Goal: Task Accomplishment & Management: Manage account settings

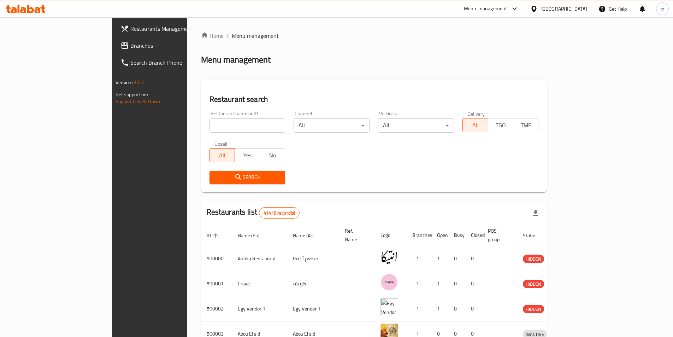
click at [130, 43] on span "Branches" at bounding box center [174, 45] width 88 height 8
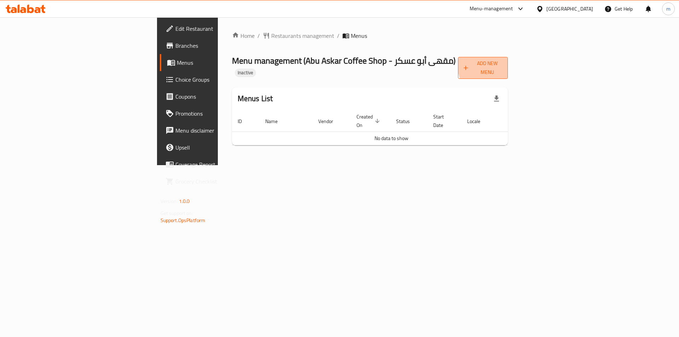
click at [502, 64] on span "Add New Menu" at bounding box center [482, 68] width 39 height 18
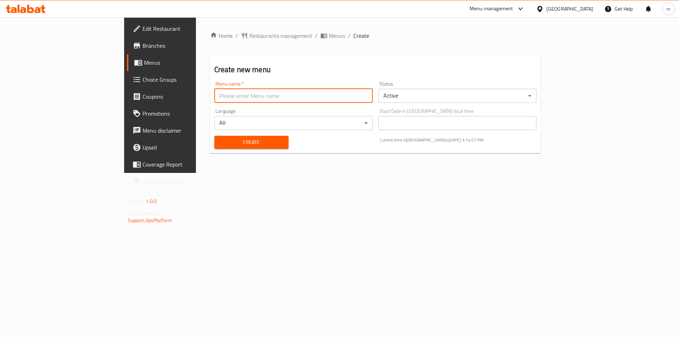
click at [269, 98] on input "text" at bounding box center [293, 96] width 158 height 14
type input "10/8/2025"
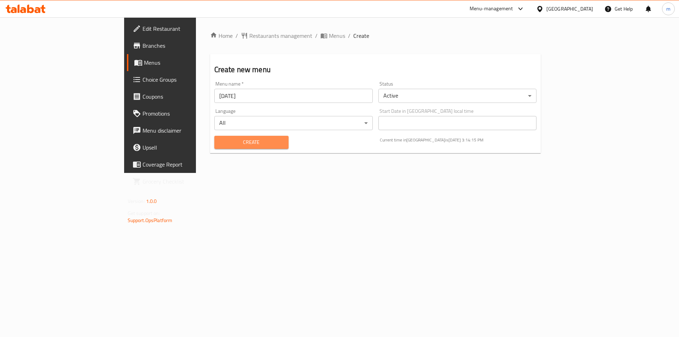
click at [220, 139] on span "Create" at bounding box center [251, 142] width 63 height 9
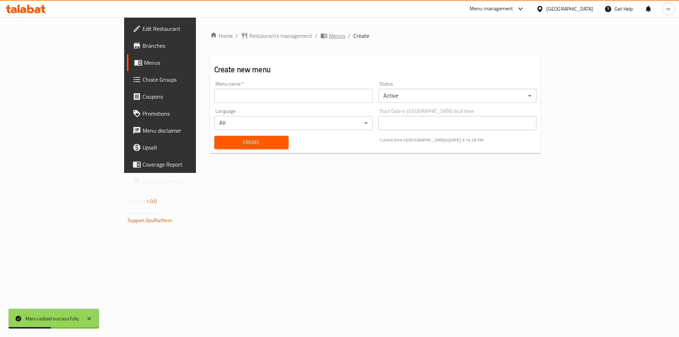
click at [329, 36] on span "Menus" at bounding box center [337, 35] width 16 height 8
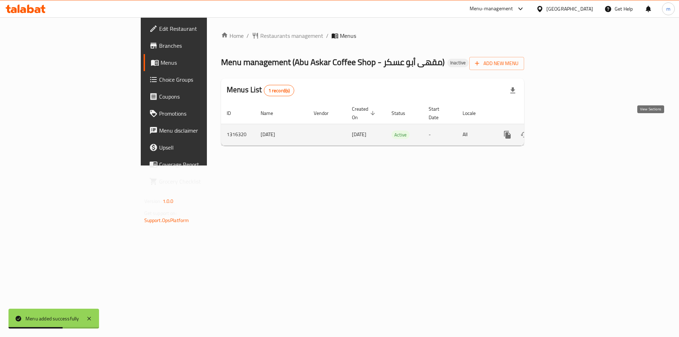
click at [567, 127] on link "enhanced table" at bounding box center [558, 134] width 17 height 17
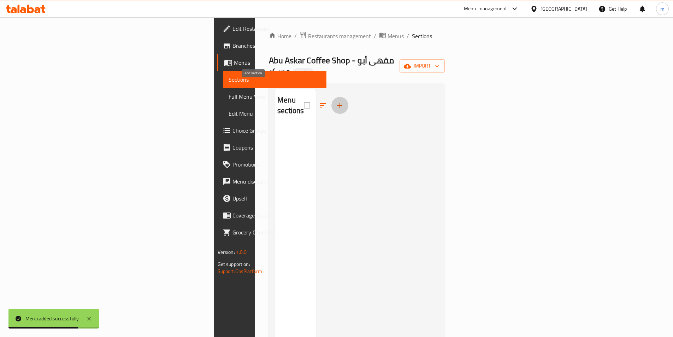
click at [338, 103] on icon "button" at bounding box center [340, 105] width 5 height 5
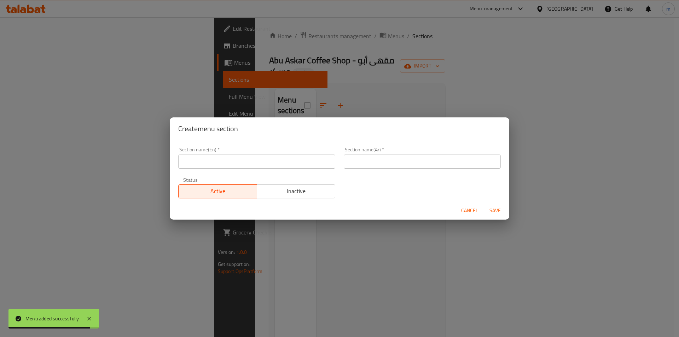
click at [285, 168] on input "text" at bounding box center [256, 161] width 157 height 14
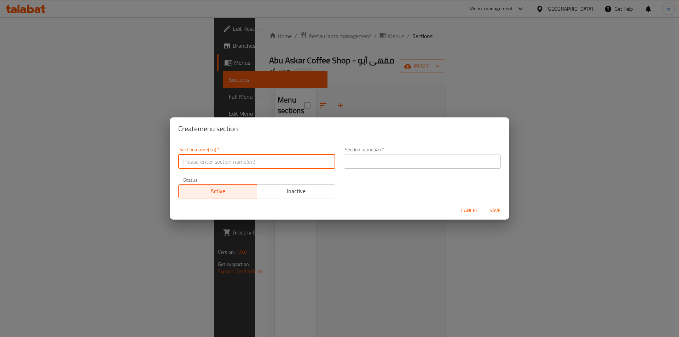
click at [365, 192] on div "Section name(En)   * Section name(En) * Section name(Ar)   * Section name(Ar) *…" at bounding box center [339, 173] width 331 height 60
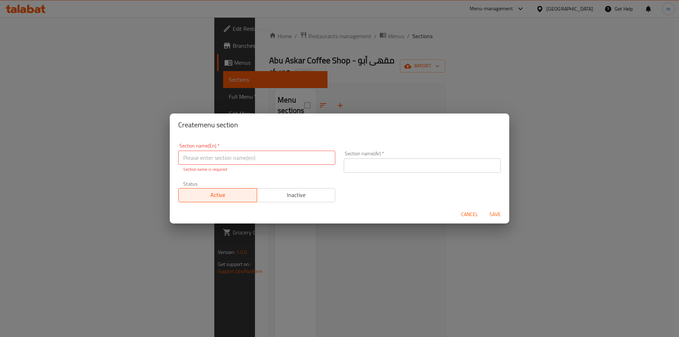
click at [303, 153] on input "text" at bounding box center [256, 158] width 157 height 14
drag, startPoint x: 384, startPoint y: 220, endPoint x: 417, endPoint y: 214, distance: 33.5
click at [384, 220] on div "Cancel Save" at bounding box center [339, 214] width 339 height 19
click at [465, 217] on span "Cancel" at bounding box center [469, 214] width 17 height 9
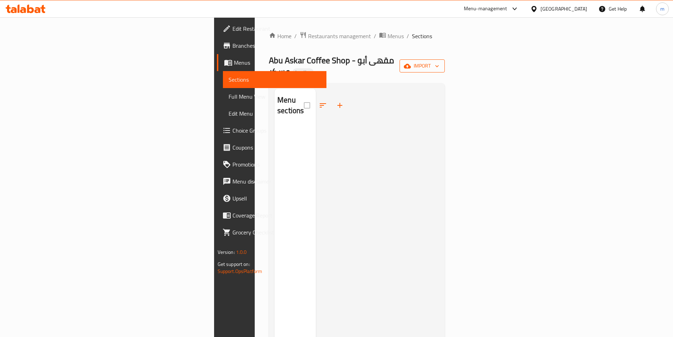
click at [439, 62] on span "import" at bounding box center [422, 66] width 34 height 9
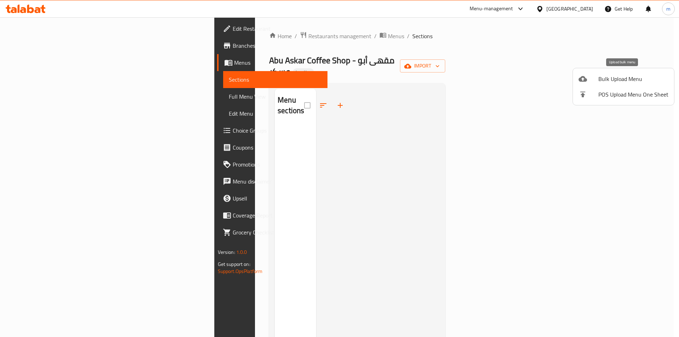
click at [618, 79] on span "Bulk Upload Menu" at bounding box center [633, 79] width 70 height 8
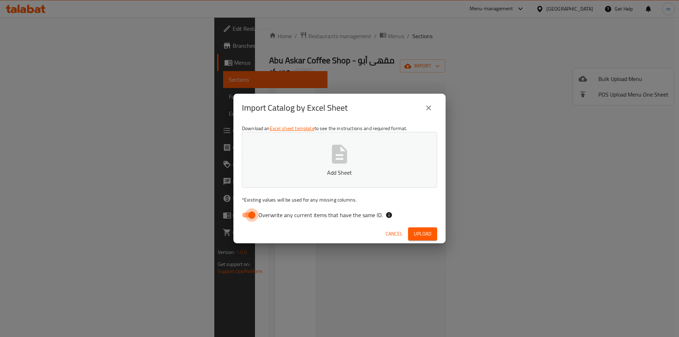
click at [256, 217] on input "Overwrite any current items that have the same ID." at bounding box center [252, 214] width 40 height 13
checkbox input "false"
click at [320, 170] on p "Add Sheet" at bounding box center [339, 172] width 173 height 8
click at [424, 229] on span "Upload" at bounding box center [423, 233] width 18 height 9
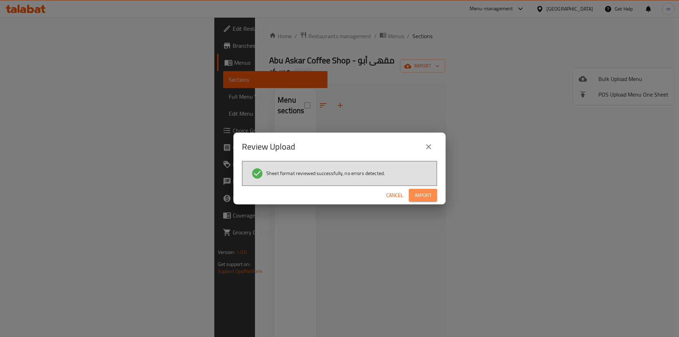
click at [435, 195] on button "Import" at bounding box center [423, 195] width 28 height 13
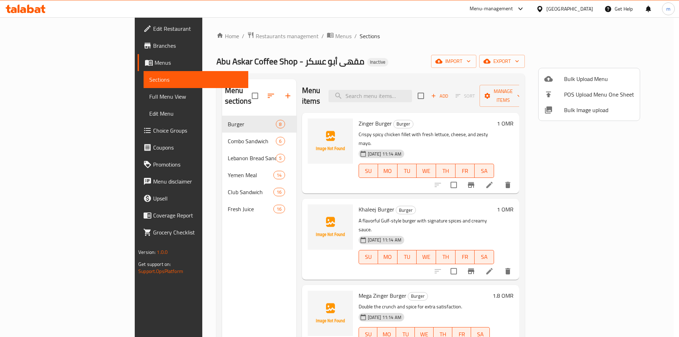
click at [488, 53] on div at bounding box center [339, 168] width 679 height 337
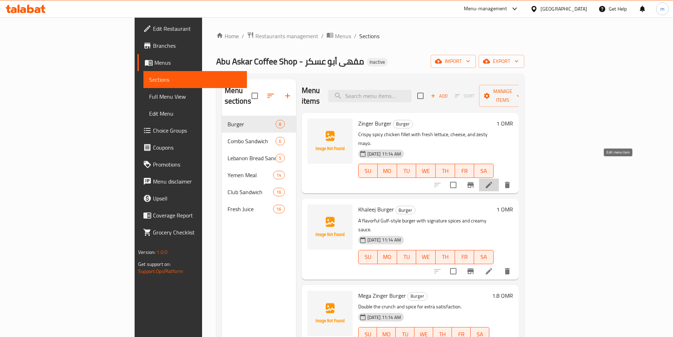
click at [494, 181] on icon at bounding box center [489, 185] width 8 height 8
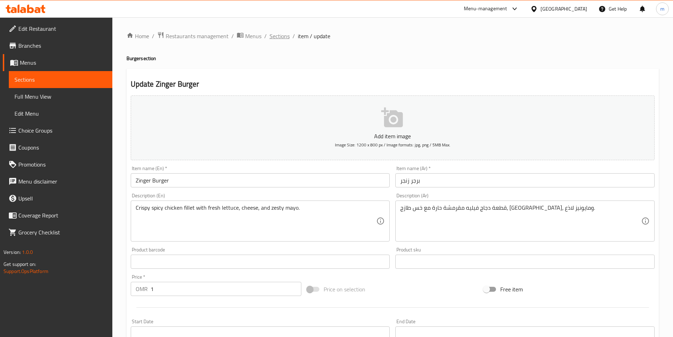
click at [283, 32] on span "Sections" at bounding box center [280, 36] width 20 height 8
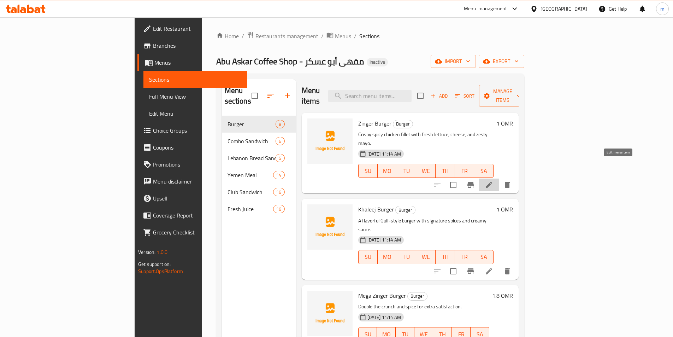
click at [494, 181] on icon at bounding box center [489, 185] width 8 height 8
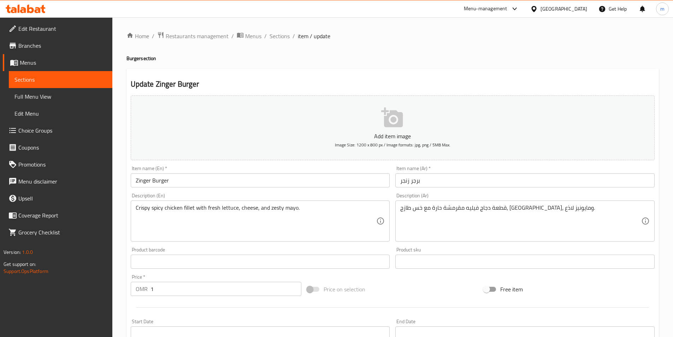
click at [500, 180] on input "برجر زنجر" at bounding box center [525, 180] width 259 height 14
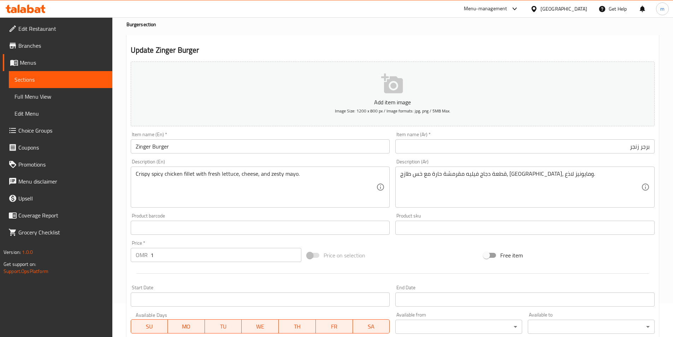
scroll to position [35, 0]
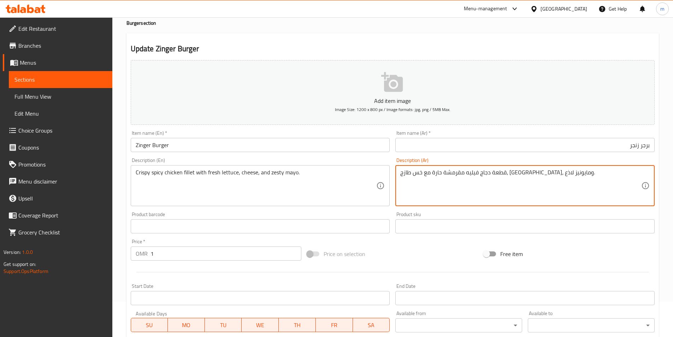
click at [620, 177] on textarea "قطعة دجاج فيليه مقرمشة حارة مع خس طازج، جبنة، ومايونيز لاذع." at bounding box center [521, 186] width 241 height 34
drag, startPoint x: 628, startPoint y: 173, endPoint x: 678, endPoint y: 178, distance: 50.4
click at [673, 178] on html "​ Menu-management Oman Get Help m Edit Restaurant Branches Menus Sections Full …" at bounding box center [336, 133] width 673 height 337
drag, startPoint x: 617, startPoint y: 173, endPoint x: 627, endPoint y: 182, distance: 13.8
click at [627, 182] on textarea "دجاج فيليه مقرمشة حارة مع خس طازج، جبنة، ومايونيز لاذع." at bounding box center [521, 186] width 241 height 34
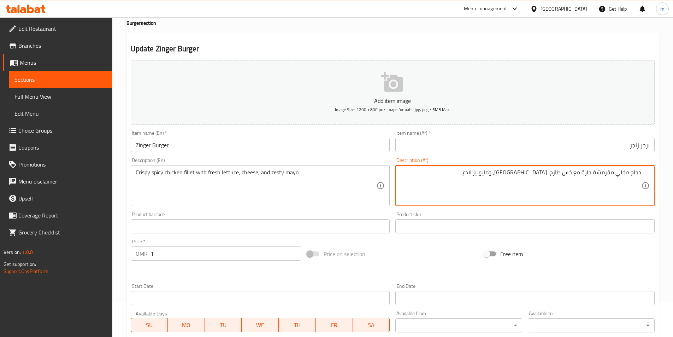
click at [593, 172] on textarea "دجاج مخلي مقرمشة حارة مع خس طازج، جبنة، ومايونيز لاذع." at bounding box center [521, 186] width 241 height 34
click at [583, 171] on textarea "دجاج مخلي مقرمش حارة مع خس طازج، جبنة، ومايونيز لاذع." at bounding box center [521, 186] width 241 height 34
drag, startPoint x: 509, startPoint y: 173, endPoint x: 519, endPoint y: 181, distance: 12.5
click at [519, 181] on textarea "دجاج مخلي مقرمش حار مع خس طازج، جبنة، ومايونيز لاذع." at bounding box center [521, 186] width 241 height 34
type textarea "دجاج مخلي مقرمش حار مع خس طازج، جبنة، ومايونيز زيستي."
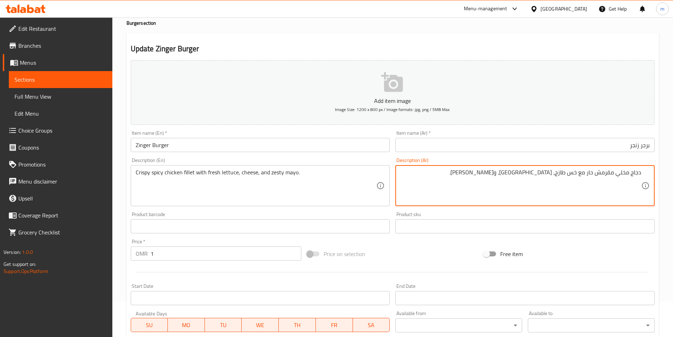
drag, startPoint x: 520, startPoint y: 173, endPoint x: 537, endPoint y: 181, distance: 19.1
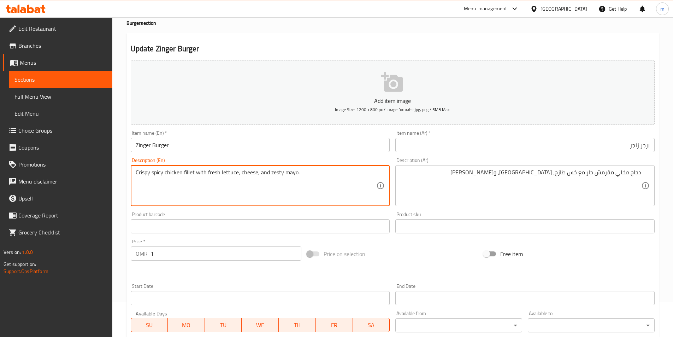
drag, startPoint x: 283, startPoint y: 171, endPoint x: 296, endPoint y: 179, distance: 14.7
paste textarea "Mayonnaise"
type textarea "Crispy spicy chicken fillet with fresh lettuce, cheese, and zesty Mayonnaise."
drag, startPoint x: 185, startPoint y: 173, endPoint x: 191, endPoint y: 175, distance: 6.8
click at [191, 175] on textarea "Crispy spicy chicken fillet with fresh lettuce, cheese, and zesty Mayonnaise." at bounding box center [256, 186] width 241 height 34
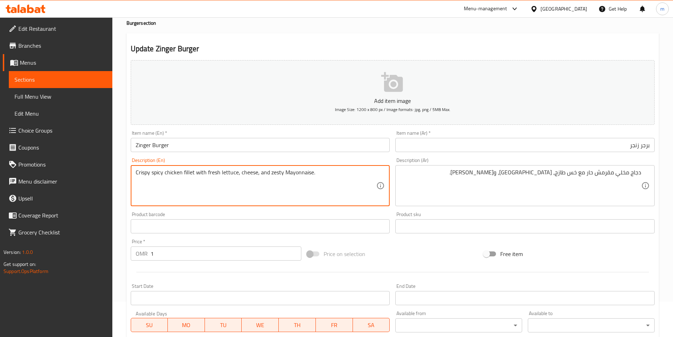
click at [183, 171] on textarea "Crispy spicy chicken fillet with fresh lettuce, cheese, and zesty Mayonnaise." at bounding box center [256, 186] width 241 height 34
drag, startPoint x: 183, startPoint y: 171, endPoint x: 193, endPoint y: 174, distance: 9.4
click at [193, 174] on textarea "Crispy spicy chicken fillet with fresh lettuce, cheese, and zesty Mayonnaise." at bounding box center [256, 186] width 241 height 34
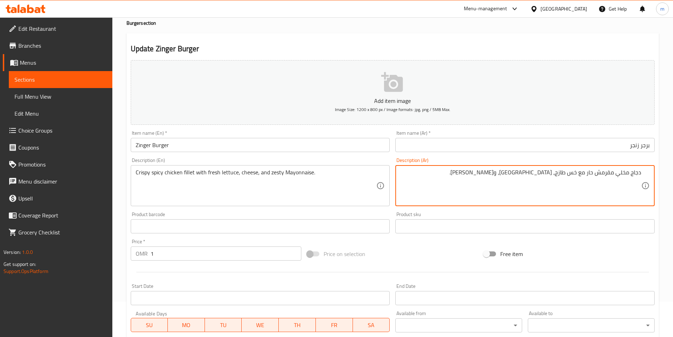
drag, startPoint x: 617, startPoint y: 173, endPoint x: 629, endPoint y: 174, distance: 12.4
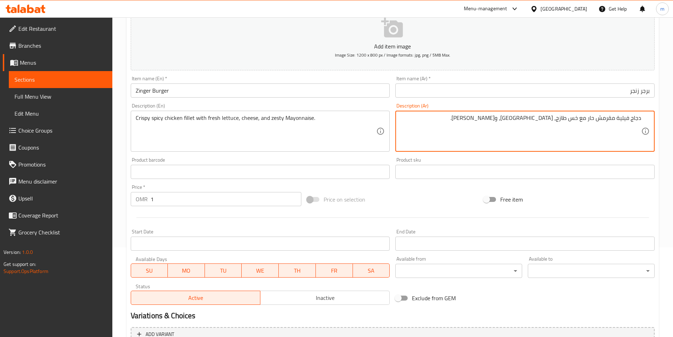
scroll to position [163, 0]
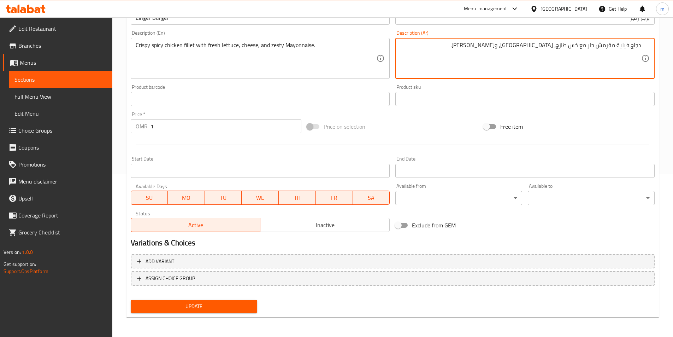
type textarea "دجاج فيلية مقرمش حار مع خس طازج، جبنة، ومايونيز زيستي."
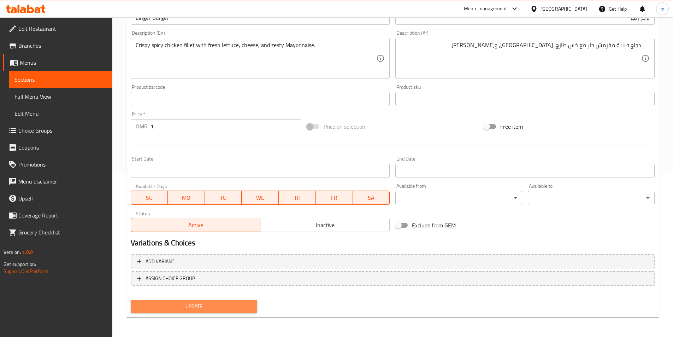
click at [225, 310] on span "Update" at bounding box center [194, 306] width 116 height 9
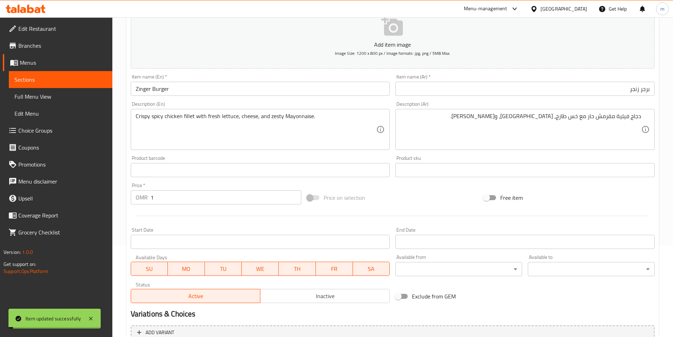
scroll to position [0, 0]
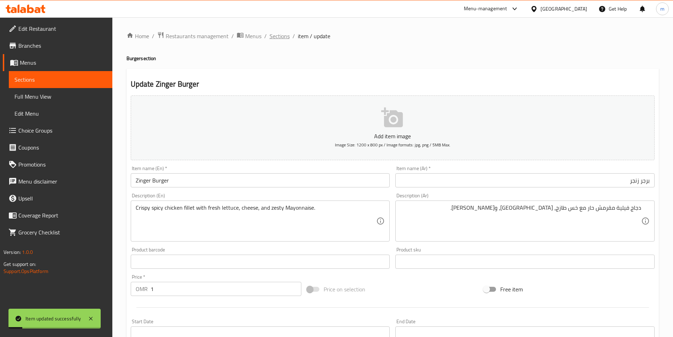
click at [289, 34] on span "Sections" at bounding box center [280, 36] width 20 height 8
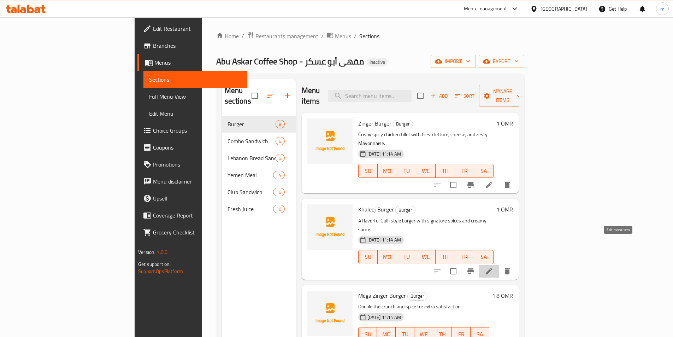
click at [494, 267] on icon at bounding box center [489, 271] width 8 height 8
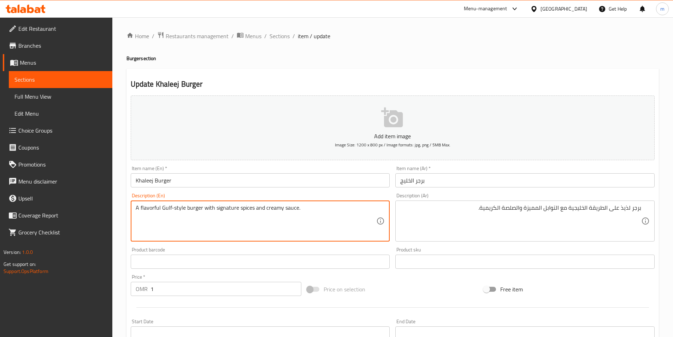
drag, startPoint x: 161, startPoint y: 207, endPoint x: 185, endPoint y: 214, distance: 25.0
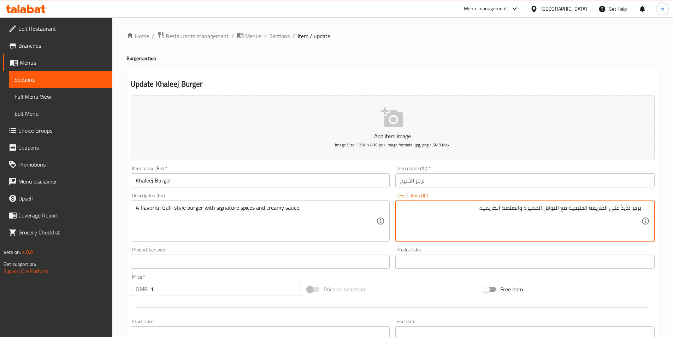
drag, startPoint x: 526, startPoint y: 207, endPoint x: 541, endPoint y: 216, distance: 17.4
drag, startPoint x: 497, startPoint y: 208, endPoint x: 510, endPoint y: 216, distance: 16.0
click at [510, 216] on textarea "برجر لذيذ على الطريقة الخليجية مع التوابل السيجنيتشر والصلصة الكريمية." at bounding box center [521, 221] width 241 height 34
drag, startPoint x: 475, startPoint y: 210, endPoint x: 478, endPoint y: 220, distance: 10.5
click at [475, 212] on textarea "برجر لذيذ على الطريقة الخليجية مع التوابل السيجنيتشر والصوص الكريمية." at bounding box center [521, 221] width 241 height 34
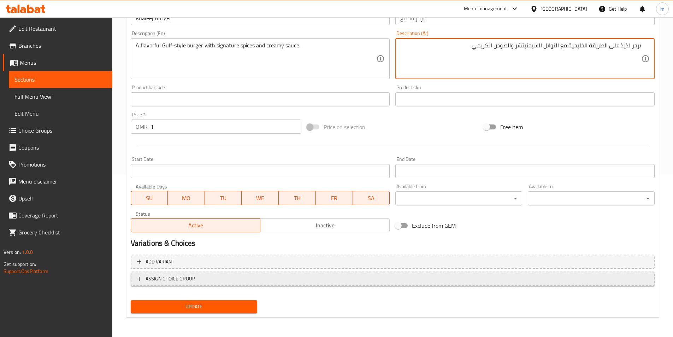
scroll to position [163, 0]
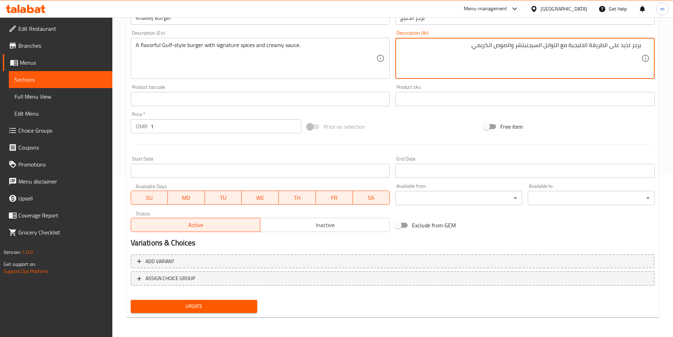
type textarea "برجر لذيذ على الطريقة الخليجية مع التوابل السيجنيتشر والصوص الكريمي."
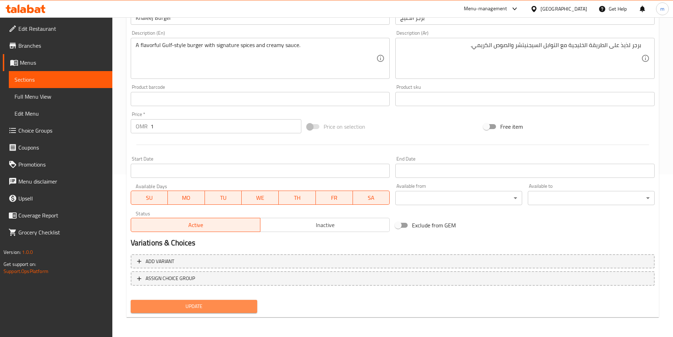
click at [185, 312] on button "Update" at bounding box center [194, 306] width 127 height 13
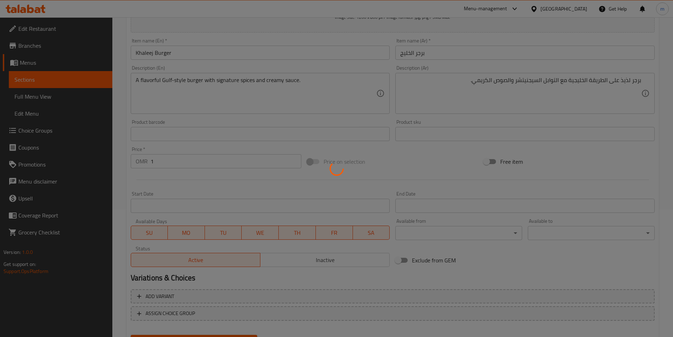
scroll to position [0, 0]
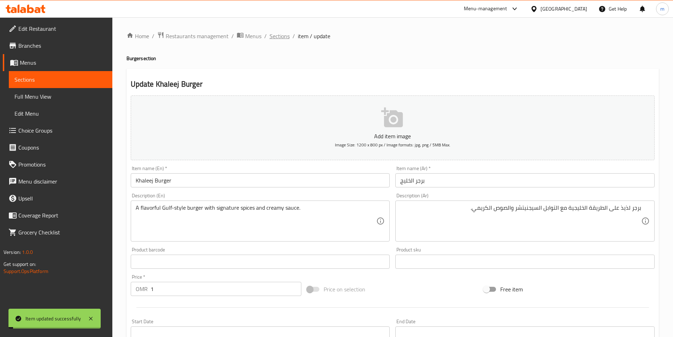
click at [283, 35] on span "Sections" at bounding box center [280, 36] width 20 height 8
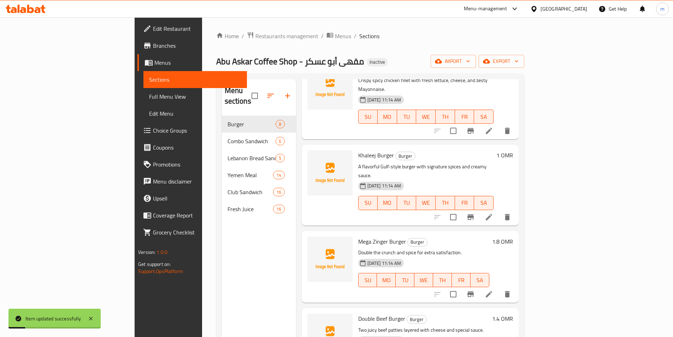
scroll to position [106, 0]
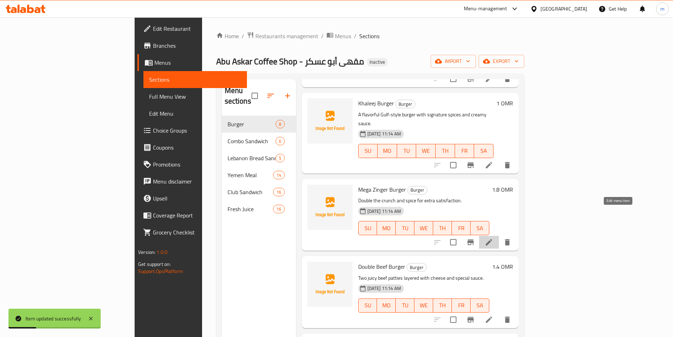
click at [492, 239] on icon at bounding box center [489, 242] width 6 height 6
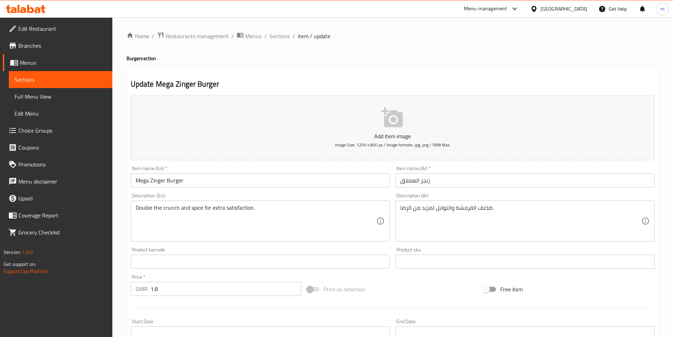
click at [454, 177] on input "زنجر العملاق" at bounding box center [525, 180] width 259 height 14
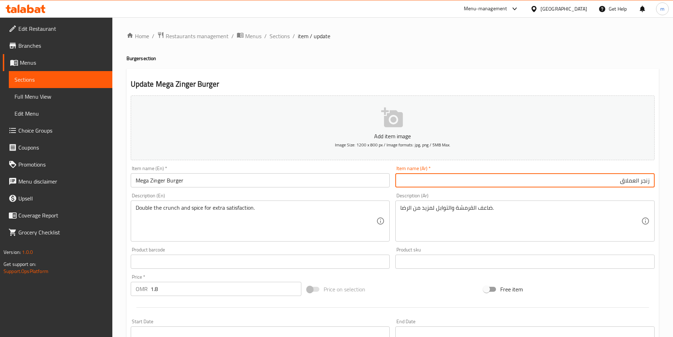
click at [649, 182] on input "زنجر العملاق" at bounding box center [525, 180] width 259 height 14
click at [641, 182] on input "زنجر العملاق" at bounding box center [525, 180] width 259 height 14
type input "زنجر برجر العملاق"
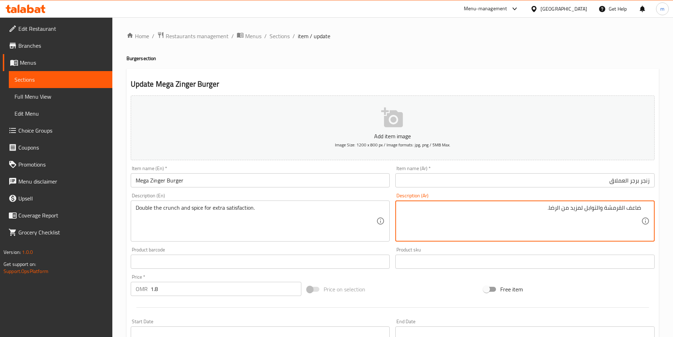
drag, startPoint x: 627, startPoint y: 208, endPoint x: 669, endPoint y: 215, distance: 42.0
click at [669, 215] on div "Home / Restaurants management / Menus / Sections / item / update Burger section…" at bounding box center [392, 258] width 561 height 482
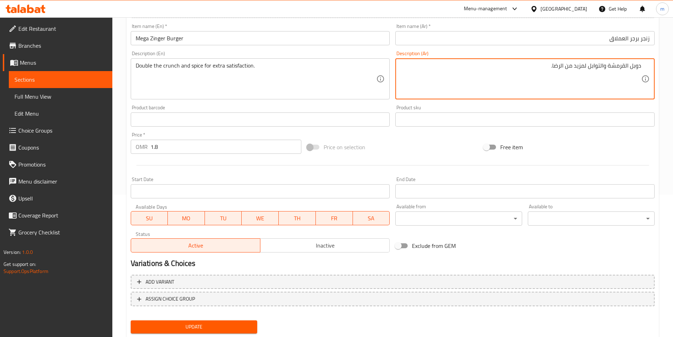
scroll to position [163, 0]
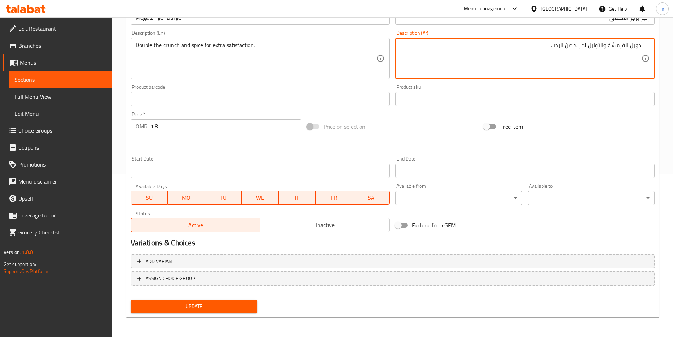
type textarea "دوبل القرمشة والتوابل لمزيد من الرضا."
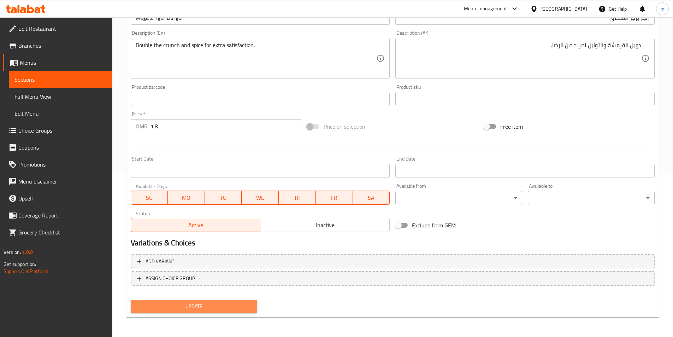
click at [212, 307] on span "Update" at bounding box center [194, 306] width 116 height 9
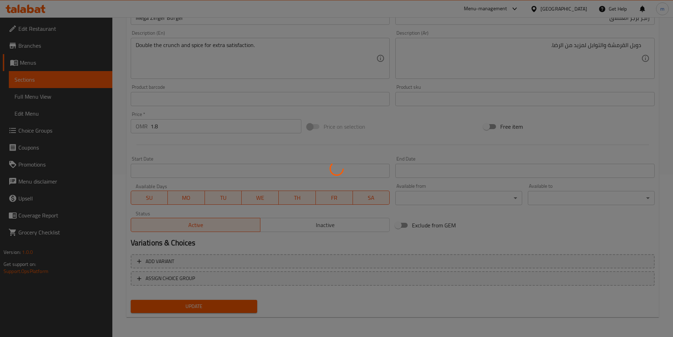
scroll to position [0, 0]
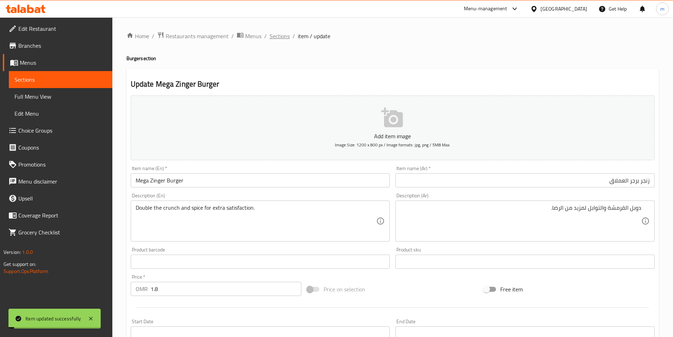
click at [279, 33] on span "Sections" at bounding box center [280, 36] width 20 height 8
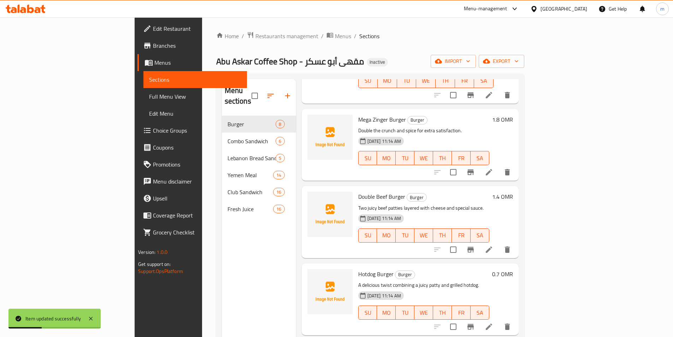
scroll to position [177, 0]
click at [494, 245] on icon at bounding box center [489, 249] width 8 height 8
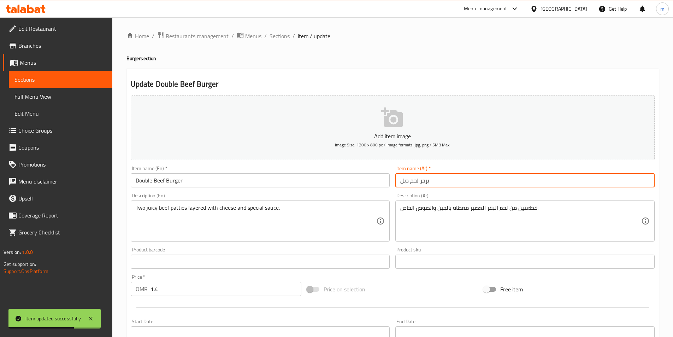
click at [497, 182] on input "برجر لحم دبل" at bounding box center [525, 180] width 259 height 14
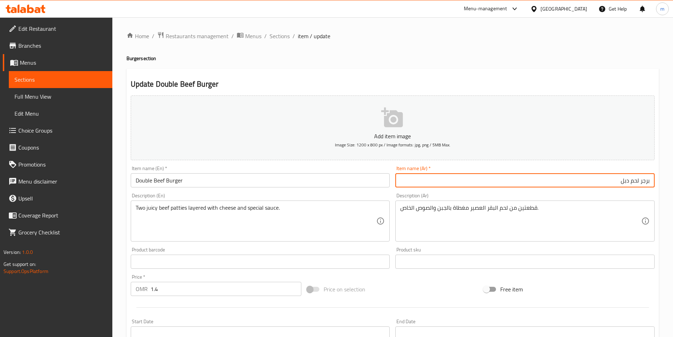
click at [631, 181] on input "برجر لحم دبل" at bounding box center [525, 180] width 259 height 14
click at [614, 182] on input "برجر لحم بقري دبل" at bounding box center [525, 180] width 259 height 14
type input "برجر لحم بقري دوبل"
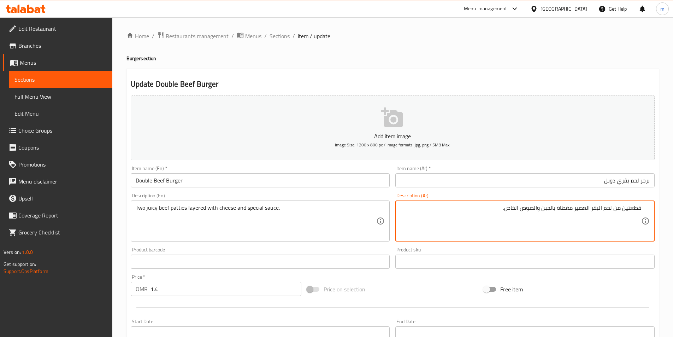
drag, startPoint x: 623, startPoint y: 208, endPoint x: 671, endPoint y: 212, distance: 47.9
click at [604, 208] on textarea "اتنين قطعة من لحم البقر العصير مغطاة بالجبن والصوص الخاص." at bounding box center [521, 221] width 241 height 34
click at [582, 210] on textarea "اتنين قطعة من الحم البقر العصير مغطاة بالجبن والصوص الخاص." at bounding box center [521, 221] width 241 height 34
drag, startPoint x: 562, startPoint y: 207, endPoint x: 574, endPoint y: 210, distance: 13.0
click at [574, 210] on textarea "اتنين قطعة من الحم البقري العصير مغطاة بالجبن والصوص الخاص." at bounding box center [521, 221] width 241 height 34
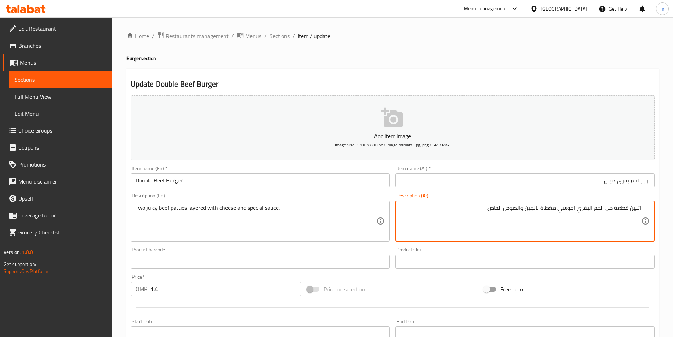
click at [575, 210] on textarea "اتنين قطعة من الحم البقري اجوسي مغطاة بالجبن والصوص الخاص." at bounding box center [521, 221] width 241 height 34
drag, startPoint x: 488, startPoint y: 206, endPoint x: 497, endPoint y: 209, distance: 10.3
click at [497, 209] on textarea "اتنين قطعة من الحم البقري الجوسي مغطاة بالجبن والصوص الخاص." at bounding box center [521, 221] width 241 height 34
drag, startPoint x: 541, startPoint y: 209, endPoint x: 556, endPoint y: 233, distance: 27.7
click at [556, 233] on textarea "اتنين قطعة من الحم البقري الجوسي مغطاة بالجبن والصوص السبيشيال." at bounding box center [521, 221] width 241 height 34
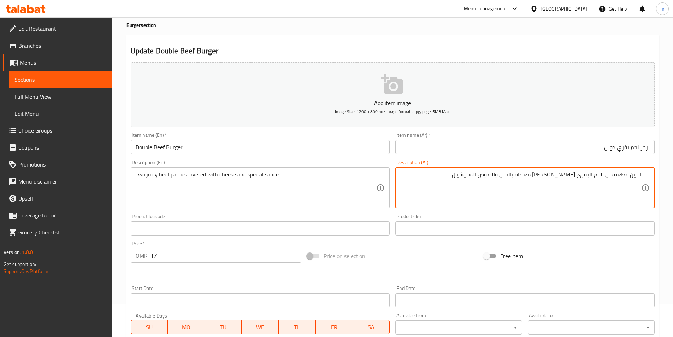
scroll to position [163, 0]
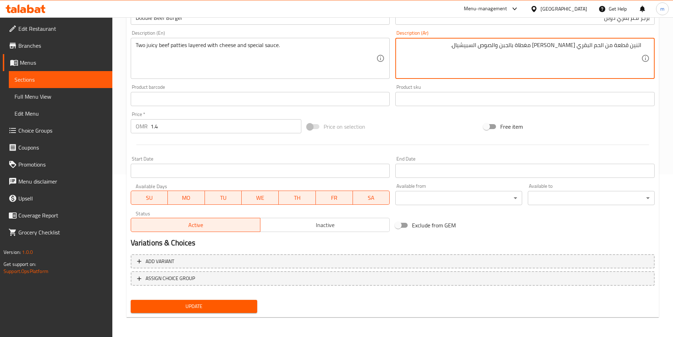
type textarea "اتنين قطعة من الحم البقري الجوسي مغطاة بالجبن والصوص السبيشيال."
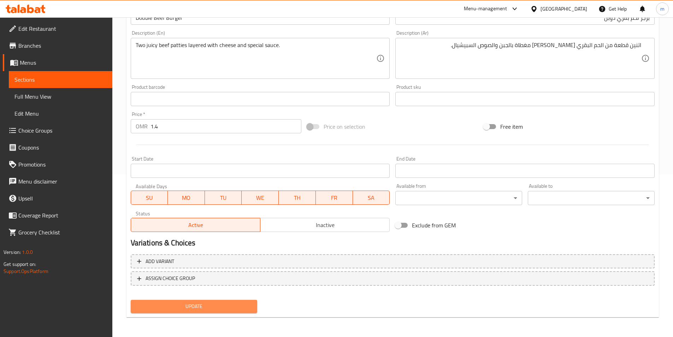
click at [208, 306] on span "Update" at bounding box center [194, 306] width 116 height 9
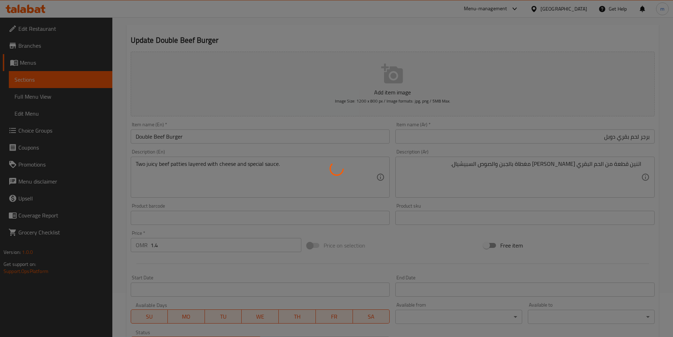
scroll to position [0, 0]
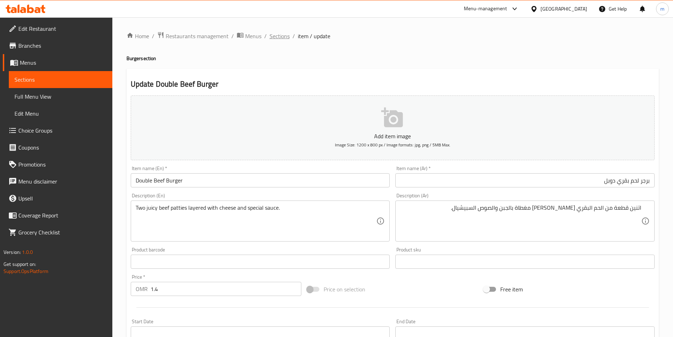
click at [270, 34] on span "Sections" at bounding box center [280, 36] width 20 height 8
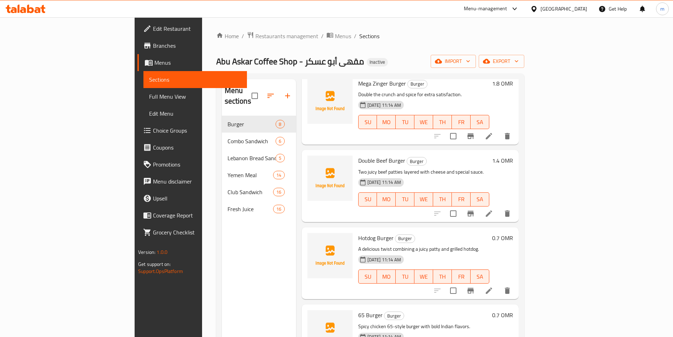
scroll to position [247, 0]
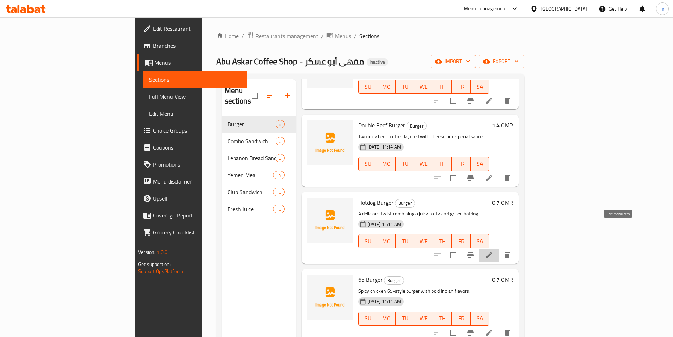
click at [494, 251] on icon at bounding box center [489, 255] width 8 height 8
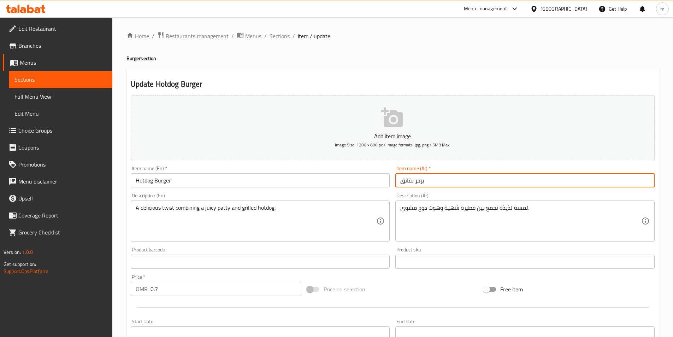
click at [479, 176] on input "برجر نقانق" at bounding box center [525, 180] width 259 height 14
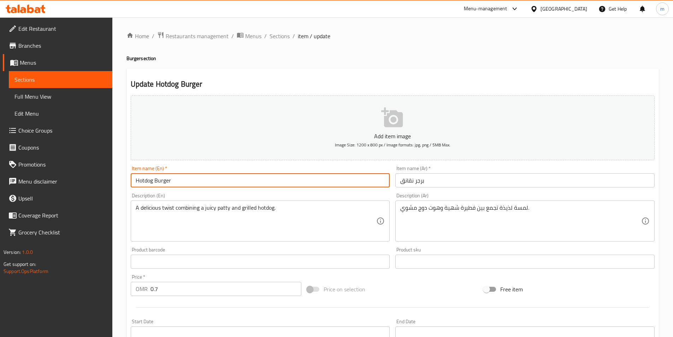
drag, startPoint x: 153, startPoint y: 179, endPoint x: 113, endPoint y: 175, distance: 40.9
click at [113, 175] on div "Home / Restaurants management / Menus / Sections / item / update Burger section…" at bounding box center [392, 258] width 561 height 482
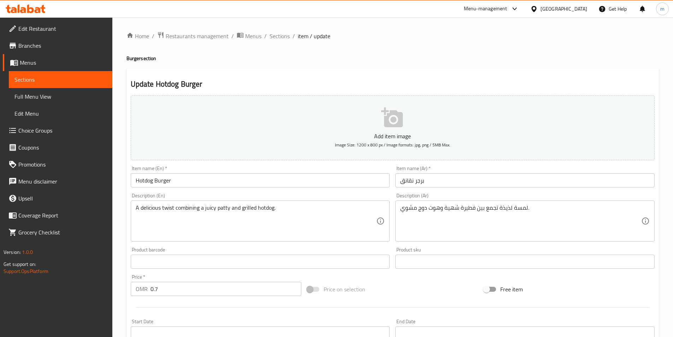
click at [512, 181] on input "برجر نقانق" at bounding box center [525, 180] width 259 height 14
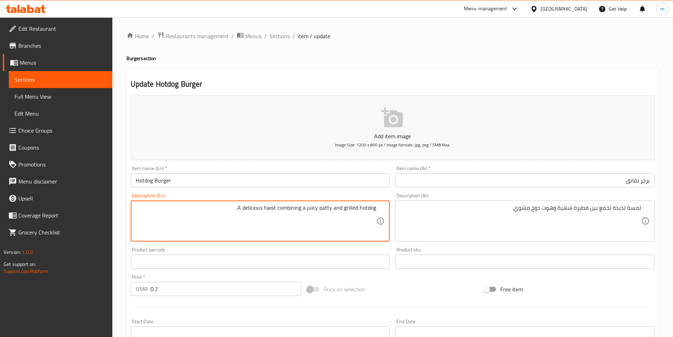
click at [206, 209] on textarea "A delicious twist combining a juicy patty and grilled hotdog." at bounding box center [256, 221] width 241 height 34
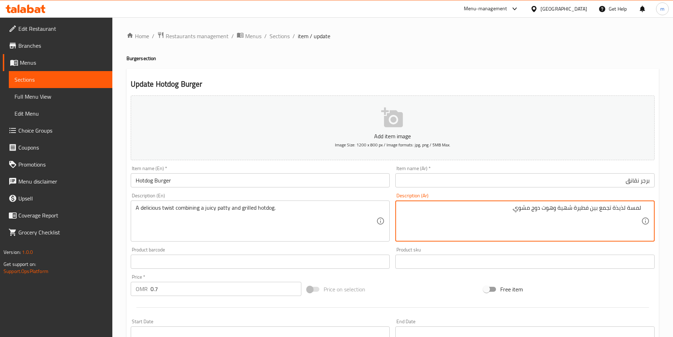
click at [627, 207] on textarea "لمسة لذيذة تجمع بين فطيرة شهية وهوت دوج مشوي." at bounding box center [521, 221] width 241 height 34
drag, startPoint x: 628, startPoint y: 207, endPoint x: 678, endPoint y: 226, distance: 54.0
click at [673, 226] on html "​ Menu-management Oman Get Help m Edit Restaurant Branches Menus Sections Full …" at bounding box center [336, 168] width 673 height 337
click at [612, 209] on textarea "توسيت لذيذة تجمع بين فطيرة شهية وهوت دوج مشوي." at bounding box center [521, 221] width 241 height 34
drag, startPoint x: 600, startPoint y: 206, endPoint x: 613, endPoint y: 214, distance: 14.8
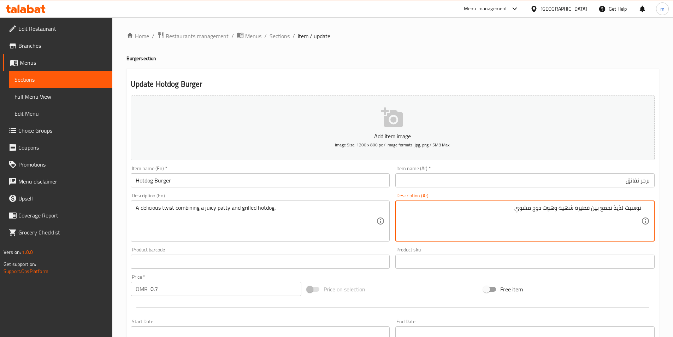
click at [613, 214] on textarea "توسيت لذيذ تجمع بين فطيرة شهية وهوت دوج مشوي." at bounding box center [521, 221] width 241 height 34
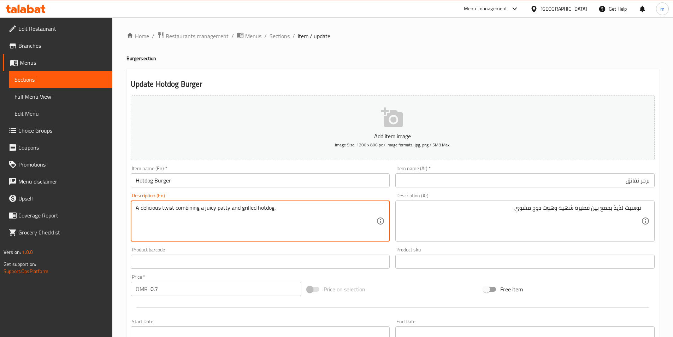
drag, startPoint x: 219, startPoint y: 209, endPoint x: 229, endPoint y: 211, distance: 10.4
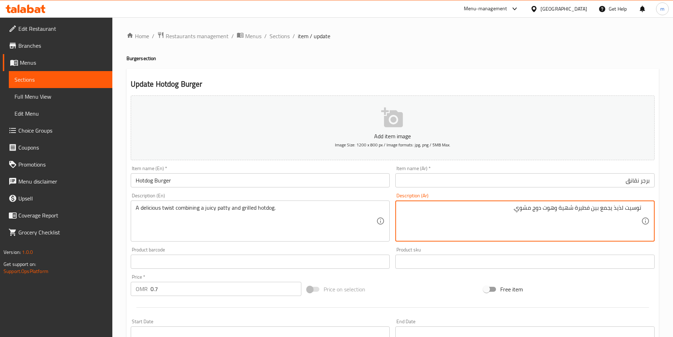
drag, startPoint x: 575, startPoint y: 206, endPoint x: 592, endPoint y: 211, distance: 17.6
click at [595, 210] on textarea "توسيت لذيذ يجمع بينشريحة شهية وهوت دوج مشوي." at bounding box center [521, 221] width 241 height 34
drag, startPoint x: 535, startPoint y: 211, endPoint x: 554, endPoint y: 215, distance: 20.2
click at [554, 215] on textarea "توسيت لذيذ يجمع بين شريحة شهية وهوت دوج مشوي." at bounding box center [521, 221] width 241 height 34
drag, startPoint x: 525, startPoint y: 208, endPoint x: 520, endPoint y: 236, distance: 28.4
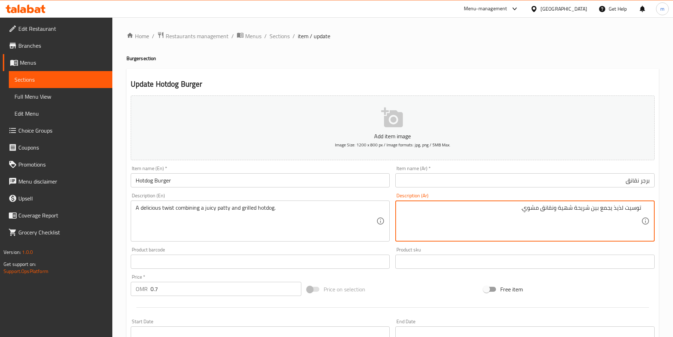
click at [525, 211] on textarea "توسيت لذيذ يجمع بين شريحة شهية ونقانق مشوي." at bounding box center [521, 221] width 241 height 34
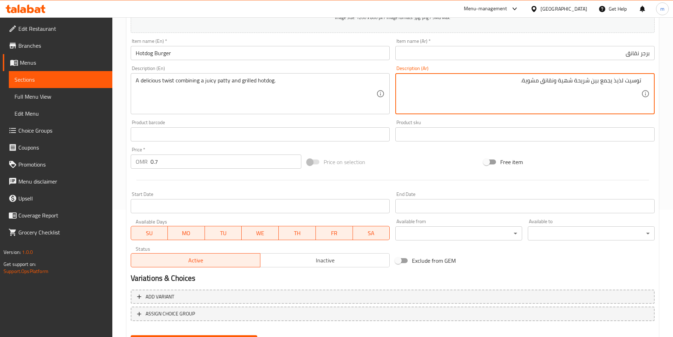
scroll to position [163, 0]
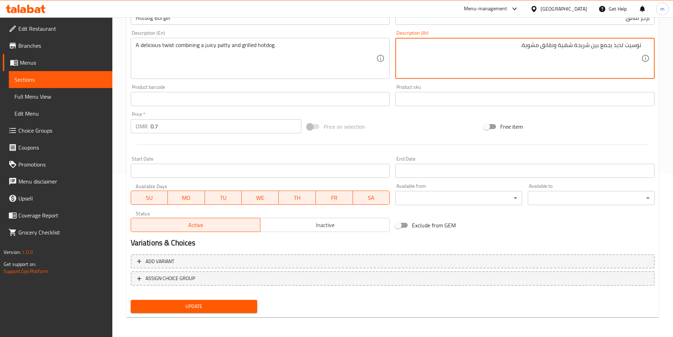
type textarea "توسيت لذيذ يجمع بين شريحة شهية ونقانق مشوية."
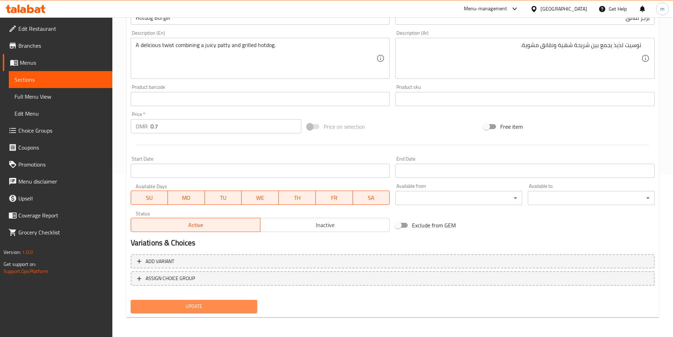
click at [193, 304] on span "Update" at bounding box center [194, 306] width 116 height 9
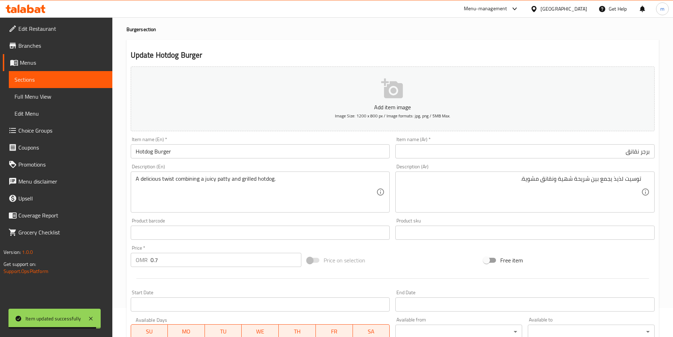
scroll to position [0, 0]
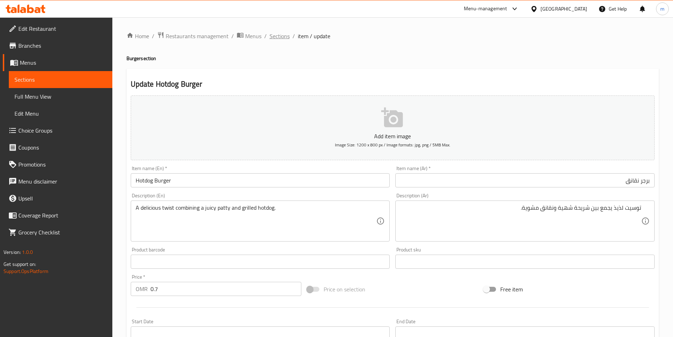
click at [278, 37] on span "Sections" at bounding box center [280, 36] width 20 height 8
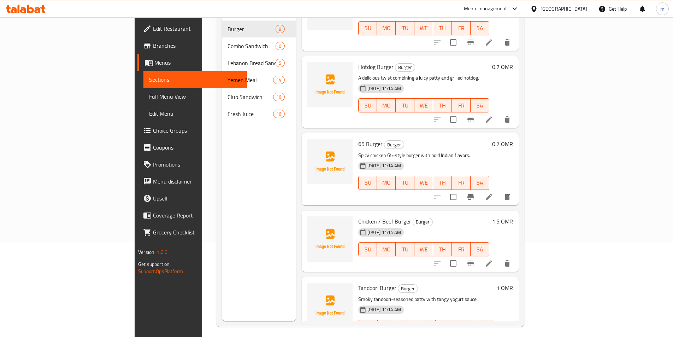
scroll to position [99, 0]
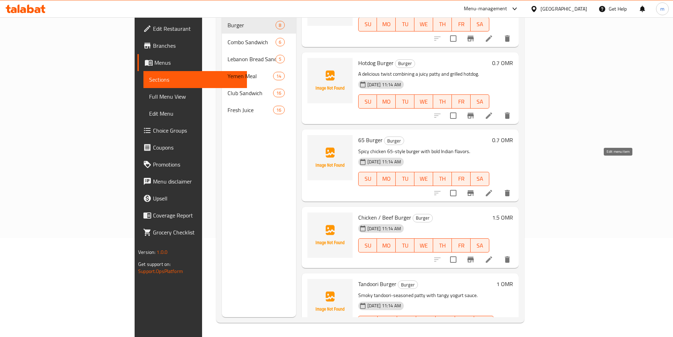
click at [494, 189] on icon at bounding box center [489, 193] width 8 height 8
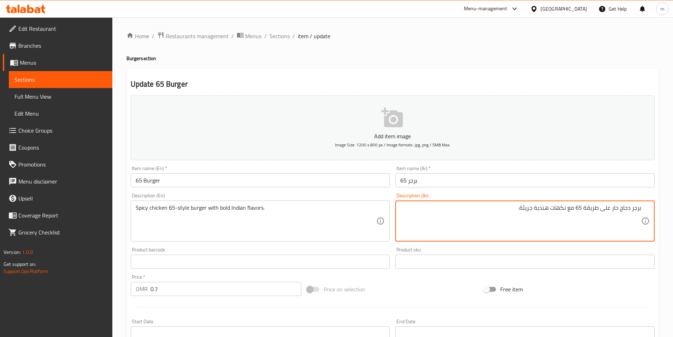
drag, startPoint x: 522, startPoint y: 208, endPoint x: 537, endPoint y: 214, distance: 15.4
click at [537, 214] on textarea "برجر دجاج حار على طريقة 65 مع نكهات هندية جريئة." at bounding box center [521, 221] width 241 height 34
click at [536, 208] on textarea "برجر دجاج حار على طريقة 65 مع نكهات هنديةبولد." at bounding box center [521, 221] width 241 height 34
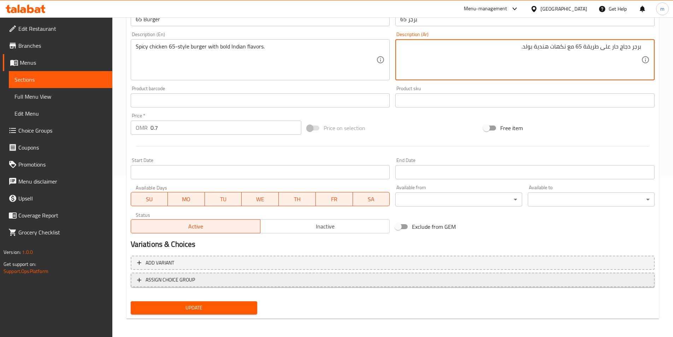
scroll to position [163, 0]
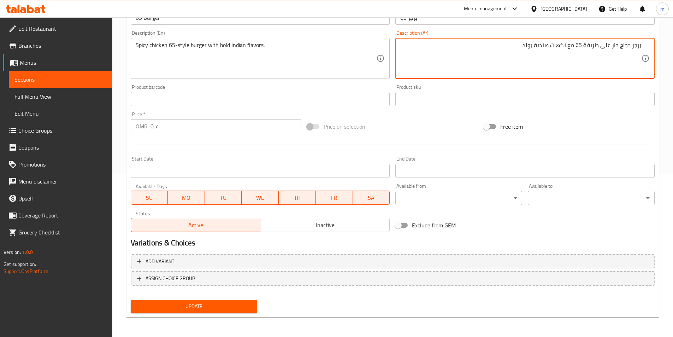
type textarea "برجر دجاج حار على طريقة 65 مع نكهات هندية بولد."
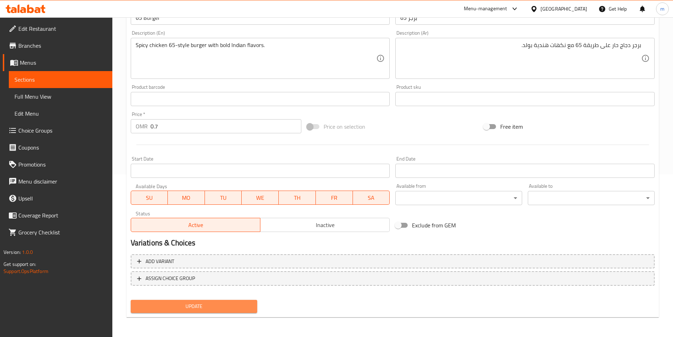
click at [193, 305] on span "Update" at bounding box center [194, 306] width 116 height 9
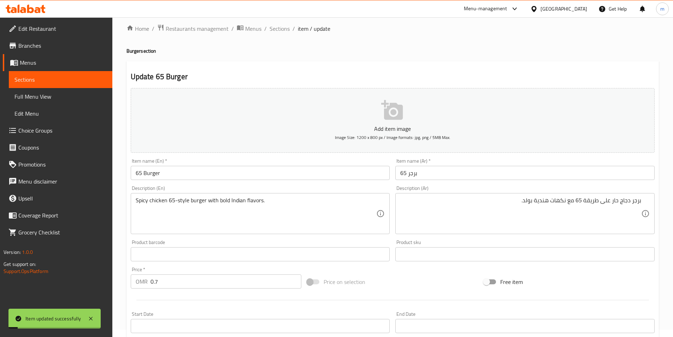
scroll to position [0, 0]
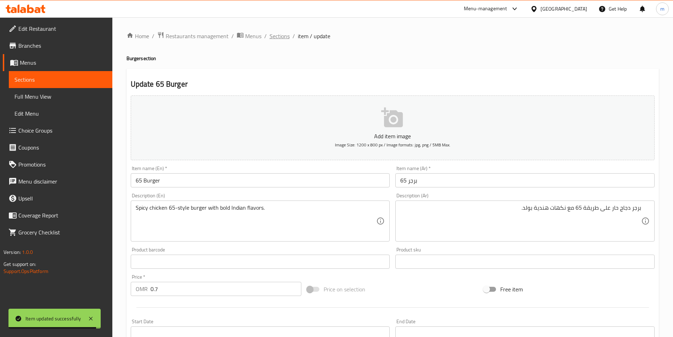
click at [282, 36] on span "Sections" at bounding box center [280, 36] width 20 height 8
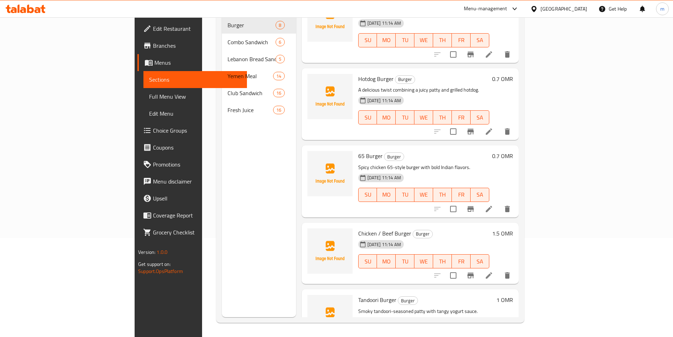
scroll to position [288, 0]
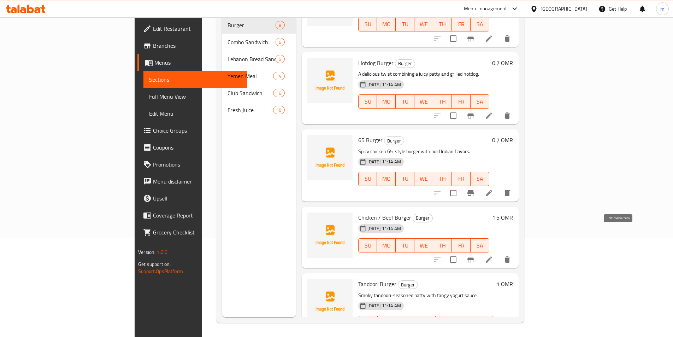
click at [492, 256] on icon at bounding box center [489, 259] width 6 height 6
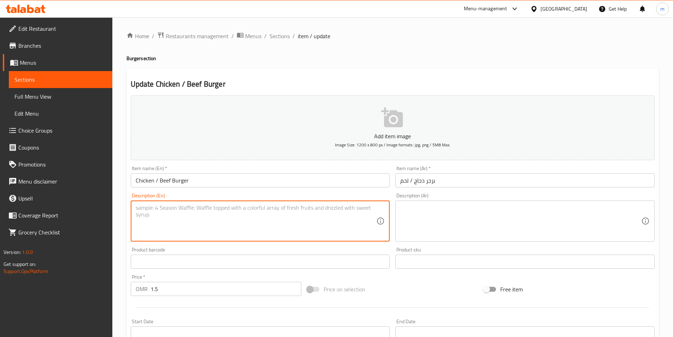
click at [210, 205] on textarea at bounding box center [256, 221] width 241 height 34
paste textarea "Classic burger made your way — tender chicken or hearty beef"
type textarea "Classic burger made your way — tender chicken or hearty beef"
click at [399, 180] on input "برجر دجاج / لحم" at bounding box center [525, 180] width 259 height 14
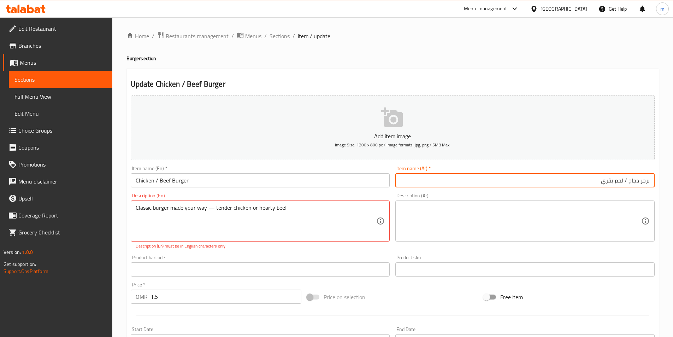
type input "برجر دجاج / لحم بقري"
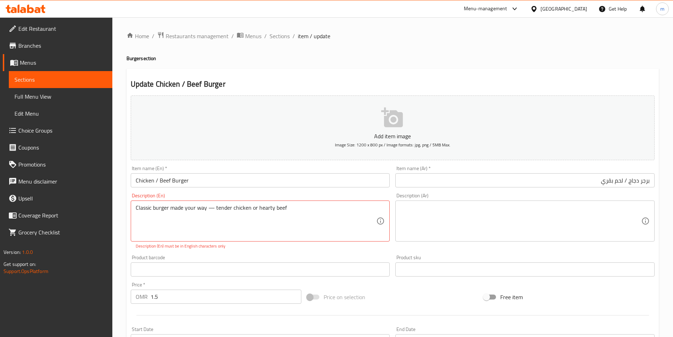
click at [541, 199] on div "Description (Ar) Description (Ar)" at bounding box center [525, 217] width 259 height 48
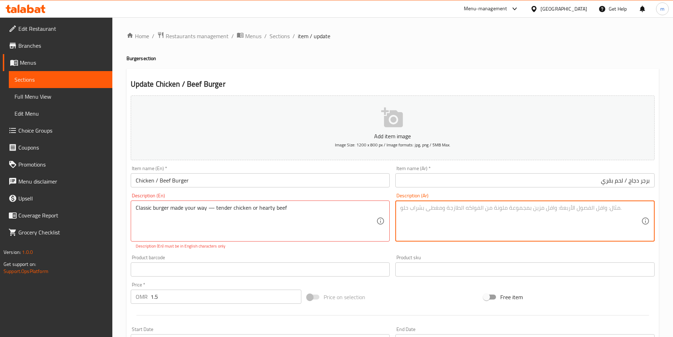
click at [578, 221] on textarea at bounding box center [521, 221] width 241 height 34
type textarea "ي"
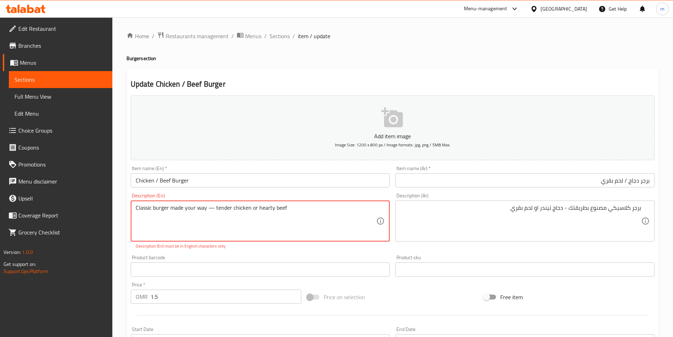
drag, startPoint x: 258, startPoint y: 206, endPoint x: 306, endPoint y: 212, distance: 48.1
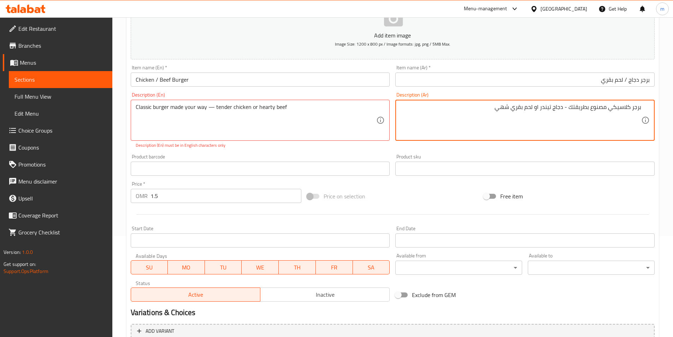
scroll to position [170, 0]
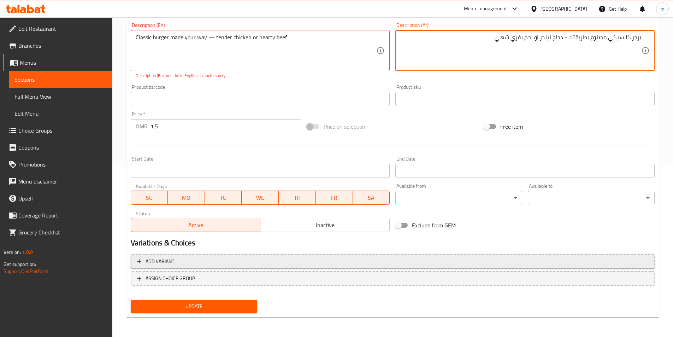
type textarea "برجر كلاسيكي مصنوع بطريقتك - دجاج تيندر او لحم بقري شهي"
click at [211, 267] on button "Add variant" at bounding box center [393, 261] width 524 height 14
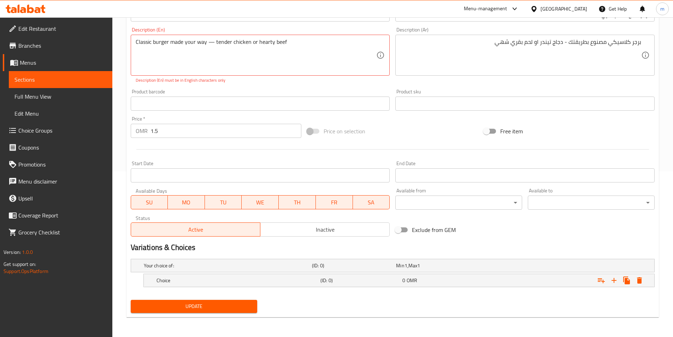
scroll to position [166, 0]
click at [362, 280] on h5 "(ID: 0)" at bounding box center [360, 280] width 79 height 7
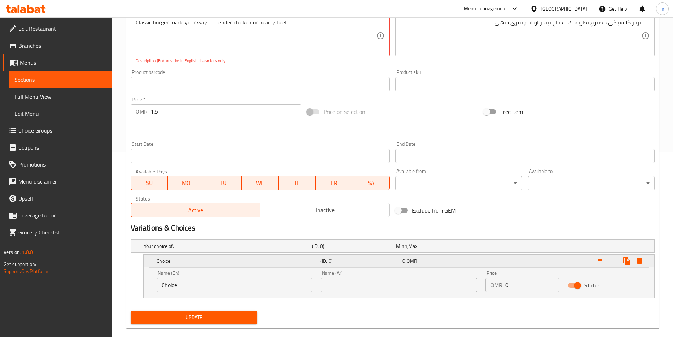
scroll to position [196, 0]
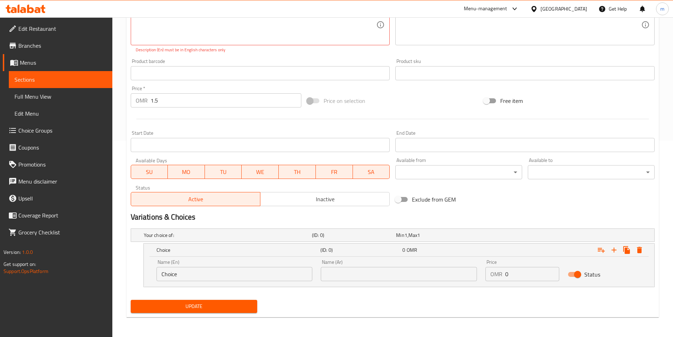
click at [192, 271] on input "Choice" at bounding box center [235, 274] width 156 height 14
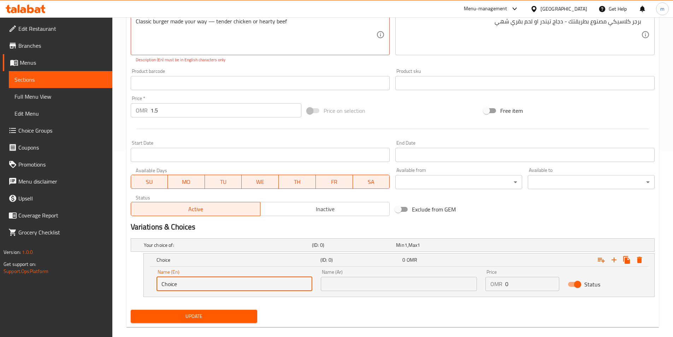
scroll to position [55, 0]
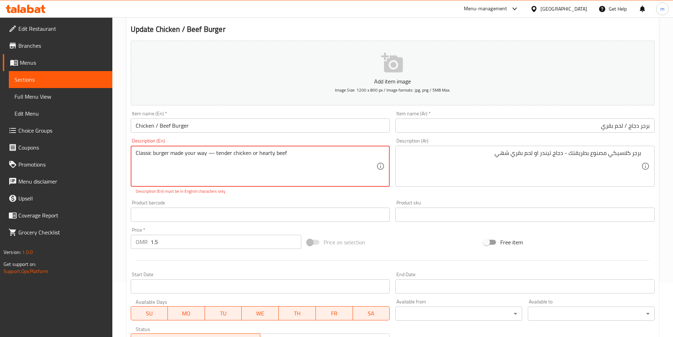
drag, startPoint x: 275, startPoint y: 153, endPoint x: 310, endPoint y: 155, distance: 35.0
click at [279, 197] on div "Description (En) Classic burger made your way — tender chicken or hearty beef D…" at bounding box center [260, 166] width 265 height 62
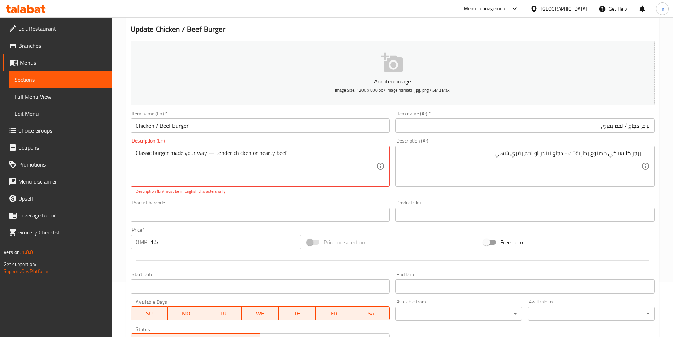
click at [645, 153] on div "برجر كلاسيكي مصنوع بطريقتك - دجاج تيندر او لحم بقري شهي Description (Ar)" at bounding box center [525, 166] width 259 height 41
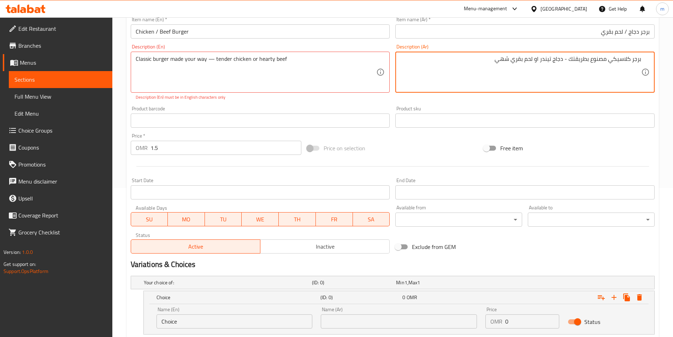
scroll to position [90, 0]
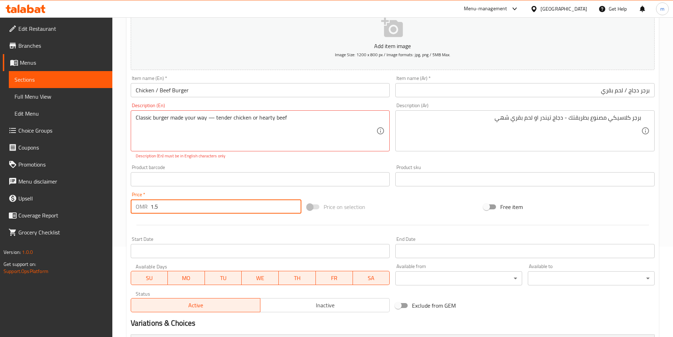
drag, startPoint x: 176, startPoint y: 204, endPoint x: 129, endPoint y: 198, distance: 47.7
click at [129, 198] on div "Price   * OMR 1.5 Price *" at bounding box center [216, 202] width 177 height 27
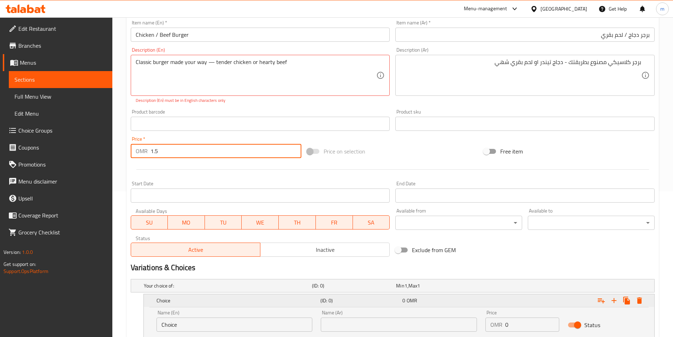
scroll to position [196, 0]
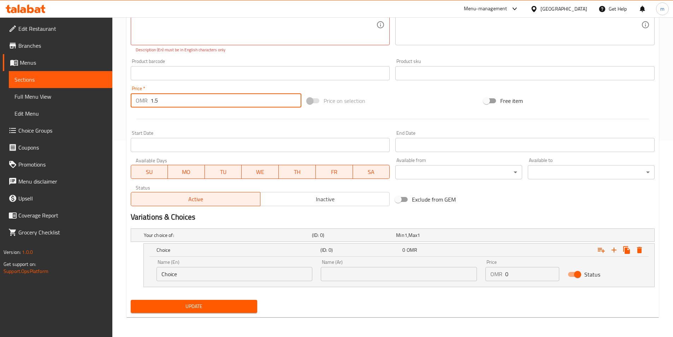
click at [508, 272] on input "0" at bounding box center [533, 274] width 54 height 14
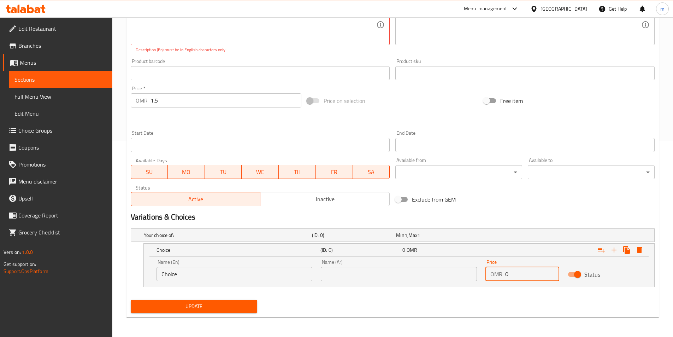
click at [508, 272] on input "0" at bounding box center [533, 274] width 54 height 14
paste input "1.5"
type input "1.5"
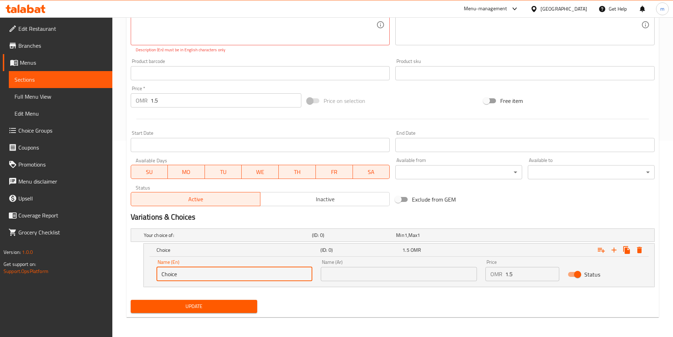
drag, startPoint x: 235, startPoint y: 273, endPoint x: 217, endPoint y: 251, distance: 28.3
click at [161, 278] on input "Choice" at bounding box center [235, 274] width 156 height 14
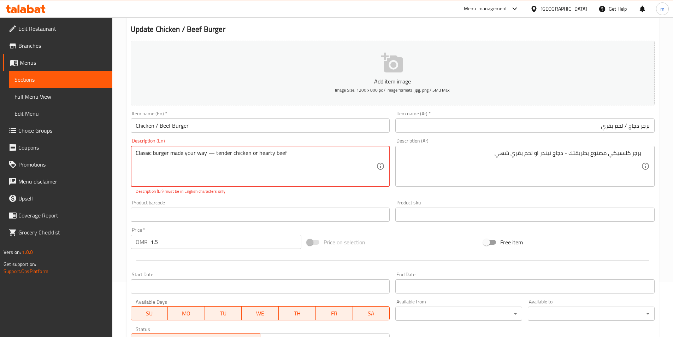
drag, startPoint x: 234, startPoint y: 154, endPoint x: 251, endPoint y: 156, distance: 16.7
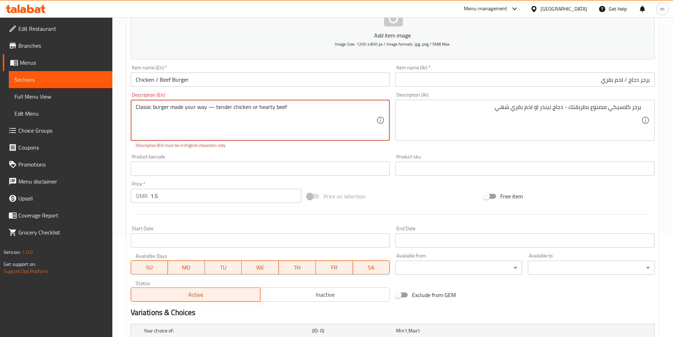
scroll to position [196, 0]
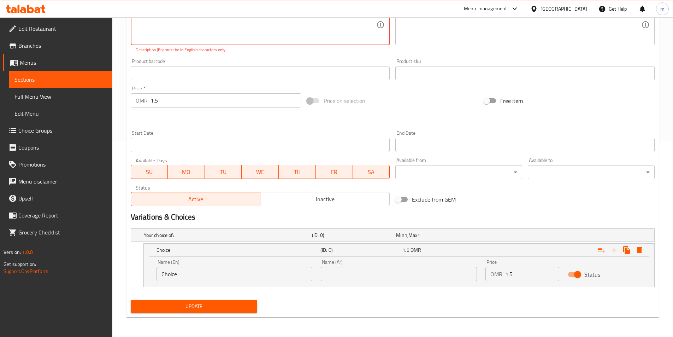
click at [183, 277] on input "Choice" at bounding box center [235, 274] width 156 height 14
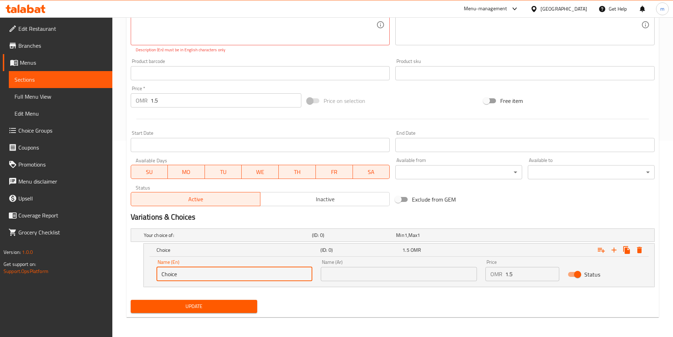
click at [183, 277] on input "Choice" at bounding box center [235, 274] width 156 height 14
paste input "chicken"
type input "chicken"
click at [365, 272] on input "text" at bounding box center [399, 274] width 156 height 14
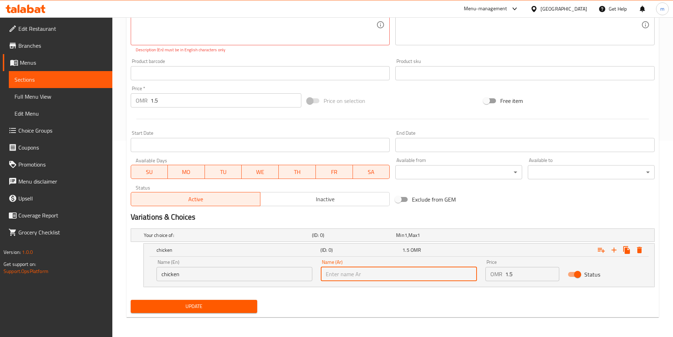
click at [365, 272] on input "text" at bounding box center [399, 274] width 156 height 14
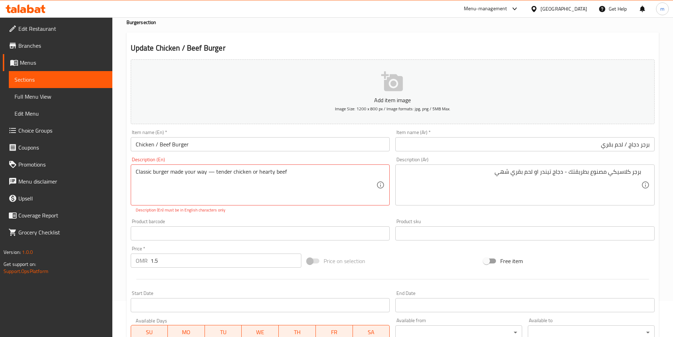
scroll to position [19, 0]
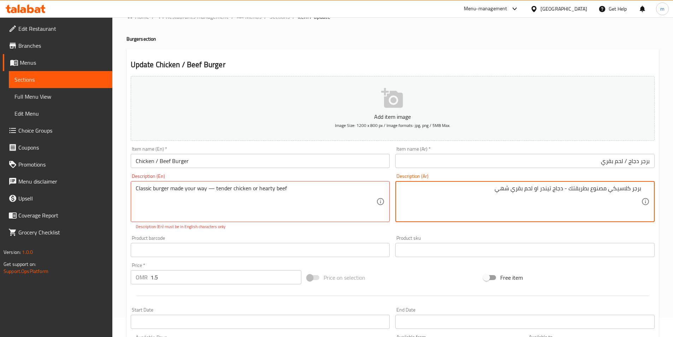
drag, startPoint x: 553, startPoint y: 191, endPoint x: 565, endPoint y: 192, distance: 11.8
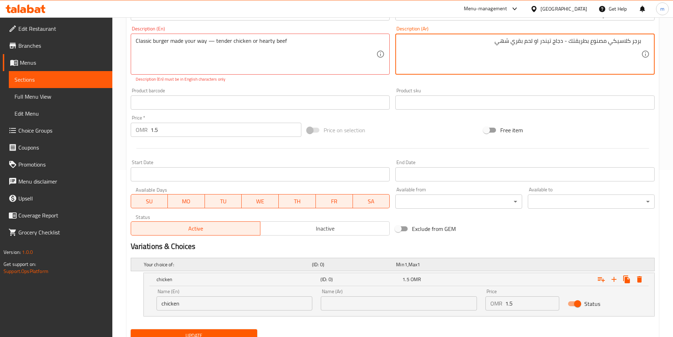
scroll to position [196, 0]
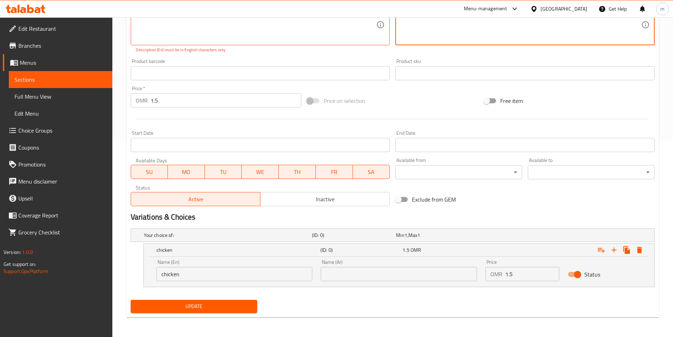
click at [382, 272] on input "text" at bounding box center [399, 274] width 156 height 14
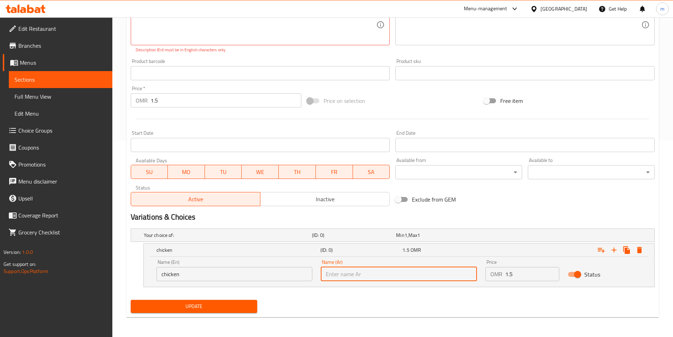
click at [382, 272] on input "text" at bounding box center [399, 274] width 156 height 14
paste input "دجاج"
type input "دجاج"
click at [616, 252] on icon "Expand" at bounding box center [614, 250] width 8 height 8
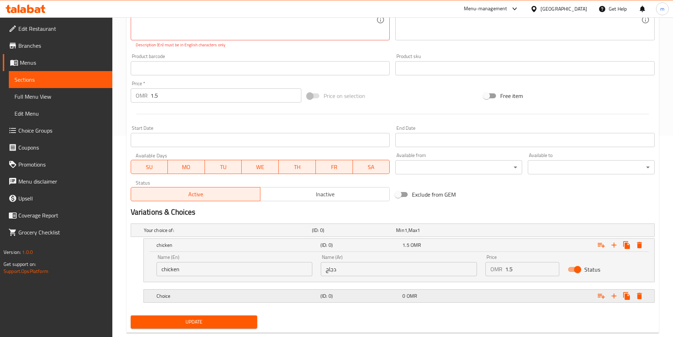
scroll to position [217, 0]
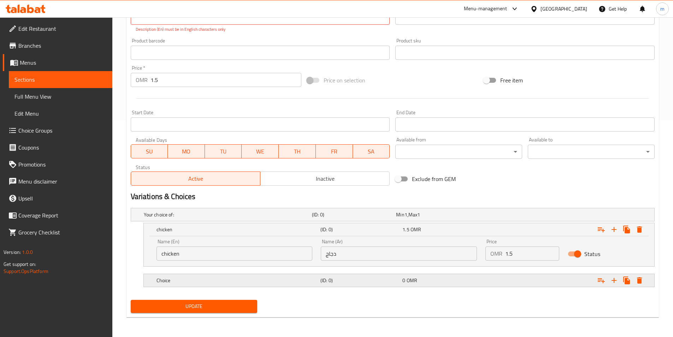
click at [424, 281] on div "0 OMR" at bounding box center [442, 280] width 79 height 7
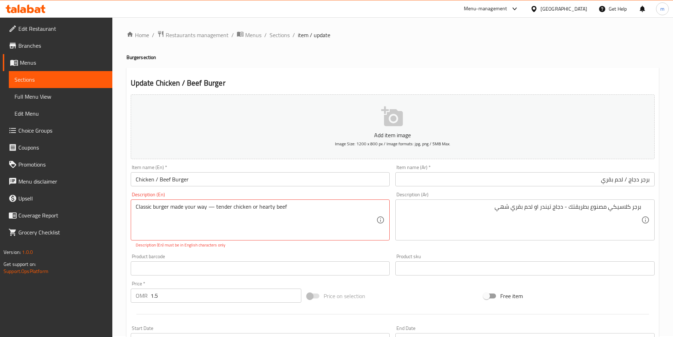
scroll to position [0, 0]
drag, startPoint x: 275, startPoint y: 206, endPoint x: 308, endPoint y: 209, distance: 33.7
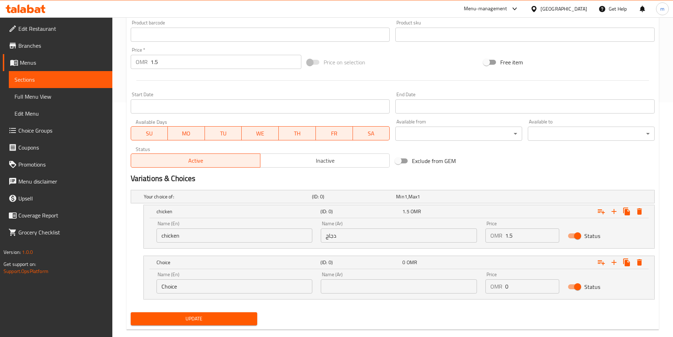
scroll to position [247, 0]
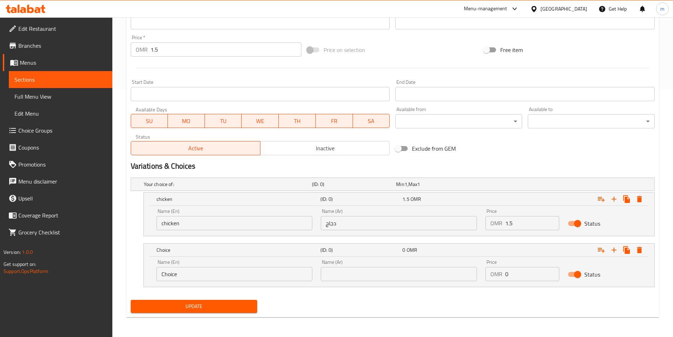
click at [218, 276] on input "Choice" at bounding box center [235, 274] width 156 height 14
paste input "beef"
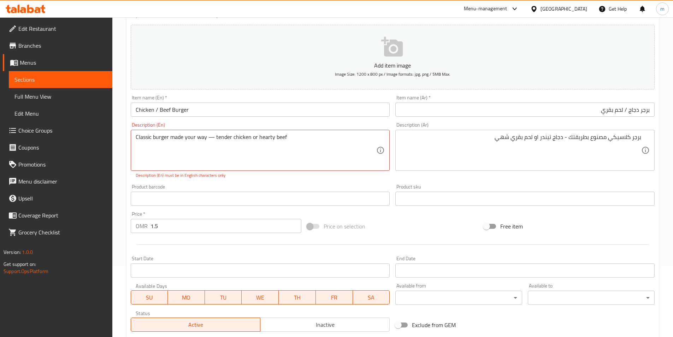
scroll to position [70, 0]
type input "beef"
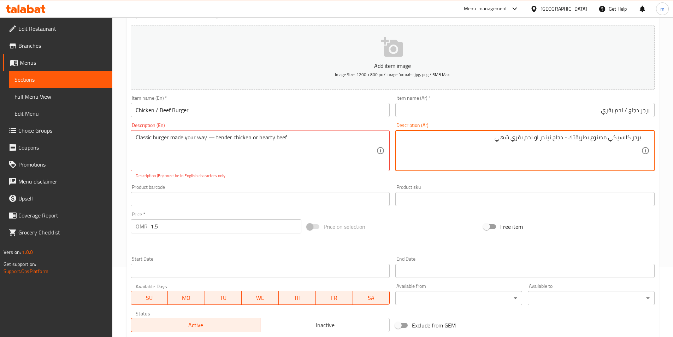
drag, startPoint x: 513, startPoint y: 138, endPoint x: 537, endPoint y: 138, distance: 23.3
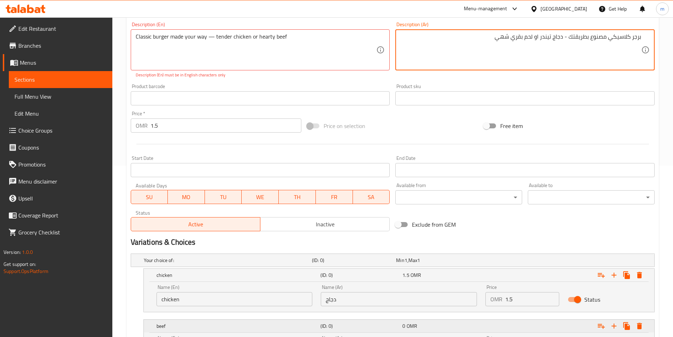
scroll to position [247, 0]
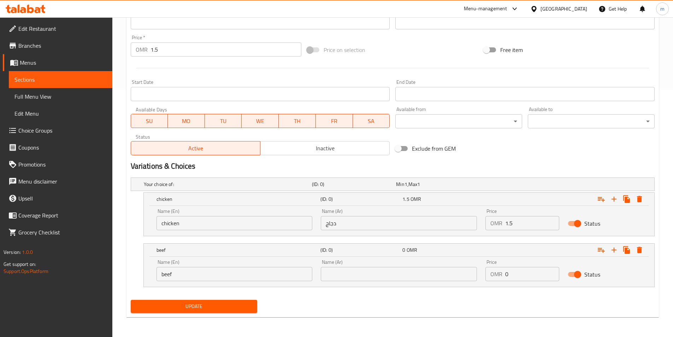
click at [379, 273] on input "text" at bounding box center [399, 274] width 156 height 14
paste input "لحم بقري"
type input "لحم بقري"
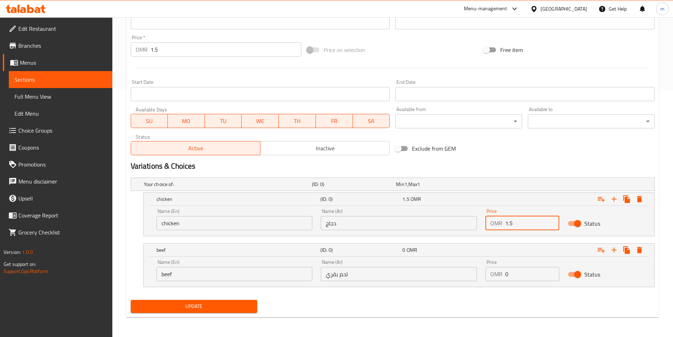
drag, startPoint x: 506, startPoint y: 223, endPoint x: 539, endPoint y: 221, distance: 33.3
click at [539, 221] on input "1.5" at bounding box center [533, 223] width 54 height 14
click at [503, 276] on div "OMR 0 Price" at bounding box center [523, 274] width 74 height 14
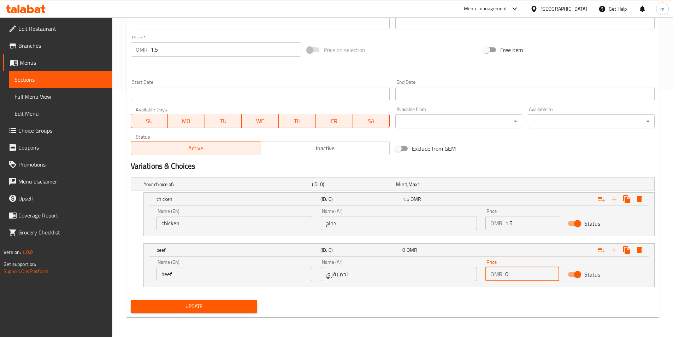
drag, startPoint x: 513, startPoint y: 269, endPoint x: 494, endPoint y: 275, distance: 19.6
click at [494, 275] on div "OMR 0 Price" at bounding box center [523, 274] width 74 height 14
paste input "1.5"
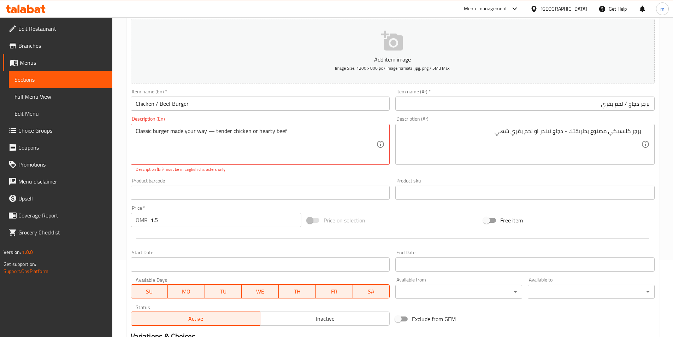
scroll to position [70, 0]
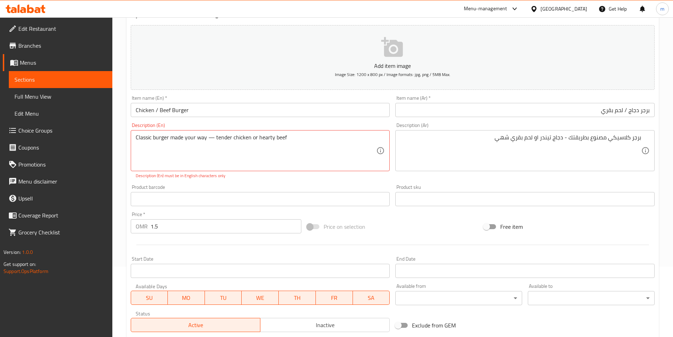
type input "1.5"
click at [229, 183] on div "Product barcode Product barcode" at bounding box center [260, 195] width 265 height 27
click at [215, 136] on textarea "Classic burger made your way — tender chicken or hearty beef" at bounding box center [256, 151] width 241 height 34
type textarea "Classic burger made your way - tender chicken or hearty beef"
click at [237, 182] on div "Product barcode Product barcode" at bounding box center [260, 195] width 265 height 27
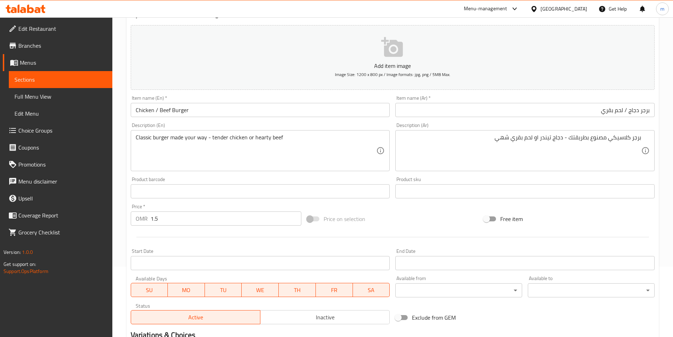
drag, startPoint x: 181, startPoint y: 222, endPoint x: 136, endPoint y: 215, distance: 44.8
click at [136, 215] on div "OMR 1.5 Price *" at bounding box center [216, 218] width 171 height 14
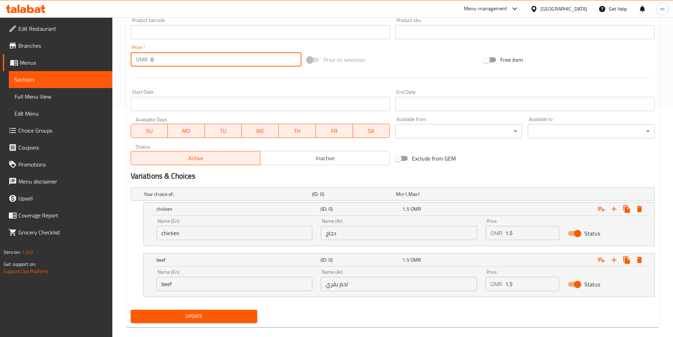
scroll to position [239, 0]
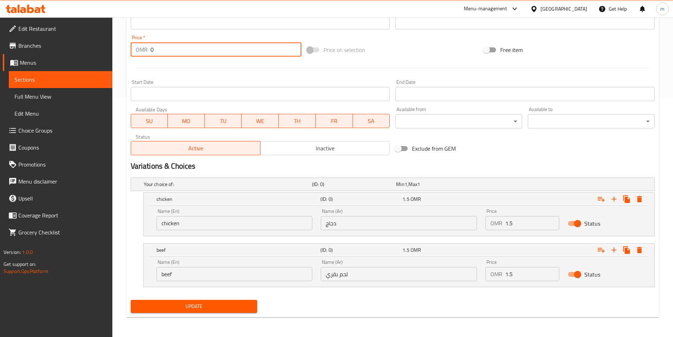
type input "0"
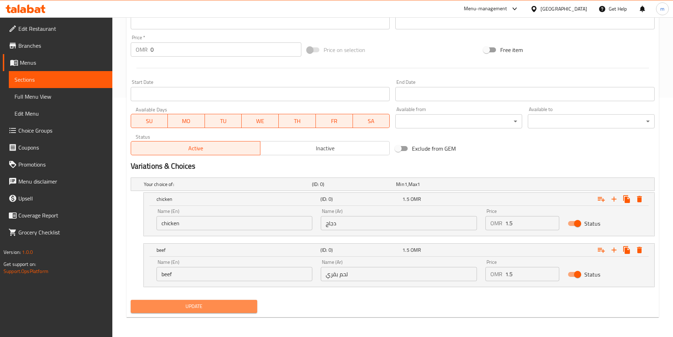
click at [187, 305] on span "Update" at bounding box center [194, 306] width 116 height 9
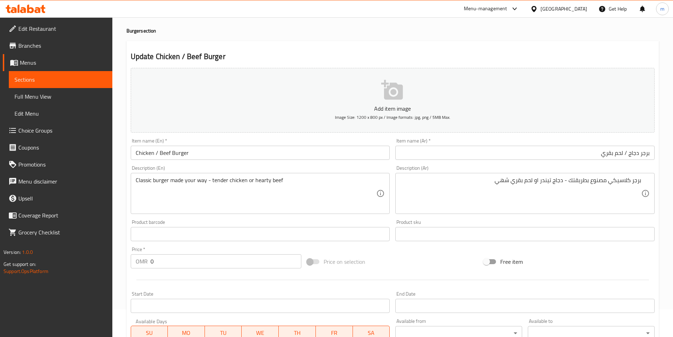
scroll to position [0, 0]
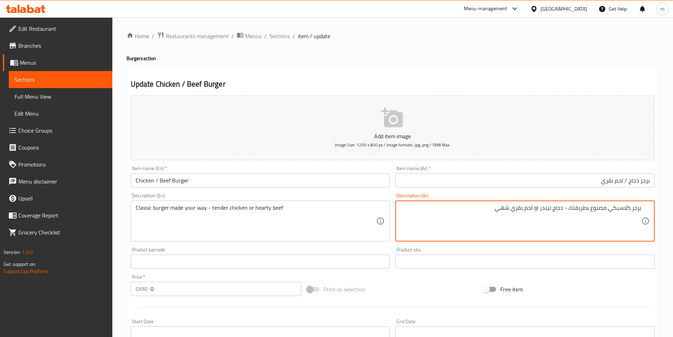
drag, startPoint x: 542, startPoint y: 209, endPoint x: 565, endPoint y: 208, distance: 22.3
click at [555, 207] on textarea "برجر كلاسيكي مصنوع بطريقتك - دجاج تيندر او لحم بقري شهي" at bounding box center [521, 221] width 241 height 34
drag, startPoint x: 554, startPoint y: 209, endPoint x: 565, endPoint y: 208, distance: 10.7
click at [565, 208] on textarea "برجر كلاسيكي مصنوع بطريقتك - دجاج تيندر او لحم بقري شهي" at bounding box center [521, 221] width 241 height 34
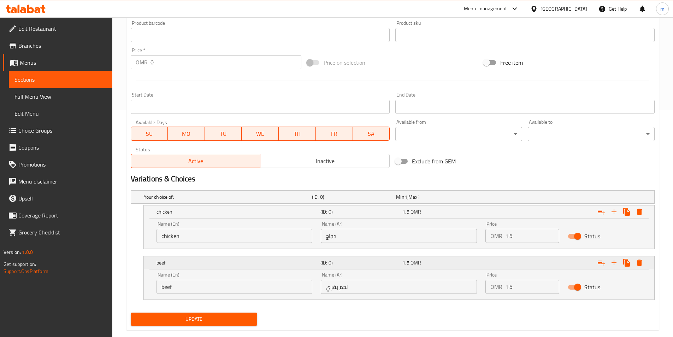
scroll to position [239, 0]
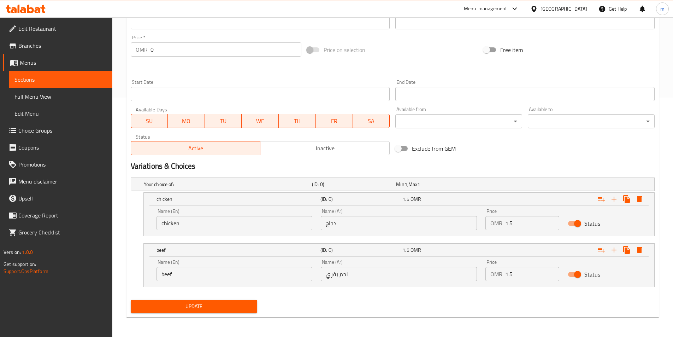
click at [199, 225] on input "chicken" at bounding box center [235, 223] width 156 height 14
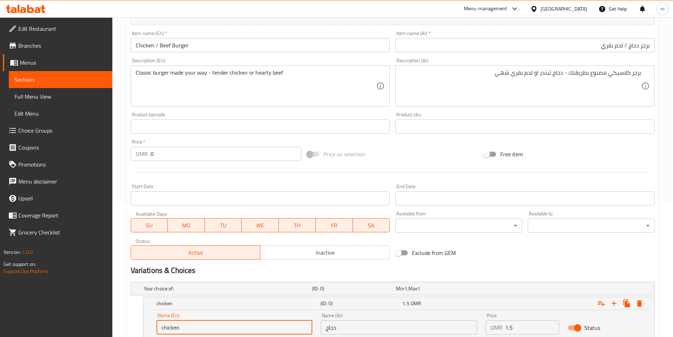
scroll to position [63, 0]
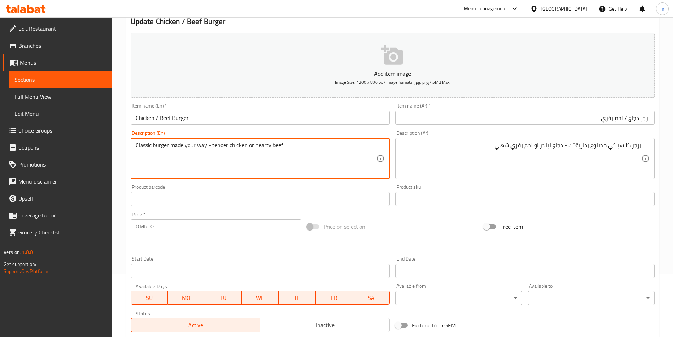
drag, startPoint x: 213, startPoint y: 144, endPoint x: 247, endPoint y: 145, distance: 34.3
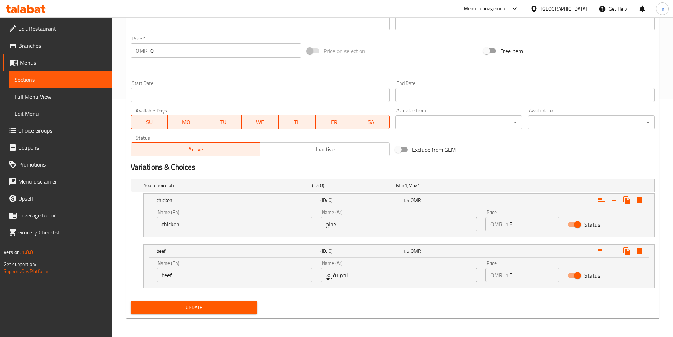
scroll to position [239, 0]
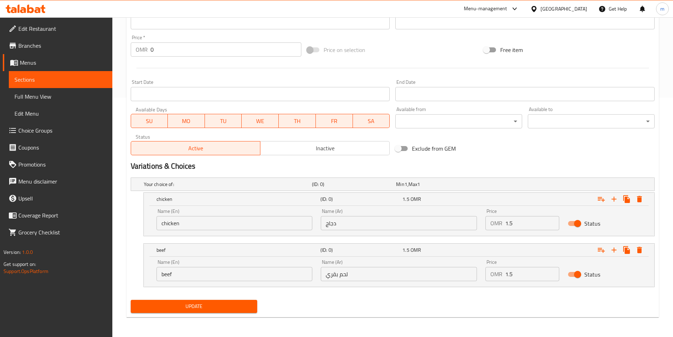
click at [176, 225] on input "chicken" at bounding box center [235, 223] width 156 height 14
paste input "tender"
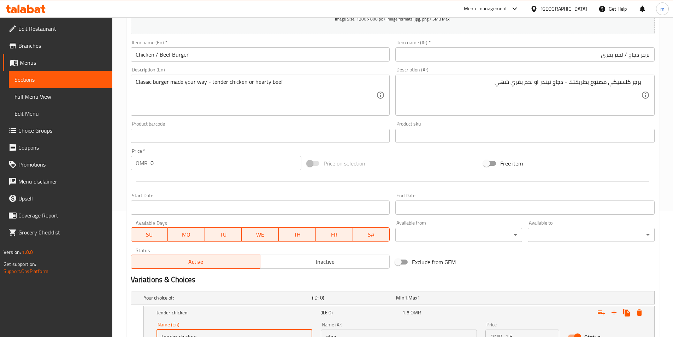
scroll to position [98, 0]
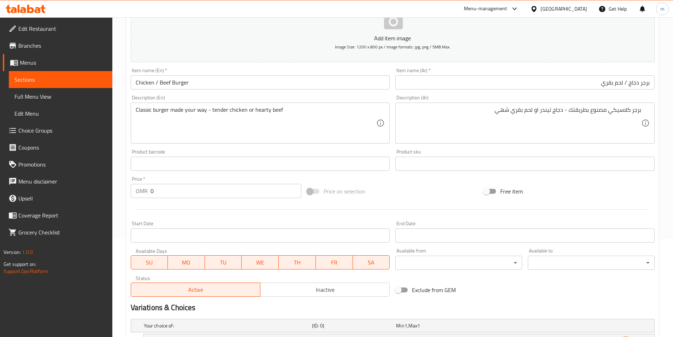
type input "tender chicken"
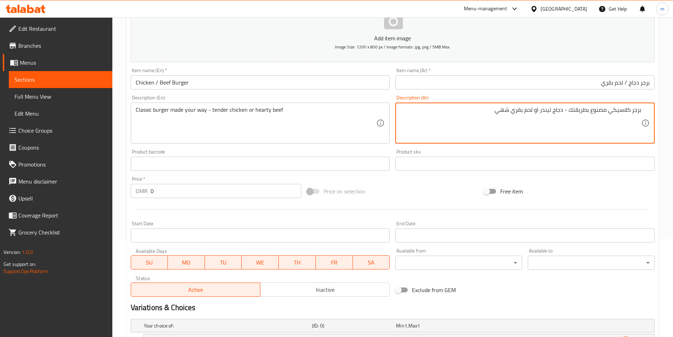
drag, startPoint x: 543, startPoint y: 111, endPoint x: 559, endPoint y: 107, distance: 16.6
click at [544, 113] on textarea "برجر كلاسيكي مصنوع بطريقتك - دجاج تيندر او لحم بقري شهي" at bounding box center [521, 123] width 241 height 34
drag, startPoint x: 541, startPoint y: 109, endPoint x: 564, endPoint y: 108, distance: 23.0
click at [564, 108] on textarea "برجر كلاسيكي مصنوع بطريقتك - دجاج تيندر او لحم بقري شهي" at bounding box center [521, 123] width 241 height 34
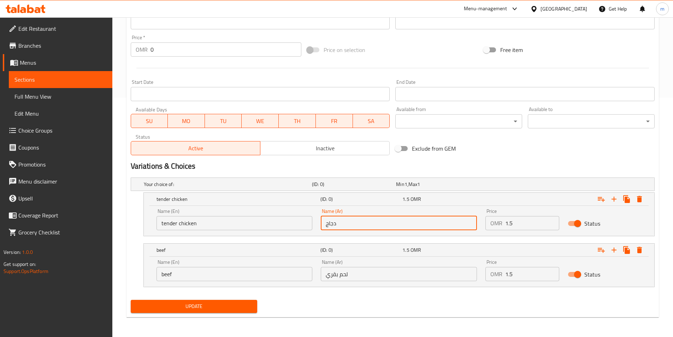
drag, startPoint x: 347, startPoint y: 222, endPoint x: 314, endPoint y: 228, distance: 33.1
click at [302, 224] on div "Name (En) tender chicken Name (En) Name (Ar) دجاج Name (Ar) Price OMR 1.5 Price…" at bounding box center [399, 219] width 494 height 30
paste input "تيندر"
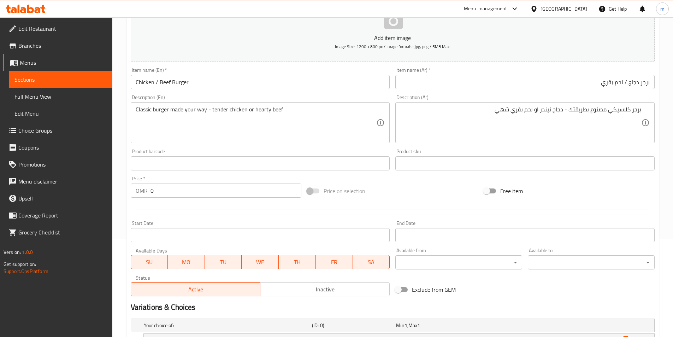
scroll to position [63, 0]
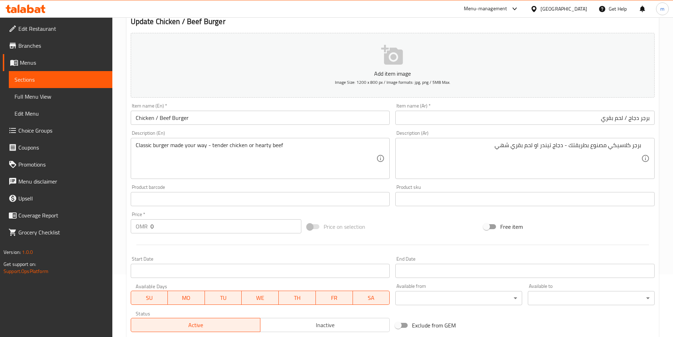
type input "دجاج تيندر"
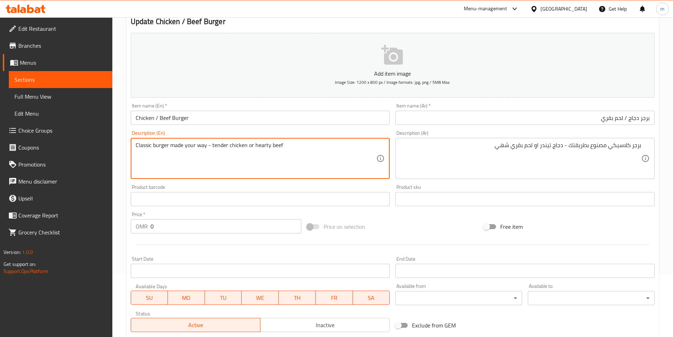
drag, startPoint x: 254, startPoint y: 145, endPoint x: 318, endPoint y: 146, distance: 63.6
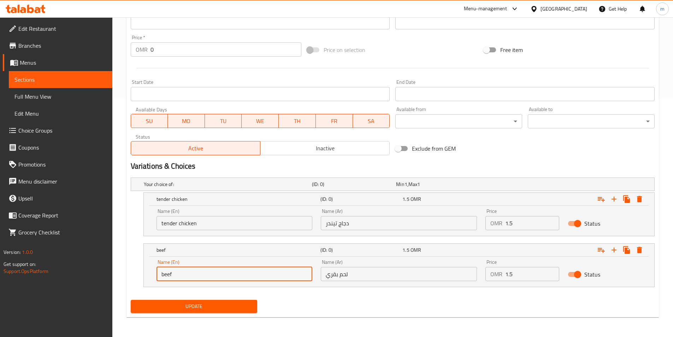
drag, startPoint x: 177, startPoint y: 275, endPoint x: 110, endPoint y: 276, distance: 67.2
click at [110, 276] on div "Edit Restaurant Branches Menus Sections Full Menu View Edit Menu Choice Groups …" at bounding box center [336, 57] width 673 height 559
paste input "hearty"
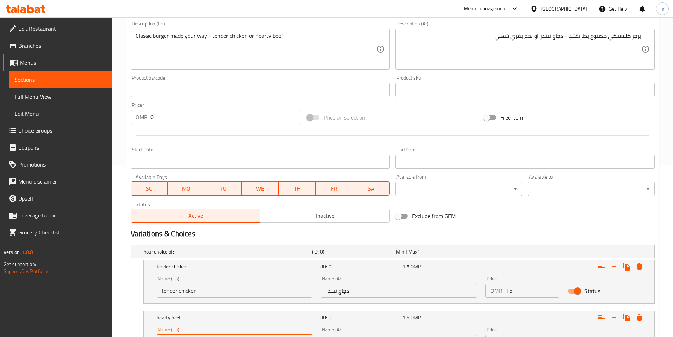
scroll to position [63, 0]
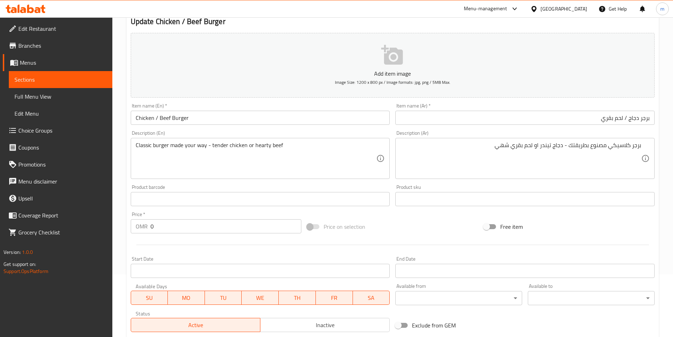
type input "hearty beef"
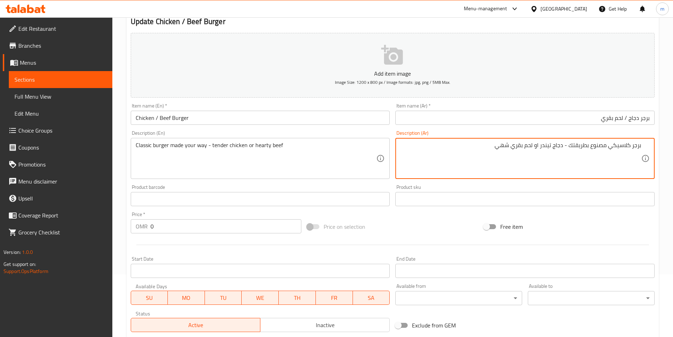
drag, startPoint x: 496, startPoint y: 146, endPoint x: 535, endPoint y: 149, distance: 39.7
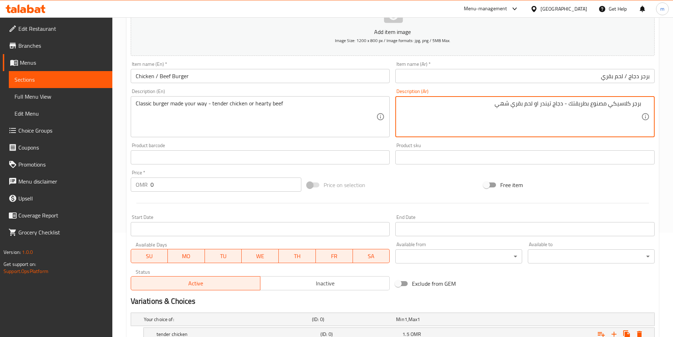
scroll to position [239, 0]
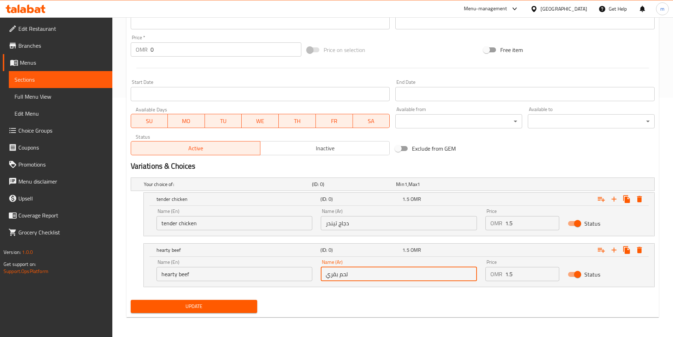
drag, startPoint x: 361, startPoint y: 278, endPoint x: 297, endPoint y: 276, distance: 64.4
click at [297, 276] on div "Name (En) hearty beef Name (En) Name (Ar) لحم بقري Name (Ar) Price OMR 1.5 Pric…" at bounding box center [399, 270] width 494 height 30
paste input "لحم بقري شه"
type input "لحم بقري شهي"
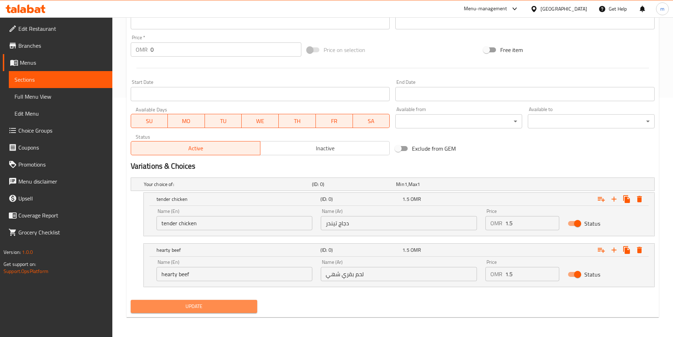
click at [210, 309] on span "Update" at bounding box center [194, 306] width 116 height 9
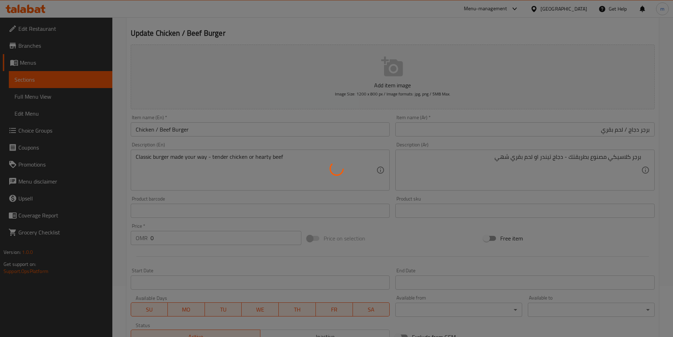
scroll to position [0, 0]
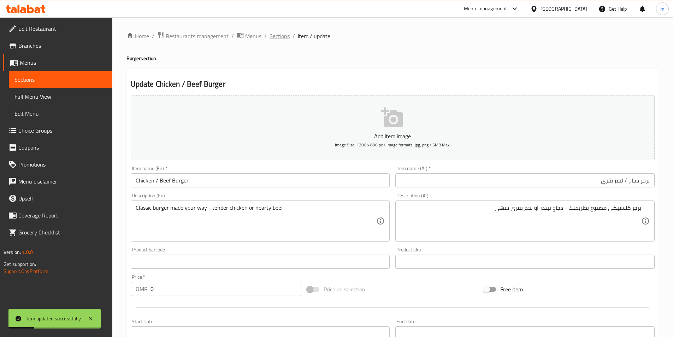
click at [284, 35] on span "Sections" at bounding box center [280, 36] width 20 height 8
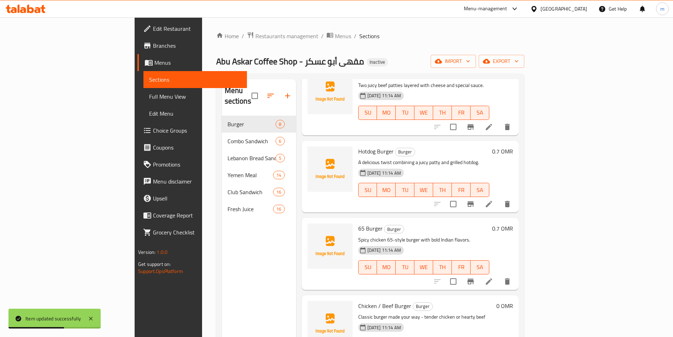
scroll to position [99, 0]
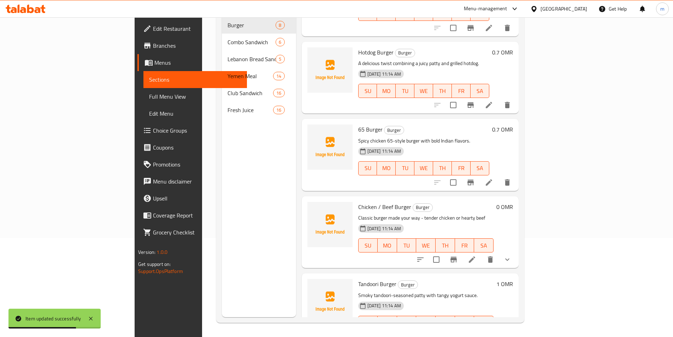
click at [499, 331] on li at bounding box center [489, 337] width 20 height 13
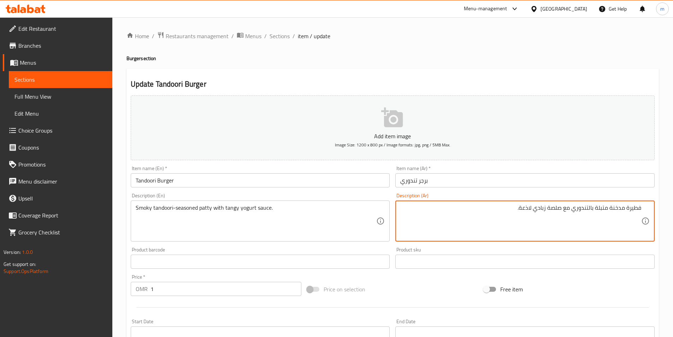
drag, startPoint x: 626, startPoint y: 207, endPoint x: 678, endPoint y: 204, distance: 52.1
click at [673, 204] on html "​ Menu-management Oman Get Help m Edit Restaurant Branches Menus Sections Full …" at bounding box center [336, 168] width 673 height 337
drag, startPoint x: 548, startPoint y: 207, endPoint x: 563, endPoint y: 211, distance: 15.7
click at [563, 211] on textarea "شريحة مدخنة متبلة بالتندوري مع صلصة زبادي لاذعة." at bounding box center [521, 221] width 241 height 34
drag, startPoint x: 520, startPoint y: 205, endPoint x: 535, endPoint y: 208, distance: 14.8
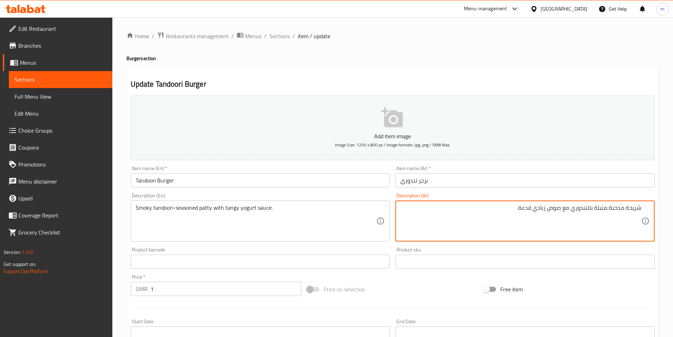
click at [535, 208] on textarea "شريحة مدخنة متبلة بالتندوري مع صوص زبادي لاذعة." at bounding box center [521, 221] width 241 height 34
click at [538, 208] on textarea "شريحة مدخنة متبلة بالتندوري مع صوص زباديمنعش." at bounding box center [521, 221] width 241 height 34
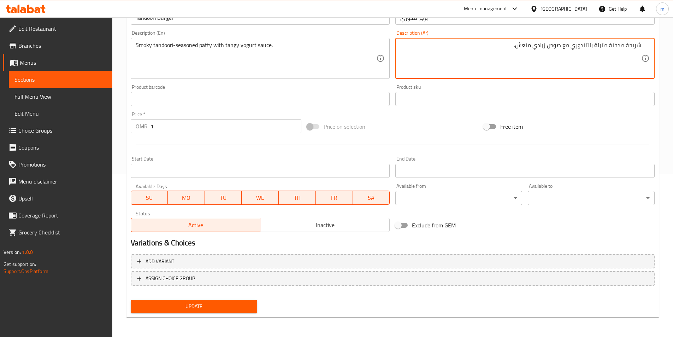
type textarea "شريحة مدخنة متبلة بالتندوري مع صوص زبادي منعش."
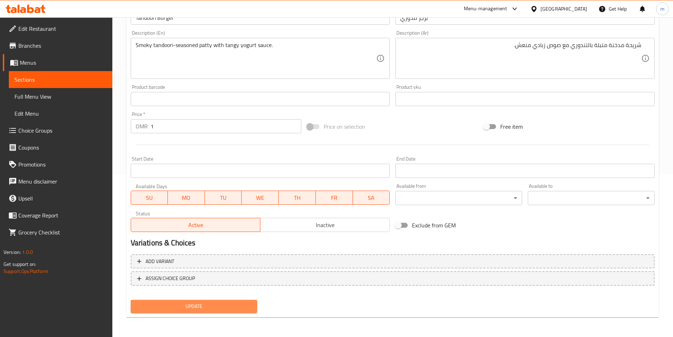
click at [224, 306] on span "Update" at bounding box center [194, 306] width 116 height 9
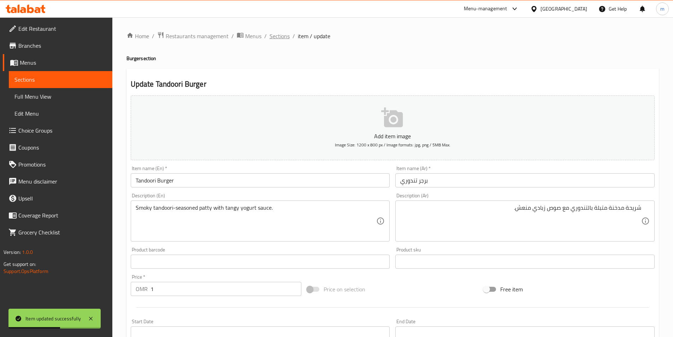
click at [274, 37] on span "Sections" at bounding box center [280, 36] width 20 height 8
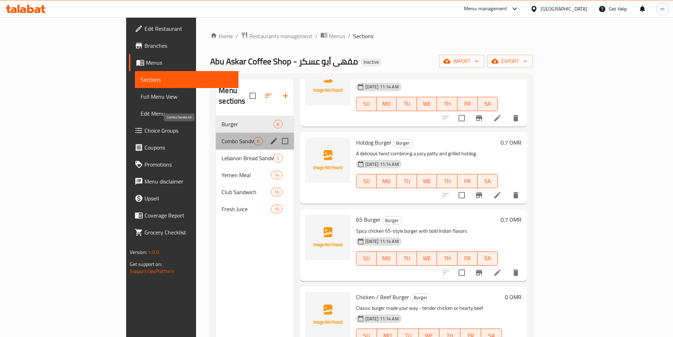
click at [222, 137] on span "Combo Sandwich" at bounding box center [238, 141] width 32 height 8
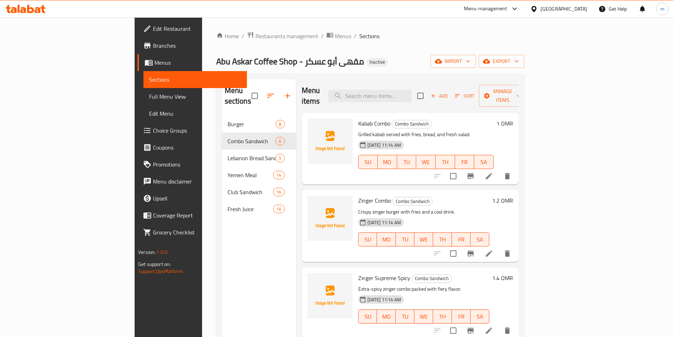
click at [499, 170] on li at bounding box center [489, 176] width 20 height 13
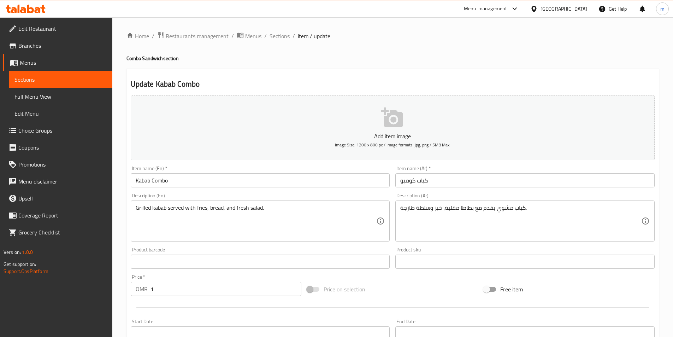
click at [510, 180] on input "كباب كومبو" at bounding box center [525, 180] width 259 height 14
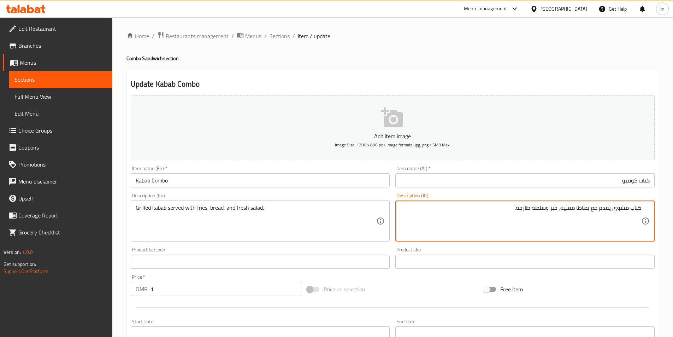
click at [579, 208] on textarea "كباب مشوي يقدم مع بطاطا مقلية، خبز وسلطة طازجة." at bounding box center [521, 221] width 241 height 34
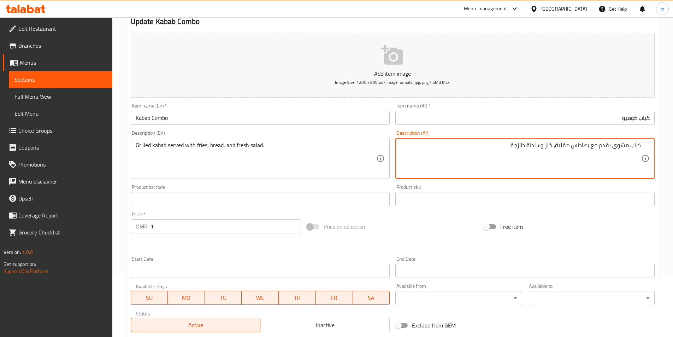
scroll to position [163, 0]
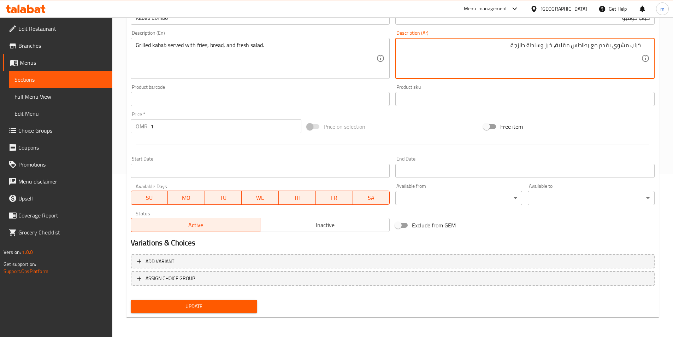
type textarea "كباب مشوي يقدم مع بطاطس مقلية، خبز وسلطة طازجة."
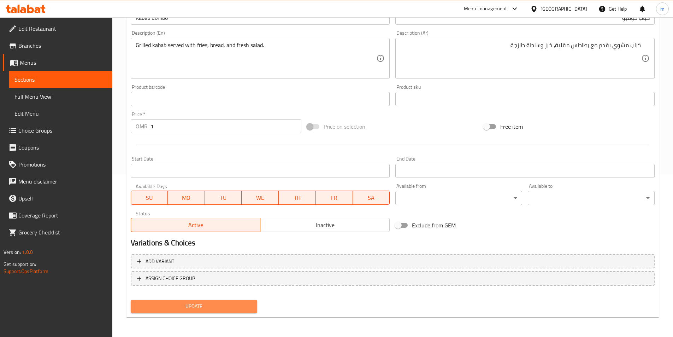
click at [232, 301] on button "Update" at bounding box center [194, 306] width 127 height 13
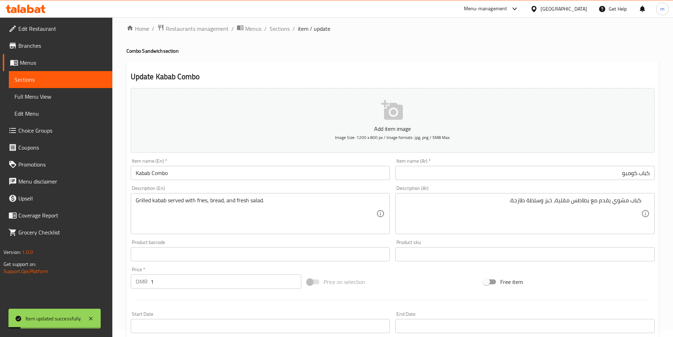
scroll to position [0, 0]
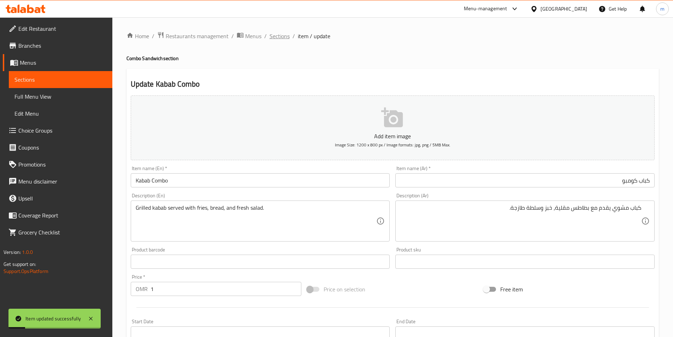
click at [289, 39] on span "Sections" at bounding box center [280, 36] width 20 height 8
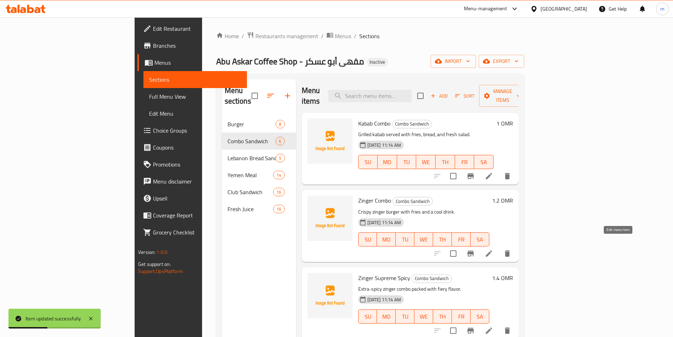
click at [494, 249] on icon at bounding box center [489, 253] width 8 height 8
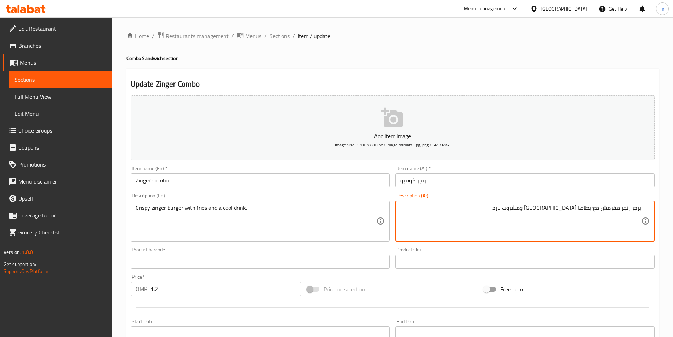
click at [579, 211] on textarea "برجر زنجر مقرمش مع بطاطا مقلية ومشروب بارد." at bounding box center [521, 221] width 241 height 34
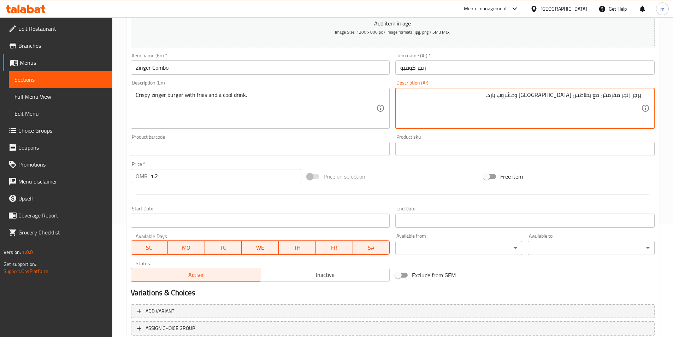
scroll to position [163, 0]
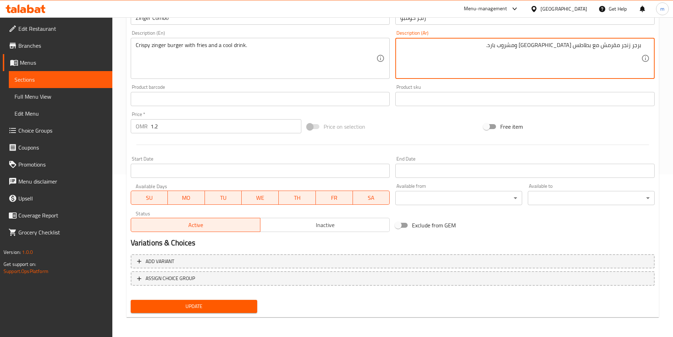
type textarea "برجر زنجر مقرمش مع بطاطس مقلية ومشروب بارد."
click at [240, 310] on span "Update" at bounding box center [194, 306] width 116 height 9
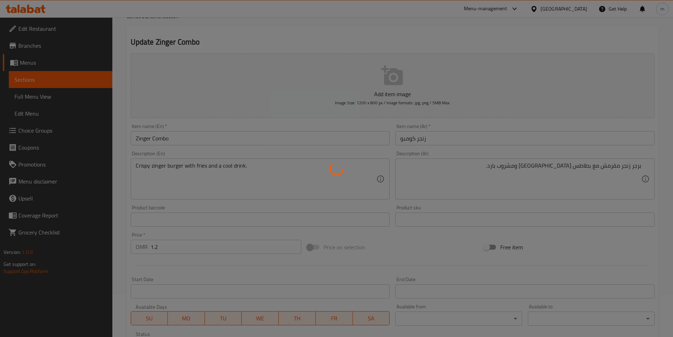
scroll to position [0, 0]
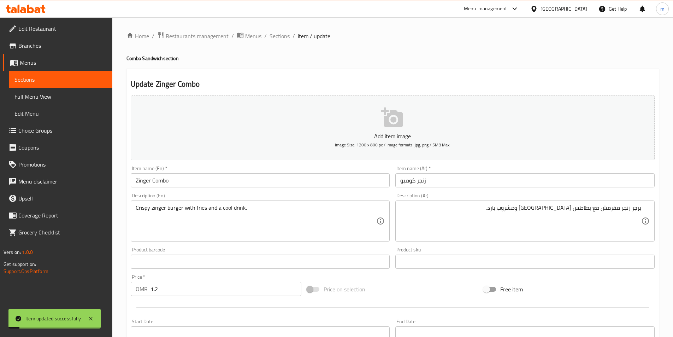
click at [277, 35] on span "Sections" at bounding box center [280, 36] width 20 height 8
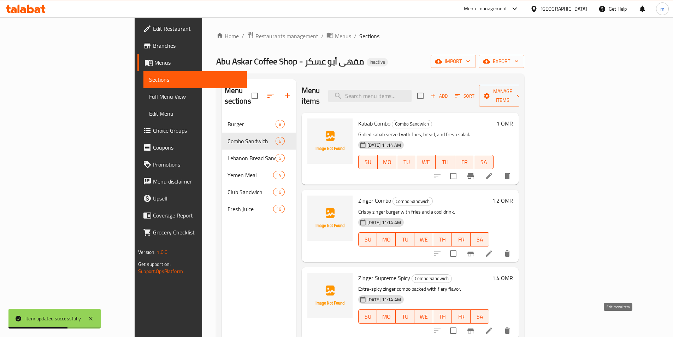
click at [494, 326] on icon at bounding box center [489, 330] width 8 height 8
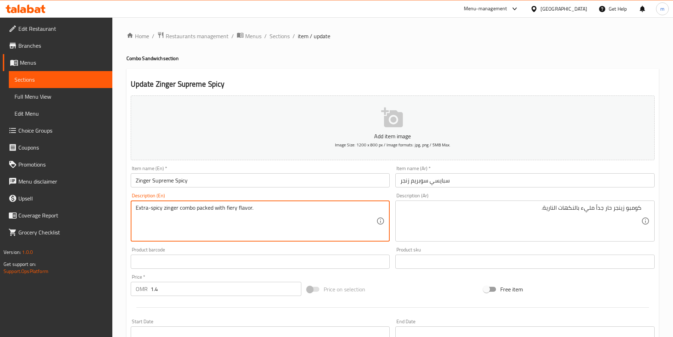
drag, startPoint x: 139, startPoint y: 209, endPoint x: 123, endPoint y: 210, distance: 16.3
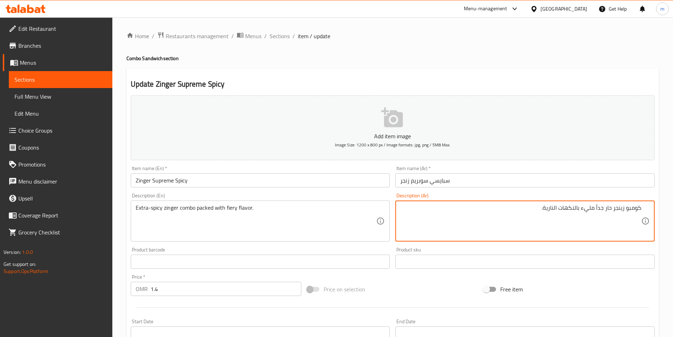
drag, startPoint x: 597, startPoint y: 209, endPoint x: 604, endPoint y: 219, distance: 12.9
drag, startPoint x: 614, startPoint y: 209, endPoint x: 606, endPoint y: 235, distance: 27.2
click at [614, 211] on textarea "كومبو زينجر حار مليء بالنكهات النارية." at bounding box center [521, 221] width 241 height 34
paste textarea "إكسترا"
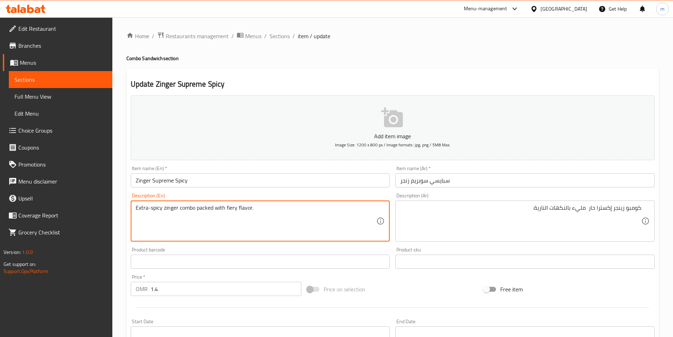
drag, startPoint x: 197, startPoint y: 207, endPoint x: 225, endPoint y: 209, distance: 28.3
click at [292, 218] on textarea "Extra-spicy zinger combo packed with fiery flavor." at bounding box center [256, 221] width 241 height 34
drag, startPoint x: 198, startPoint y: 207, endPoint x: 252, endPoint y: 210, distance: 54.5
click at [252, 210] on textarea "Extra-spicy zinger combo packed with fiery flavor." at bounding box center [256, 221] width 241 height 34
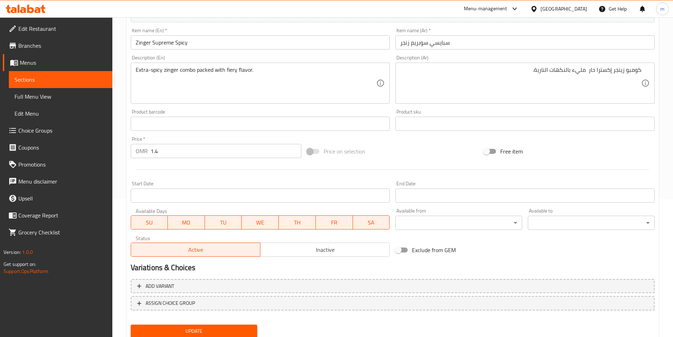
scroll to position [141, 0]
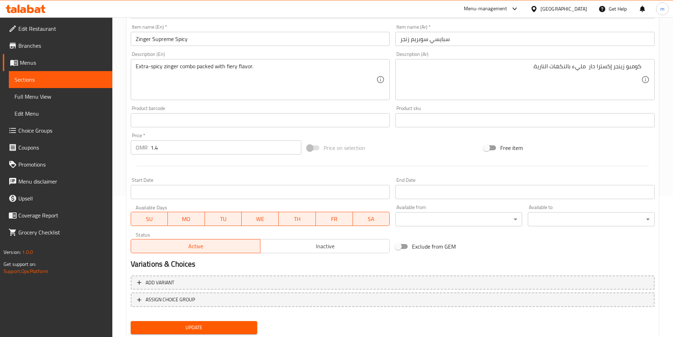
click at [218, 326] on span "Update" at bounding box center [194, 327] width 116 height 9
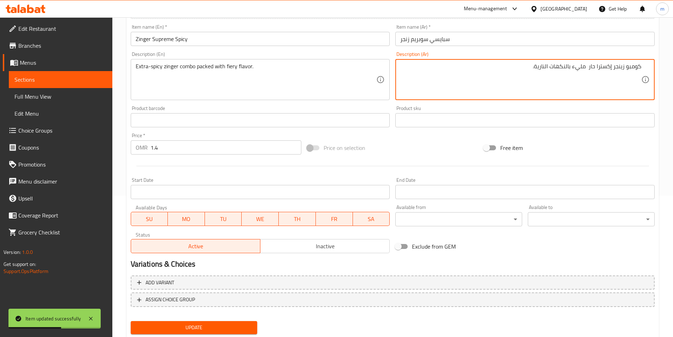
drag, startPoint x: 539, startPoint y: 68, endPoint x: 542, endPoint y: 77, distance: 10.0
click at [537, 67] on textarea "كومبو زينجر إكسترا حار مليء بالنكهات النارية." at bounding box center [521, 80] width 241 height 34
drag, startPoint x: 537, startPoint y: 67, endPoint x: 545, endPoint y: 67, distance: 7.8
click at [545, 66] on textarea "كومبو زينجر إكسترا حار مليء بالنكهات النارية." at bounding box center [521, 80] width 241 height 34
drag, startPoint x: 533, startPoint y: 68, endPoint x: 545, endPoint y: 75, distance: 14.4
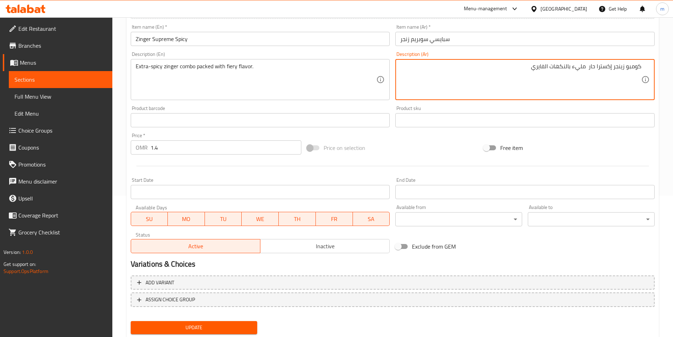
click at [545, 75] on textarea "كومبو زينجر إكسترا حار مليء بالنكهات الفايري" at bounding box center [521, 80] width 241 height 34
type textarea "كومبو زينجر إكسترا حار مليء بالنكهات النارية"
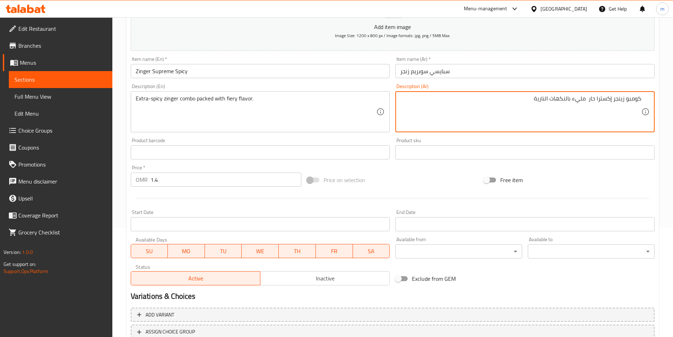
scroll to position [71, 0]
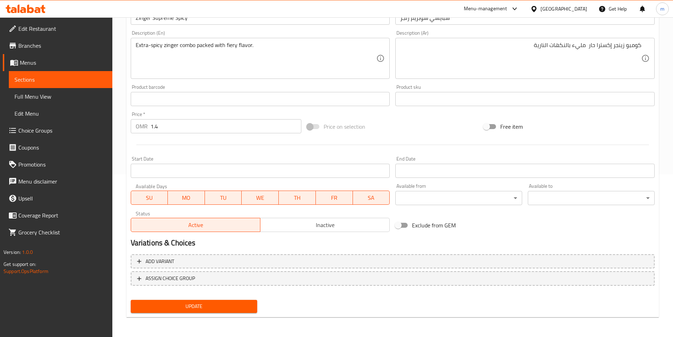
click at [216, 308] on span "Update" at bounding box center [194, 306] width 116 height 9
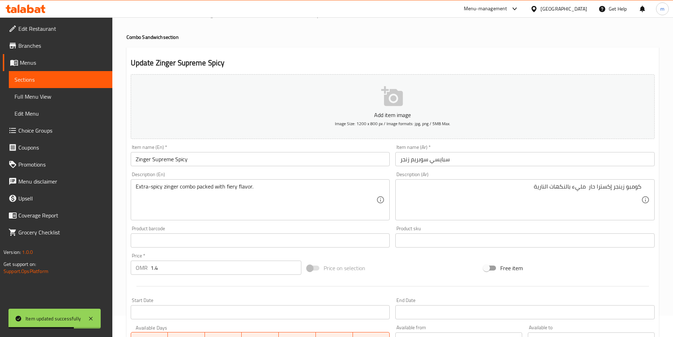
scroll to position [0, 0]
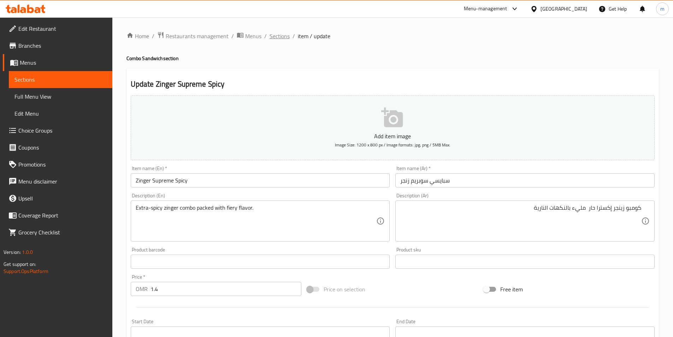
click at [283, 40] on span "Sections" at bounding box center [280, 36] width 20 height 8
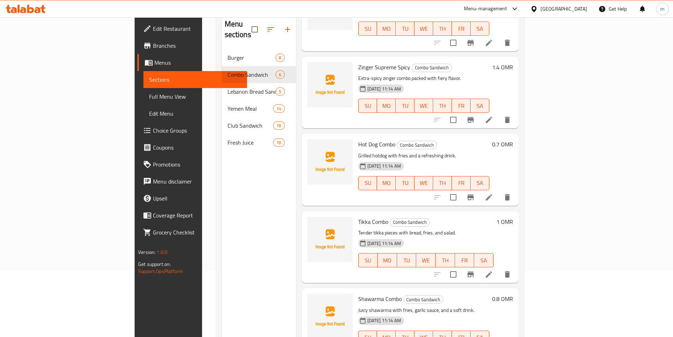
scroll to position [28, 0]
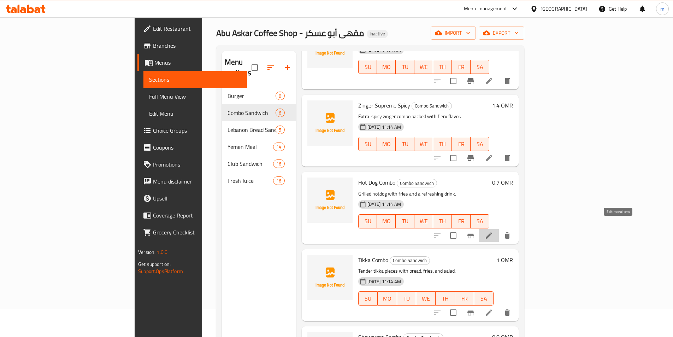
click at [492, 232] on icon at bounding box center [489, 235] width 6 height 6
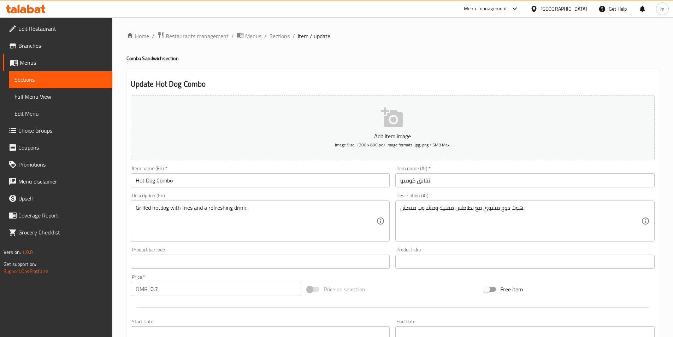
click at [489, 179] on input "نقانق كومبو" at bounding box center [525, 180] width 259 height 14
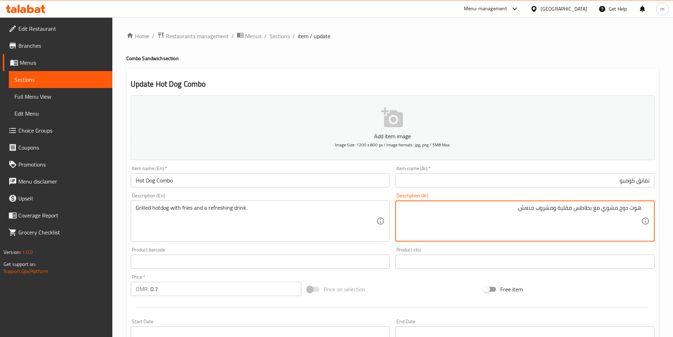
drag, startPoint x: 620, startPoint y: 209, endPoint x: 678, endPoint y: 215, distance: 57.9
click at [673, 215] on html "​ Menu-management Oman Get Help m Edit Restaurant Branches Menus Sections Full …" at bounding box center [336, 168] width 673 height 337
click at [613, 210] on textarea "نقانق مشوي مع بطاطس مقلية ومشروب منعش." at bounding box center [521, 221] width 241 height 34
drag, startPoint x: 611, startPoint y: 209, endPoint x: 601, endPoint y: 244, distance: 37.1
click at [611, 212] on textarea "نقانق مشوي مع بطاطس مقلية ومشروب منعش." at bounding box center [521, 221] width 241 height 34
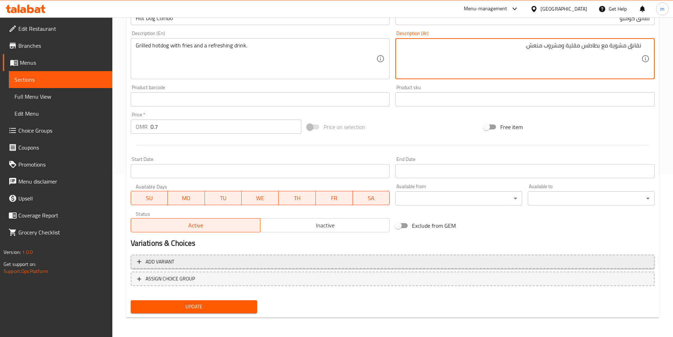
scroll to position [163, 0]
type textarea "نقانق مشوية مع بطاطس مقلية ومشروب منعش."
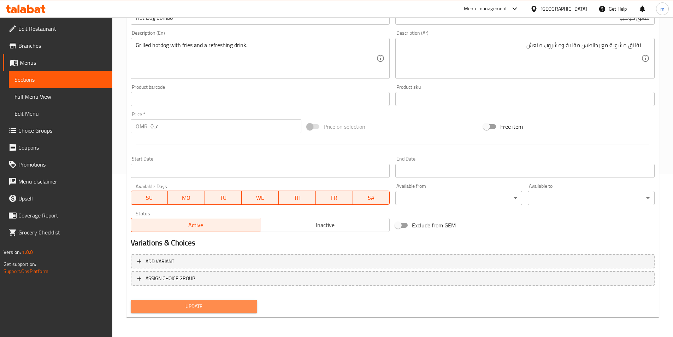
click at [214, 302] on span "Update" at bounding box center [194, 306] width 116 height 9
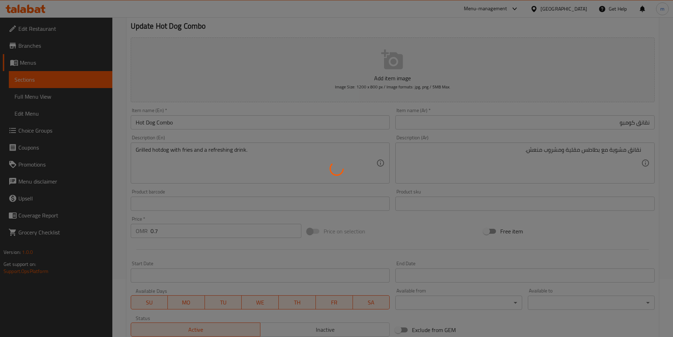
scroll to position [0, 0]
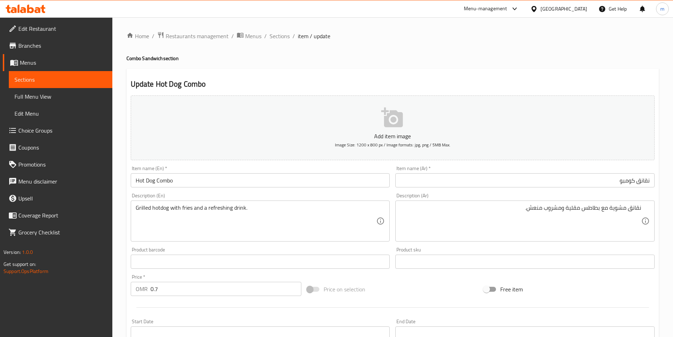
drag, startPoint x: 280, startPoint y: 35, endPoint x: 277, endPoint y: 53, distance: 17.5
click at [280, 35] on span "Sections" at bounding box center [280, 36] width 20 height 8
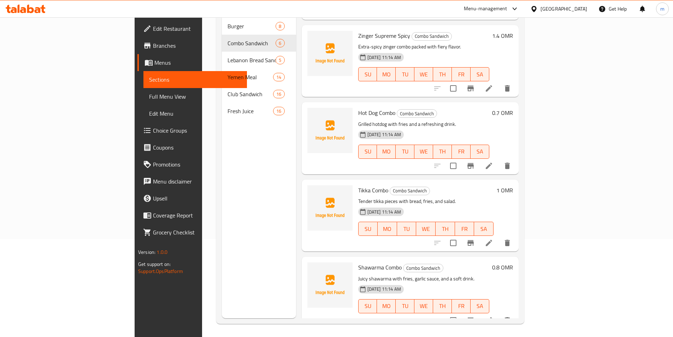
scroll to position [99, 0]
click at [494, 238] on icon at bounding box center [489, 242] width 8 height 8
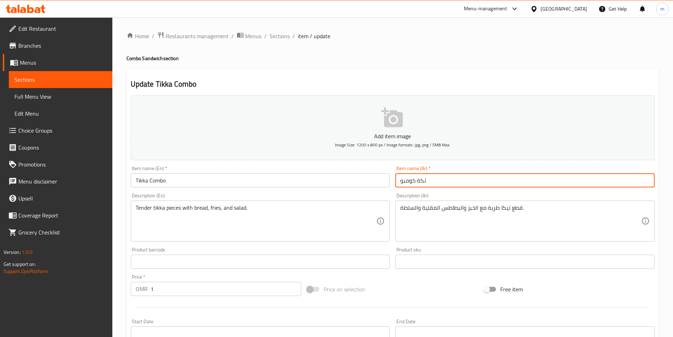
click at [567, 186] on input "تكة كومبو" at bounding box center [525, 180] width 259 height 14
click at [645, 181] on input "تكة كومبو" at bounding box center [525, 180] width 259 height 14
type input "تكا كومبو"
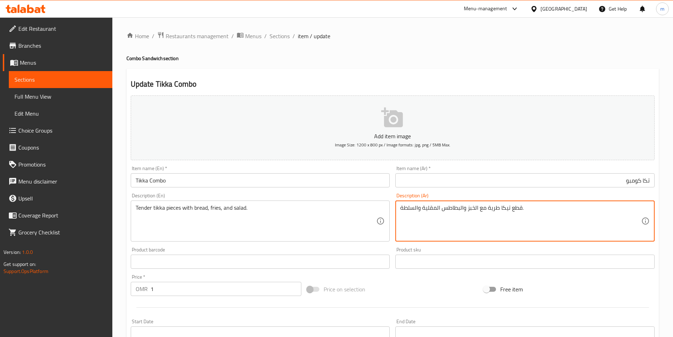
click at [603, 212] on textarea "قطع تيكا طرية مع الخبز والبطاطس المقلية والسلطة." at bounding box center [521, 221] width 241 height 34
click at [625, 206] on textarea "قطع تيكا طرية مع الخبز والبطاطس المقلية والسلطة." at bounding box center [521, 221] width 241 height 34
drag, startPoint x: 610, startPoint y: 208, endPoint x: 620, endPoint y: 212, distance: 11.4
click at [620, 212] on textarea "قطع تكا طرية مع الخبز والبطاطس المقلية والسلطة." at bounding box center [521, 221] width 241 height 34
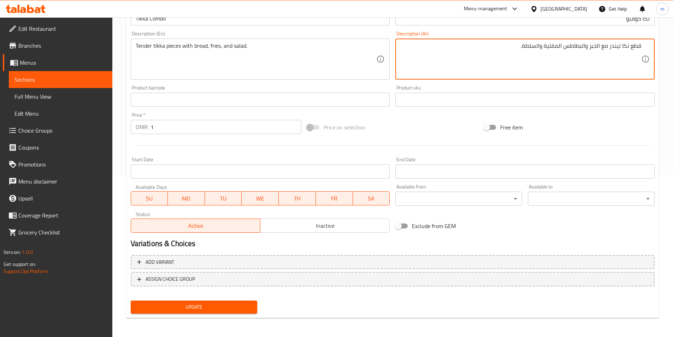
scroll to position [163, 0]
type textarea "قطع تكا تيندر مع الخبز والبطاطس المقلية والسلطة."
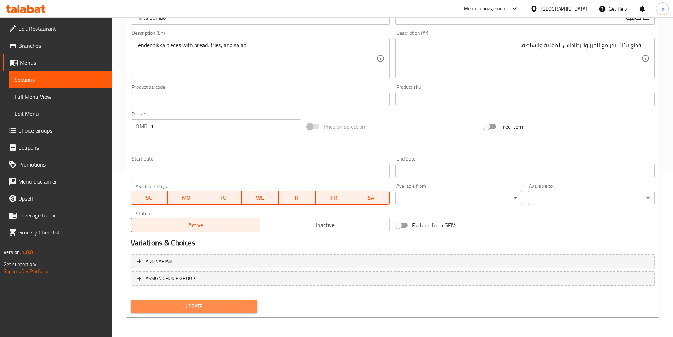
click at [221, 302] on button "Update" at bounding box center [194, 306] width 127 height 13
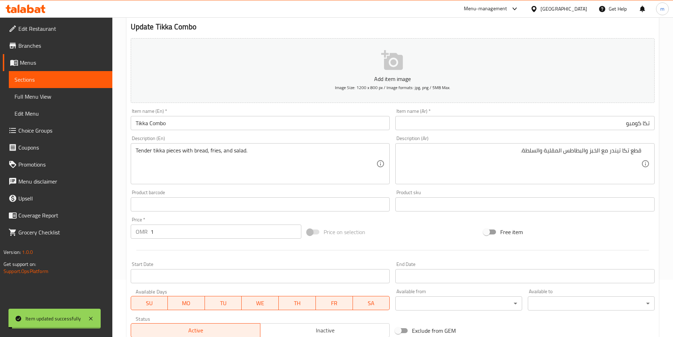
scroll to position [0, 0]
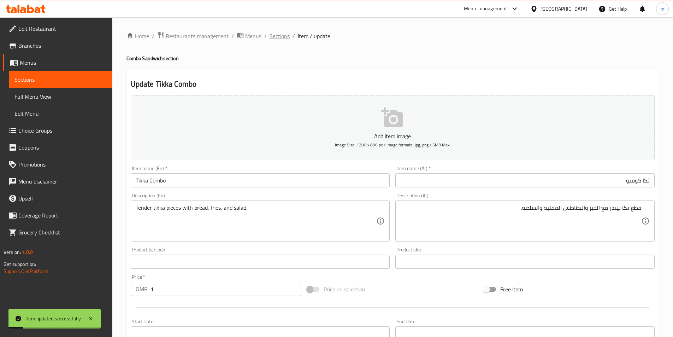
click at [273, 35] on span "Sections" at bounding box center [280, 36] width 20 height 8
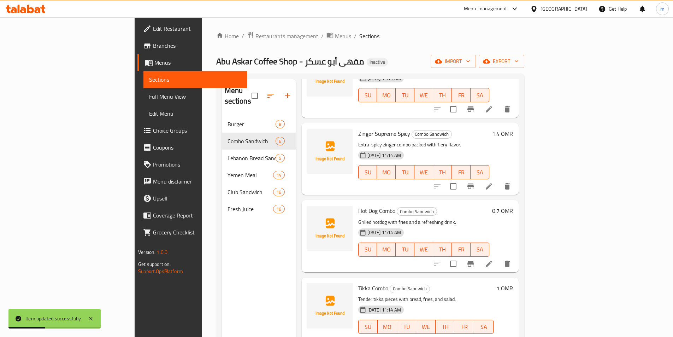
scroll to position [99, 0]
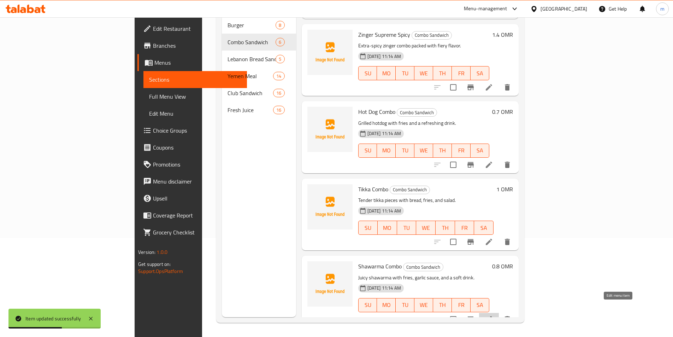
click at [494, 315] on icon at bounding box center [489, 319] width 8 height 8
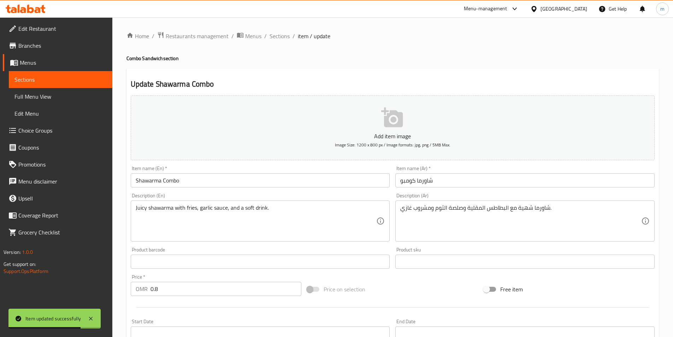
click at [584, 203] on div "شاورما شهية مع البطاطس المقلية وصلصة الثوم ومشروب غازي. Description (Ar)" at bounding box center [525, 220] width 259 height 41
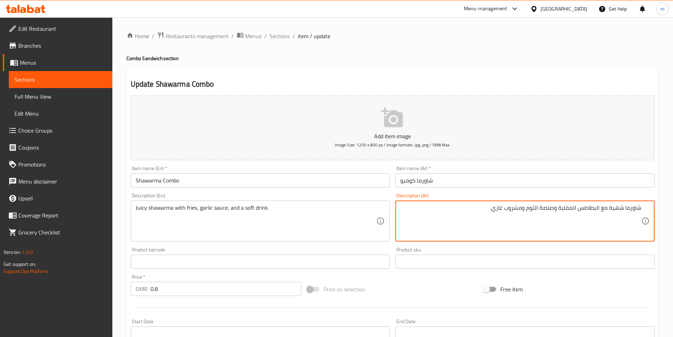
drag, startPoint x: 610, startPoint y: 207, endPoint x: 625, endPoint y: 210, distance: 15.1
click at [625, 210] on textarea "شاورما شهية مع البطاطس المقلية وصلصة الثوم ومشروب غازي." at bounding box center [521, 221] width 241 height 34
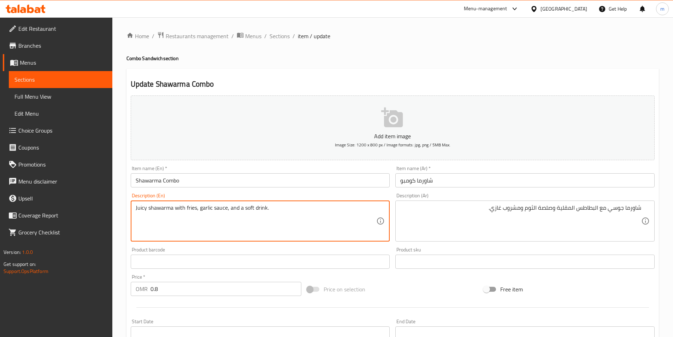
drag, startPoint x: 199, startPoint y: 208, endPoint x: 226, endPoint y: 211, distance: 27.1
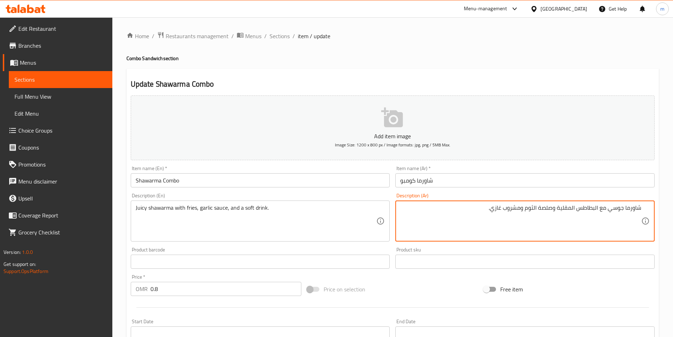
drag, startPoint x: 539, startPoint y: 207, endPoint x: 550, endPoint y: 214, distance: 12.6
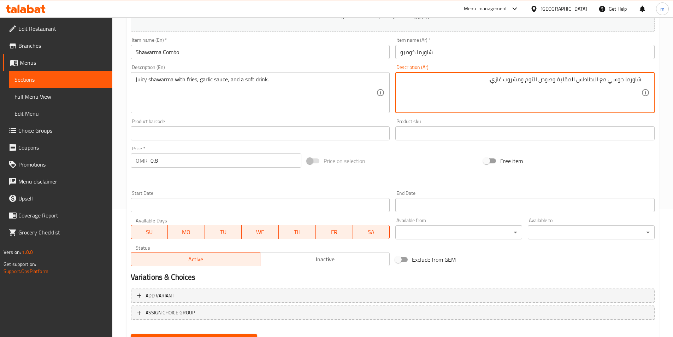
scroll to position [127, 0]
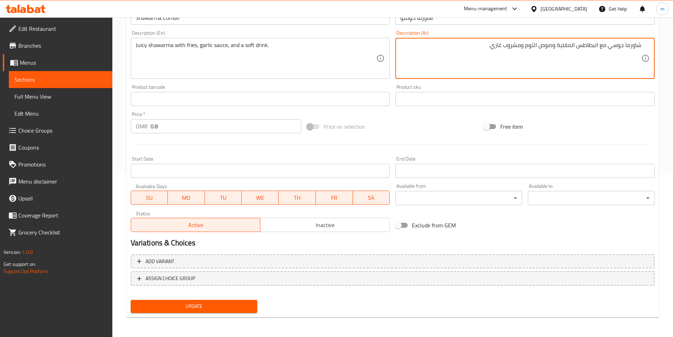
type textarea "شاورما جوسي مع البطاطس المقلية وصوص الثوم ومشروب غازي."
click at [226, 302] on span "Update" at bounding box center [194, 306] width 116 height 9
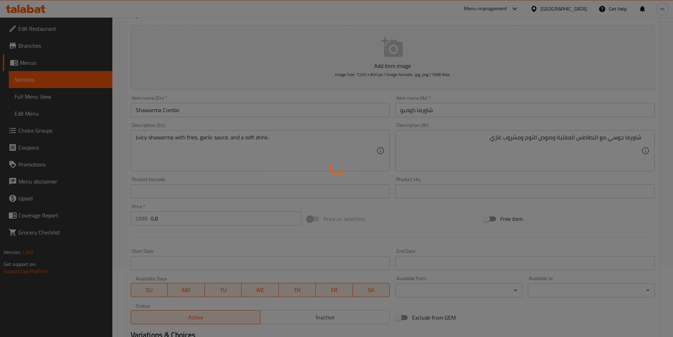
scroll to position [0, 0]
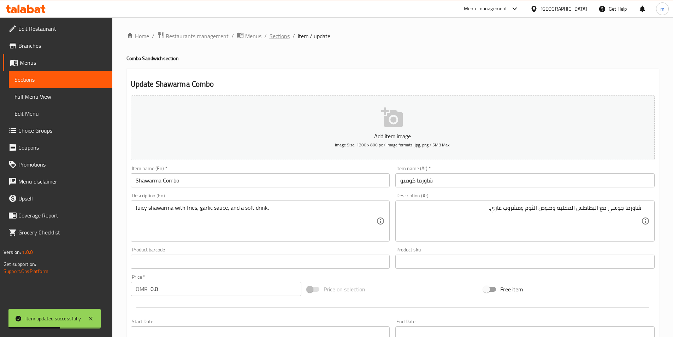
click at [276, 35] on span "Sections" at bounding box center [280, 36] width 20 height 8
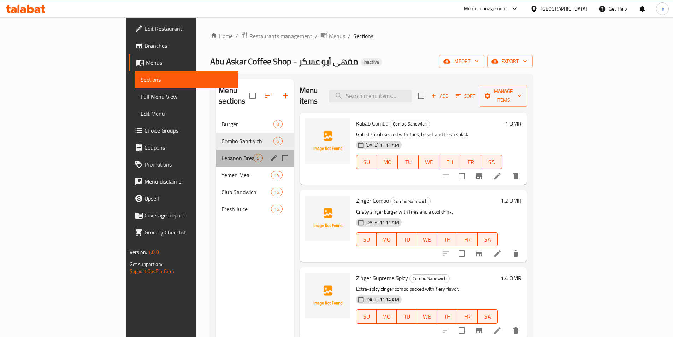
click at [216, 150] on div "Lebanon Bread Sandwich 5" at bounding box center [255, 158] width 78 height 17
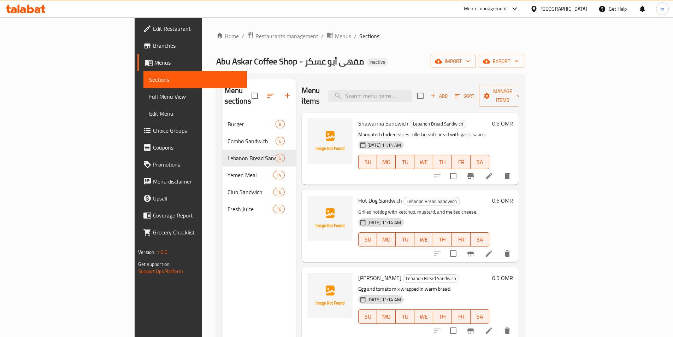
drag, startPoint x: 243, startPoint y: 147, endPoint x: 184, endPoint y: 256, distance: 123.5
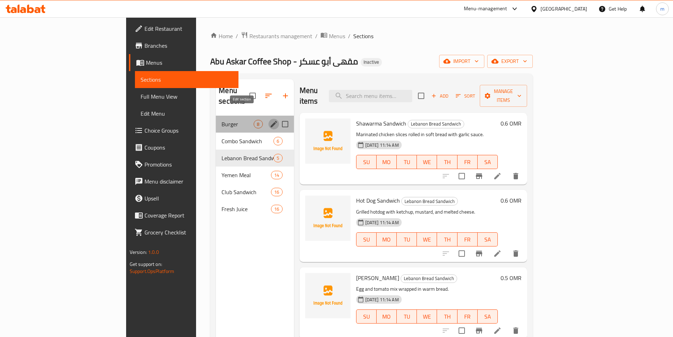
click at [270, 120] on icon "edit" at bounding box center [274, 124] width 8 height 8
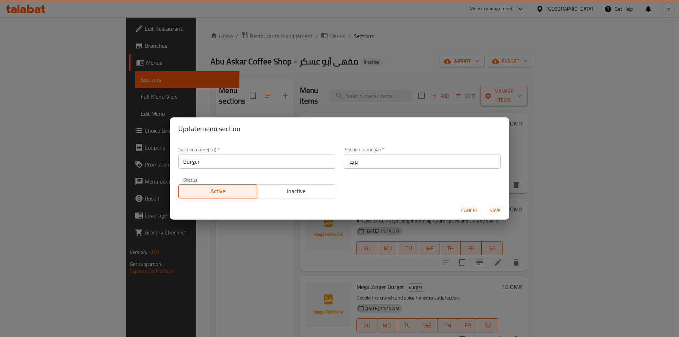
click at [215, 250] on div "Update menu section Section name(En)   * Burger Section name(En) * Section name…" at bounding box center [339, 168] width 679 height 337
click at [477, 214] on span "Cancel" at bounding box center [469, 210] width 17 height 9
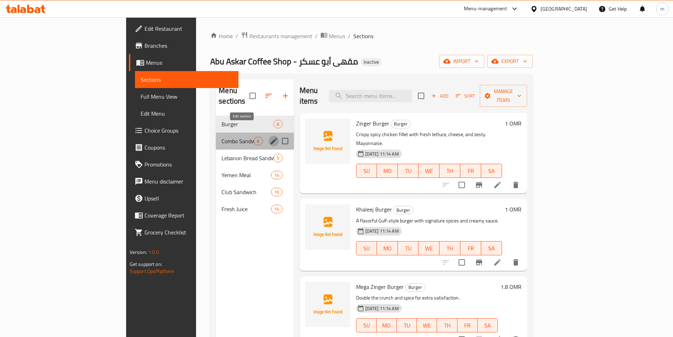
click at [271, 138] on icon "edit" at bounding box center [274, 141] width 6 height 6
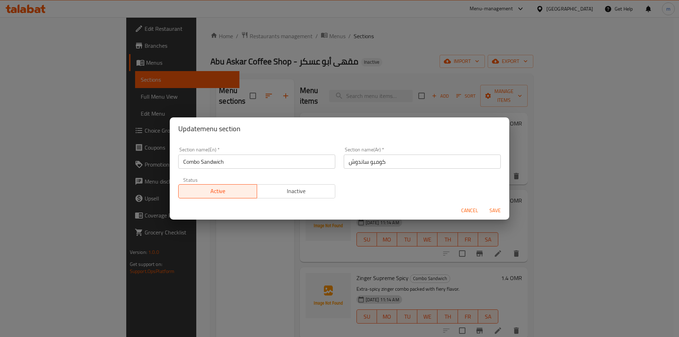
click at [353, 162] on input "كومبو ساندوش" at bounding box center [422, 161] width 157 height 14
type input "كومبو ساندوتش"
click at [498, 212] on span "Save" at bounding box center [494, 210] width 17 height 9
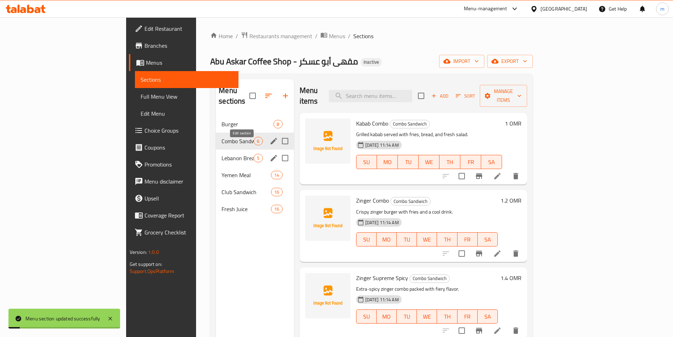
click at [271, 155] on icon "edit" at bounding box center [274, 158] width 6 height 6
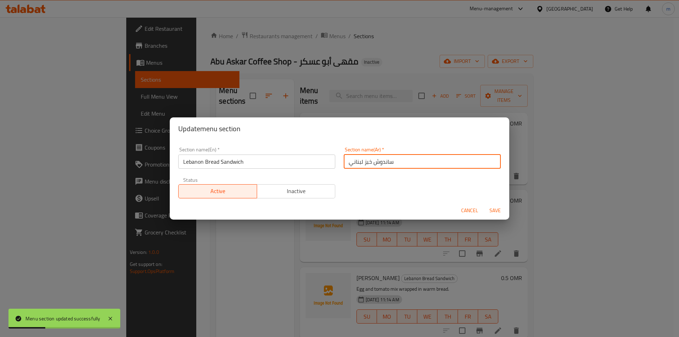
click at [377, 162] on input "ساندوش خبز لبناني" at bounding box center [422, 161] width 157 height 14
type input "ساندوتش خبز لبناني"
click at [503, 208] on span "Save" at bounding box center [494, 210] width 17 height 9
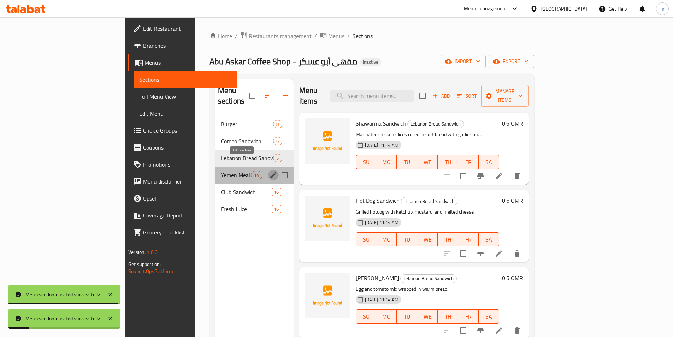
click at [270, 172] on icon "edit" at bounding box center [273, 175] width 6 height 6
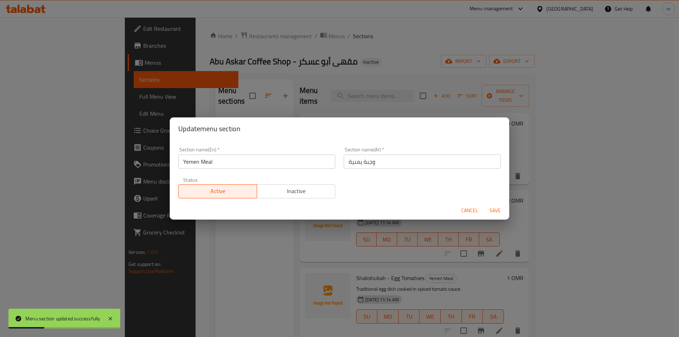
click at [499, 209] on span "Save" at bounding box center [494, 210] width 17 height 9
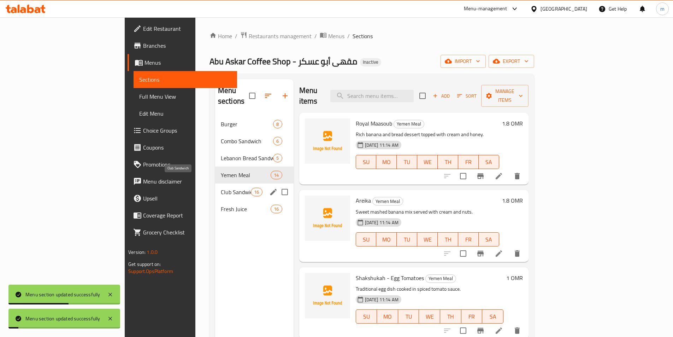
click at [221, 188] on span "Club Sandwich" at bounding box center [236, 192] width 30 height 8
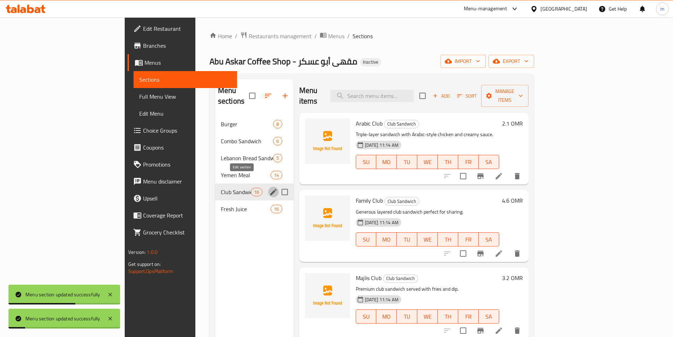
click at [269, 188] on icon "edit" at bounding box center [273, 192] width 8 height 8
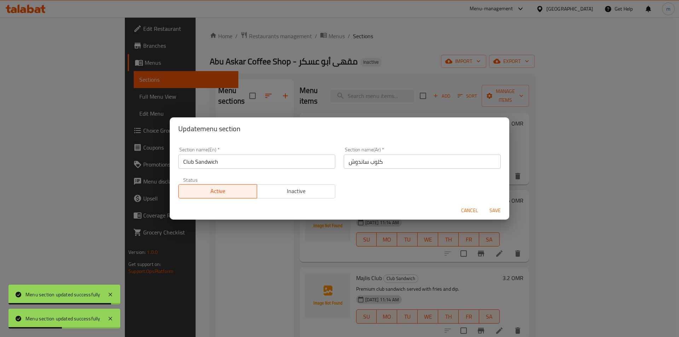
click at [353, 161] on input "كلوب ساندوش" at bounding box center [422, 161] width 157 height 14
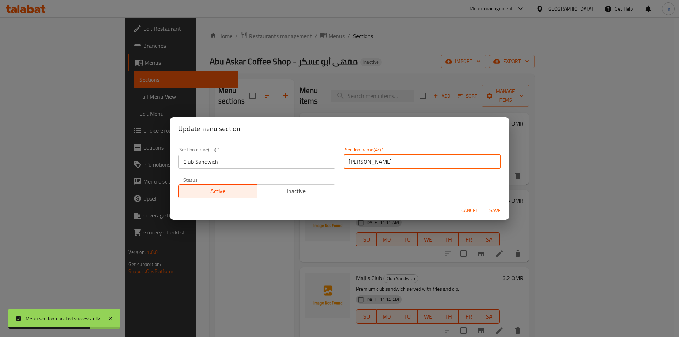
type input "كلوب ساندوتش"
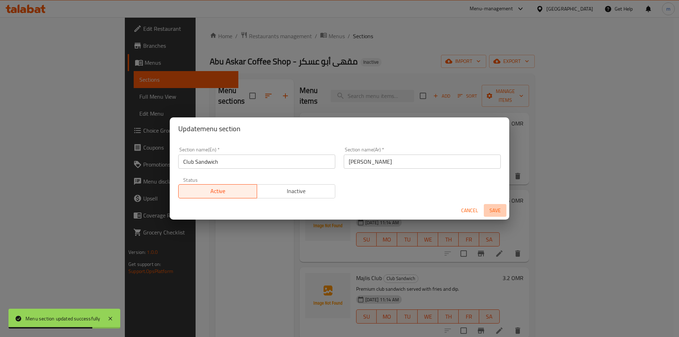
click at [498, 208] on span "Save" at bounding box center [494, 210] width 17 height 9
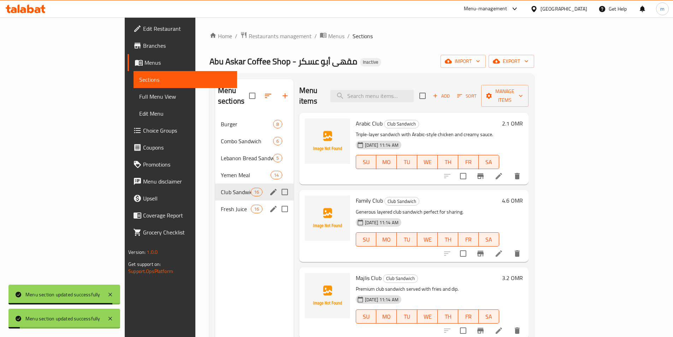
click at [215, 204] on div "Fresh Juice 16" at bounding box center [254, 208] width 78 height 17
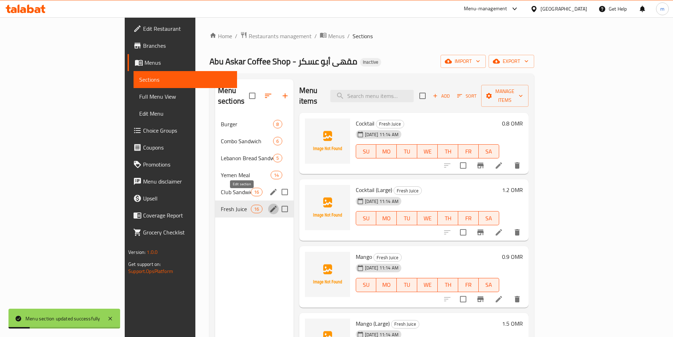
click at [269, 205] on icon "edit" at bounding box center [273, 209] width 8 height 8
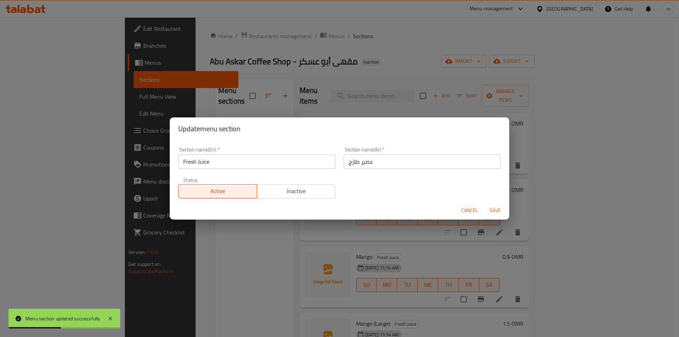
click at [497, 214] on span "Save" at bounding box center [494, 210] width 17 height 9
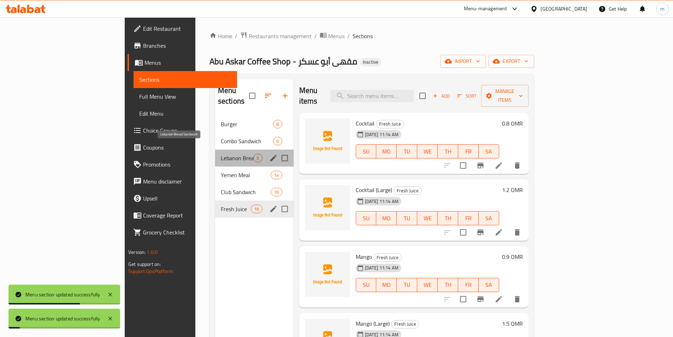
click at [221, 154] on span "Lebanon Bread Sandwich" at bounding box center [237, 158] width 33 height 8
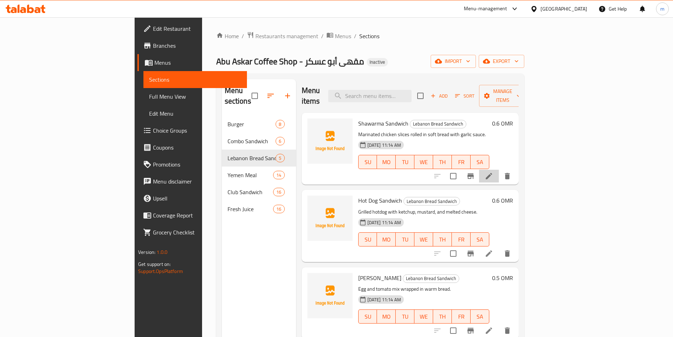
click at [499, 170] on li at bounding box center [489, 176] width 20 height 13
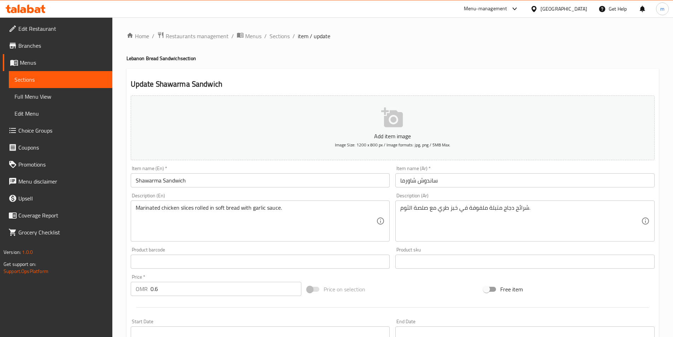
click at [423, 183] on input "ساندوش شاورما" at bounding box center [525, 180] width 259 height 14
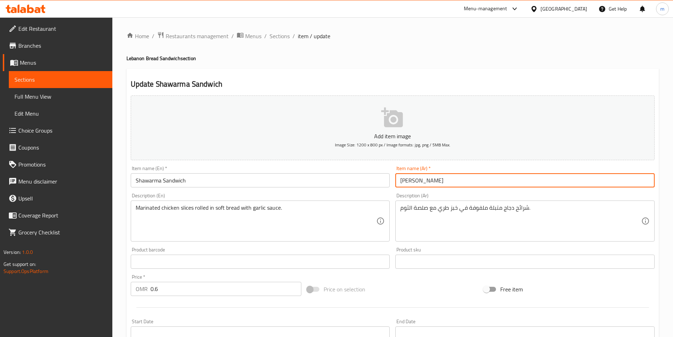
type input "ساندوتش شاورما"
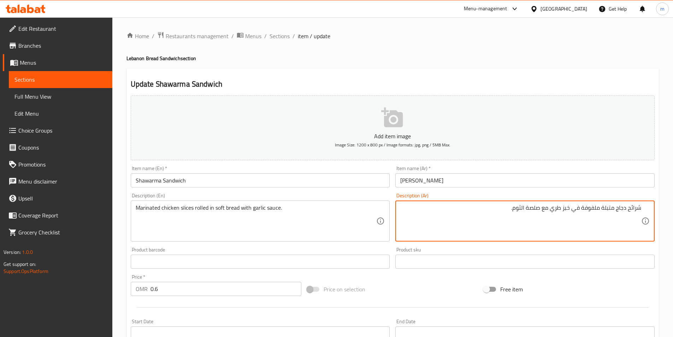
drag, startPoint x: 583, startPoint y: 208, endPoint x: 601, endPoint y: 212, distance: 18.8
click at [601, 212] on textarea "شرائح دجاج متبلة ملفوفة في خبز طري مع صلصة الثوم." at bounding box center [521, 221] width 241 height 34
drag, startPoint x: 551, startPoint y: 210, endPoint x: 562, endPoint y: 215, distance: 11.9
click at [562, 215] on textarea "شرائح دجاج متبلة ملفوفة في خبز طري مع صلصة الثوم." at bounding box center [521, 221] width 241 height 34
drag, startPoint x: 523, startPoint y: 206, endPoint x: 537, endPoint y: 211, distance: 15.1
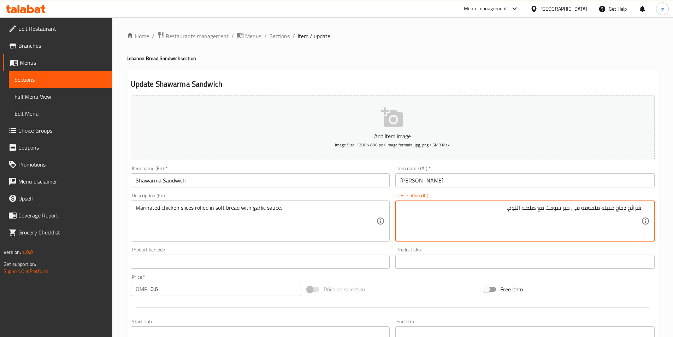
click at [537, 211] on textarea "شرائح دجاج متبلة ملفوفة في خبز سوفت مع صلصة الثوم." at bounding box center [521, 221] width 241 height 34
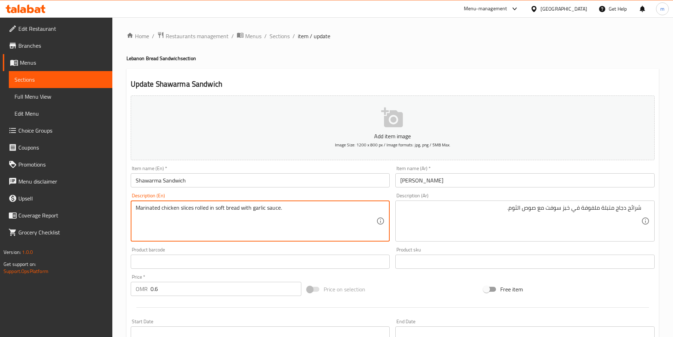
drag, startPoint x: 194, startPoint y: 208, endPoint x: 208, endPoint y: 212, distance: 15.0
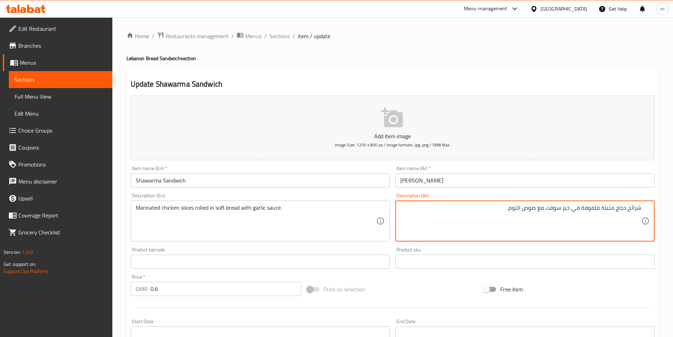
drag, startPoint x: 581, startPoint y: 208, endPoint x: 602, endPoint y: 212, distance: 20.9
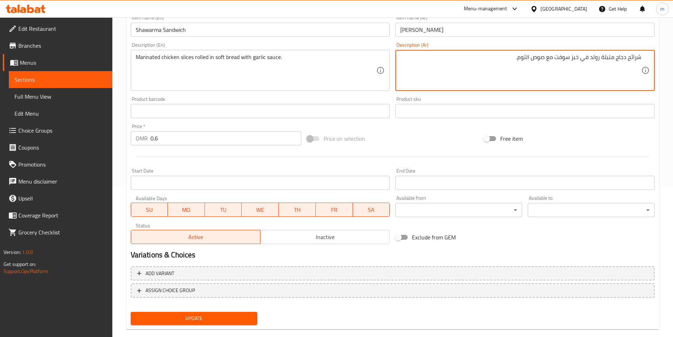
scroll to position [163, 0]
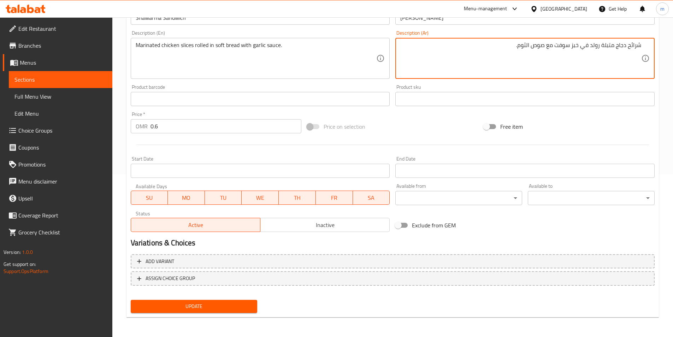
type textarea "شرائح دجاج متبلة رولد في خبز سوفت مع صوص الثوم."
click at [235, 309] on span "Update" at bounding box center [194, 306] width 116 height 9
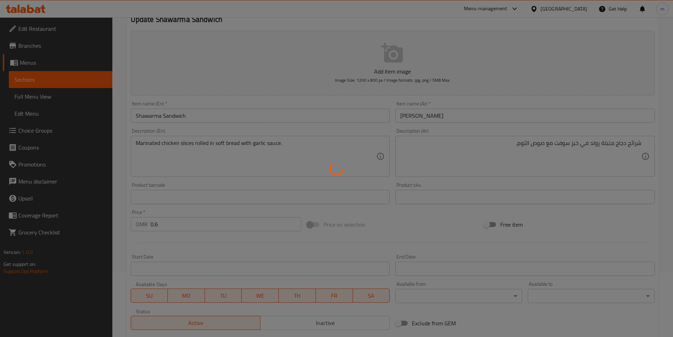
scroll to position [0, 0]
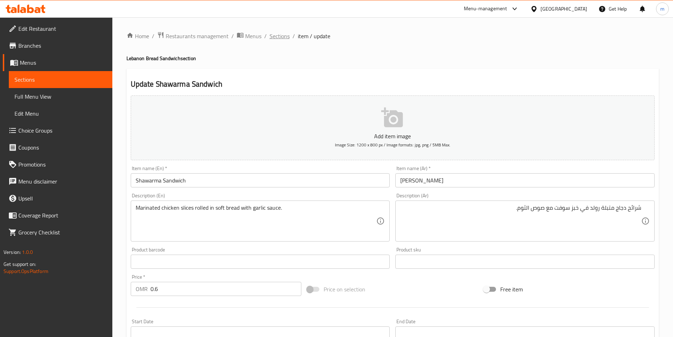
click at [282, 37] on span "Sections" at bounding box center [280, 36] width 20 height 8
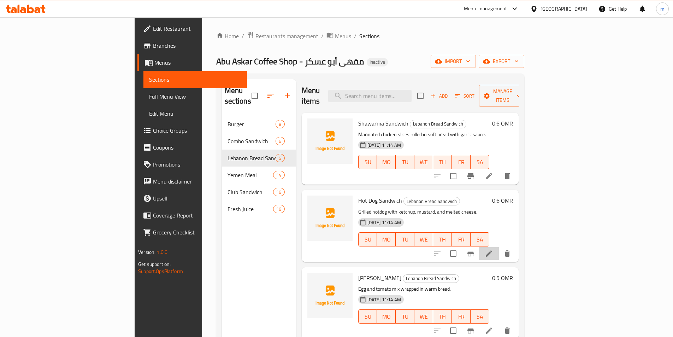
click at [499, 247] on li at bounding box center [489, 253] width 20 height 13
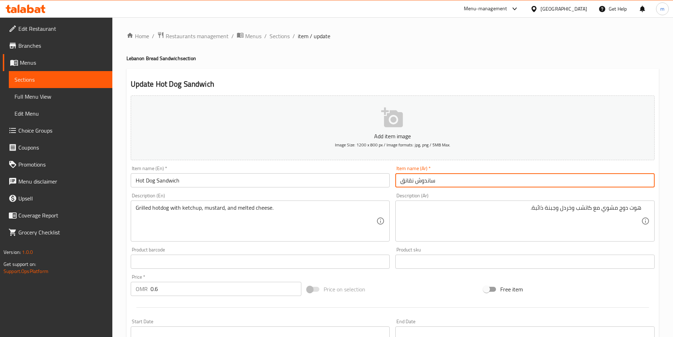
click at [531, 186] on input "ساندوش نقانق" at bounding box center [525, 180] width 259 height 14
click at [424, 179] on input "ساندوش نقانق" at bounding box center [525, 180] width 259 height 14
click at [421, 183] on input "ساندوش نقانق" at bounding box center [525, 180] width 259 height 14
type input "ساندوتش نقانق"
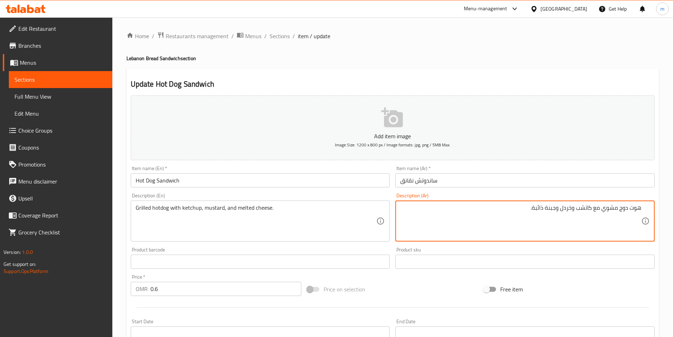
click at [635, 214] on textarea "هوت دوج مشوي مع كاتشب وخردل وجبنة ذائبة." at bounding box center [521, 221] width 241 height 34
drag, startPoint x: 620, startPoint y: 209, endPoint x: 678, endPoint y: 220, distance: 59.8
click at [673, 220] on html "​ Menu-management Oman Get Help m Edit Restaurant Branches Menus Sections Full …" at bounding box center [336, 168] width 673 height 337
drag, startPoint x: 612, startPoint y: 211, endPoint x: 614, endPoint y: 271, distance: 59.8
click at [612, 212] on textarea "نقانق مشوي مع كاتشب وخردل وجبنة ذائبة." at bounding box center [521, 221] width 241 height 34
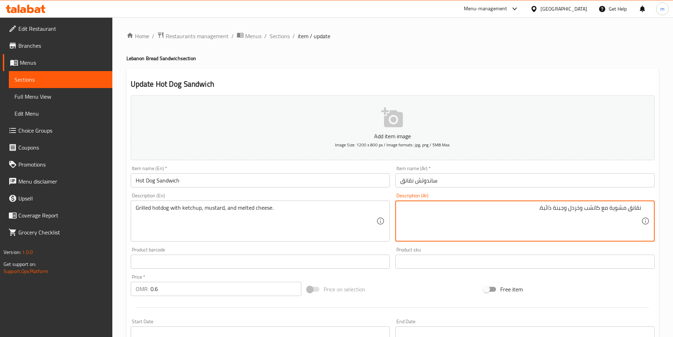
drag, startPoint x: 570, startPoint y: 207, endPoint x: 580, endPoint y: 216, distance: 13.3
click at [580, 216] on textarea "نقانق مشوية مع كاتشب وخردل وجبنة ذائبة." at bounding box center [521, 221] width 241 height 34
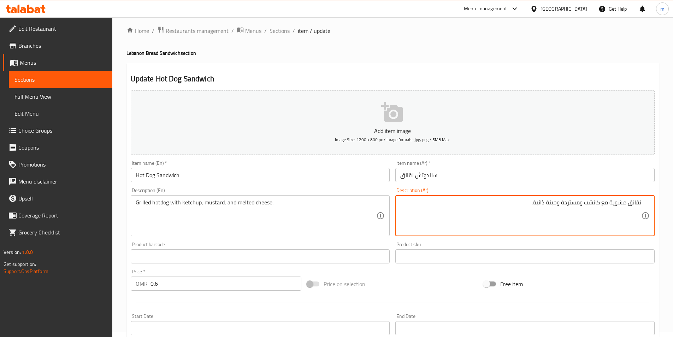
scroll to position [163, 0]
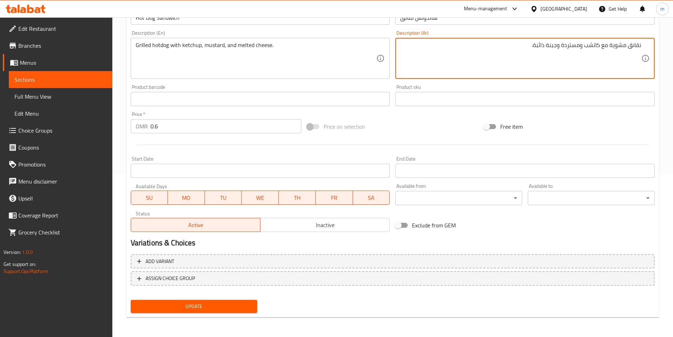
type textarea "نقانق مشوية مع كاتشب ومستردة وجبنة ذائبة."
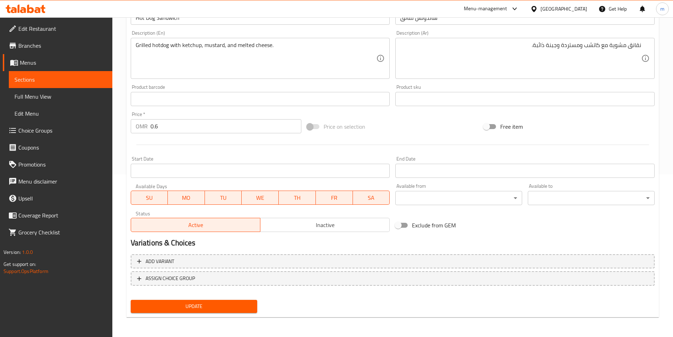
click at [178, 297] on div "Update" at bounding box center [194, 306] width 133 height 19
click at [176, 305] on span "Update" at bounding box center [194, 306] width 116 height 9
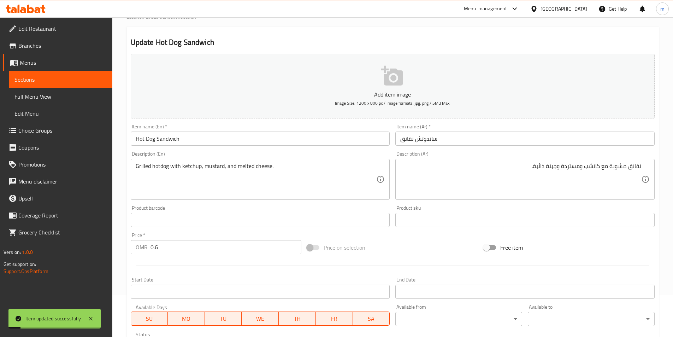
scroll to position [0, 0]
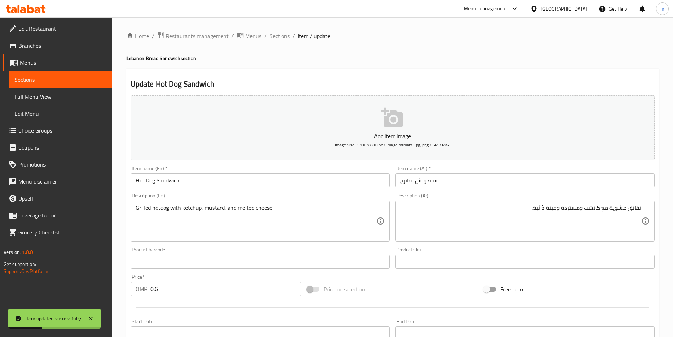
click at [276, 35] on span "Sections" at bounding box center [280, 36] width 20 height 8
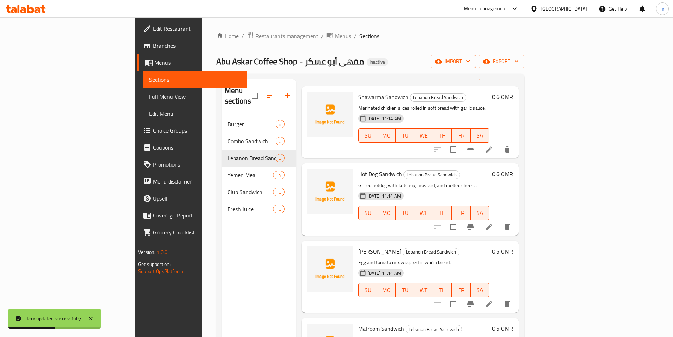
scroll to position [67, 0]
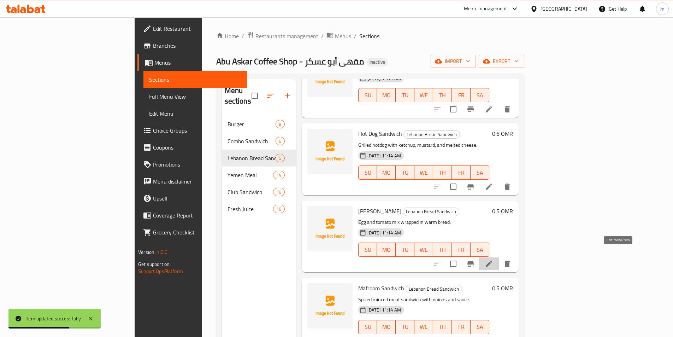
click at [492, 261] on icon at bounding box center [489, 264] width 6 height 6
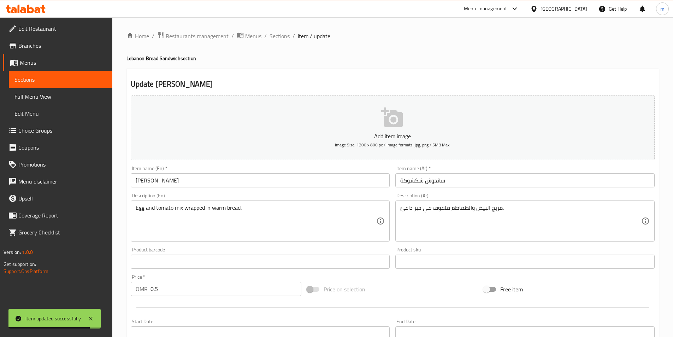
click at [432, 186] on input "ساندوش شكشوكة" at bounding box center [525, 180] width 259 height 14
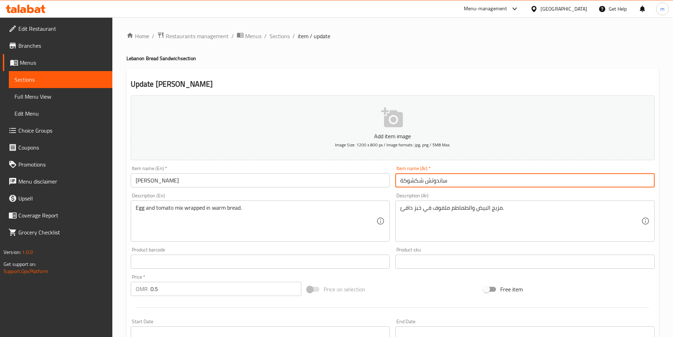
type input "ساندوتش شكشوكة"
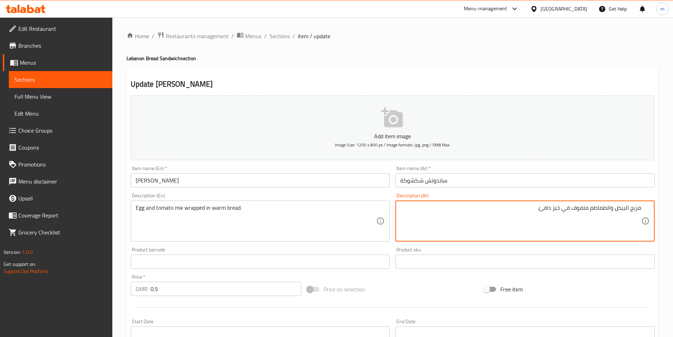
drag, startPoint x: 632, startPoint y: 207, endPoint x: 667, endPoint y: 211, distance: 35.6
click at [667, 211] on div "Home / Restaurants management / Menus / Sections / item / update Lebanon Bread …" at bounding box center [392, 258] width 561 height 482
drag, startPoint x: 568, startPoint y: 208, endPoint x: 583, endPoint y: 211, distance: 14.5
click at [583, 211] on textarea "ميكس البيض والطماطم ملفوف في خبز دافئ." at bounding box center [521, 221] width 241 height 34
type textarea "ميكس البيض والطماطم رابد في خبز دافئ."
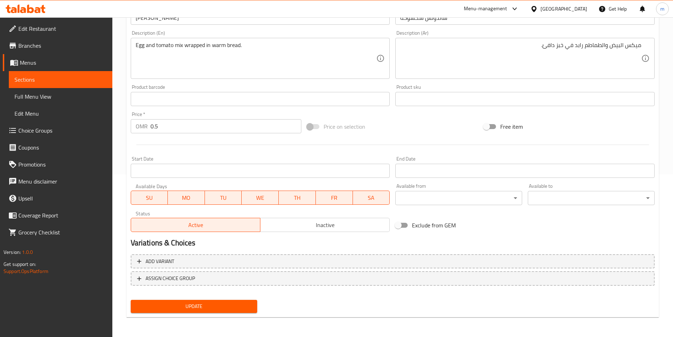
click at [198, 310] on span "Update" at bounding box center [194, 306] width 116 height 9
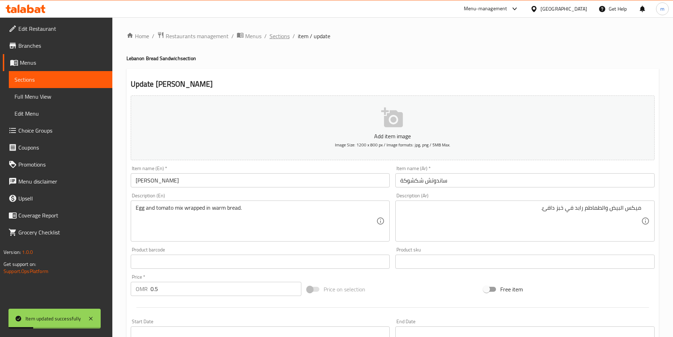
click at [283, 37] on span "Sections" at bounding box center [280, 36] width 20 height 8
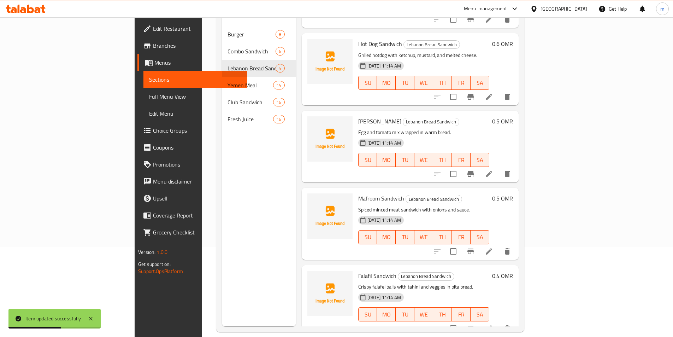
scroll to position [99, 0]
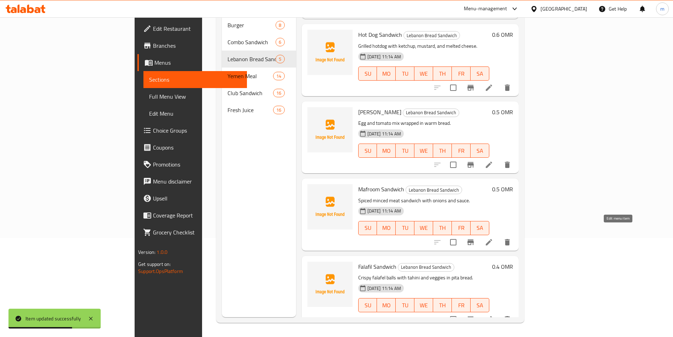
click at [492, 239] on icon at bounding box center [489, 242] width 6 height 6
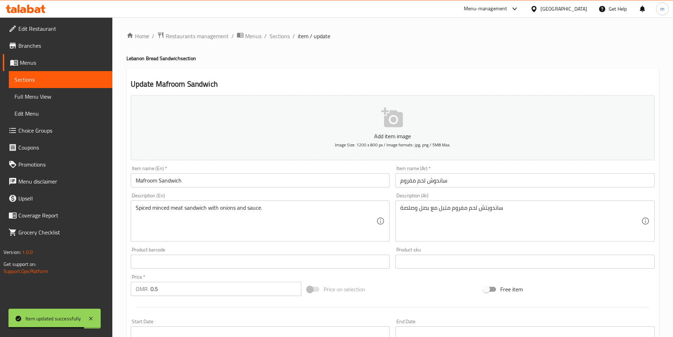
click at [501, 183] on input "ساندوش لحم مفروم" at bounding box center [525, 180] width 259 height 14
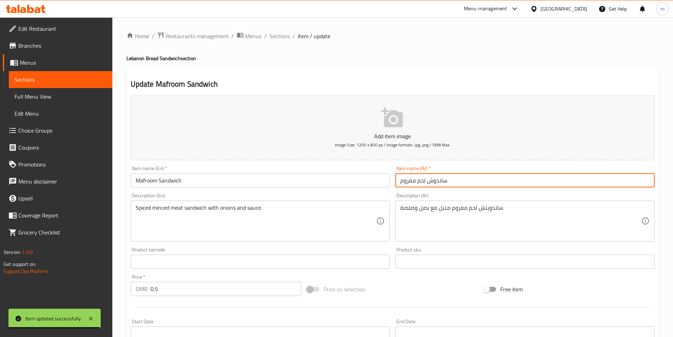
click at [433, 182] on input "ساندوش لحم مفروم" at bounding box center [525, 180] width 259 height 14
type input "ساندوتش لحم مفروم"
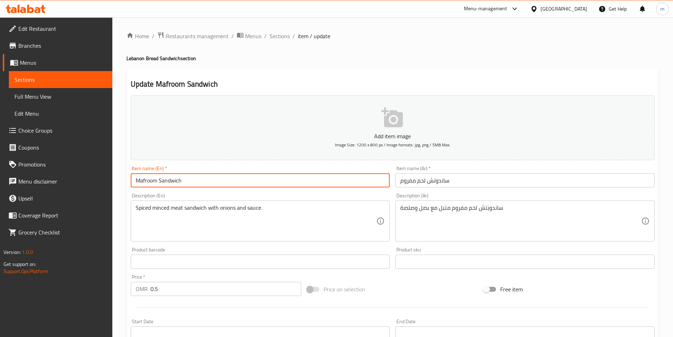
click at [156, 181] on input "Mafroom Sandwich" at bounding box center [260, 180] width 259 height 14
type input "Mafroom meat Sandwich"
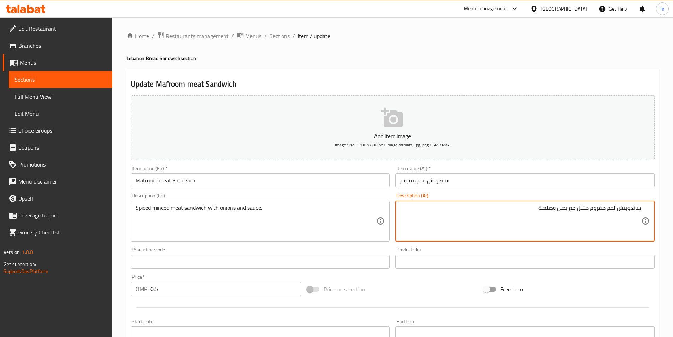
click at [626, 210] on textarea "ساندويتش لحم مفروم متبل مع بصل وصلصة" at bounding box center [521, 221] width 241 height 34
click at [629, 209] on textarea "ساندويتش لحم مفروم متبل مع بصل وصلصة" at bounding box center [521, 221] width 241 height 34
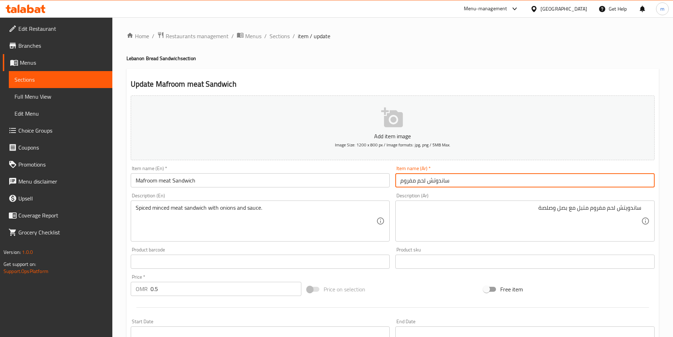
click at [436, 181] on input "ساندوتش لحم مفروم" at bounding box center [525, 180] width 259 height 14
type input "ساندويتش لحم مفروم"
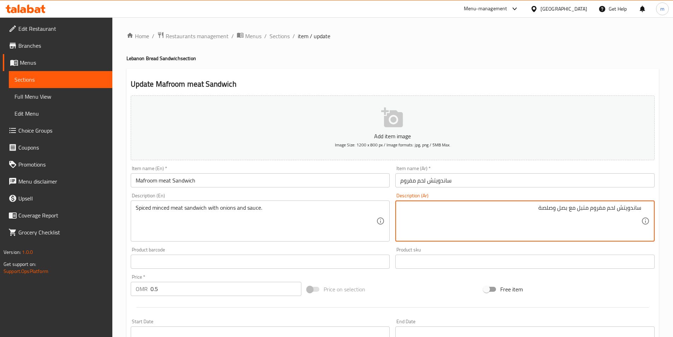
drag, startPoint x: 539, startPoint y: 208, endPoint x: 552, endPoint y: 216, distance: 15.1
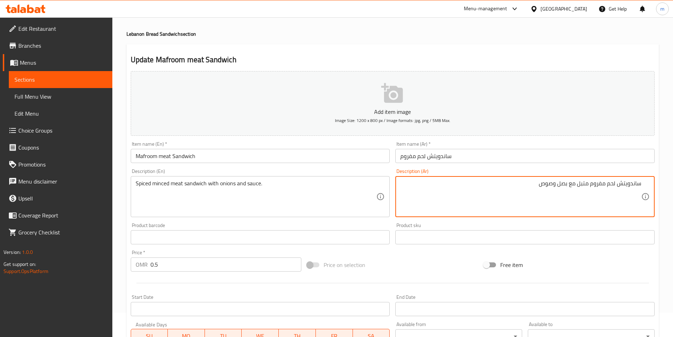
scroll to position [163, 0]
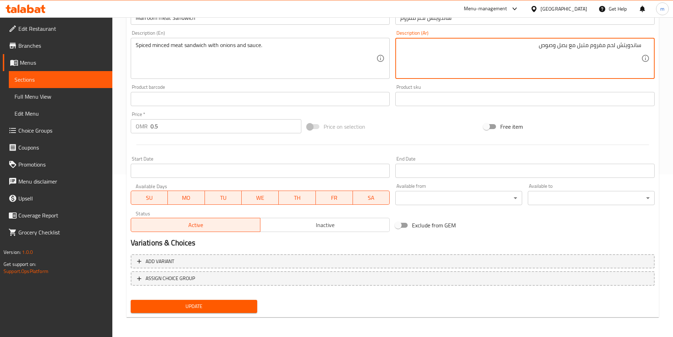
type textarea "ساندويتش لحم مفروم متبل مع بصل وصوص"
drag, startPoint x: 205, startPoint y: 306, endPoint x: 200, endPoint y: 308, distance: 5.8
click at [205, 306] on span "Update" at bounding box center [194, 306] width 116 height 9
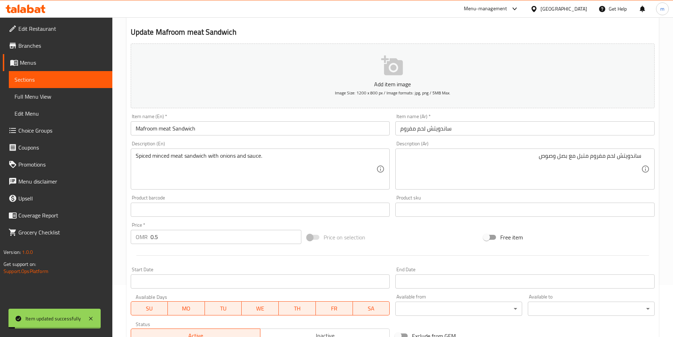
scroll to position [0, 0]
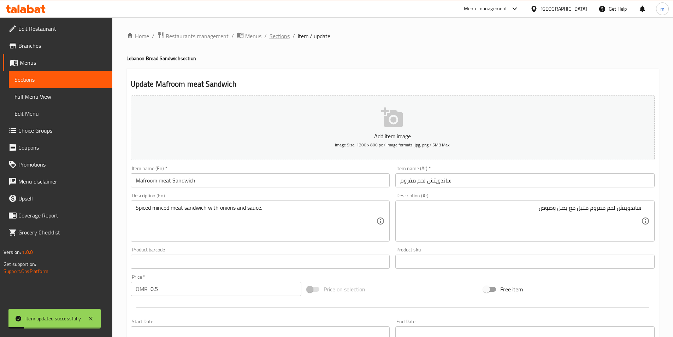
click at [276, 34] on span "Sections" at bounding box center [280, 36] width 20 height 8
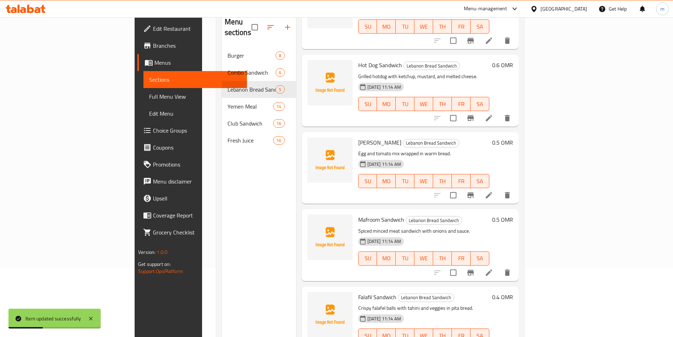
scroll to position [99, 0]
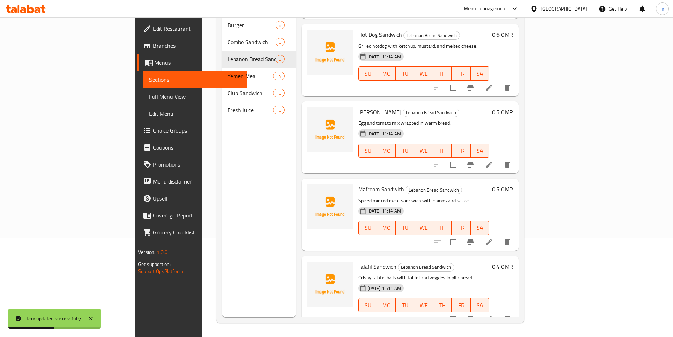
click at [494, 315] on icon at bounding box center [489, 319] width 8 height 8
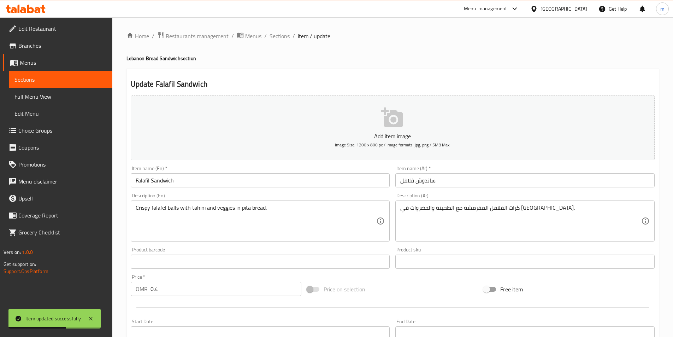
click at [517, 181] on input "ساندوش فلافل" at bounding box center [525, 180] width 259 height 14
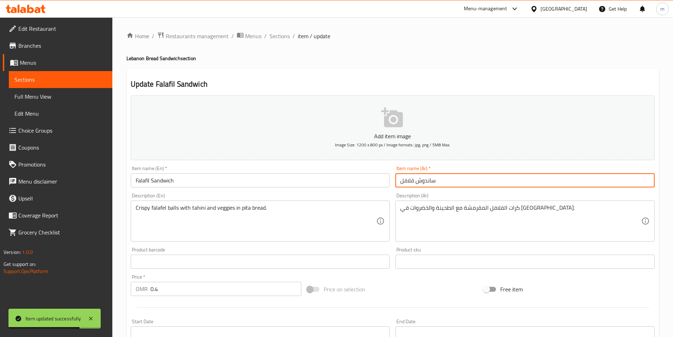
click at [422, 181] on input "ساندوش فلافل" at bounding box center [525, 180] width 259 height 14
type input "ساندويتش فلافل"
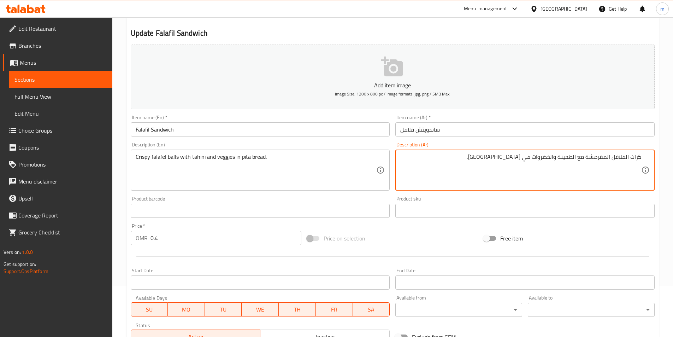
scroll to position [163, 0]
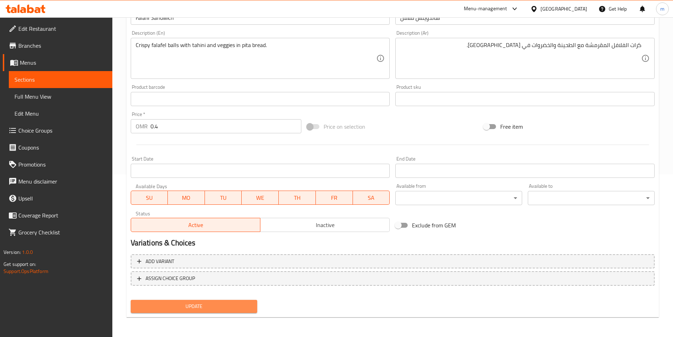
click at [234, 305] on span "Update" at bounding box center [194, 306] width 116 height 9
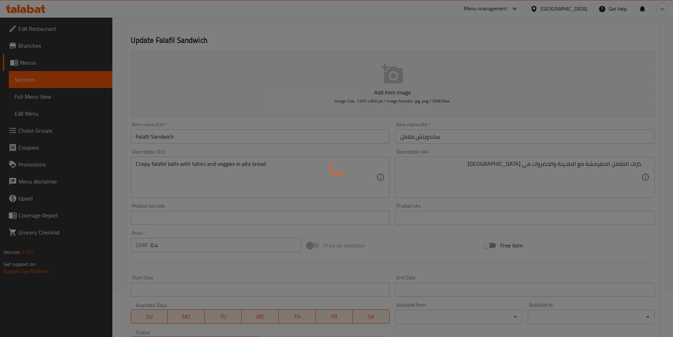
scroll to position [0, 0]
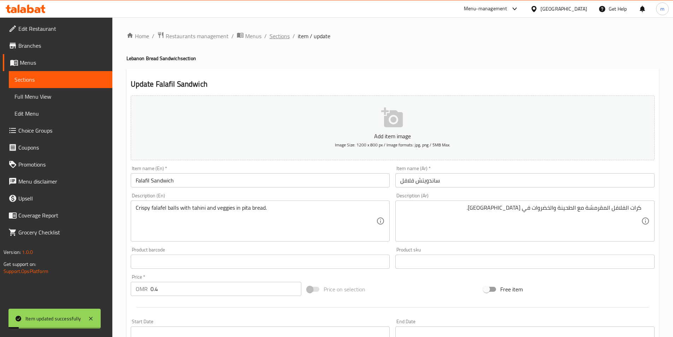
click at [275, 35] on span "Sections" at bounding box center [280, 36] width 20 height 8
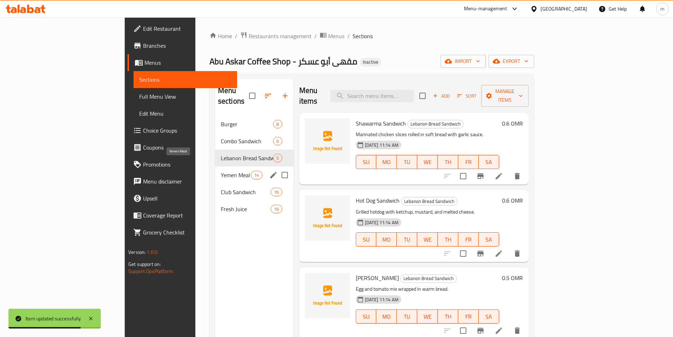
click at [221, 171] on span "Yemen Meal" at bounding box center [236, 175] width 30 height 8
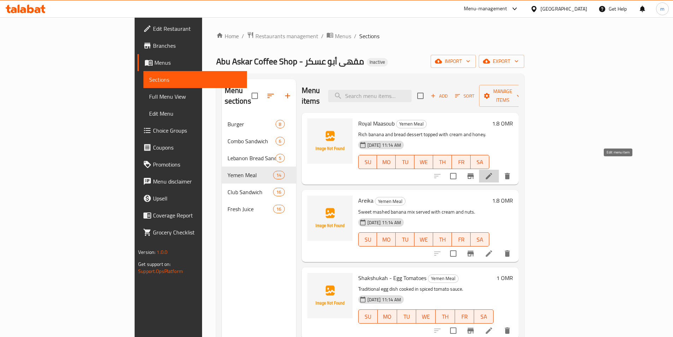
click at [492, 173] on icon at bounding box center [489, 176] width 6 height 6
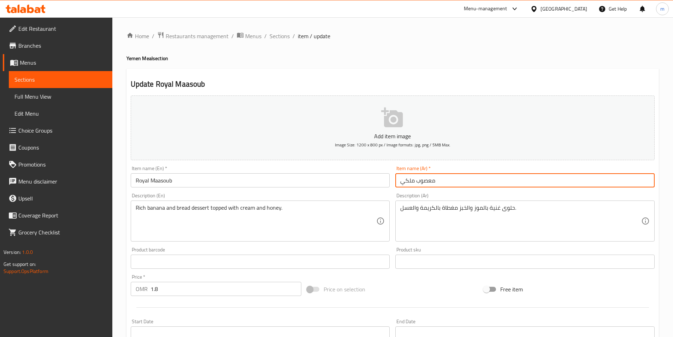
click at [501, 179] on input "معصوب ملكي" at bounding box center [525, 180] width 259 height 14
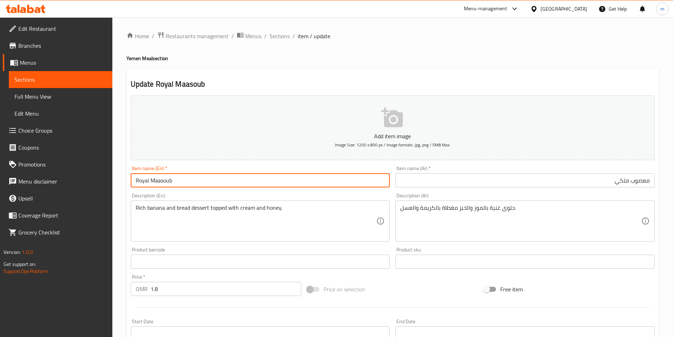
drag, startPoint x: 188, startPoint y: 181, endPoint x: 100, endPoint y: 191, distance: 88.2
click at [100, 183] on div "Edit Restaurant Branches Menus Sections Full Menu View Edit Menu Choice Groups …" at bounding box center [336, 258] width 673 height 482
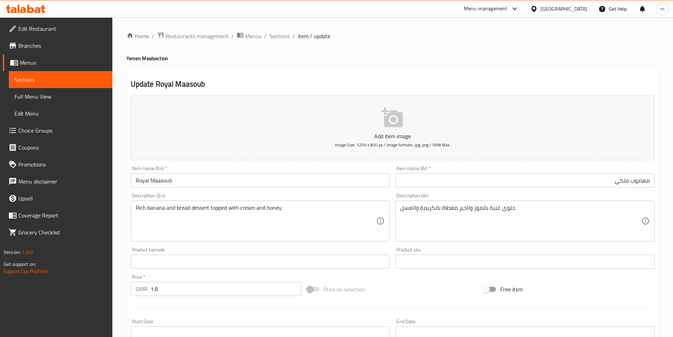
click at [497, 183] on input "معصوب ملكي" at bounding box center [525, 180] width 259 height 14
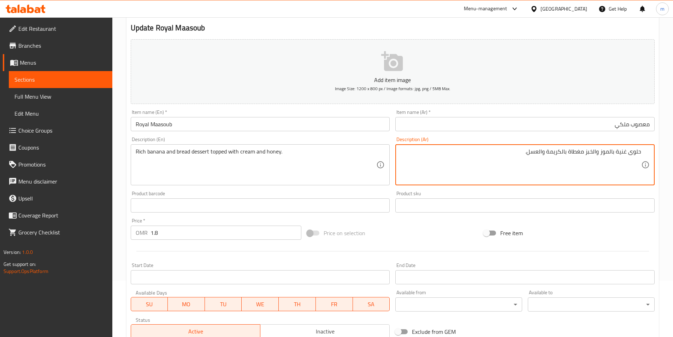
scroll to position [163, 0]
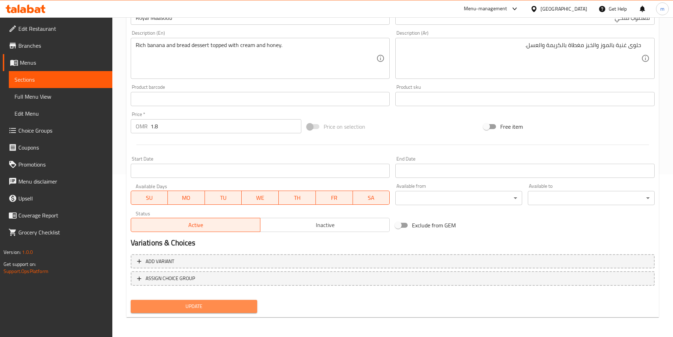
click at [215, 302] on span "Update" at bounding box center [194, 306] width 116 height 9
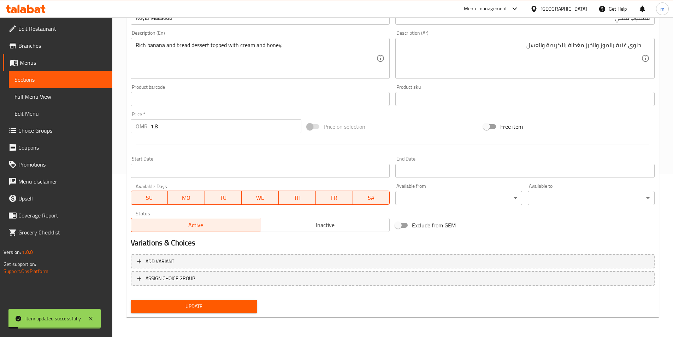
scroll to position [0, 0]
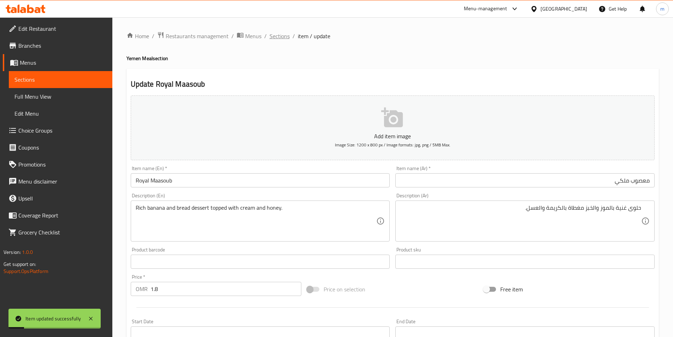
click at [284, 35] on span "Sections" at bounding box center [280, 36] width 20 height 8
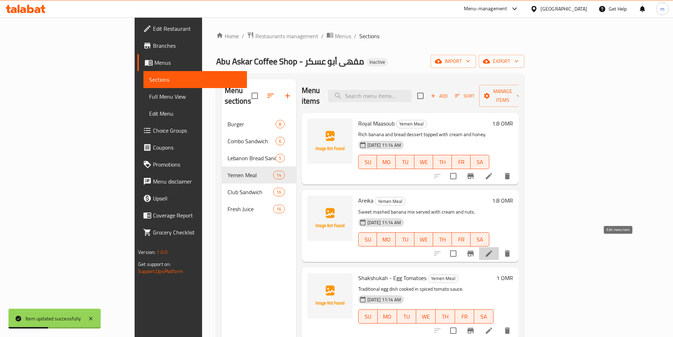
click at [494, 249] on icon at bounding box center [489, 253] width 8 height 8
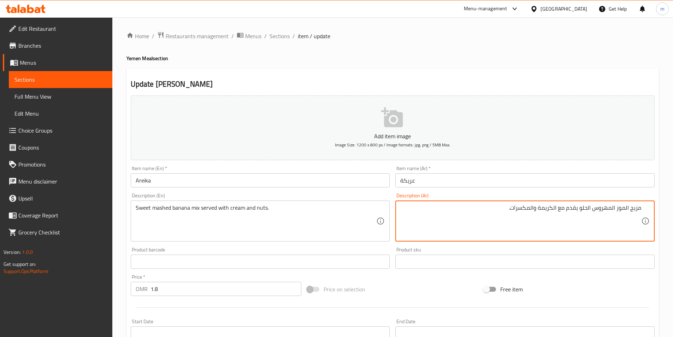
drag, startPoint x: 634, startPoint y: 209, endPoint x: 657, endPoint y: 213, distance: 23.0
click at [657, 213] on div "Description (Ar) مزيج الموز المهروس الحلو يقدم مع الكريمة والمكسرات. Descriptio…" at bounding box center [525, 217] width 265 height 54
drag, startPoint x: 631, startPoint y: 210, endPoint x: 678, endPoint y: 214, distance: 47.9
click at [673, 214] on html "​ Menu-management Oman Get Help m Edit Restaurant Branches Menus Sections Full …" at bounding box center [336, 168] width 673 height 337
type textarea "ميكس الموز المهروس الحلو يقدم مع الكريمة والمكسرات."
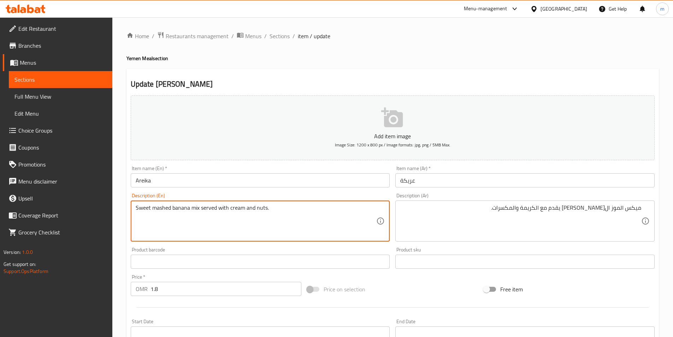
drag, startPoint x: 171, startPoint y: 207, endPoint x: 153, endPoint y: 208, distance: 18.1
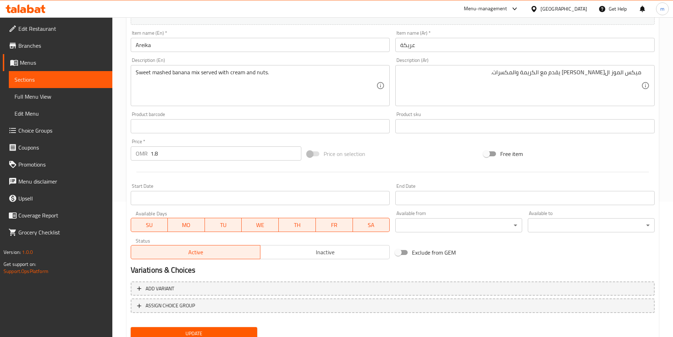
scroll to position [163, 0]
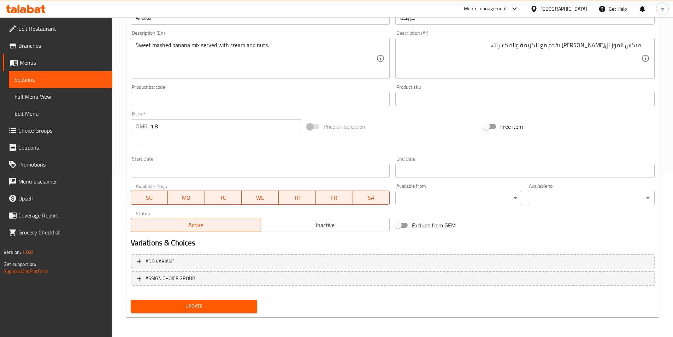
click at [211, 303] on span "Update" at bounding box center [194, 306] width 116 height 9
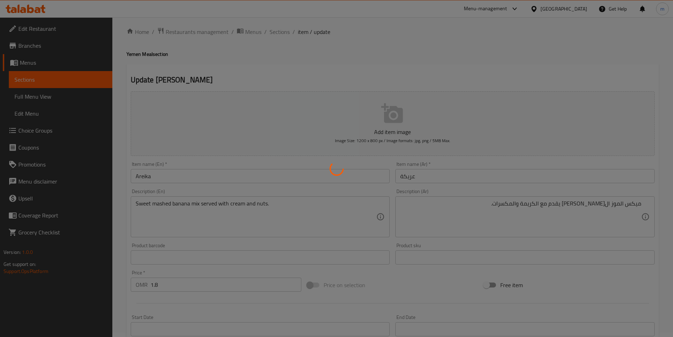
scroll to position [0, 0]
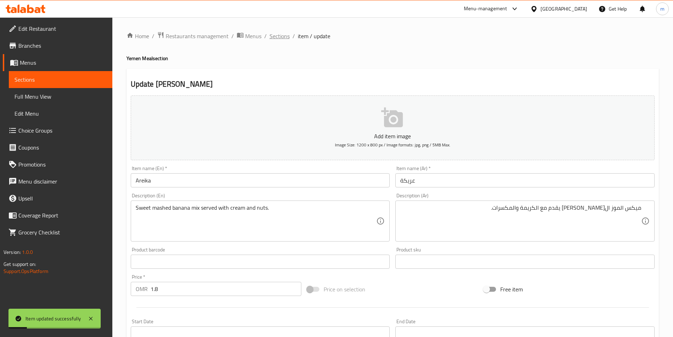
click at [274, 33] on span "Sections" at bounding box center [280, 36] width 20 height 8
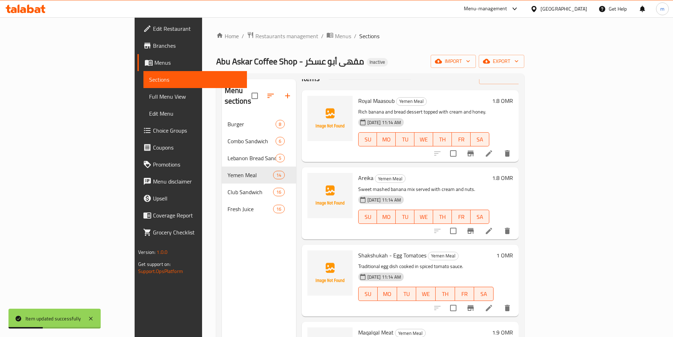
scroll to position [35, 0]
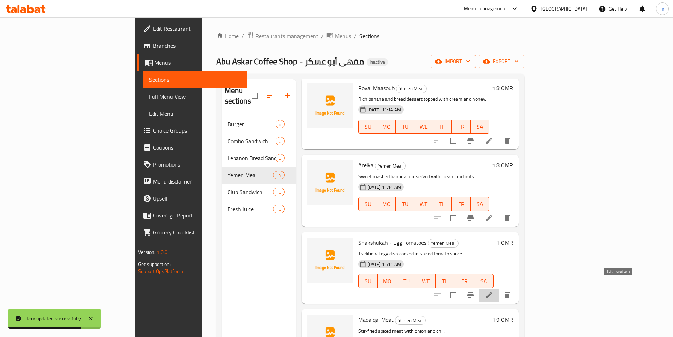
click at [494, 291] on icon at bounding box center [489, 295] width 8 height 8
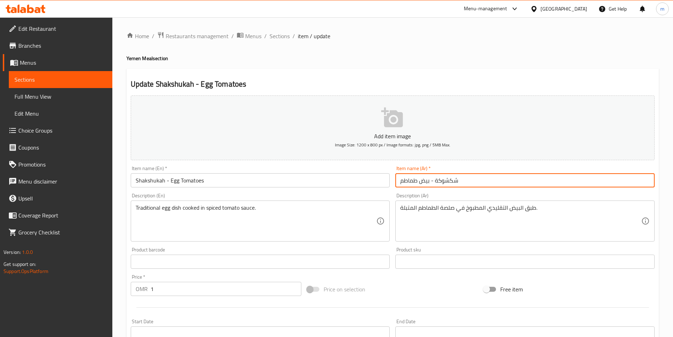
click at [526, 181] on input "شكشوكة - بيض طماطم" at bounding box center [525, 180] width 259 height 14
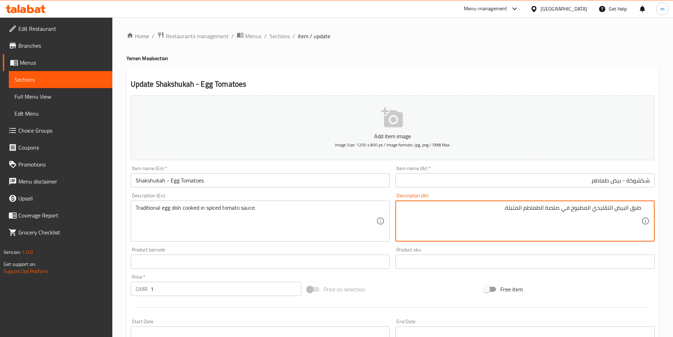
drag, startPoint x: 547, startPoint y: 208, endPoint x: 557, endPoint y: 212, distance: 11.4
click at [557, 212] on textarea "طبق البيض التقليدي المطبوخ في صلصة الطماطم المتبلة." at bounding box center [521, 221] width 241 height 34
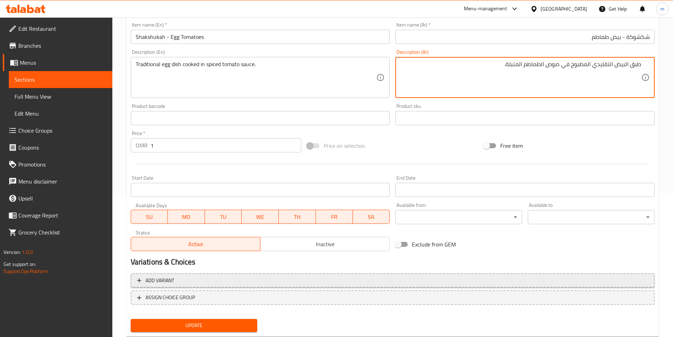
scroll to position [163, 0]
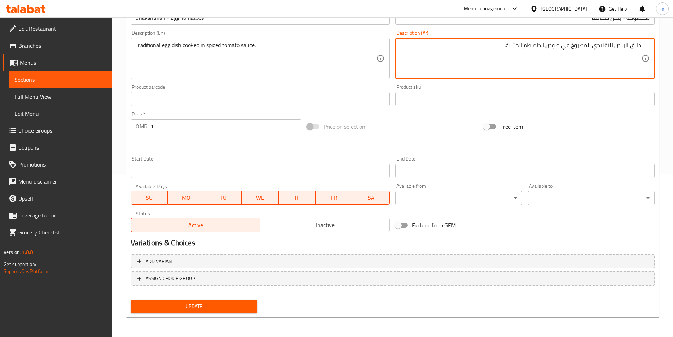
type textarea "طبق البيض التقليدي المطبوخ في صوص الطماطم المتبلة."
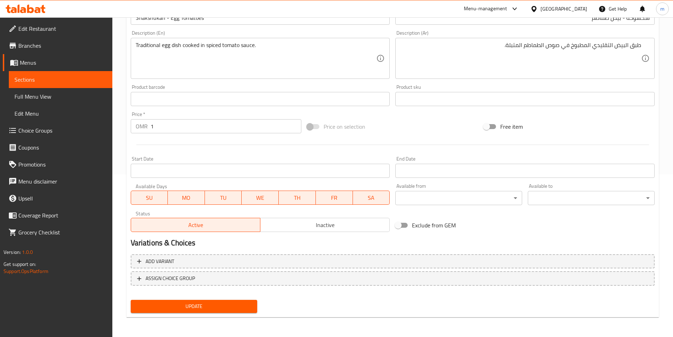
click at [202, 310] on span "Update" at bounding box center [194, 306] width 116 height 9
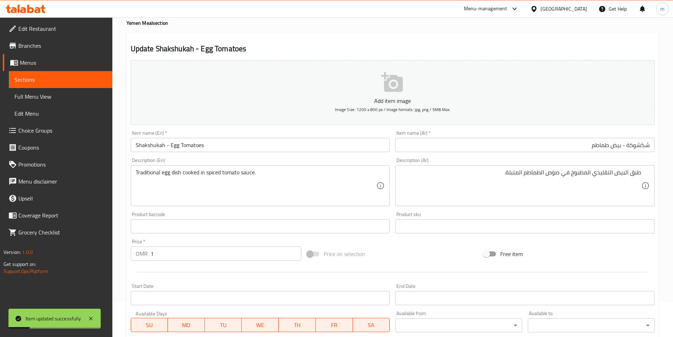
scroll to position [0, 0]
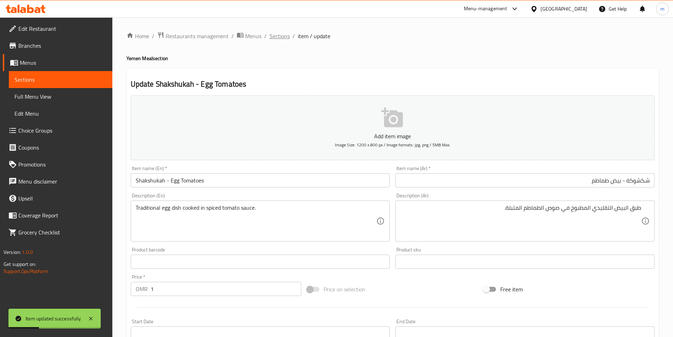
click at [282, 40] on span "Sections" at bounding box center [280, 36] width 20 height 8
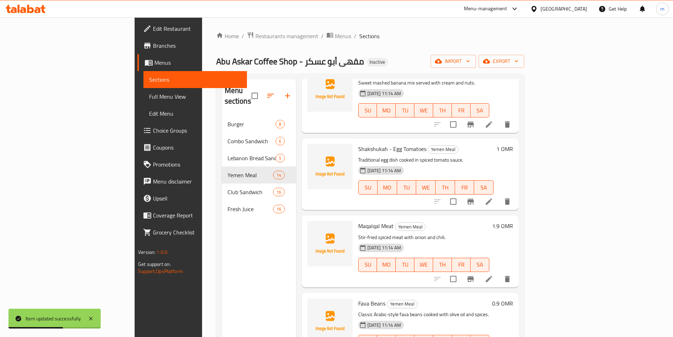
scroll to position [141, 0]
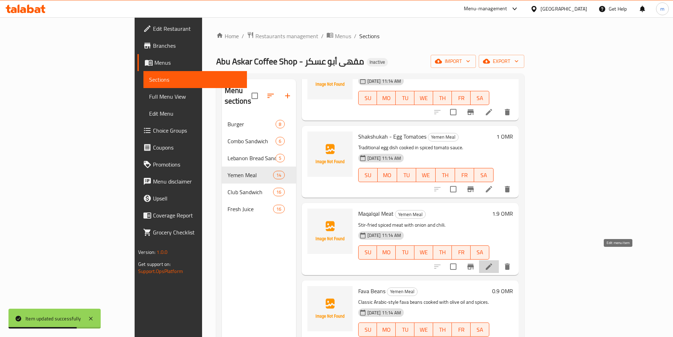
click at [494, 262] on icon at bounding box center [489, 266] width 8 height 8
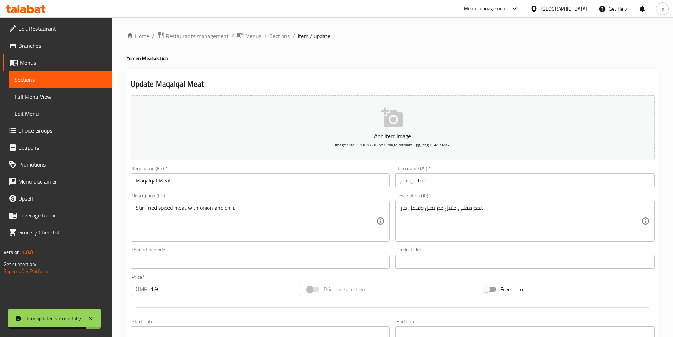
click at [488, 185] on input "مقلقل لحم" at bounding box center [525, 180] width 259 height 14
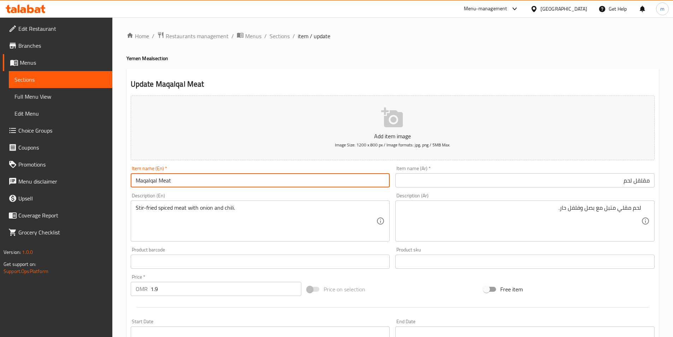
drag, startPoint x: 157, startPoint y: 179, endPoint x: 128, endPoint y: 184, distance: 29.1
click at [128, 184] on div "Item name (En)   * Maqalqal Meat Item name (En) *" at bounding box center [260, 176] width 265 height 27
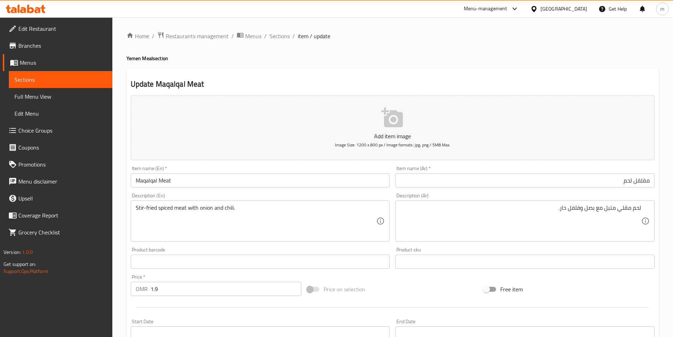
click at [545, 238] on div "لحم مقلي متبل مع بصل وفلفل حار. Description (Ar)" at bounding box center [525, 220] width 259 height 41
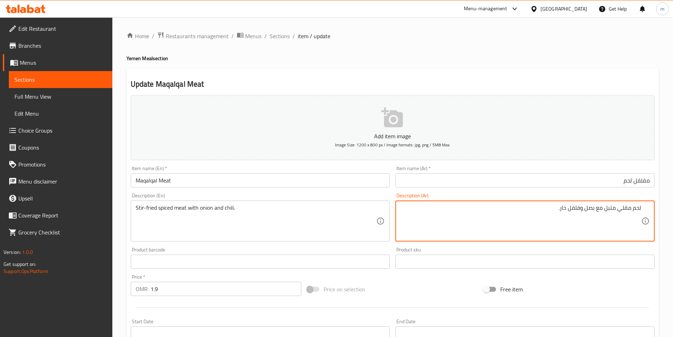
drag, startPoint x: 144, startPoint y: 180, endPoint x: 145, endPoint y: 190, distance: 10.1
click at [144, 182] on input "Maqalqal Meat" at bounding box center [260, 180] width 259 height 14
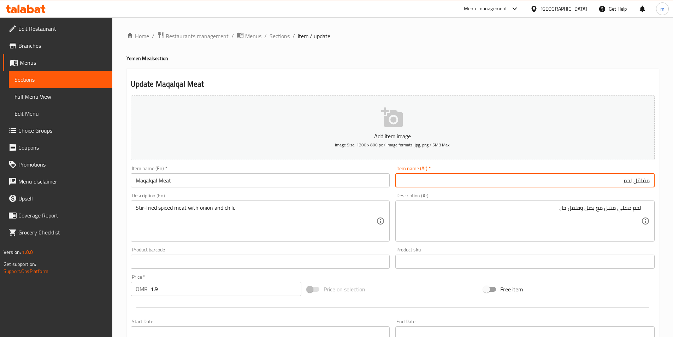
drag, startPoint x: 615, startPoint y: 180, endPoint x: 633, endPoint y: 184, distance: 17.8
click at [633, 184] on input "مقلقل لحم" at bounding box center [525, 180] width 259 height 14
click at [639, 181] on input "لحممقلقل" at bounding box center [525, 180] width 259 height 14
click at [640, 182] on input "لحممقلقل" at bounding box center [525, 180] width 259 height 14
type input "لحم مقلقل"
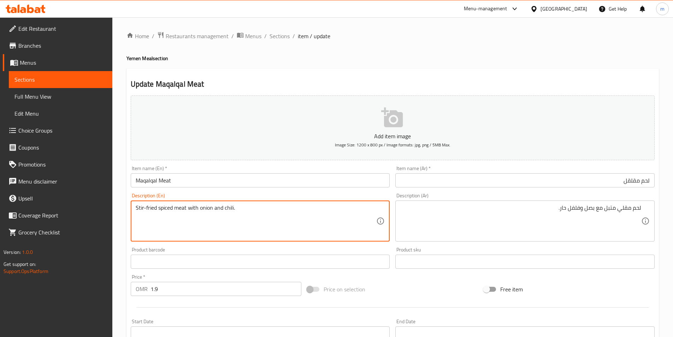
drag, startPoint x: 156, startPoint y: 207, endPoint x: 108, endPoint y: 197, distance: 48.7
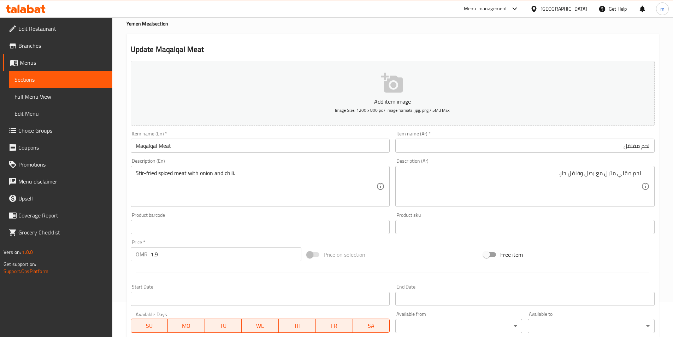
scroll to position [141, 0]
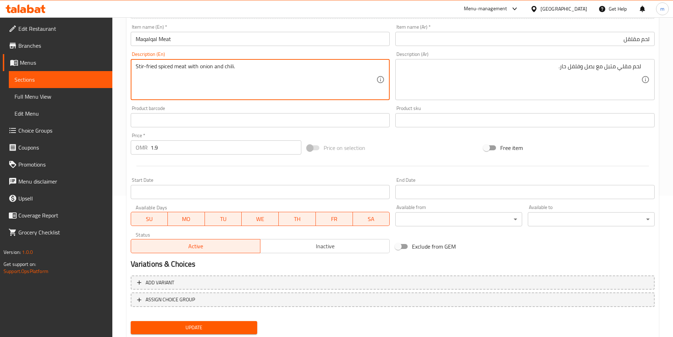
drag, startPoint x: 224, startPoint y: 69, endPoint x: 233, endPoint y: 71, distance: 9.5
click at [233, 71] on textarea "Stir-fried spiced meat with onion and chili." at bounding box center [256, 80] width 241 height 34
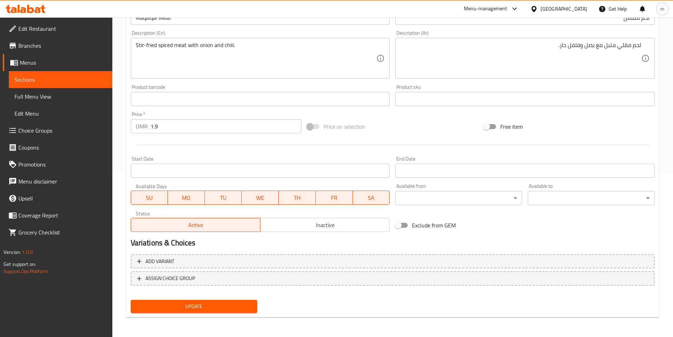
drag, startPoint x: 227, startPoint y: 310, endPoint x: 224, endPoint y: 265, distance: 45.0
click at [226, 310] on span "Update" at bounding box center [194, 306] width 116 height 9
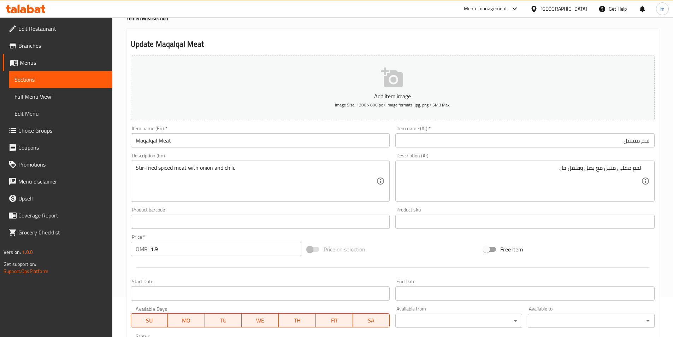
scroll to position [0, 0]
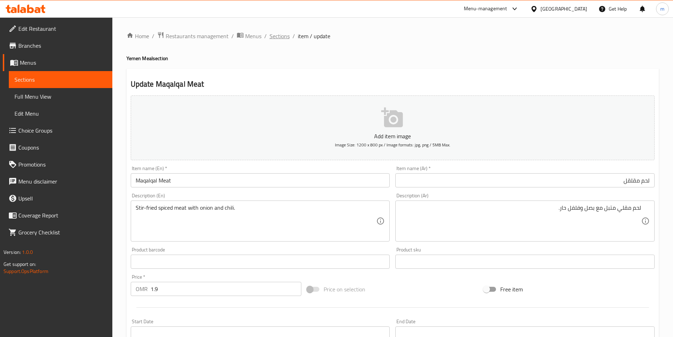
click at [276, 39] on span "Sections" at bounding box center [280, 36] width 20 height 8
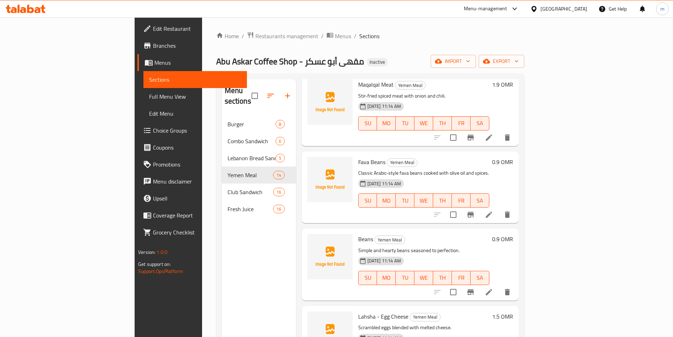
scroll to position [283, 0]
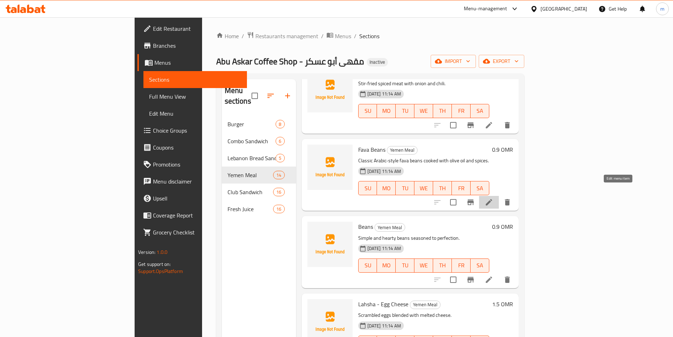
click at [494, 198] on icon at bounding box center [489, 202] width 8 height 8
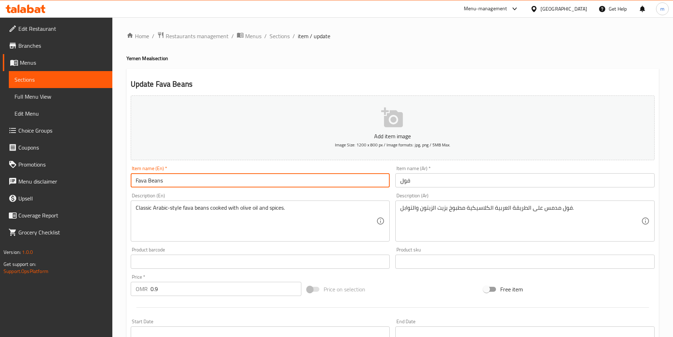
drag, startPoint x: 181, startPoint y: 179, endPoint x: 110, endPoint y: 181, distance: 71.8
click at [88, 181] on div "Edit Restaurant Branches Menus Sections Full Menu View Edit Menu Choice Groups …" at bounding box center [336, 258] width 673 height 482
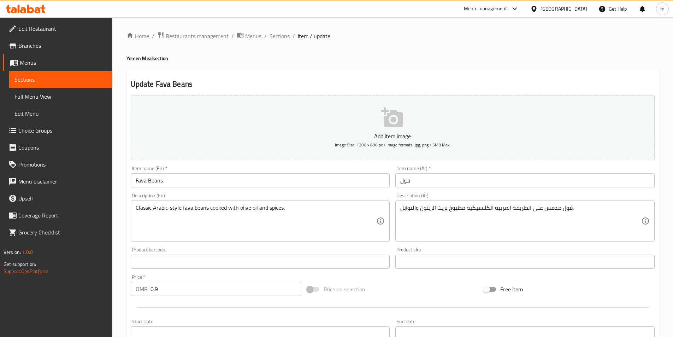
click at [477, 179] on input "فول" at bounding box center [525, 180] width 259 height 14
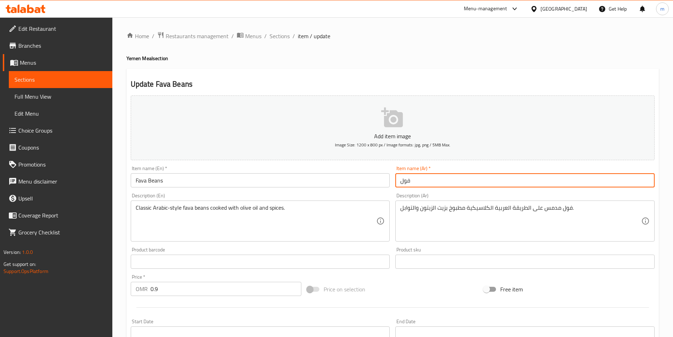
click at [477, 179] on input "فول" at bounding box center [525, 180] width 259 height 14
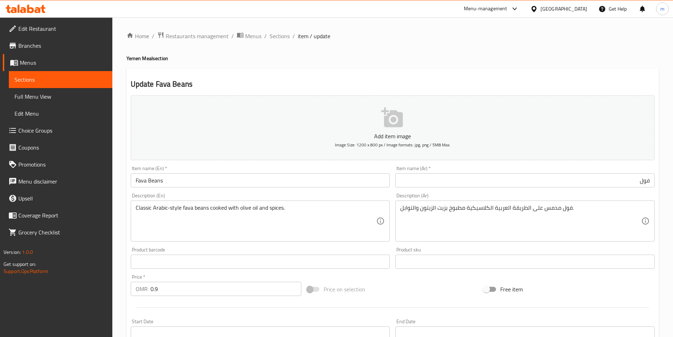
click at [649, 181] on input "فول" at bounding box center [525, 180] width 259 height 14
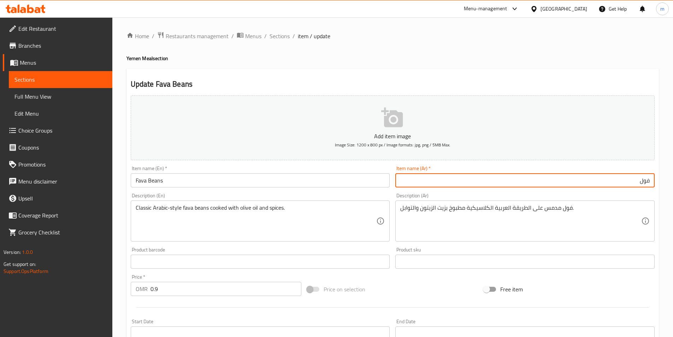
click at [649, 181] on input "فول" at bounding box center [525, 180] width 259 height 14
paste input "مدمس"
type input "فول مدمس"
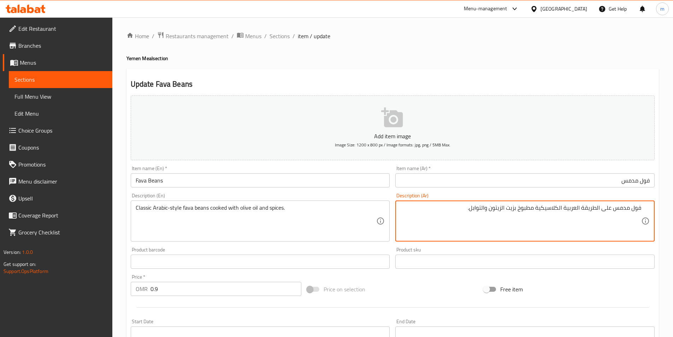
drag, startPoint x: 536, startPoint y: 208, endPoint x: 560, endPoint y: 209, distance: 24.4
click at [560, 209] on textarea "فول مدمس على الطريقة العربية الكلاسيكية مطبوخ بزيت الزيتون والتوابل." at bounding box center [521, 221] width 241 height 34
click at [537, 226] on textarea "فول مدمس على الطريقة العربية الكلاسيكية مطبوخ بزيت الزيتون والتوابل." at bounding box center [521, 221] width 241 height 34
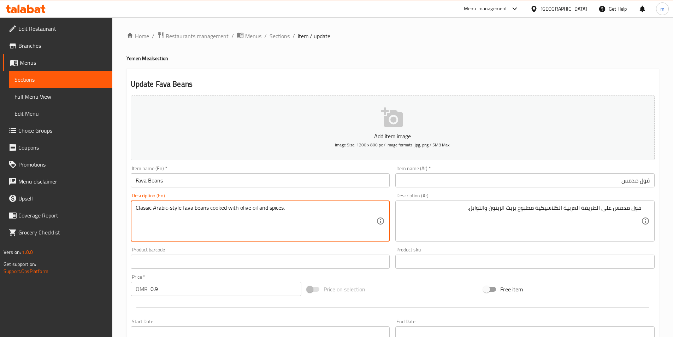
drag, startPoint x: 207, startPoint y: 207, endPoint x: 169, endPoint y: 202, distance: 38.5
click at [208, 207] on textarea "Classic Arabic-style fava beans cooked with olive oil and spices." at bounding box center [256, 221] width 241 height 34
drag, startPoint x: 208, startPoint y: 207, endPoint x: 83, endPoint y: 209, distance: 124.4
click at [83, 209] on div "Edit Restaurant Branches Menus Sections Full Menu View Edit Menu Choice Groups …" at bounding box center [336, 258] width 673 height 482
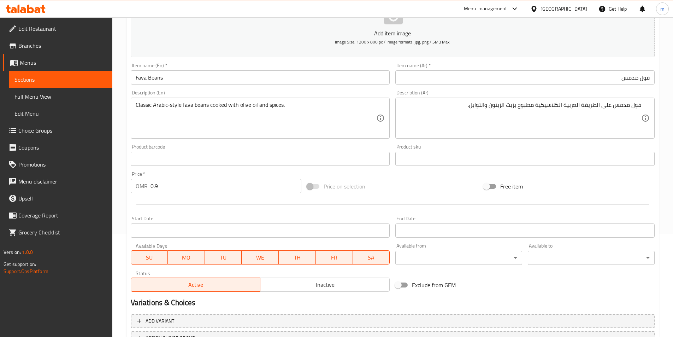
scroll to position [163, 0]
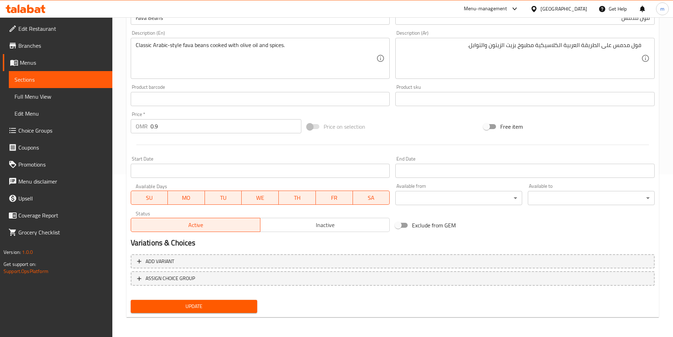
click at [181, 307] on span "Update" at bounding box center [194, 306] width 116 height 9
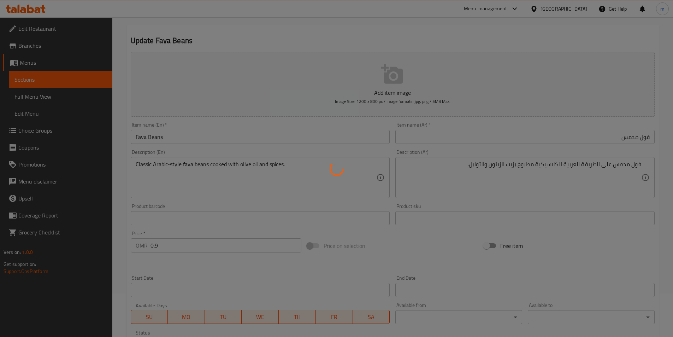
scroll to position [0, 0]
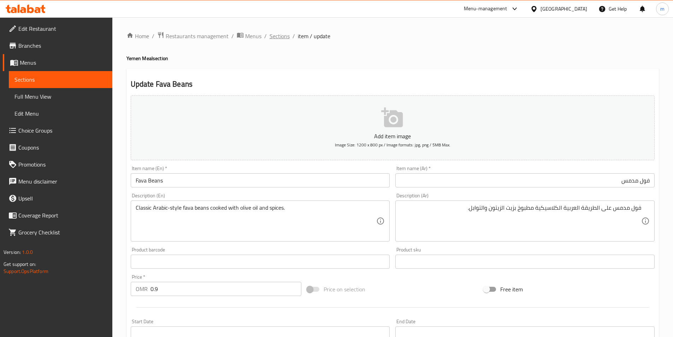
click at [276, 39] on span "Sections" at bounding box center [280, 36] width 20 height 8
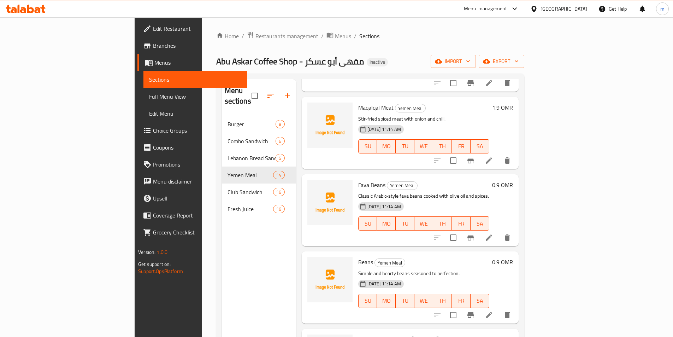
scroll to position [283, 0]
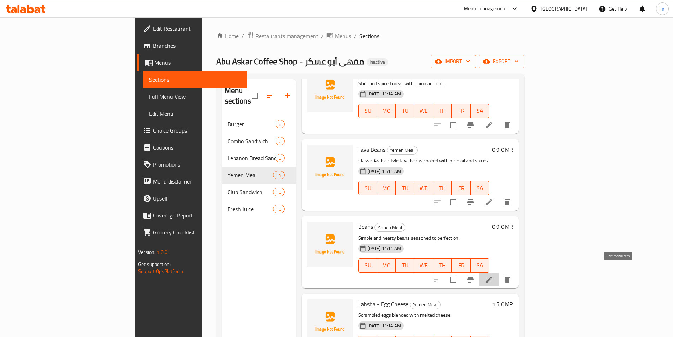
click at [494, 275] on icon at bounding box center [489, 279] width 8 height 8
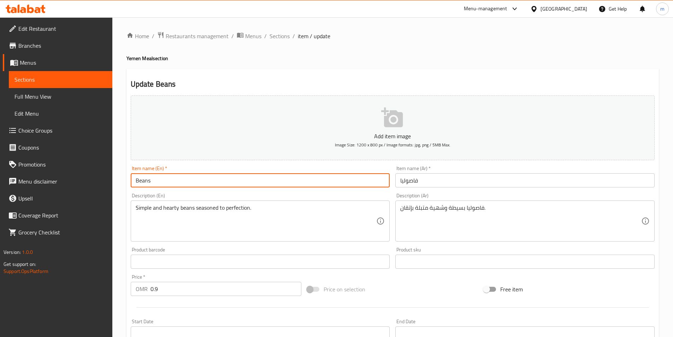
drag, startPoint x: 181, startPoint y: 183, endPoint x: 76, endPoint y: 193, distance: 106.2
click at [77, 189] on div "Edit Restaurant Branches Menus Sections Full Menu View Edit Menu Choice Groups …" at bounding box center [336, 258] width 673 height 482
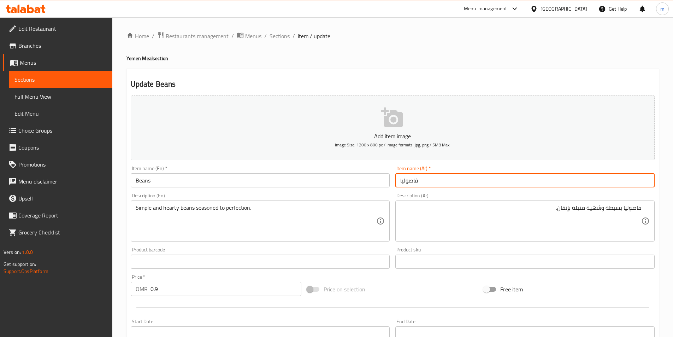
click at [472, 184] on input "فاصوليا" at bounding box center [525, 180] width 259 height 14
click at [492, 182] on input "فاصوليا" at bounding box center [525, 180] width 259 height 14
type input "فاصولياء"
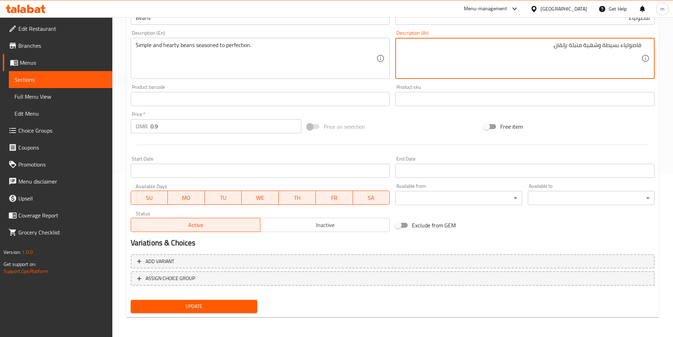
type textarea "فاصولياء بسيطة وشهية متبلة بإتقان."
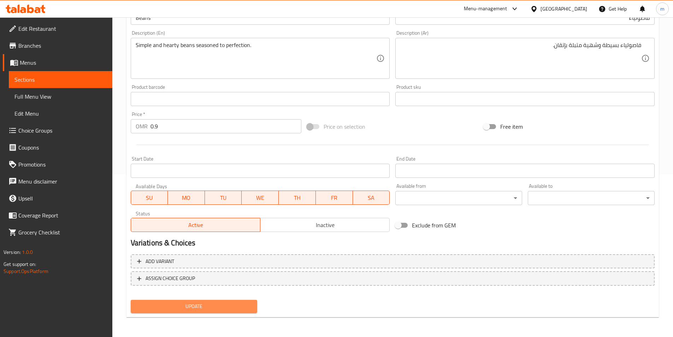
drag, startPoint x: 186, startPoint y: 303, endPoint x: 154, endPoint y: 214, distance: 94.1
click at [186, 303] on span "Update" at bounding box center [194, 306] width 116 height 9
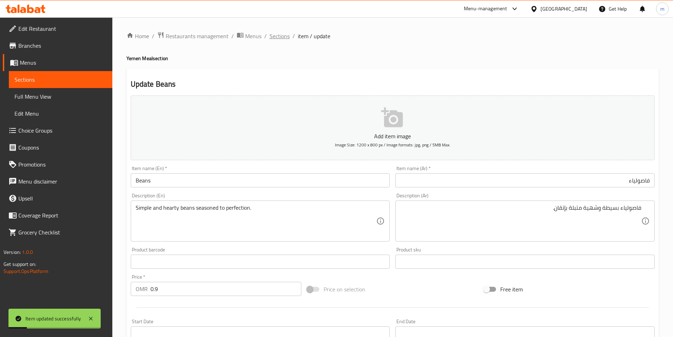
click at [275, 40] on span "Sections" at bounding box center [280, 36] width 20 height 8
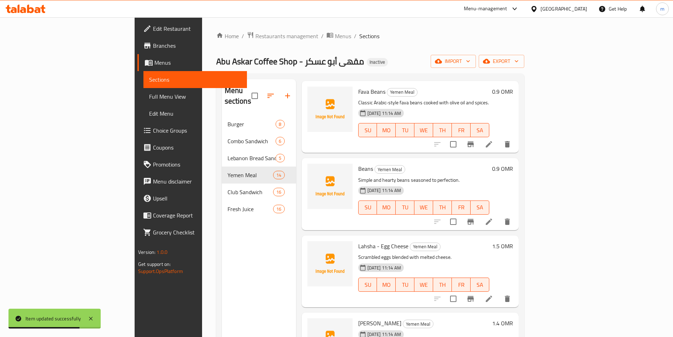
scroll to position [354, 0]
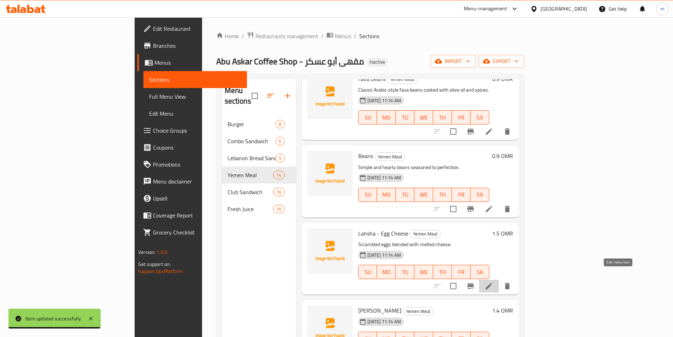
click at [492, 283] on icon at bounding box center [489, 286] width 6 height 6
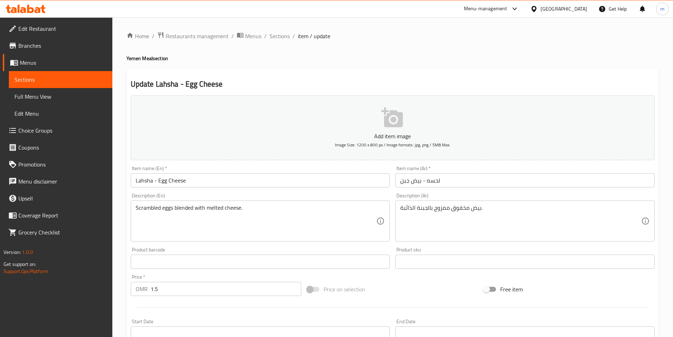
click at [509, 183] on input "لحسه - بيض جبن" at bounding box center [525, 180] width 259 height 14
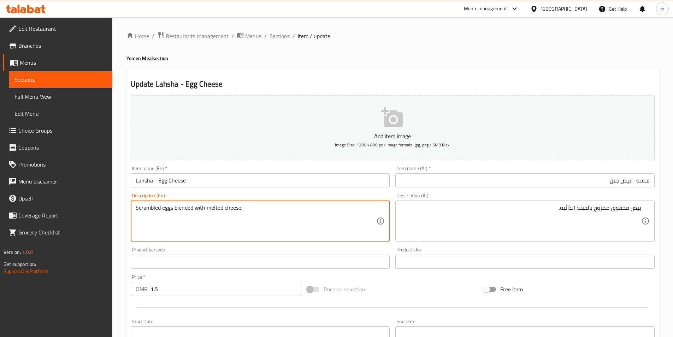
drag, startPoint x: 173, startPoint y: 208, endPoint x: 99, endPoint y: 197, distance: 74.6
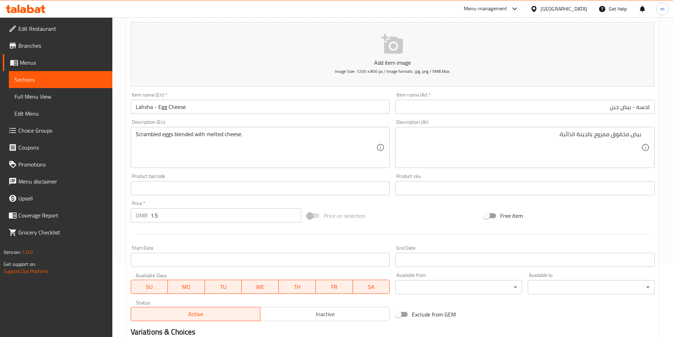
scroll to position [163, 0]
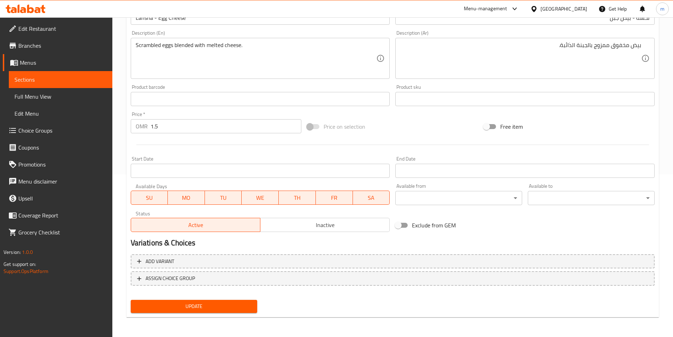
drag, startPoint x: 227, startPoint y: 304, endPoint x: 230, endPoint y: 297, distance: 7.6
click at [227, 304] on span "Update" at bounding box center [194, 306] width 116 height 9
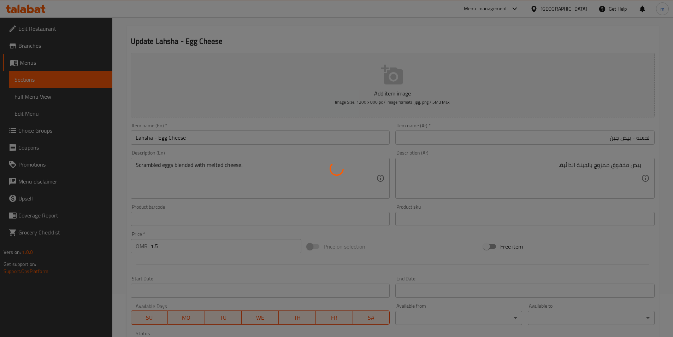
scroll to position [0, 0]
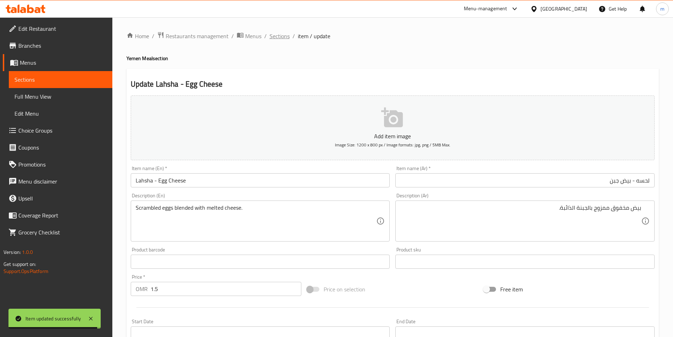
click at [276, 38] on span "Sections" at bounding box center [280, 36] width 20 height 8
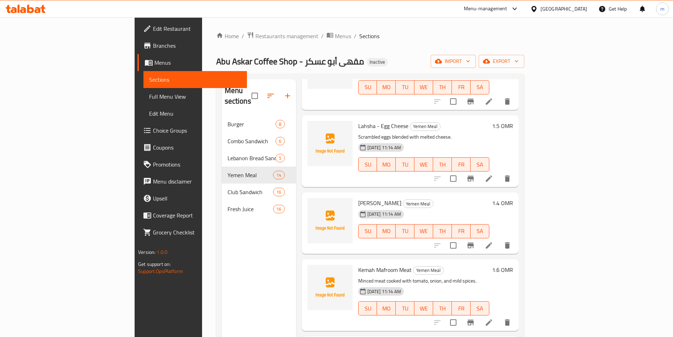
scroll to position [460, 0]
click at [499, 240] on li at bounding box center [489, 246] width 20 height 13
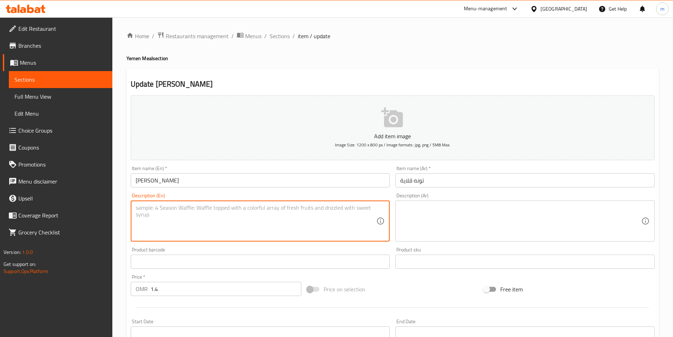
click at [190, 210] on textarea at bounding box center [256, 221] width 241 height 34
paste textarea "Spicy tuna sautéed with onions, peppers, and herbs."
type textarea "Spicy tuna sautéed with onions, peppers, and herbs."
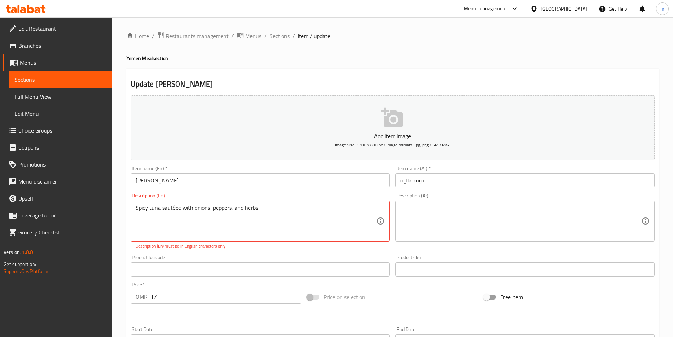
click at [460, 212] on textarea at bounding box center [521, 221] width 241 height 34
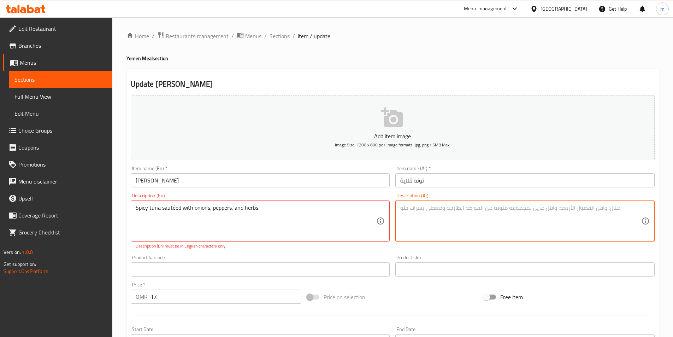
paste textarea "تونة حارة مطهوة مع البصل والفلفل والأعشاب."
type textarea "تونة حارة مطهوة مع البصل والفلفل والأعشاب."
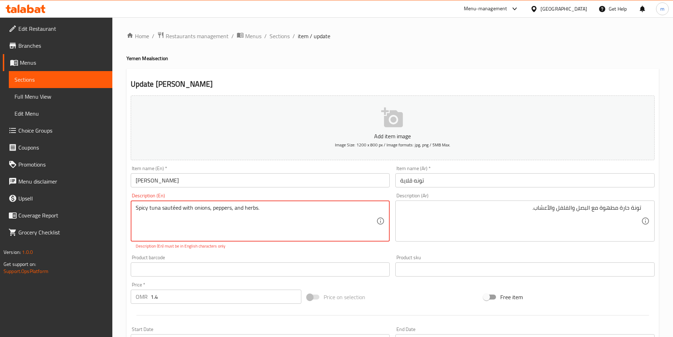
drag, startPoint x: 181, startPoint y: 208, endPoint x: 177, endPoint y: 208, distance: 3.9
click at [180, 209] on textarea "Spicy tuna sautéed with onions, peppers, and herbs." at bounding box center [256, 221] width 241 height 34
drag, startPoint x: 180, startPoint y: 209, endPoint x: 163, endPoint y: 207, distance: 17.1
click at [163, 207] on textarea "Spicy tuna sautéed with onions, peppers, and herbs." at bounding box center [256, 221] width 241 height 34
click at [174, 212] on textarea "Spicy tuna sautéed with onions, peppers, and herbs." at bounding box center [256, 221] width 241 height 34
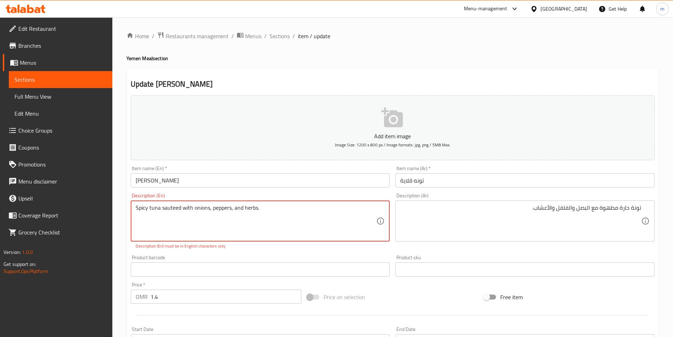
type textarea "Spicy tuna sauteed with onions, peppers, and herbs."
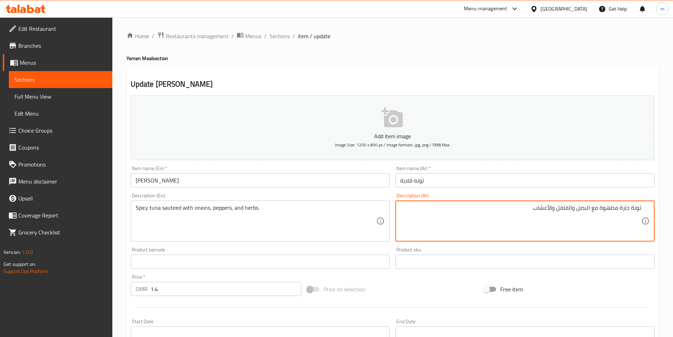
drag, startPoint x: 601, startPoint y: 210, endPoint x: 618, endPoint y: 220, distance: 20.1
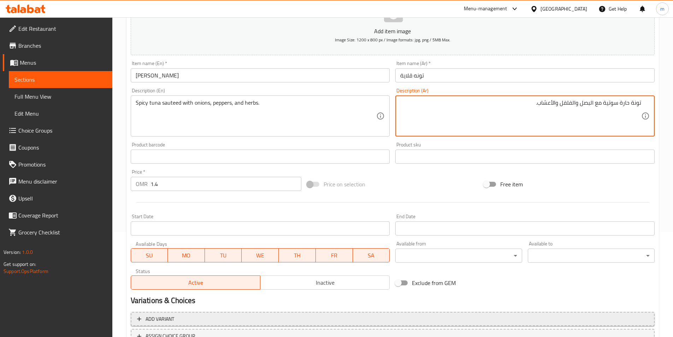
scroll to position [163, 0]
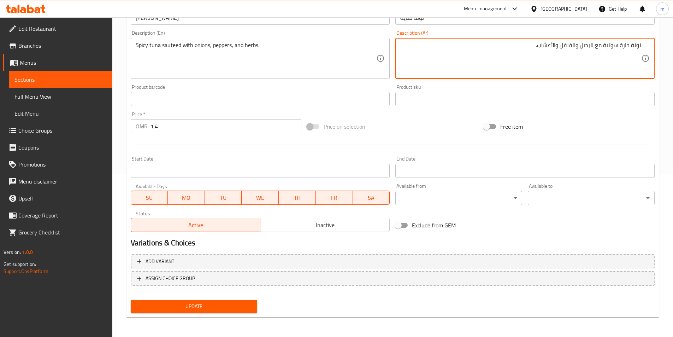
type textarea "تونة حارة سوتية مع البصل والفلفل والأعشاب."
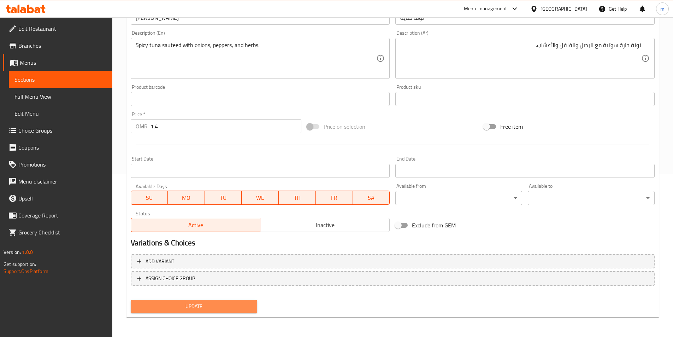
click at [224, 304] on span "Update" at bounding box center [194, 306] width 116 height 9
click at [215, 306] on span "Update" at bounding box center [194, 306] width 116 height 9
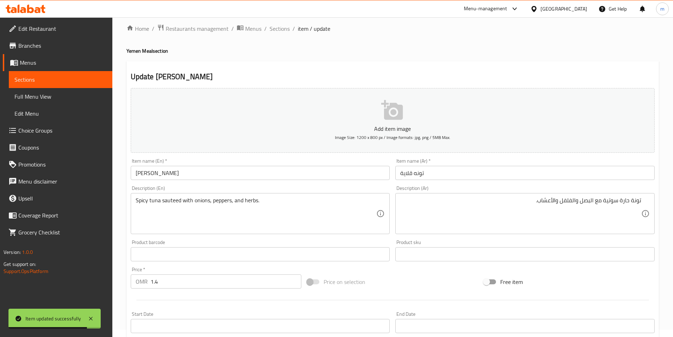
scroll to position [0, 0]
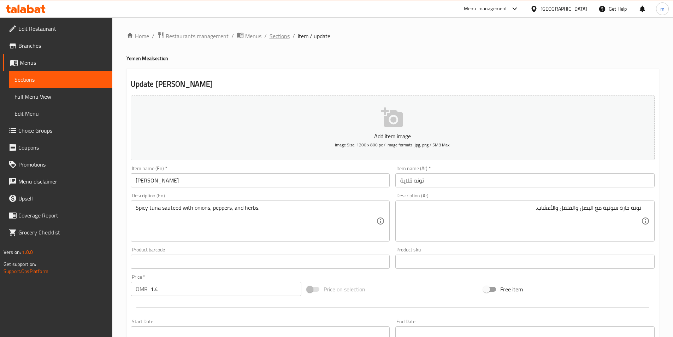
click at [284, 35] on span "Sections" at bounding box center [280, 36] width 20 height 8
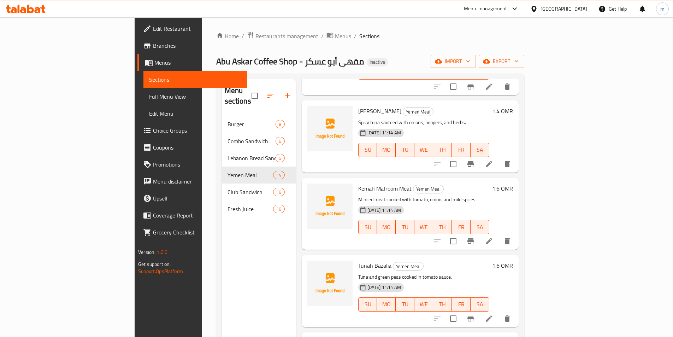
scroll to position [566, 0]
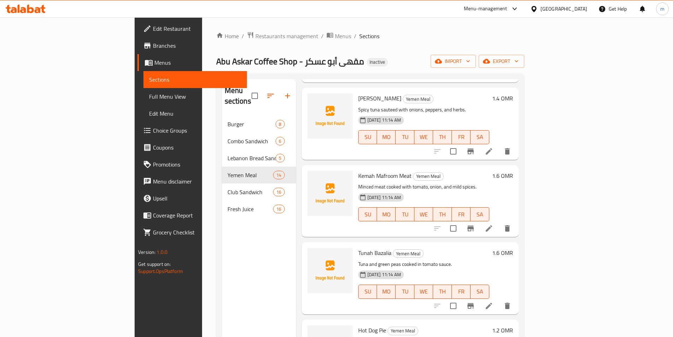
click at [494, 224] on icon at bounding box center [489, 228] width 8 height 8
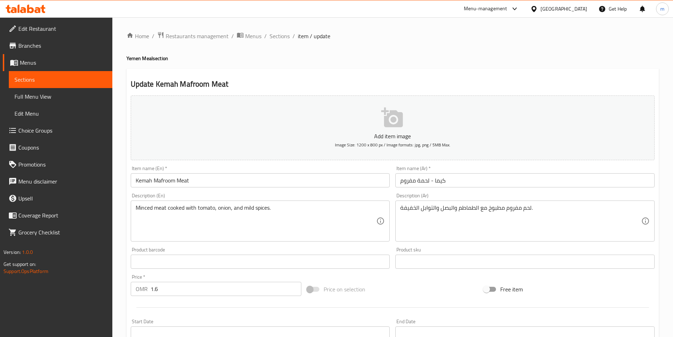
click at [538, 186] on input "كيما - لحمة مفروم" at bounding box center [525, 180] width 259 height 14
click at [558, 186] on input "كيما - لحمة مفروم" at bounding box center [525, 180] width 259 height 14
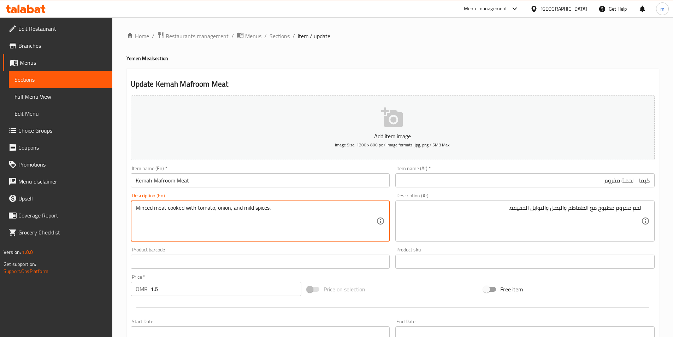
drag, startPoint x: 244, startPoint y: 207, endPoint x: 269, endPoint y: 211, distance: 25.5
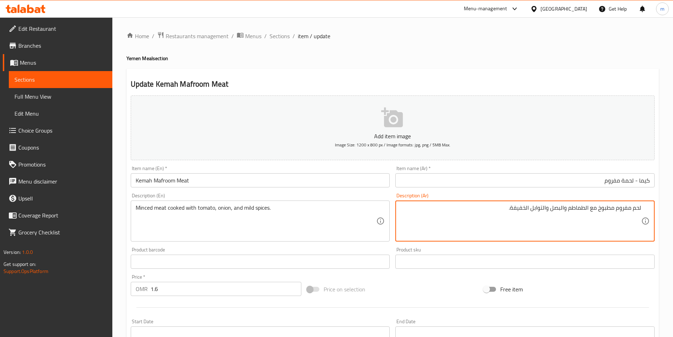
drag, startPoint x: 511, startPoint y: 208, endPoint x: 527, endPoint y: 211, distance: 16.2
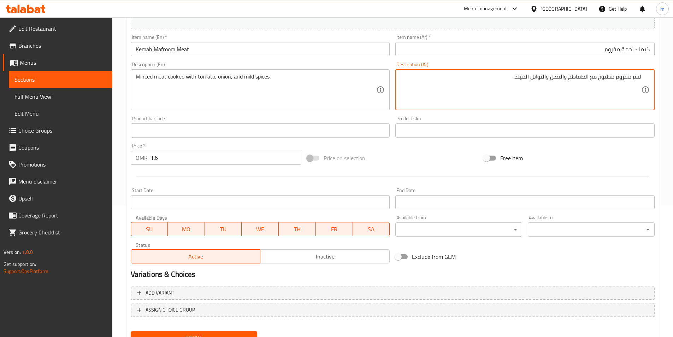
scroll to position [163, 0]
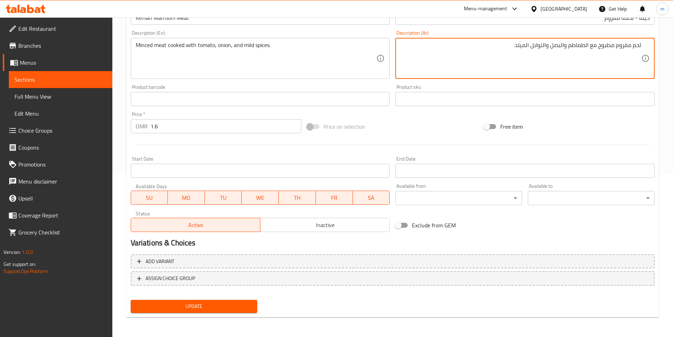
type textarea "لحم مفروم مطبوخ مع الطماطم والبصل والتوابل الميلد."
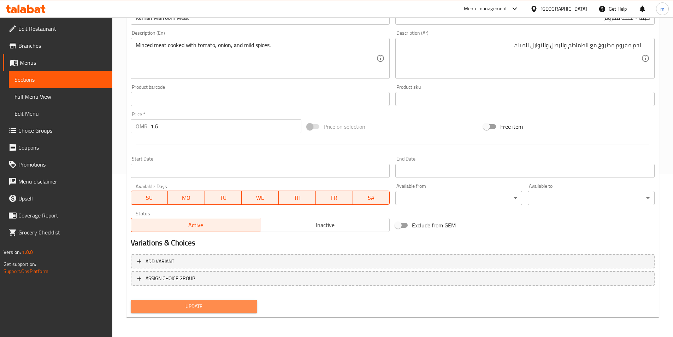
click at [188, 308] on span "Update" at bounding box center [194, 306] width 116 height 9
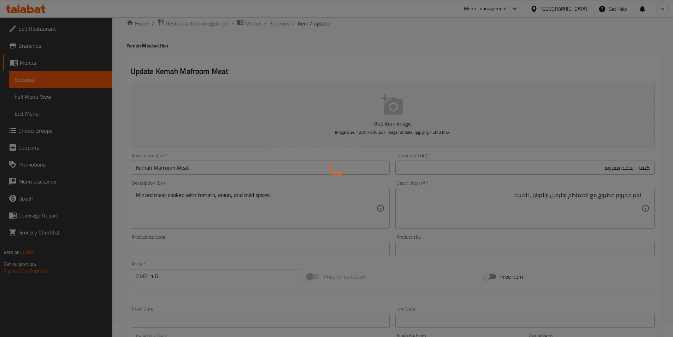
scroll to position [0, 0]
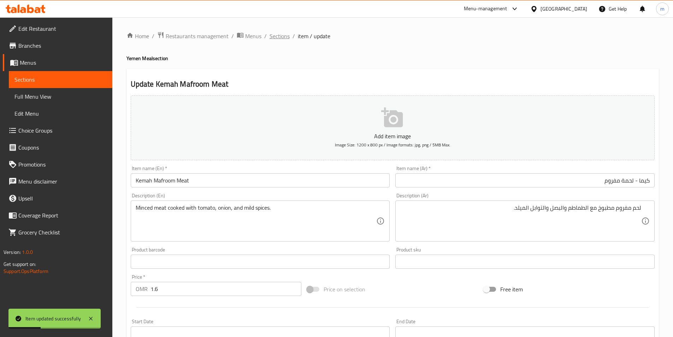
click at [285, 36] on span "Sections" at bounding box center [280, 36] width 20 height 8
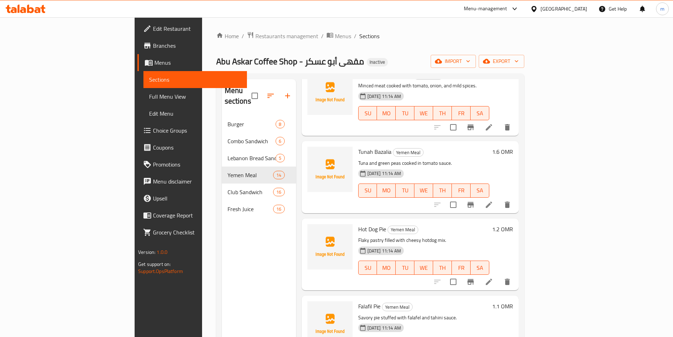
scroll to position [672, 0]
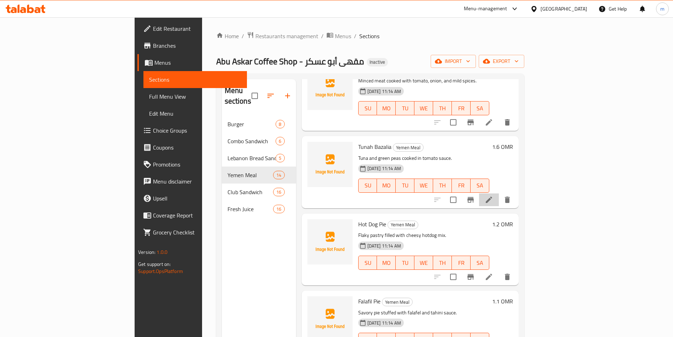
click at [499, 193] on li at bounding box center [489, 199] width 20 height 13
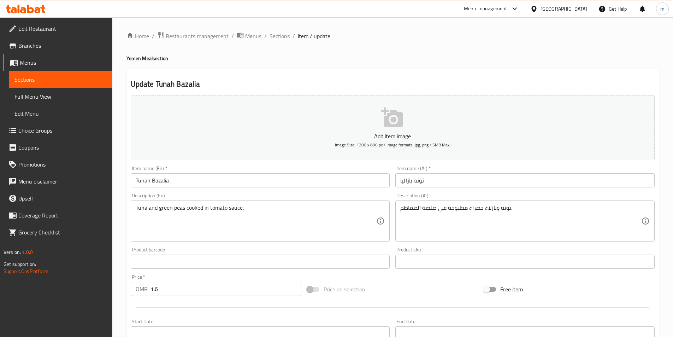
click at [549, 190] on div "Description (Ar) تونة وبازلاء خضراء مطبوخة في صلصة الطماطم. Description (Ar)" at bounding box center [525, 217] width 265 height 54
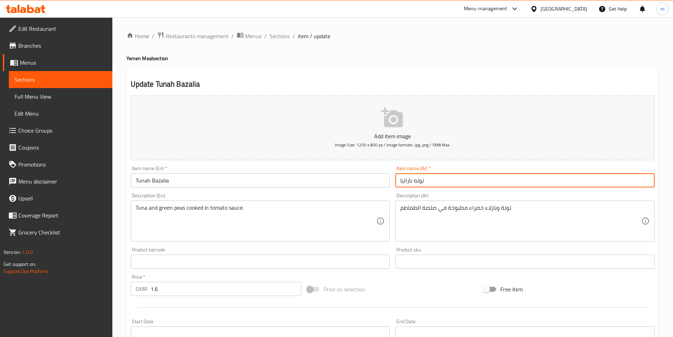
click at [555, 185] on input "تونه بازاليا" at bounding box center [525, 180] width 259 height 14
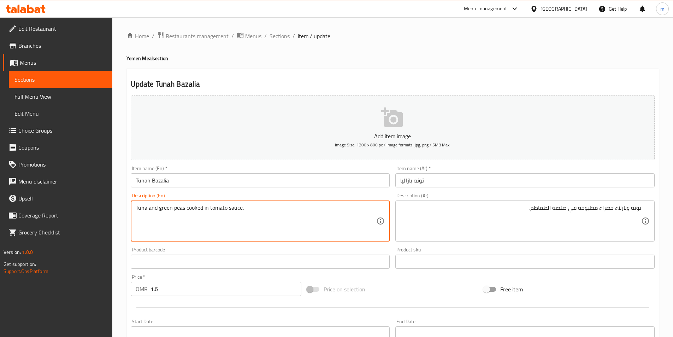
drag, startPoint x: 159, startPoint y: 209, endPoint x: 183, endPoint y: 215, distance: 24.7
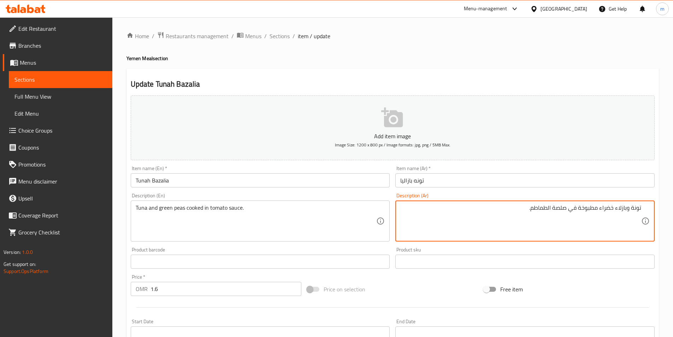
drag, startPoint x: 617, startPoint y: 208, endPoint x: 626, endPoint y: 213, distance: 10.9
drag, startPoint x: 615, startPoint y: 208, endPoint x: 624, endPoint y: 214, distance: 11.5
click at [624, 214] on textarea "تونة وبسلة خضراء مطبوخة في صلصة الطماطم." at bounding box center [521, 221] width 241 height 34
drag, startPoint x: 555, startPoint y: 209, endPoint x: 566, endPoint y: 215, distance: 12.3
click at [566, 215] on textarea "تونة وبازلاء خضراء مطبوخة في صلصة الطماطم." at bounding box center [521, 221] width 241 height 34
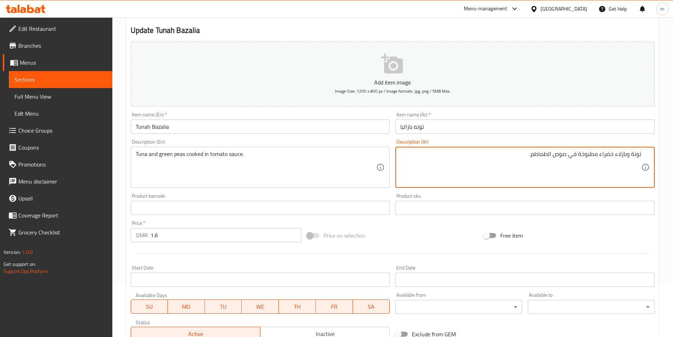
scroll to position [163, 0]
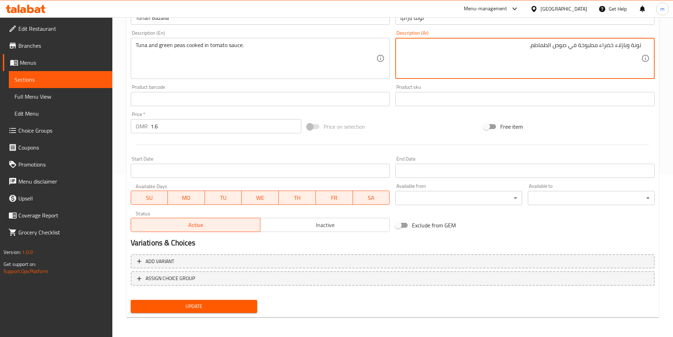
type textarea "تونة وبازلاء خضراء مطبوخة في صوص الطماطم."
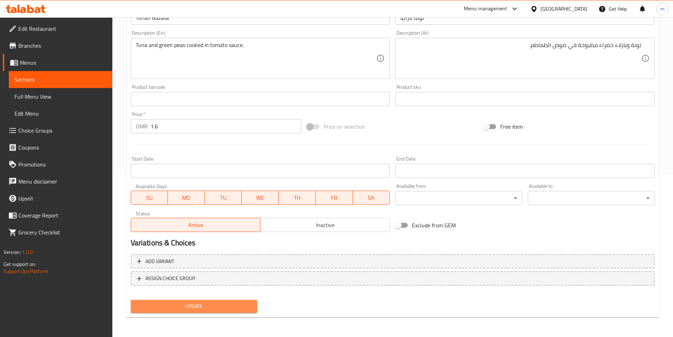
click at [188, 301] on button "Update" at bounding box center [194, 306] width 127 height 13
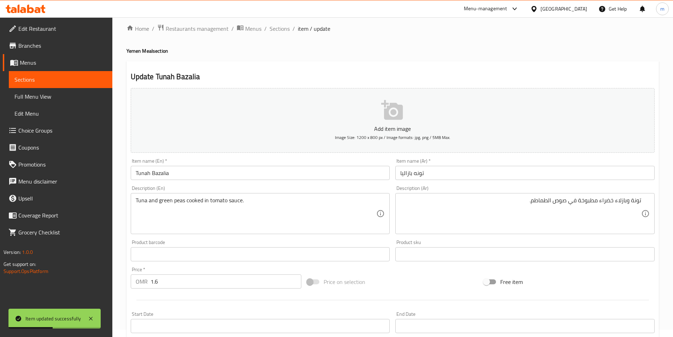
scroll to position [0, 0]
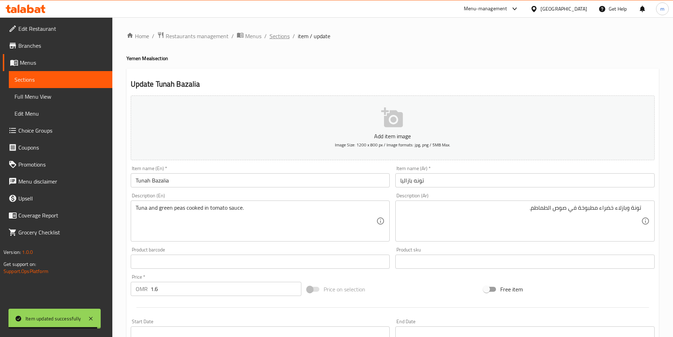
click at [282, 36] on span "Sections" at bounding box center [280, 36] width 20 height 8
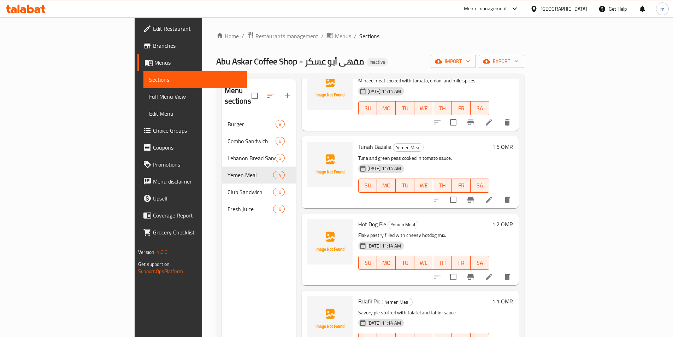
scroll to position [707, 0]
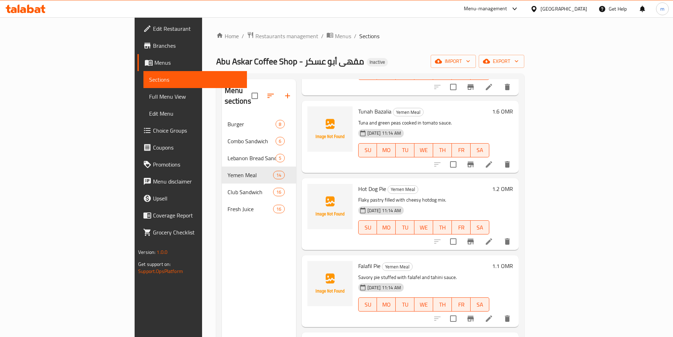
click at [499, 235] on li at bounding box center [489, 241] width 20 height 13
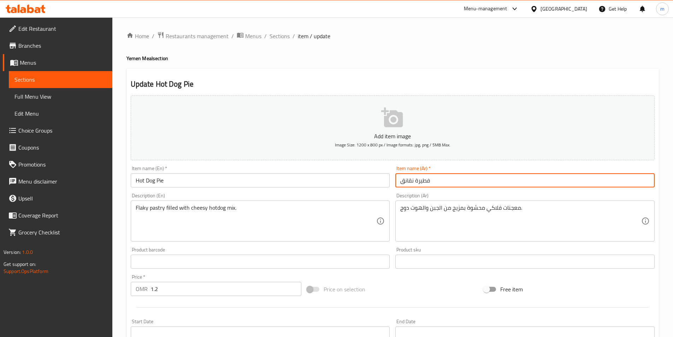
click at [504, 180] on input "فطيرة نقانق" at bounding box center [525, 180] width 259 height 14
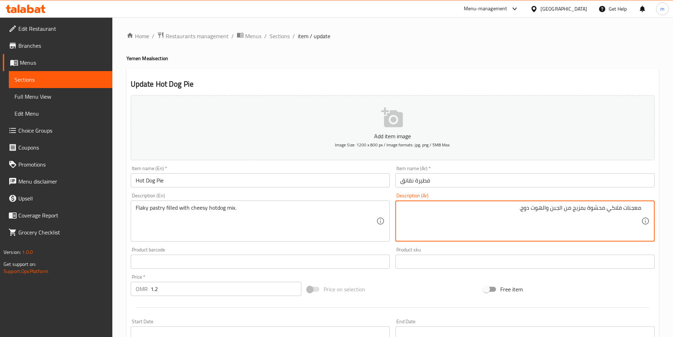
drag, startPoint x: 574, startPoint y: 209, endPoint x: 582, endPoint y: 216, distance: 11.0
click at [582, 216] on textarea "معجنات فلاكي محشوة بمزيج من الجبن والهوت دوج." at bounding box center [521, 221] width 241 height 34
click at [547, 209] on textarea "معجنات فلاكي محشوة بميكس من الجبن والهوت دوج." at bounding box center [521, 221] width 241 height 34
drag, startPoint x: 515, startPoint y: 210, endPoint x: 536, endPoint y: 211, distance: 20.2
click at [536, 211] on textarea "معجنات فلاكي محشوة بميكس من الجبنة والهوت دوج." at bounding box center [521, 221] width 241 height 34
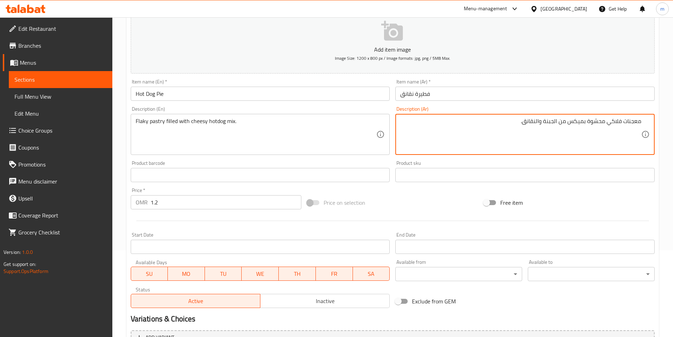
scroll to position [163, 0]
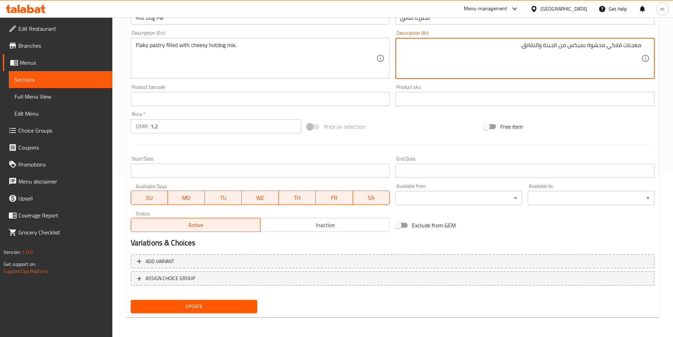
type textarea "معجنات فلاكي محشوة بميكس من الجبنة والنقانق."
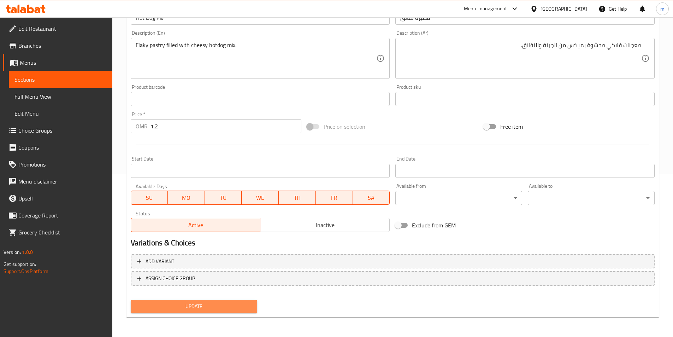
click at [185, 303] on span "Update" at bounding box center [194, 306] width 116 height 9
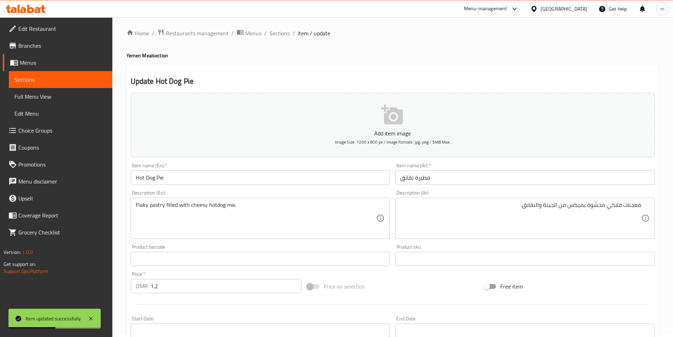
scroll to position [0, 0]
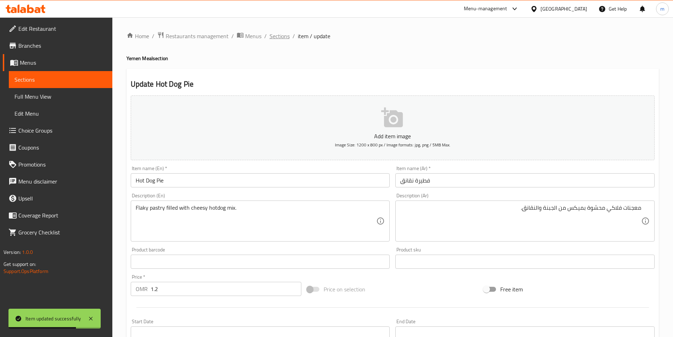
click at [287, 35] on span "Sections" at bounding box center [280, 36] width 20 height 8
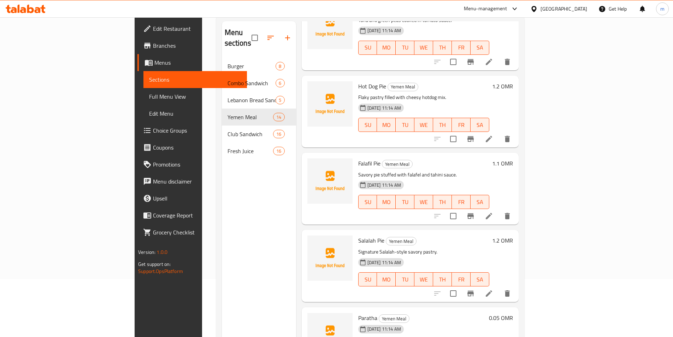
scroll to position [71, 0]
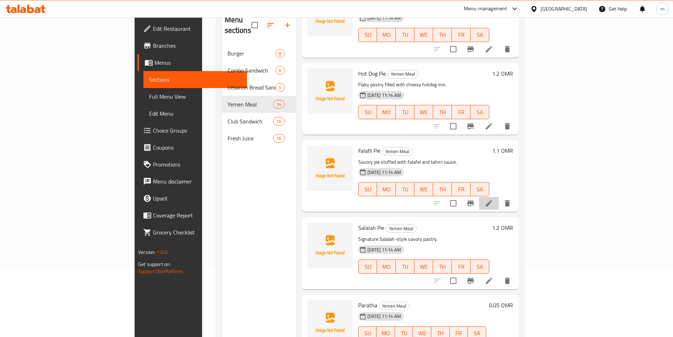
click at [499, 197] on li at bounding box center [489, 203] width 20 height 13
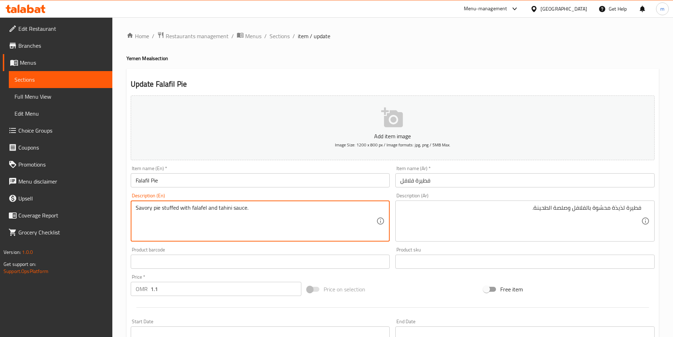
drag, startPoint x: 151, startPoint y: 208, endPoint x: 118, endPoint y: 206, distance: 32.2
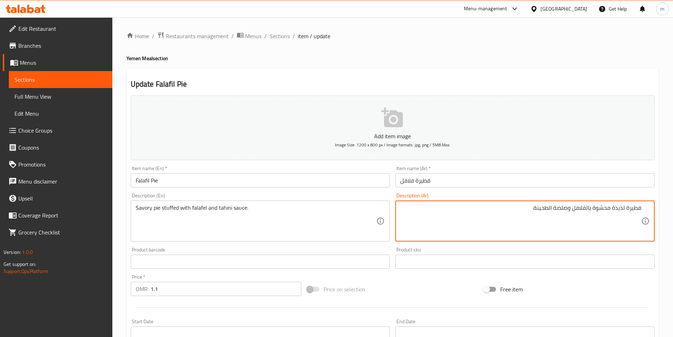
drag, startPoint x: 613, startPoint y: 206, endPoint x: 624, endPoint y: 212, distance: 12.7
drag, startPoint x: 554, startPoint y: 207, endPoint x: 565, endPoint y: 210, distance: 11.2
click at [565, 210] on textarea "فطيرة مالحة محشوة بالفلافل وصلصة الطحينة." at bounding box center [521, 221] width 241 height 34
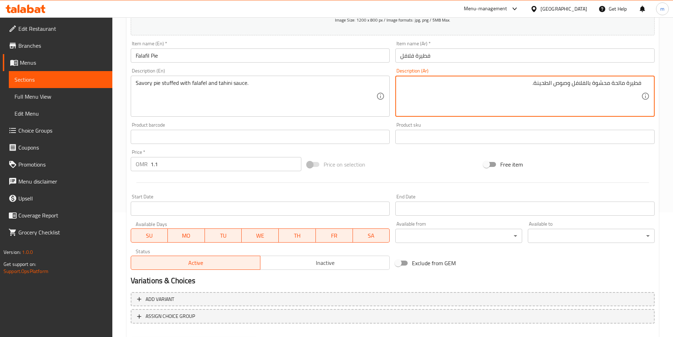
scroll to position [163, 0]
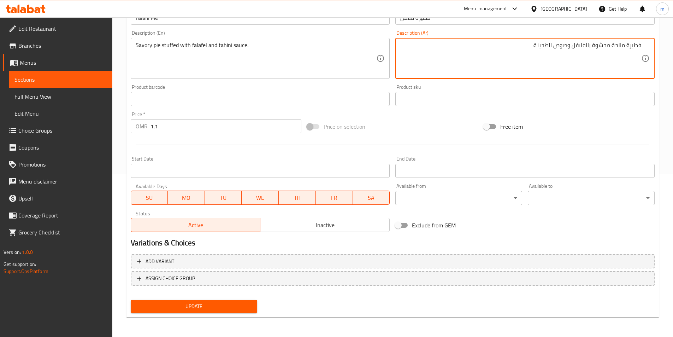
type textarea "فطيرة مالحة محشوة بالفلافل وصوص الطحينة."
click at [210, 310] on span "Update" at bounding box center [194, 306] width 116 height 9
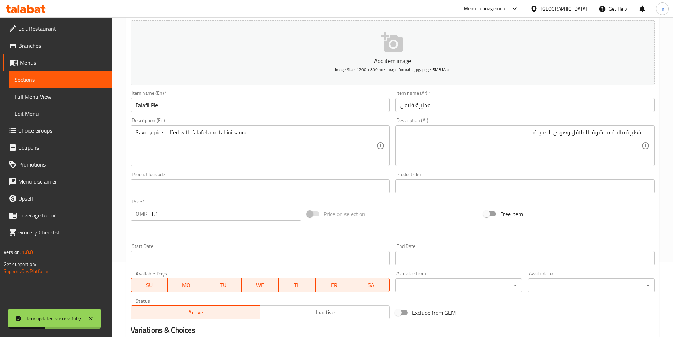
scroll to position [0, 0]
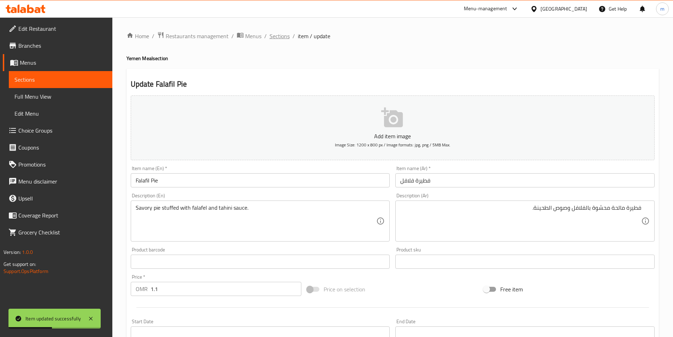
click at [285, 34] on span "Sections" at bounding box center [280, 36] width 20 height 8
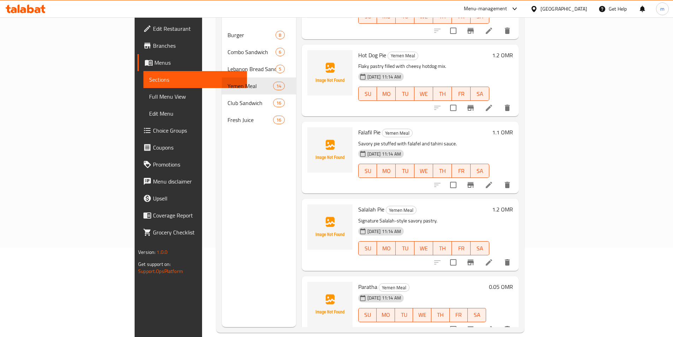
scroll to position [99, 0]
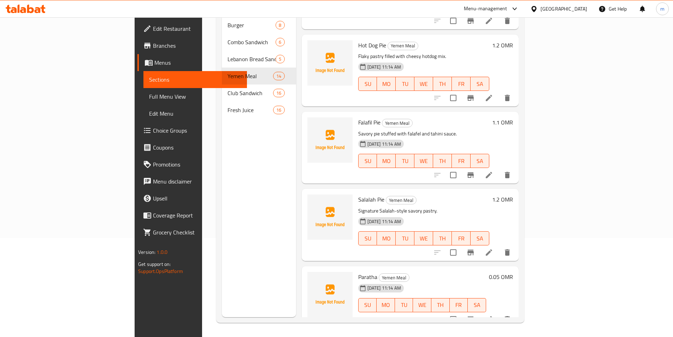
click at [494, 248] on icon at bounding box center [489, 252] width 8 height 8
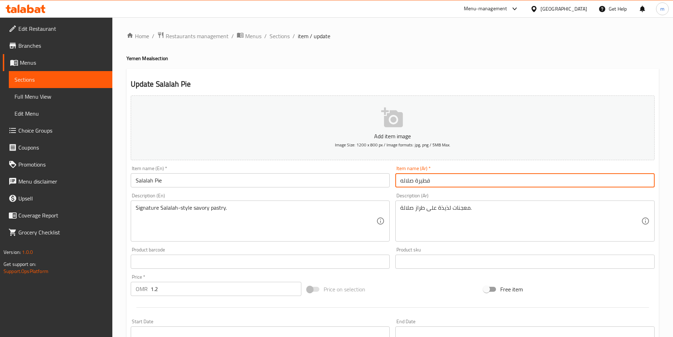
click at [506, 182] on input "فطيرة صلاله" at bounding box center [525, 180] width 259 height 14
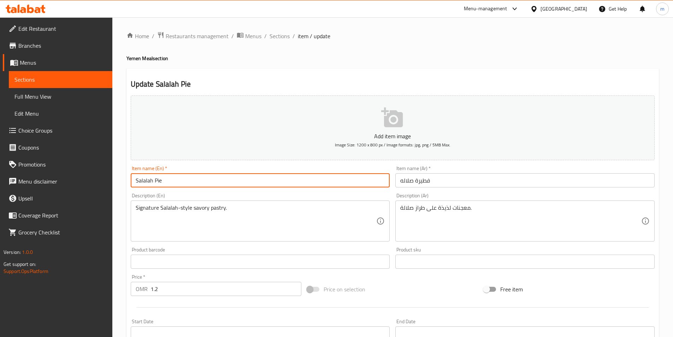
drag, startPoint x: 152, startPoint y: 181, endPoint x: 118, endPoint y: 186, distance: 35.0
click at [117, 186] on div "Home / Restaurants management / Menus / Sections / item / update Yemen Meal sec…" at bounding box center [392, 258] width 561 height 482
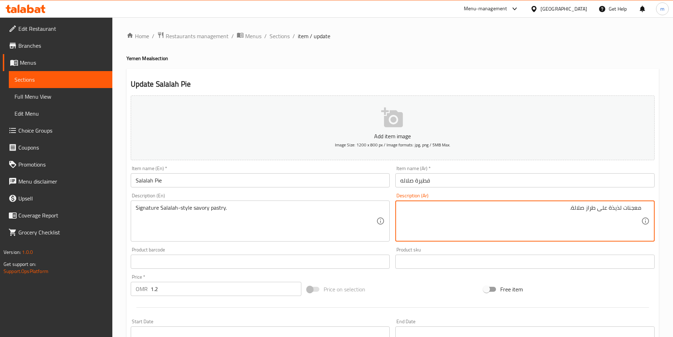
drag, startPoint x: 609, startPoint y: 208, endPoint x: 623, endPoint y: 211, distance: 14.5
click at [623, 211] on textarea "معجنات لذيذة على طراز صلالة." at bounding box center [521, 221] width 241 height 34
click at [626, 209] on textarea "معجناتمالحةعلى طراز صلالة." at bounding box center [521, 221] width 241 height 34
click at [608, 207] on textarea "معجنات مالحةعلى طراز صلالة." at bounding box center [521, 221] width 241 height 34
drag, startPoint x: 587, startPoint y: 209, endPoint x: 592, endPoint y: 214, distance: 7.5
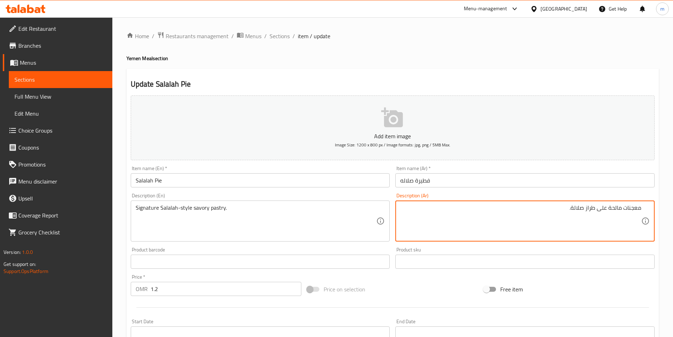
click at [592, 214] on textarea "معجنات مالحة على طراز صلالة." at bounding box center [521, 221] width 241 height 34
click at [626, 208] on textarea "معجنات مالحة على طريقة صلالة." at bounding box center [521, 221] width 241 height 34
click at [624, 207] on textarea "معجنات مالحة على طريقة صلالة." at bounding box center [521, 221] width 241 height 34
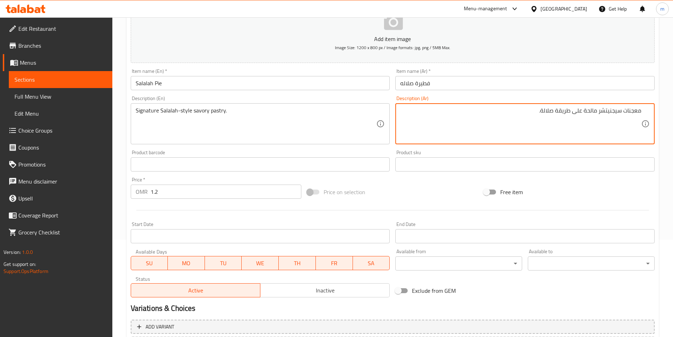
scroll to position [163, 0]
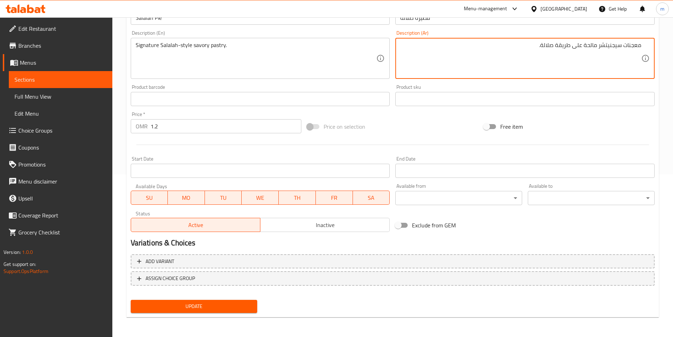
type textarea "معجنات سيجنيتشر مالحة على طريقة صلالة."
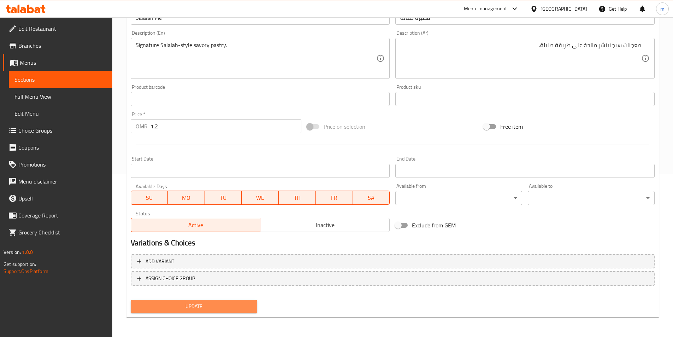
click at [213, 302] on span "Update" at bounding box center [194, 306] width 116 height 9
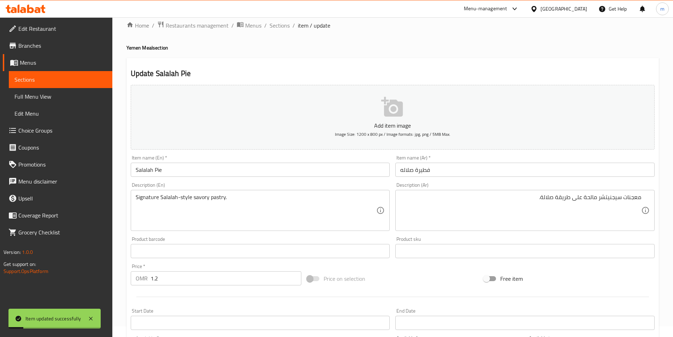
scroll to position [0, 0]
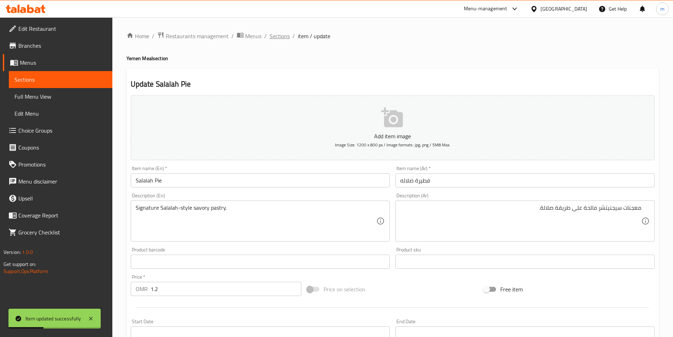
click at [279, 33] on span "Sections" at bounding box center [280, 36] width 20 height 8
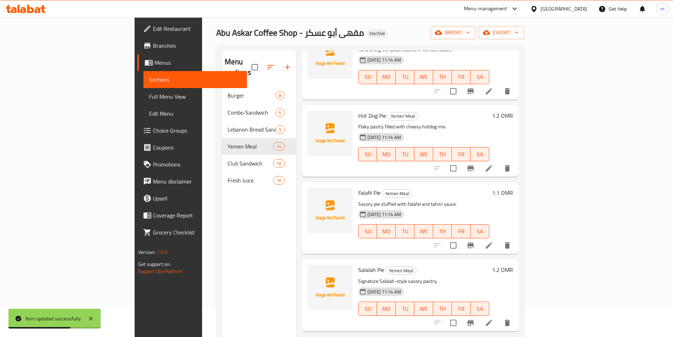
scroll to position [99, 0]
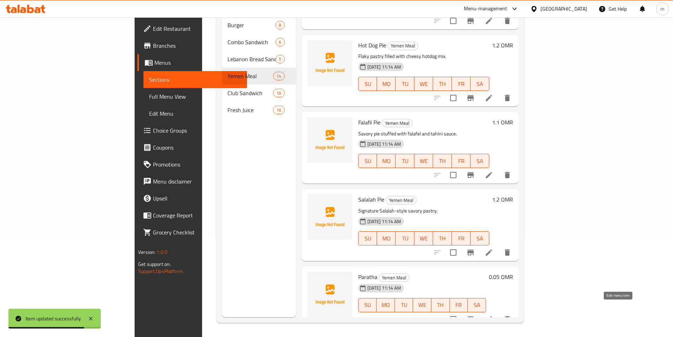
click at [494, 315] on icon at bounding box center [489, 319] width 8 height 8
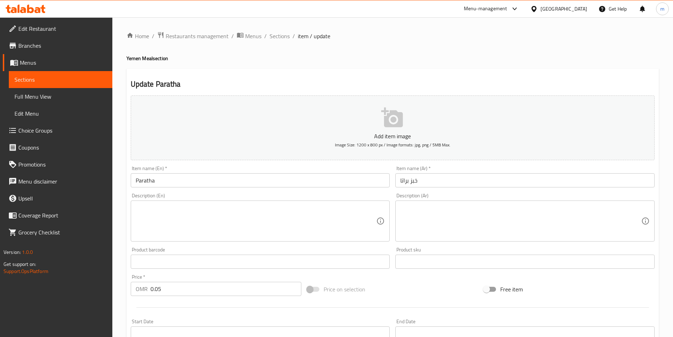
click at [453, 180] on input "خبز براتا" at bounding box center [525, 180] width 259 height 14
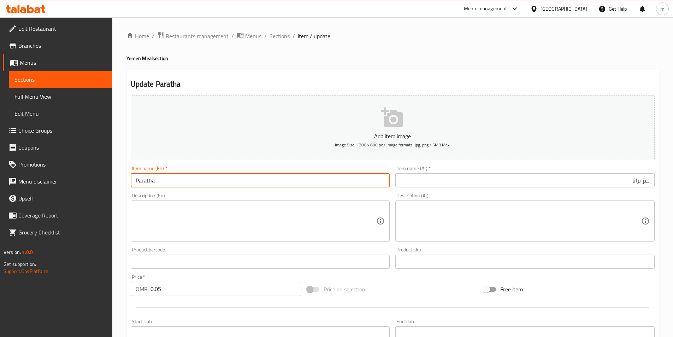
drag, startPoint x: 156, startPoint y: 181, endPoint x: 103, endPoint y: 181, distance: 53.0
click at [103, 181] on div "Edit Restaurant Branches Menus Sections Full Menu View Edit Menu Choice Groups …" at bounding box center [336, 258] width 673 height 482
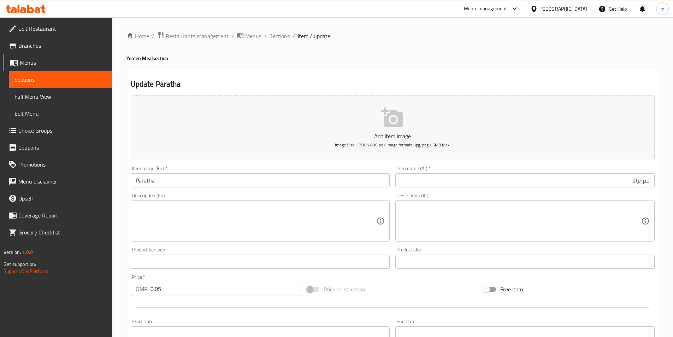
click at [136, 180] on input "Paratha" at bounding box center [260, 180] width 259 height 14
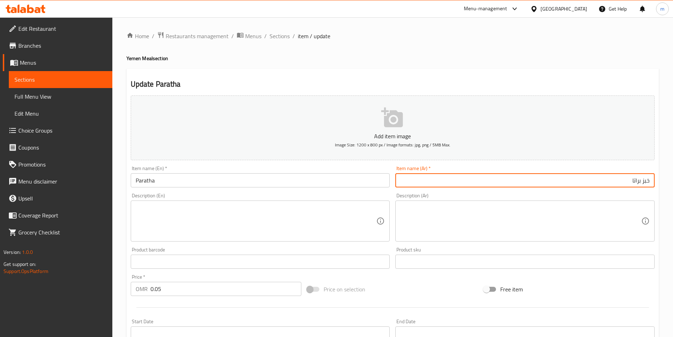
drag, startPoint x: 678, startPoint y: 172, endPoint x: 677, endPoint y: 178, distance: 6.1
click at [673, 177] on html "​ Menu-management Oman Get Help m Edit Restaurant Branches Menus Sections Full …" at bounding box center [336, 168] width 673 height 337
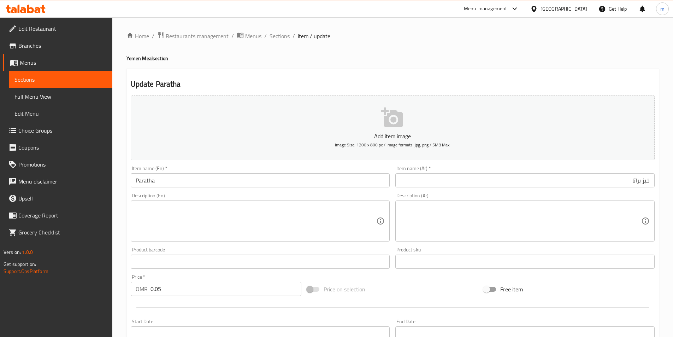
click at [160, 174] on input "Paratha" at bounding box center [260, 180] width 259 height 14
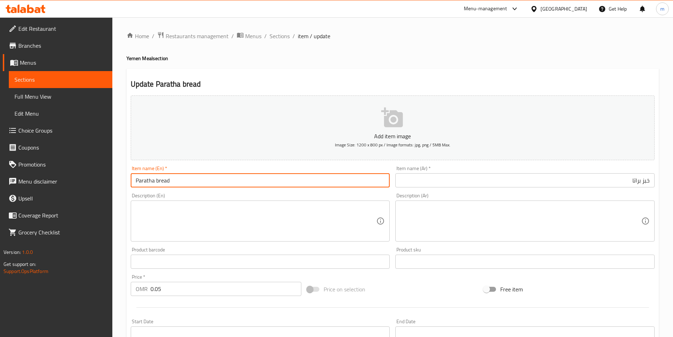
type input "Paratha bread"
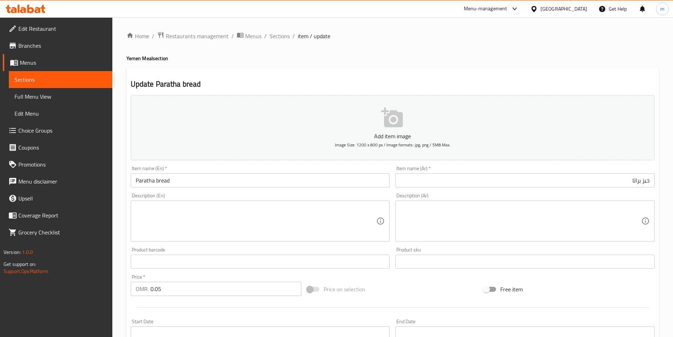
click at [200, 205] on textarea at bounding box center [256, 221] width 241 height 34
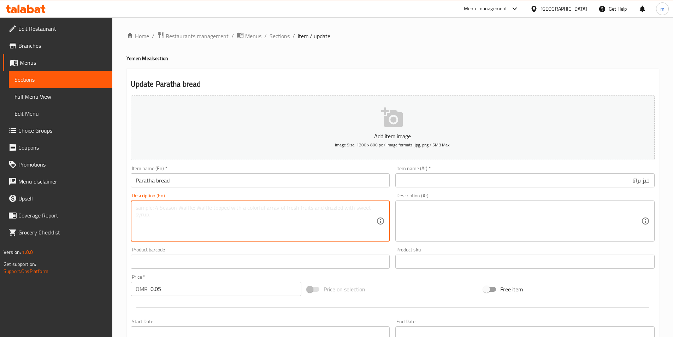
paste textarea "Soft, buttery flatbread — perfect with any filling."
type textarea "Soft, buttery flatbread — perfect with any filling."
click at [649, 208] on div "Description (Ar)" at bounding box center [525, 220] width 259 height 41
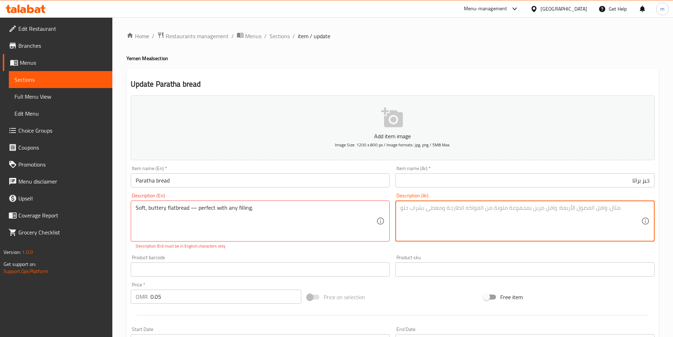
click at [562, 200] on div "Description (Ar) Description (Ar)" at bounding box center [525, 217] width 259 height 48
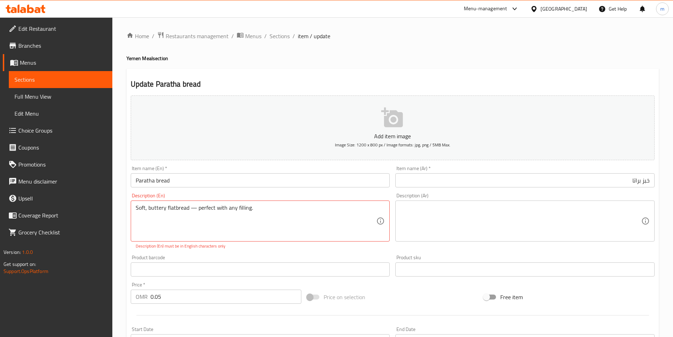
click at [571, 205] on div "Description (Ar)" at bounding box center [525, 220] width 259 height 41
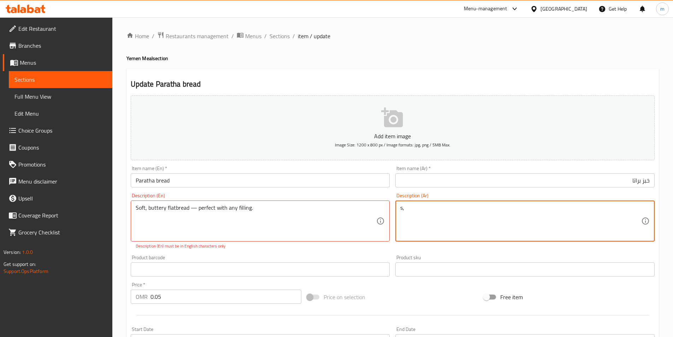
type textarea "s"
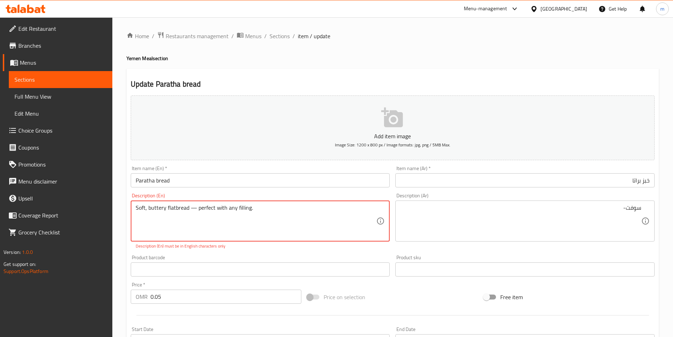
drag, startPoint x: 148, startPoint y: 209, endPoint x: 189, endPoint y: 217, distance: 41.9
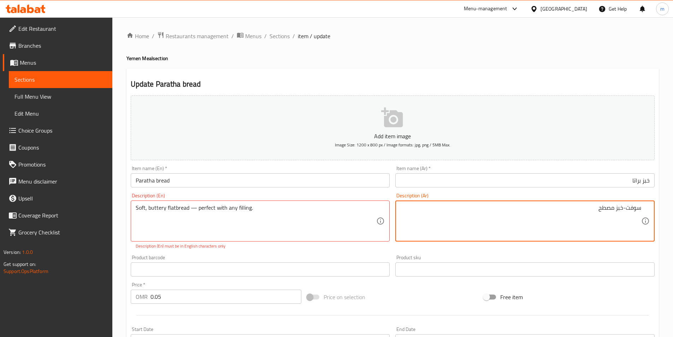
drag, startPoint x: 607, startPoint y: 206, endPoint x: 609, endPoint y: 216, distance: 9.4
click at [607, 207] on textarea "سوفت-خبز مصطح" at bounding box center [521, 221] width 241 height 34
click at [583, 211] on textarea "سوفت-خبز مسطح" at bounding box center [521, 221] width 241 height 34
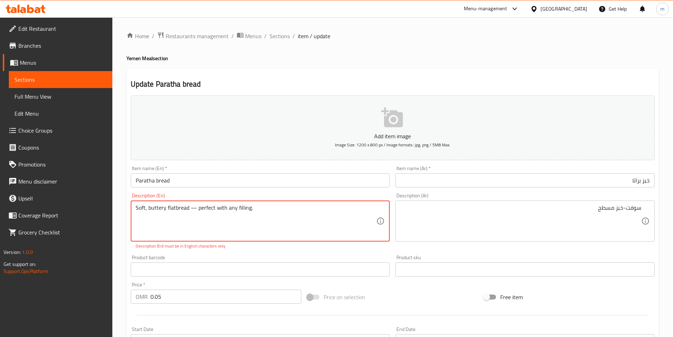
drag, startPoint x: 165, startPoint y: 210, endPoint x: 149, endPoint y: 209, distance: 15.6
drag, startPoint x: 167, startPoint y: 207, endPoint x: 187, endPoint y: 209, distance: 19.9
click at [187, 209] on textarea "Soft, buttery flatbread — perfect with any filling." at bounding box center [256, 221] width 241 height 34
drag, startPoint x: 146, startPoint y: 207, endPoint x: 166, endPoint y: 209, distance: 19.5
click at [166, 209] on textarea "Soft, buttery flatbread — perfect with any filling." at bounding box center [256, 221] width 241 height 34
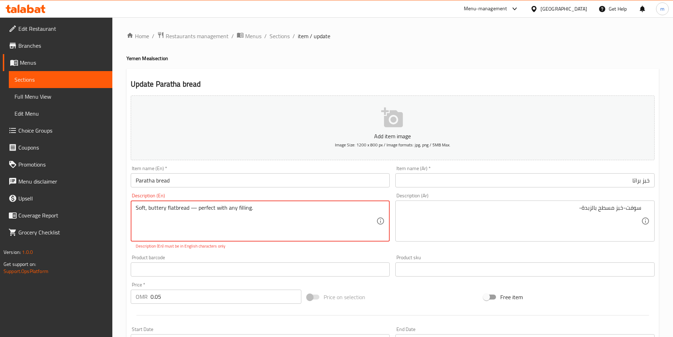
drag, startPoint x: 198, startPoint y: 208, endPoint x: 249, endPoint y: 223, distance: 53.1
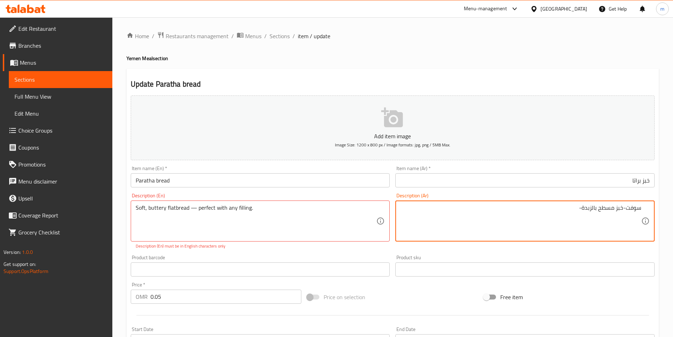
paste textarea "مثالية مع أي حشوة"
click at [565, 205] on textarea "سوفت-خبز مسطح بالزبدة- مثالية مع أي حشوة" at bounding box center [521, 221] width 241 height 34
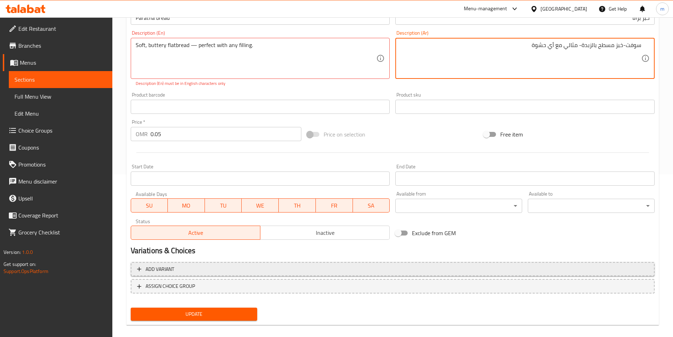
scroll to position [170, 0]
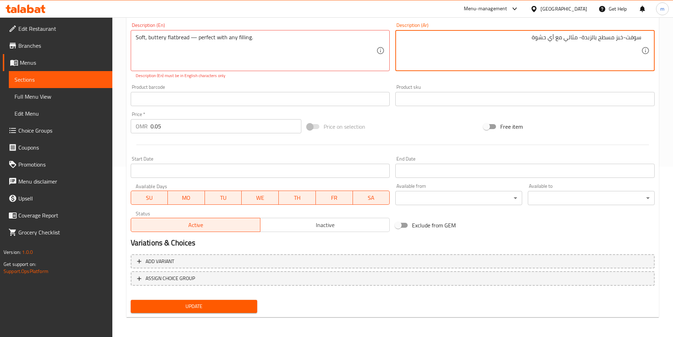
type textarea "سوفت-خبز مسطح بالزبدة- مثالي مع أي حشوة"
click at [212, 308] on span "Update" at bounding box center [194, 306] width 116 height 9
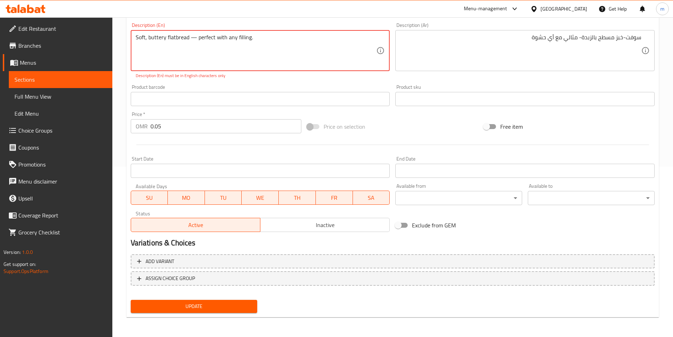
click at [196, 40] on textarea "Soft, buttery flatbread — perfect with any filling." at bounding box center [256, 51] width 241 height 34
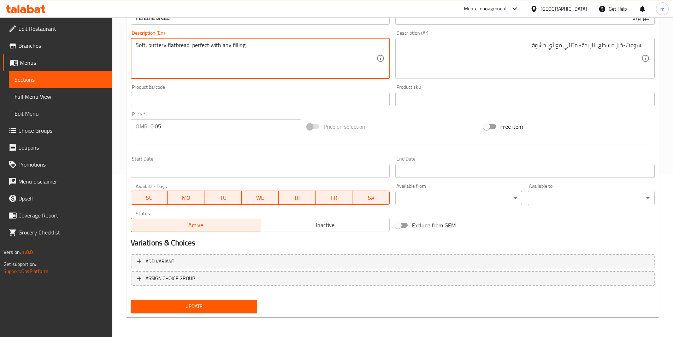
scroll to position [163, 0]
type textarea "Soft, buttery flatbread - perfect with any filling."
click at [227, 305] on span "Update" at bounding box center [194, 306] width 116 height 9
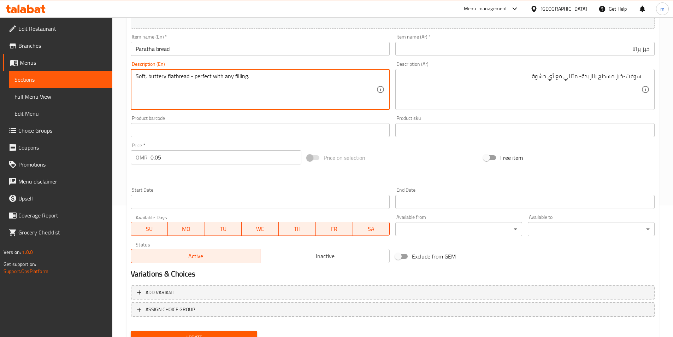
scroll to position [141, 0]
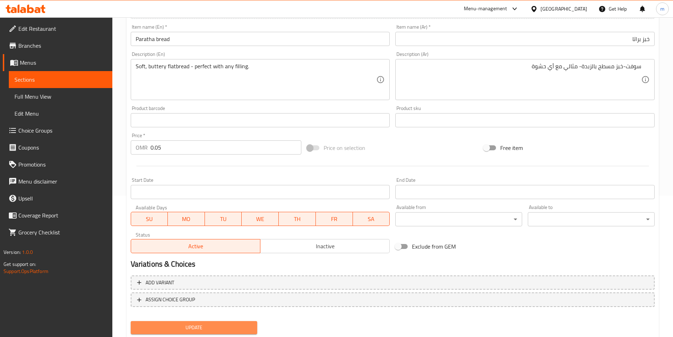
drag, startPoint x: 197, startPoint y: 325, endPoint x: 209, endPoint y: 292, distance: 34.3
click at [198, 324] on span "Update" at bounding box center [194, 327] width 116 height 9
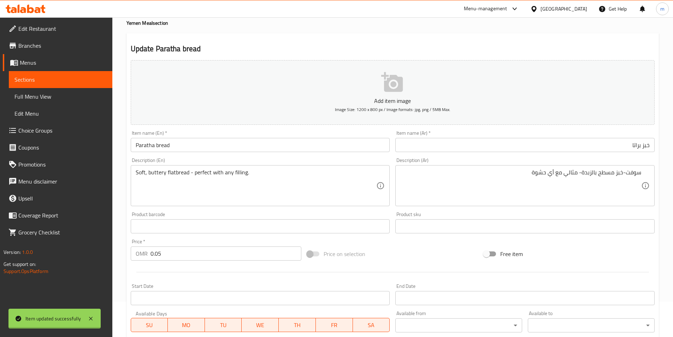
scroll to position [0, 0]
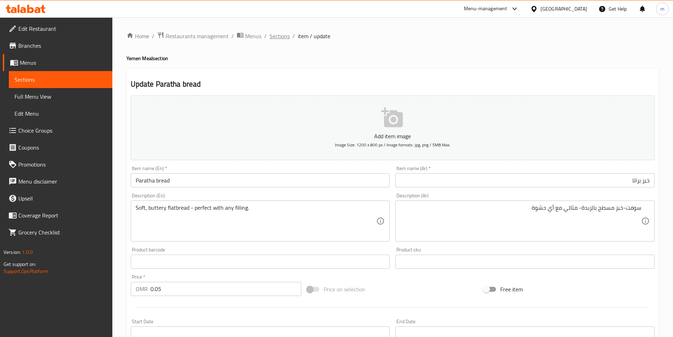
click at [283, 35] on span "Sections" at bounding box center [280, 36] width 20 height 8
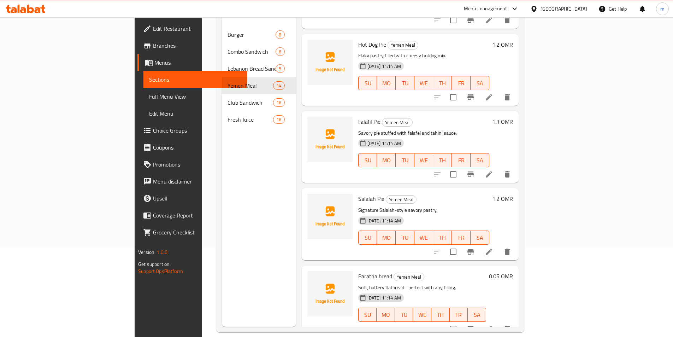
scroll to position [99, 0]
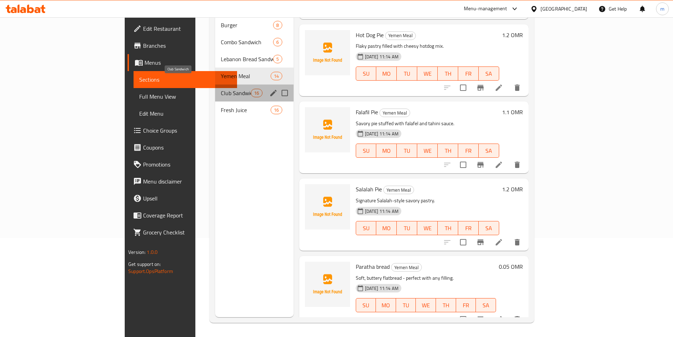
click at [221, 89] on span "Club Sandwich" at bounding box center [236, 93] width 30 height 8
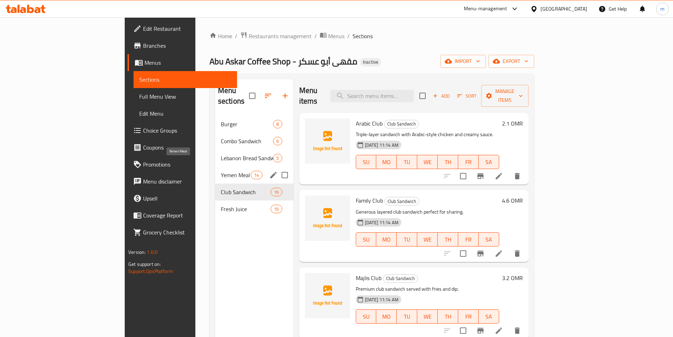
click at [221, 171] on span "Yemen Meal" at bounding box center [236, 175] width 30 height 8
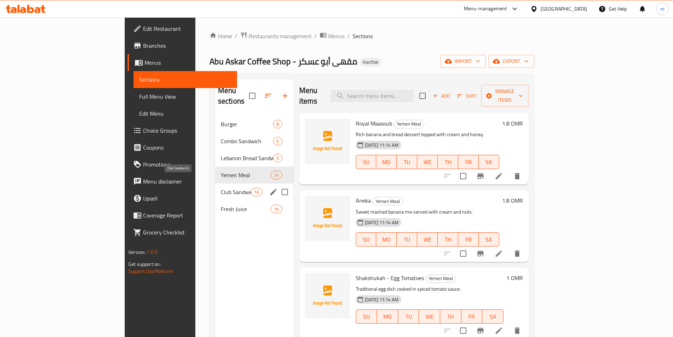
click at [221, 188] on span "Club Sandwich" at bounding box center [236, 192] width 30 height 8
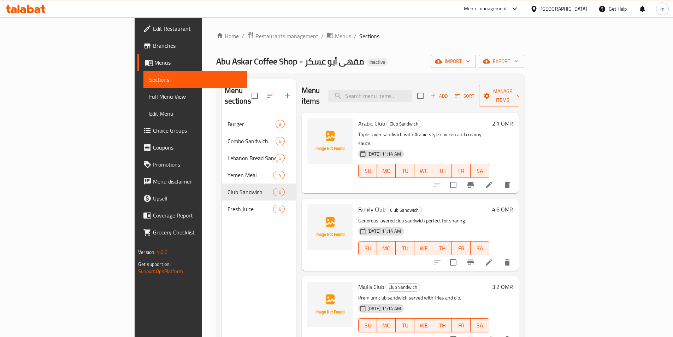
click at [499, 179] on li at bounding box center [489, 185] width 20 height 13
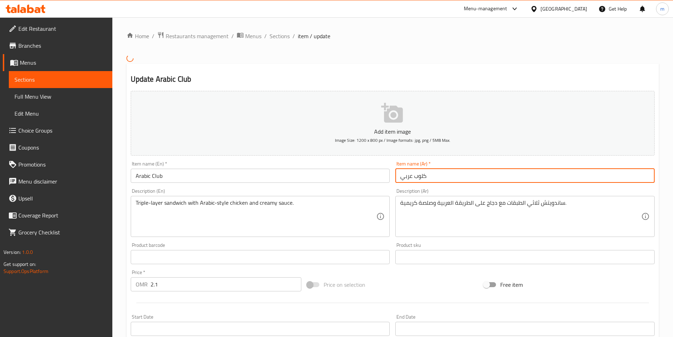
click at [453, 172] on input "كلوب عربي" at bounding box center [525, 176] width 259 height 14
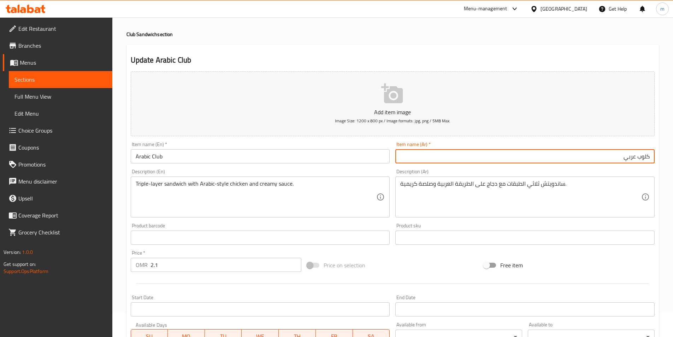
scroll to position [35, 0]
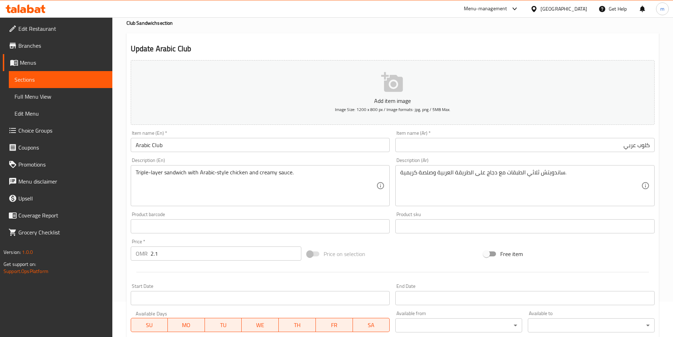
click at [593, 168] on div "ساندويتش ثلاثي الطبقات مع دجاج على الطريقة العربية وصلصة كريمية. Description (A…" at bounding box center [525, 185] width 259 height 41
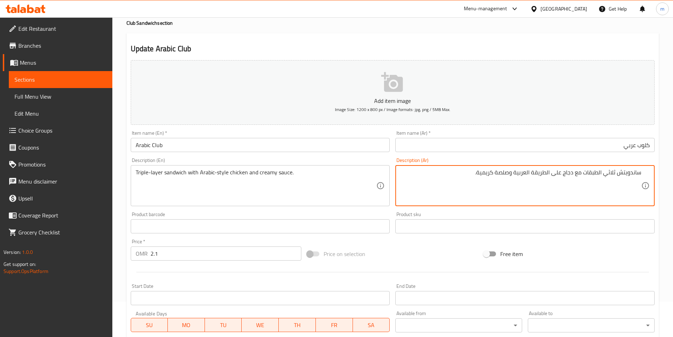
drag, startPoint x: 498, startPoint y: 174, endPoint x: 511, endPoint y: 175, distance: 13.5
click at [511, 175] on textarea "ساندويتش ثلاثي الطبقات مع دجاج على الطريقة العربية وصلصة كريمية." at bounding box center [521, 186] width 241 height 34
drag, startPoint x: 475, startPoint y: 174, endPoint x: 479, endPoint y: 175, distance: 4.0
click at [479, 175] on textarea "ساندويتش ثلاثي الطبقات مع دجاج على الطريقة العربية والصوص كريمية." at bounding box center [521, 186] width 241 height 34
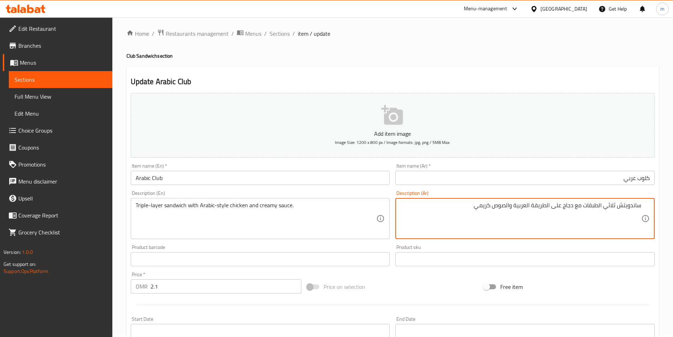
scroll to position [0, 0]
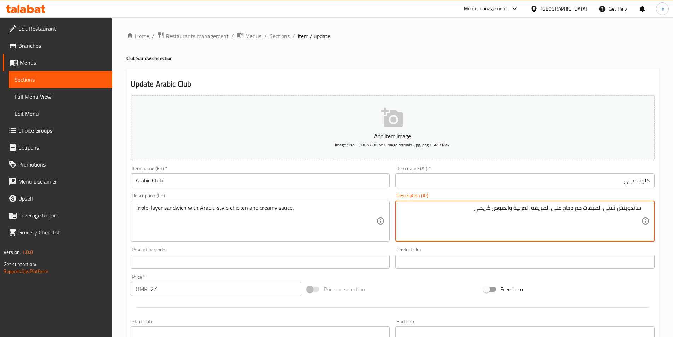
drag, startPoint x: 575, startPoint y: 208, endPoint x: 584, endPoint y: 211, distance: 9.4
click at [584, 211] on textarea "ساندويتش ثلاثي الطبقات مع دجاج على الطريقة العربية والصوص كريمي" at bounding box center [521, 221] width 241 height 34
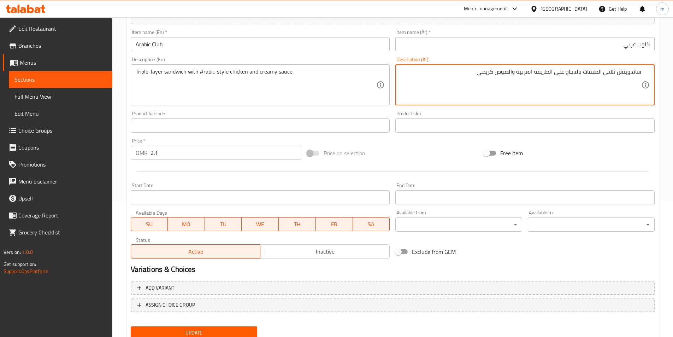
scroll to position [163, 0]
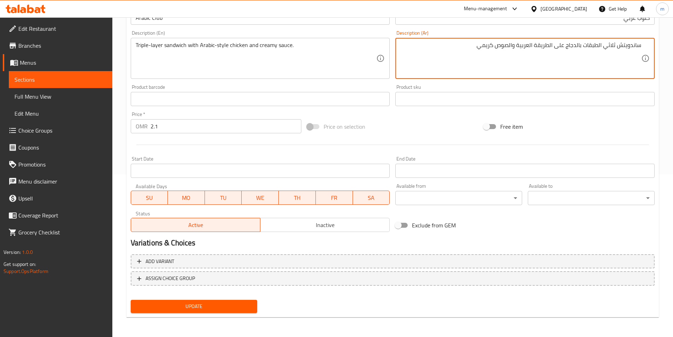
type textarea "ساندويتش ثلاثي الطبقات بالدجاج على الطريقة العربية والصوص كريمي"
click at [241, 303] on span "Update" at bounding box center [194, 306] width 116 height 9
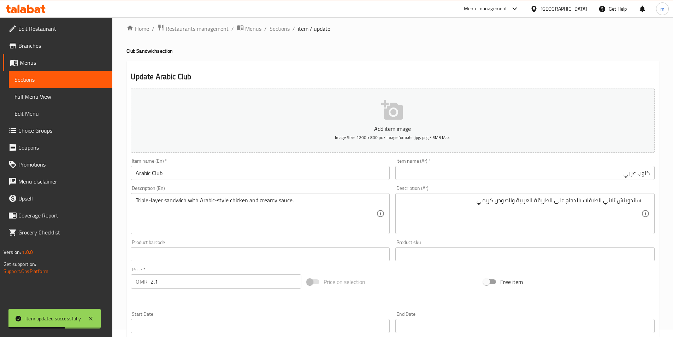
scroll to position [0, 0]
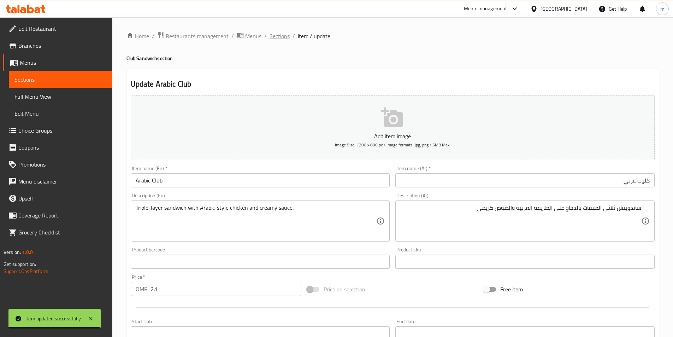
click at [272, 39] on span "Sections" at bounding box center [280, 36] width 20 height 8
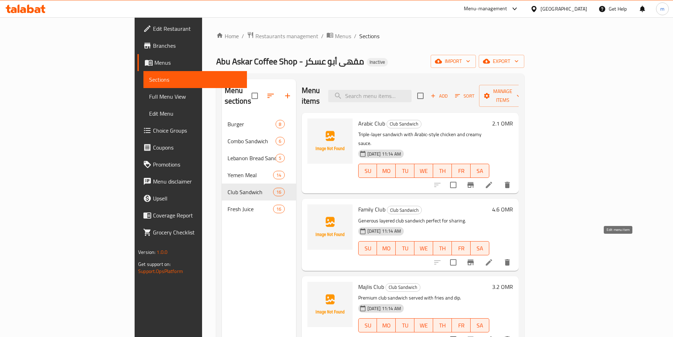
click at [494, 258] on icon at bounding box center [489, 262] width 8 height 8
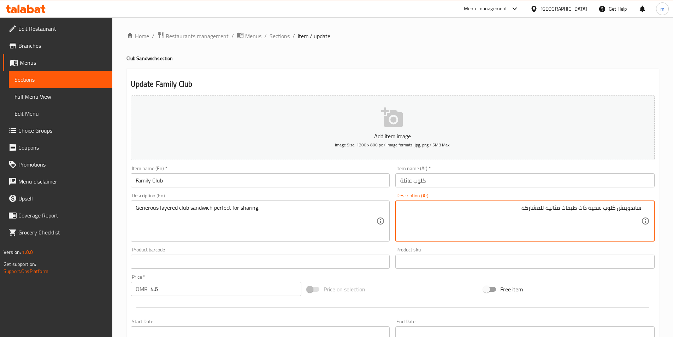
click at [590, 207] on textarea "ساندويتش كلوب سخية ذات طبقات مثالية للمشاركة." at bounding box center [521, 221] width 241 height 34
drag, startPoint x: 579, startPoint y: 206, endPoint x: 588, endPoint y: 209, distance: 8.7
click at [588, 209] on textarea "ساندويتش كلوب سخي ذات طبقات مثالية للمشاركة." at bounding box center [521, 221] width 241 height 34
type textarea "ساندويتش كلوب سخي متعدد الطبقات مثالية للمشاركة."
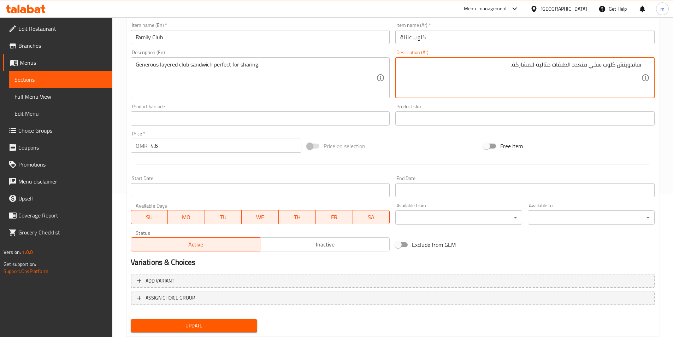
scroll to position [163, 0]
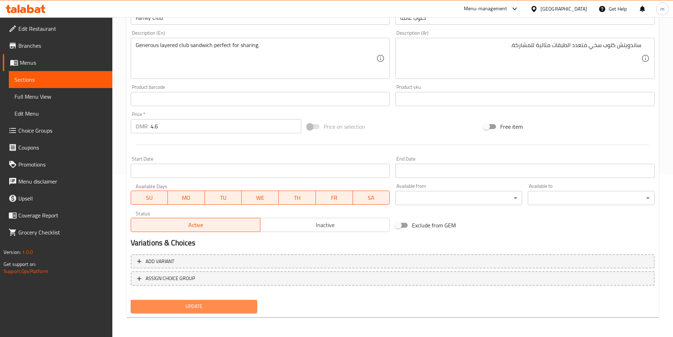
click at [248, 303] on span "Update" at bounding box center [194, 306] width 116 height 9
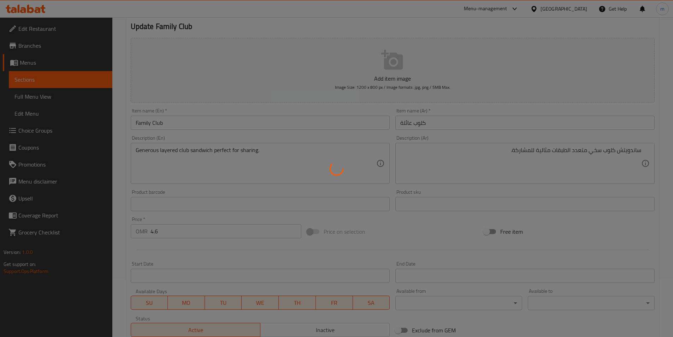
scroll to position [0, 0]
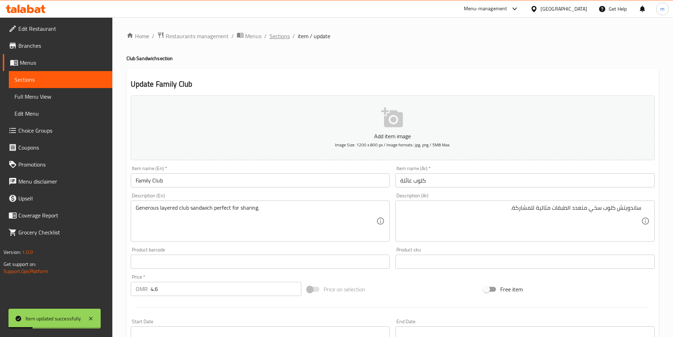
click at [278, 38] on span "Sections" at bounding box center [280, 36] width 20 height 8
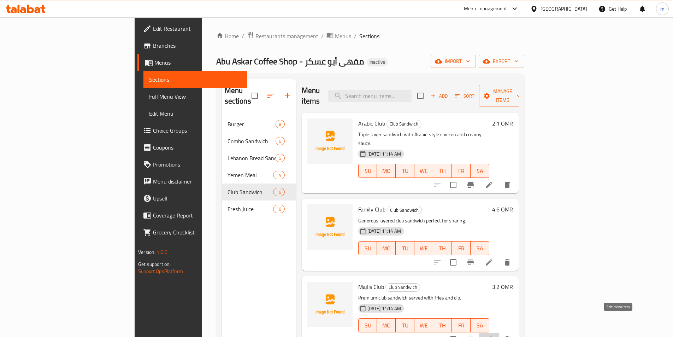
click at [494, 335] on icon at bounding box center [489, 339] width 8 height 8
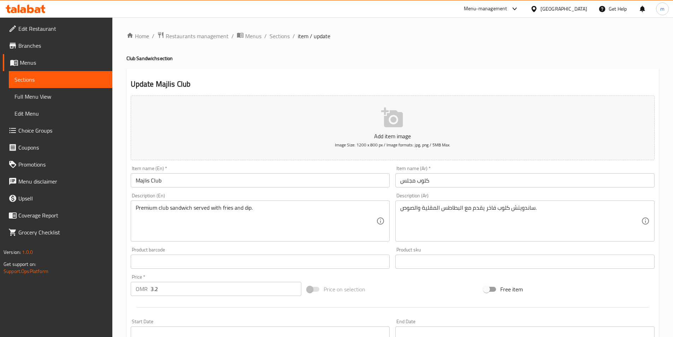
click at [535, 185] on input "كلوب مجلس" at bounding box center [525, 180] width 259 height 14
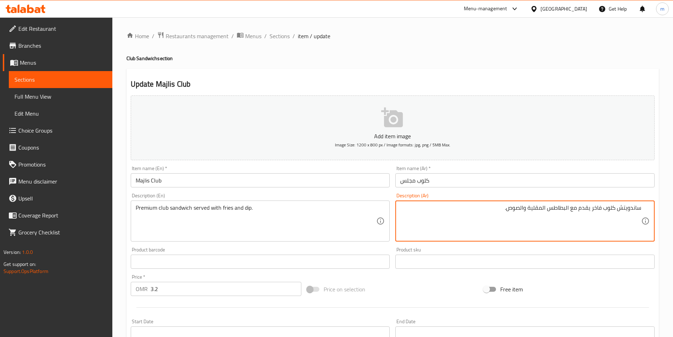
drag, startPoint x: 592, startPoint y: 210, endPoint x: 603, endPoint y: 209, distance: 11.0
click at [603, 209] on textarea "ساندويتش كلوب فاخر يقدم مع البطاطس المقلية والصوص." at bounding box center [521, 221] width 241 height 34
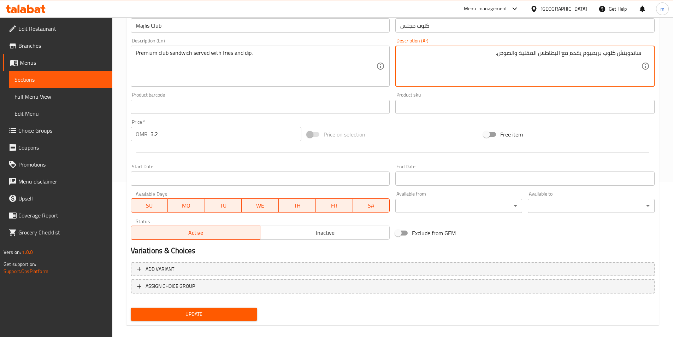
scroll to position [163, 0]
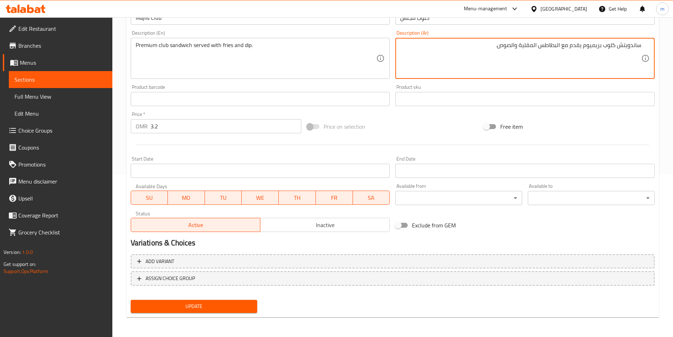
type textarea "ساندويتش كلوب بريميوم يقدم مع البطاطس المقلية والصوص."
click at [216, 307] on span "Update" at bounding box center [194, 306] width 116 height 9
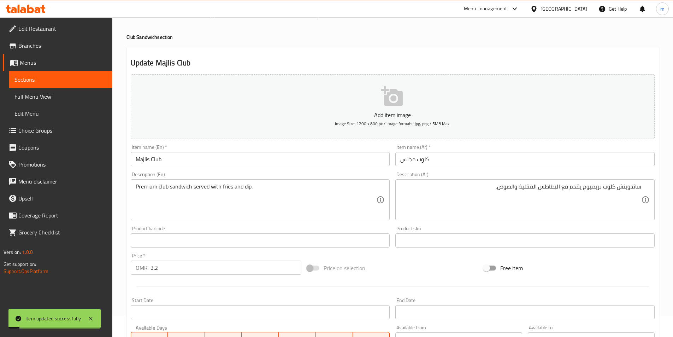
scroll to position [0, 0]
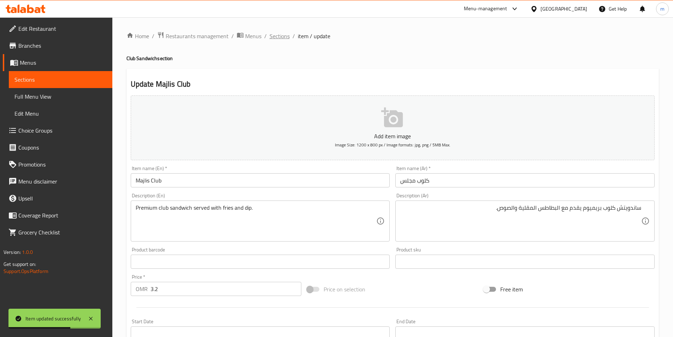
click at [274, 35] on span "Sections" at bounding box center [280, 36] width 20 height 8
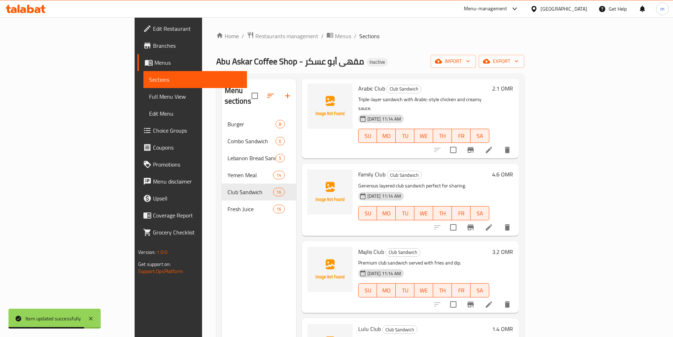
scroll to position [106, 0]
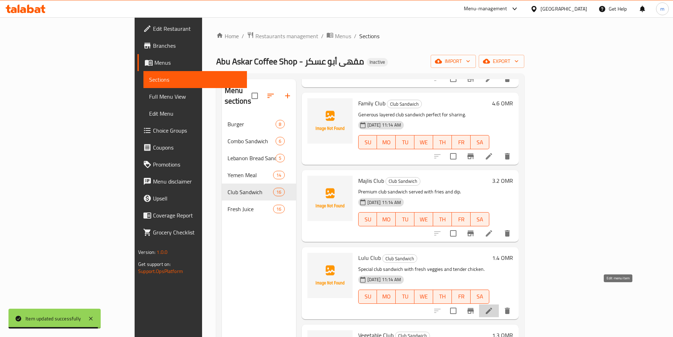
click at [494, 307] on icon at bounding box center [489, 311] width 8 height 8
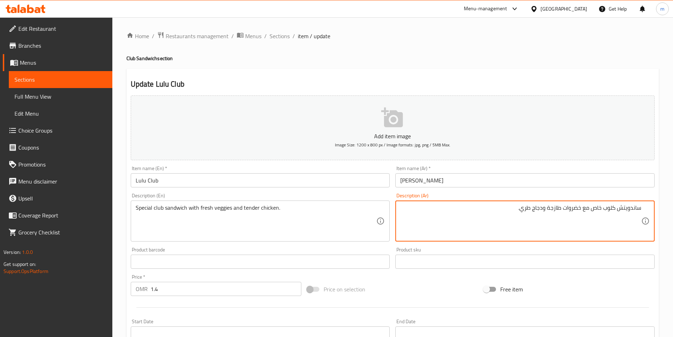
drag, startPoint x: 593, startPoint y: 208, endPoint x: 602, endPoint y: 207, distance: 9.6
click at [602, 207] on textarea "ساندويتش كلوب خاص مع خضروات طازجة ودجاج طري." at bounding box center [521, 221] width 241 height 34
drag, startPoint x: 511, startPoint y: 208, endPoint x: 521, endPoint y: 211, distance: 10.4
click at [521, 211] on textarea "ساندويتش كلوب سبيشيال مع خضروات طازجة ودجاج طري." at bounding box center [521, 221] width 241 height 34
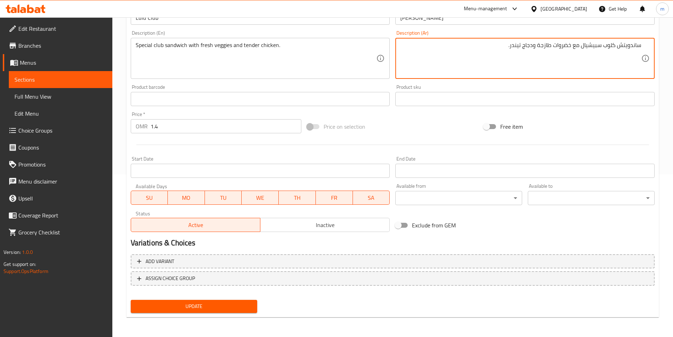
type textarea "ساندويتش كلوب سبيشيال مع خضروات طازجة ودجاج تيندر."
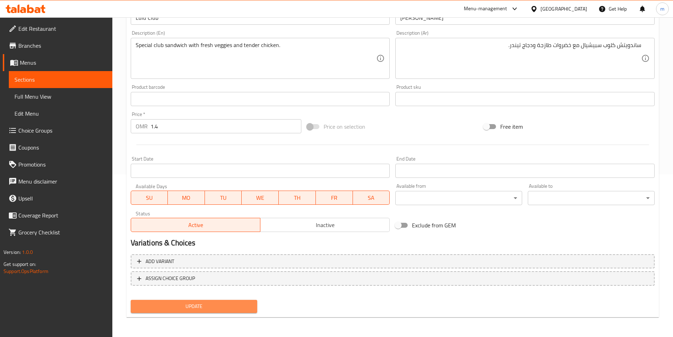
click at [232, 308] on span "Update" at bounding box center [194, 306] width 116 height 9
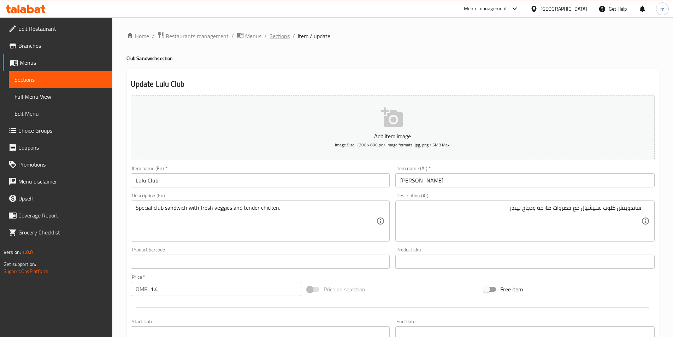
click at [282, 36] on span "Sections" at bounding box center [280, 36] width 20 height 8
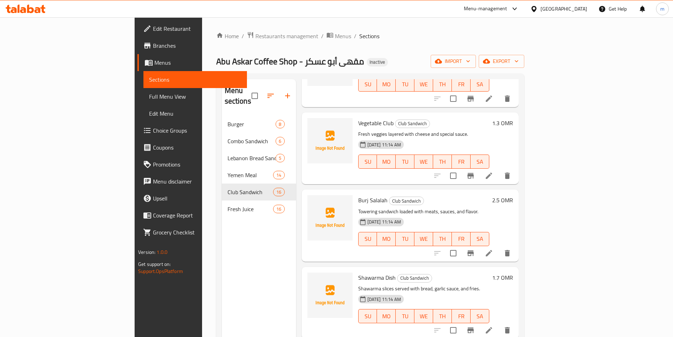
scroll to position [283, 0]
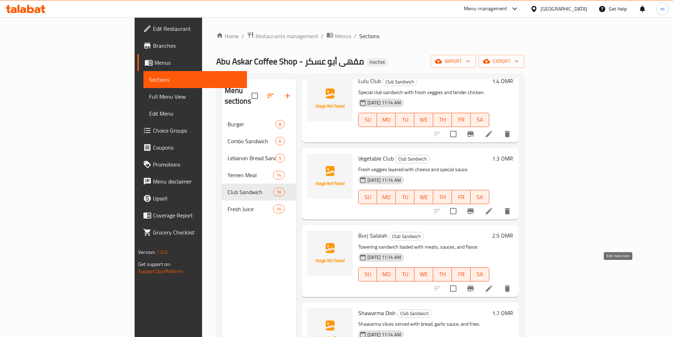
click at [494, 284] on icon at bounding box center [489, 288] width 8 height 8
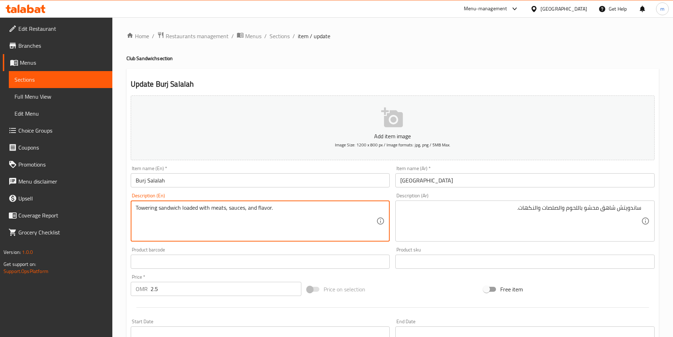
drag, startPoint x: 157, startPoint y: 207, endPoint x: 123, endPoint y: 209, distance: 34.3
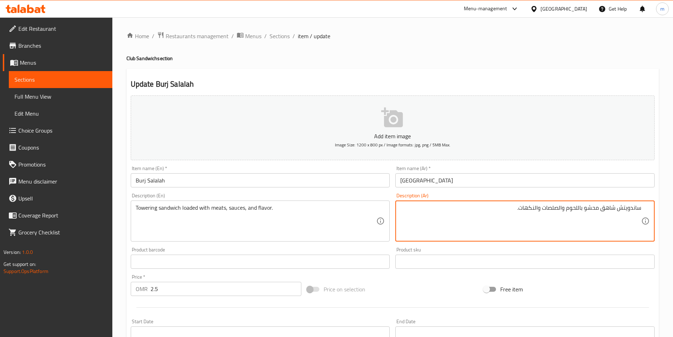
drag, startPoint x: 602, startPoint y: 210, endPoint x: 616, endPoint y: 207, distance: 14.1
drag, startPoint x: 586, startPoint y: 208, endPoint x: 599, endPoint y: 218, distance: 16.8
click at [599, 218] on textarea "ساندويتش تاورينج محشو باللحوم والصلصات والنكهات." at bounding box center [521, 221] width 241 height 34
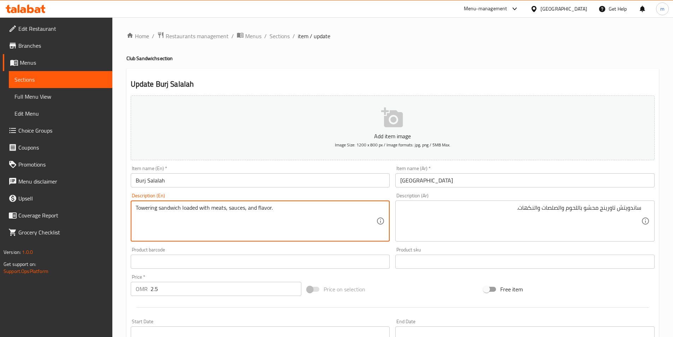
drag, startPoint x: 226, startPoint y: 206, endPoint x: 182, endPoint y: 202, distance: 44.0
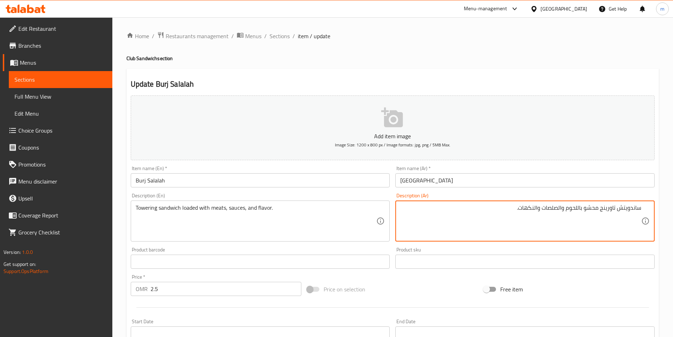
drag, startPoint x: 584, startPoint y: 208, endPoint x: 592, endPoint y: 208, distance: 7.4
click at [513, 220] on textarea "ساندويتش تاورينج محمل باللحوم والصلصات والنكهات." at bounding box center [521, 221] width 241 height 34
click at [514, 216] on textarea "ساندويتش تاورينج محمل باللحوم والصلصات والنكهات." at bounding box center [521, 221] width 241 height 34
drag, startPoint x: 545, startPoint y: 211, endPoint x: 560, endPoint y: 215, distance: 15.5
click at [560, 215] on textarea "ساندويتش تاورينج محمل باللحوم والصلصات والنكهات." at bounding box center [521, 221] width 241 height 34
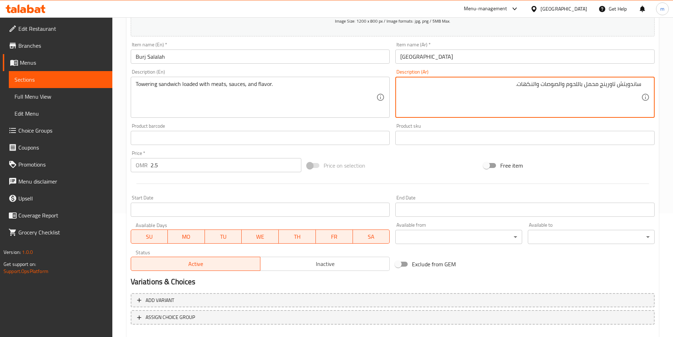
scroll to position [163, 0]
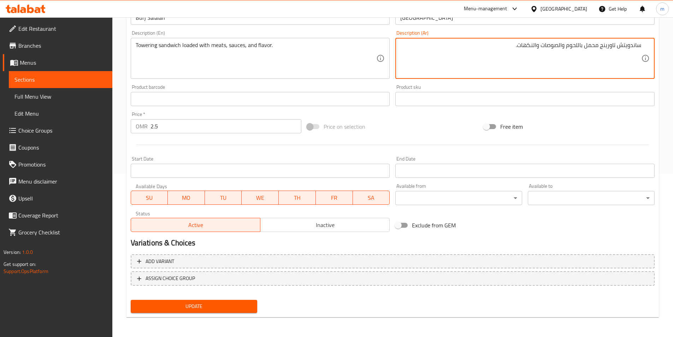
type textarea "ساندويتش تاورينج محمل باللحوم والصوصات والنكهات."
click at [163, 307] on span "Update" at bounding box center [194, 306] width 116 height 9
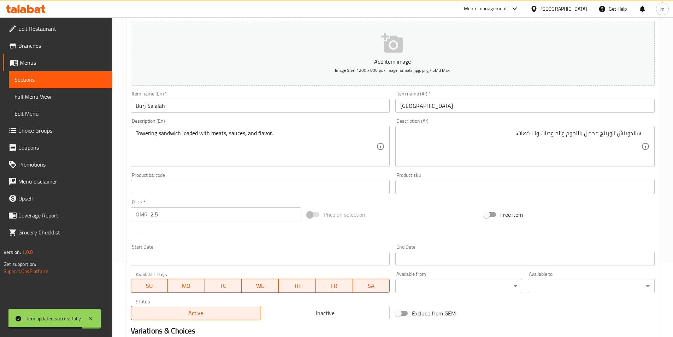
scroll to position [0, 0]
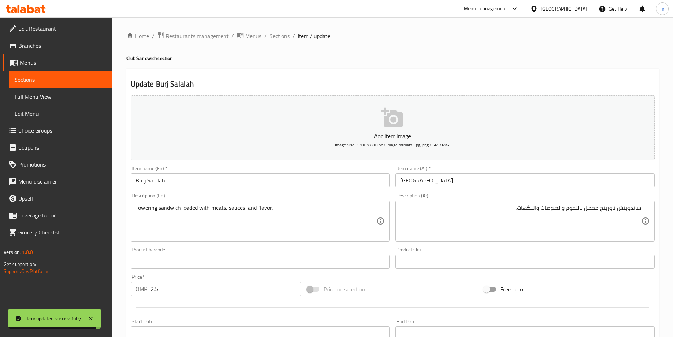
click at [275, 32] on span "Sections" at bounding box center [280, 36] width 20 height 8
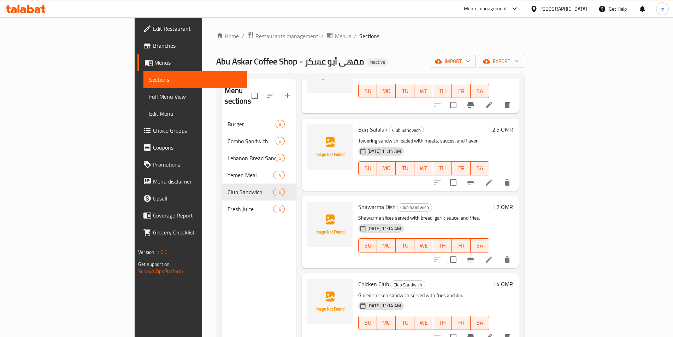
scroll to position [424, 0]
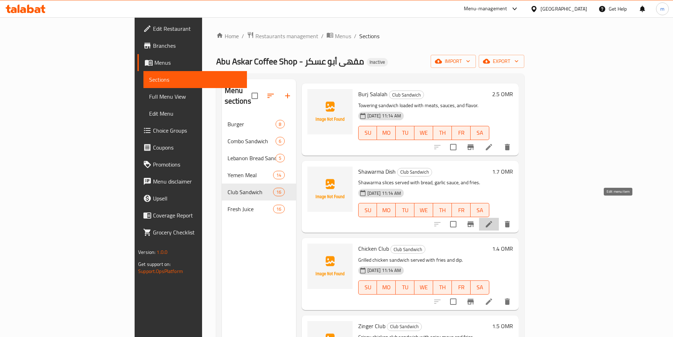
click at [494, 220] on icon at bounding box center [489, 224] width 8 height 8
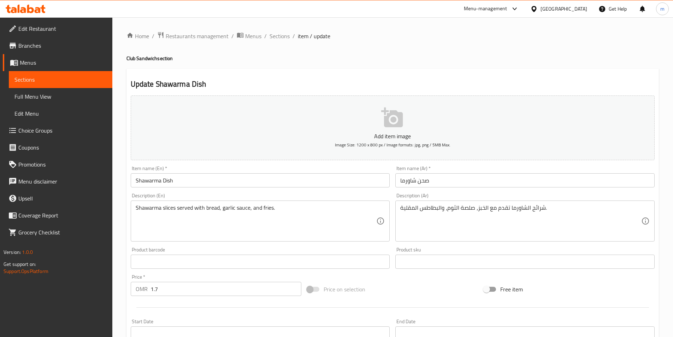
click at [469, 179] on input "صحن شاورما" at bounding box center [525, 180] width 259 height 14
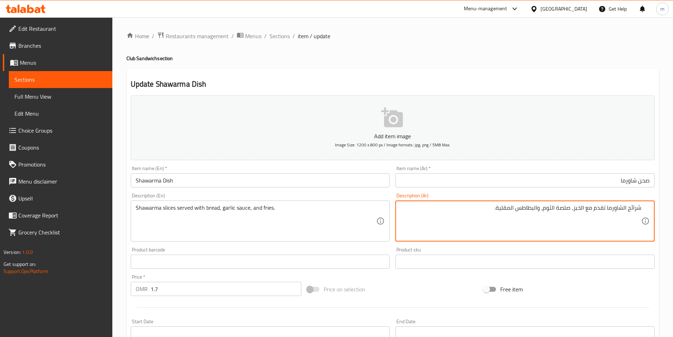
drag, startPoint x: 558, startPoint y: 207, endPoint x: 567, endPoint y: 207, distance: 9.2
click at [567, 207] on textarea "شرائح الشاورما تقدم مع الخبز، صلصة الثوم، والبطاطس المقلية." at bounding box center [521, 221] width 241 height 34
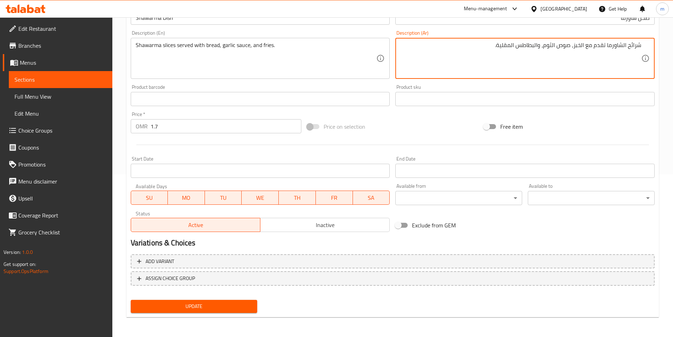
type textarea "شرائح الشاورما تقدم مع الخبز، صوص الثوم، والبطاطس المقلية."
click at [191, 308] on span "Update" at bounding box center [194, 306] width 116 height 9
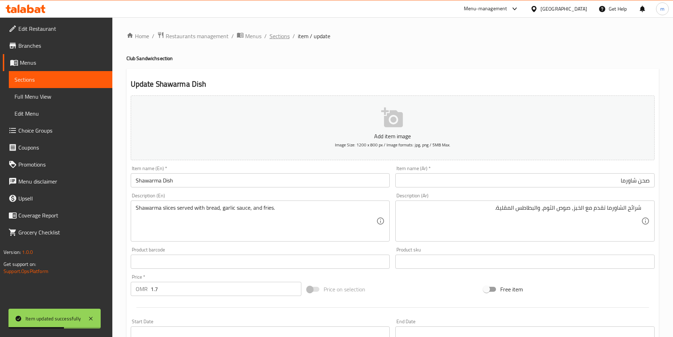
click at [277, 32] on span "Sections" at bounding box center [280, 36] width 20 height 8
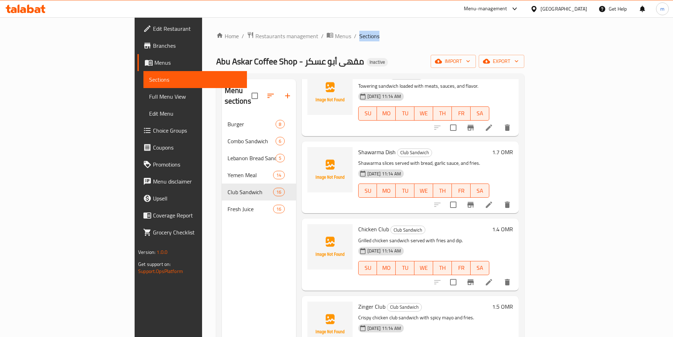
scroll to position [460, 0]
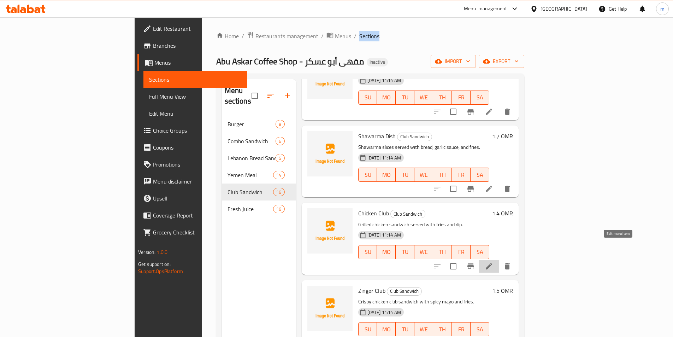
click at [494, 262] on icon at bounding box center [489, 266] width 8 height 8
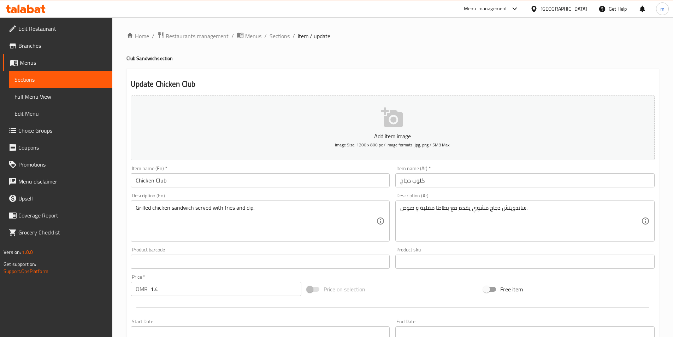
click at [491, 185] on input "كلوب دجاج" at bounding box center [525, 180] width 259 height 14
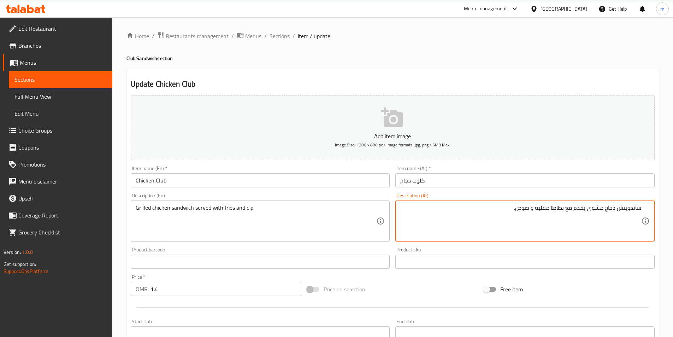
drag, startPoint x: 553, startPoint y: 206, endPoint x: 555, endPoint y: 210, distance: 4.7
click at [555, 210] on textarea "ساندويتش دجاج مشوي يقدم مع بطاطا مقلية و صوص." at bounding box center [521, 221] width 241 height 34
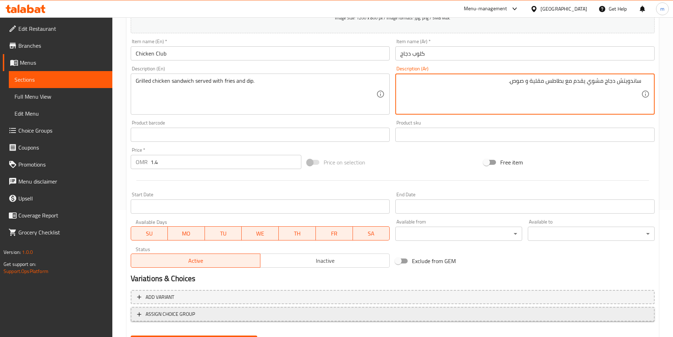
scroll to position [163, 0]
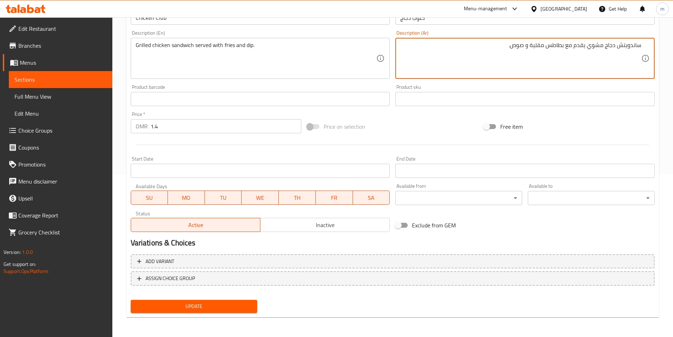
type textarea "ساندويتش دجاج مشوي يقدم مع بطاطس مقلية و صوص."
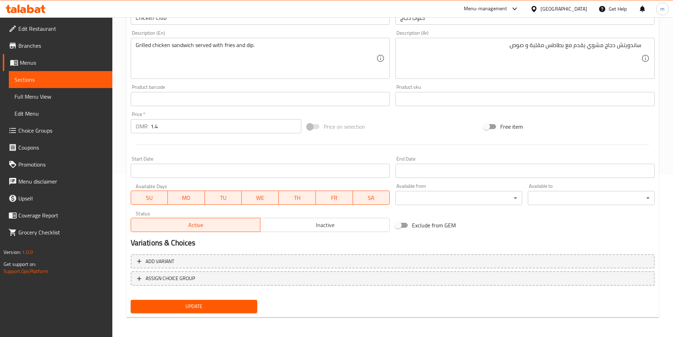
click at [208, 299] on div "Update" at bounding box center [194, 306] width 133 height 19
click at [209, 303] on span "Update" at bounding box center [194, 306] width 116 height 9
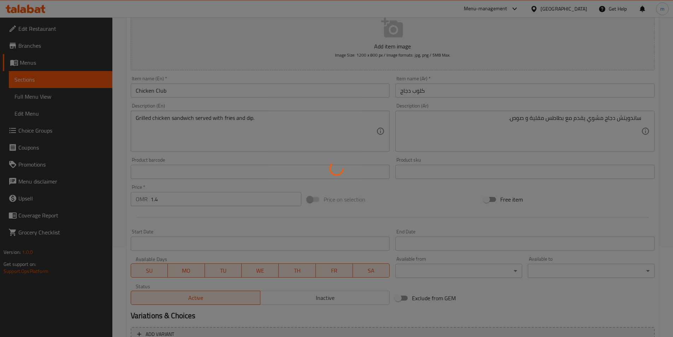
scroll to position [0, 0]
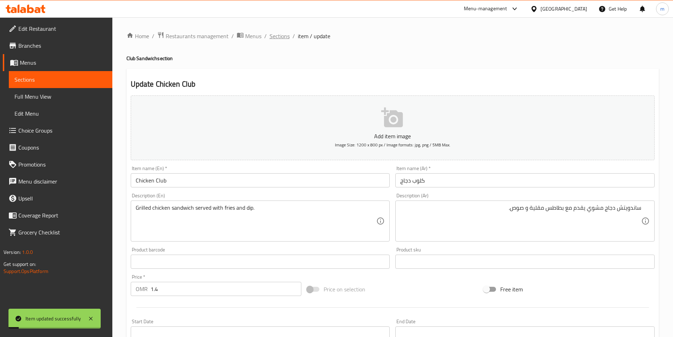
click at [283, 39] on span "Sections" at bounding box center [280, 36] width 20 height 8
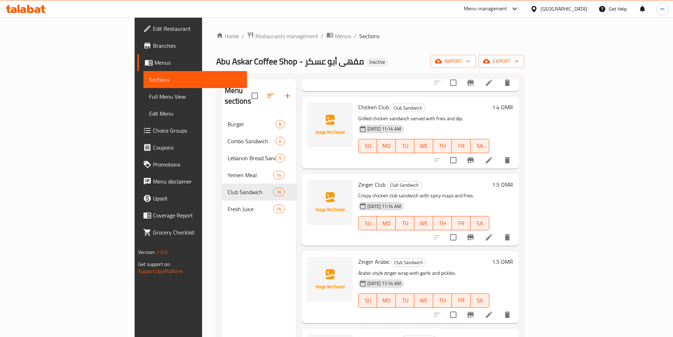
scroll to position [530, 0]
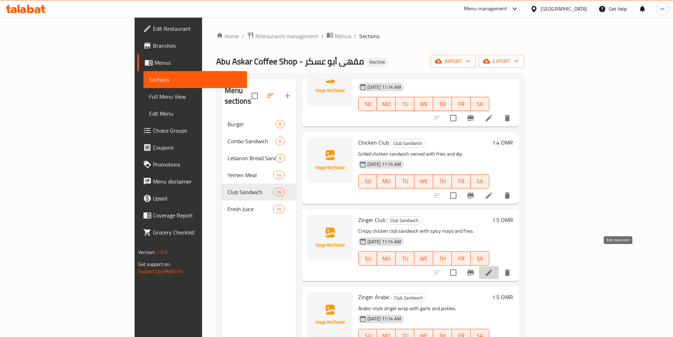
click at [492, 269] on icon at bounding box center [489, 272] width 6 height 6
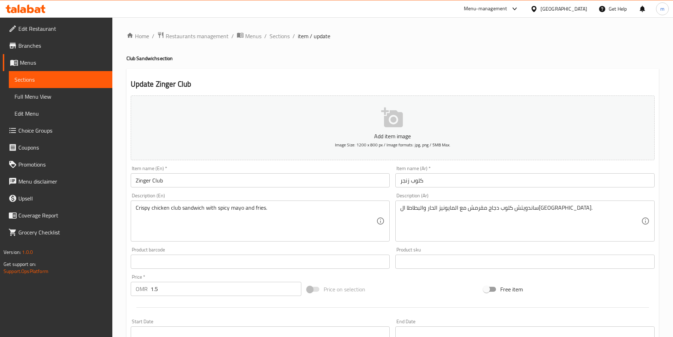
click at [430, 185] on input "كلوب زنجر" at bounding box center [525, 180] width 259 height 14
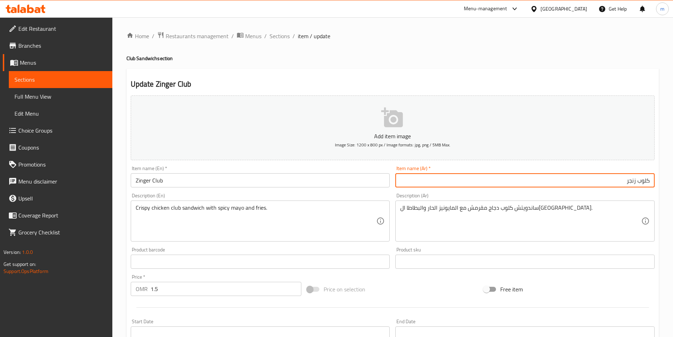
click at [634, 181] on input "كلوب زنجر" at bounding box center [525, 180] width 259 height 14
type input "كلوب زينجر"
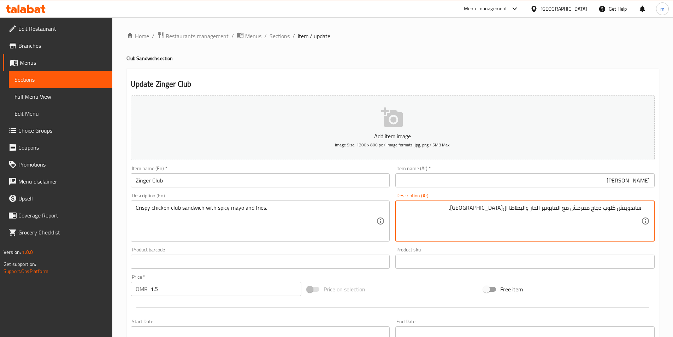
drag, startPoint x: 542, startPoint y: 208, endPoint x: 559, endPoint y: 210, distance: 17.1
click at [559, 210] on textarea "ساندويتش كلوب دجاج مقرمش مع المايونيز الحار والبطاطا المقلية." at bounding box center [521, 221] width 241 height 34
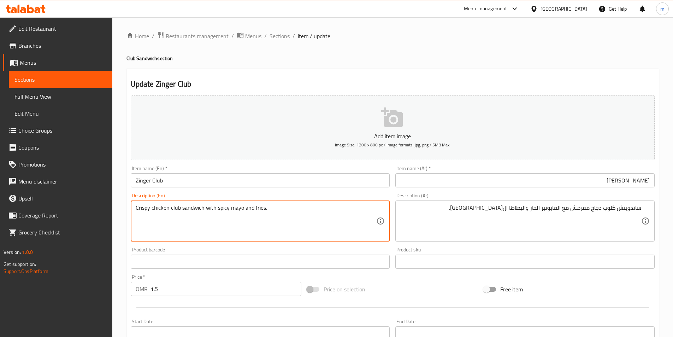
drag, startPoint x: 229, startPoint y: 207, endPoint x: 243, endPoint y: 210, distance: 13.8
paste textarea "Mayonnaise"
click at [229, 209] on textarea "Crispy chicken club sandwich with spicyMayonnaise and fries." at bounding box center [256, 221] width 241 height 34
type textarea "Crispy chicken club sandwich with spicy Mayonnaise and fries."
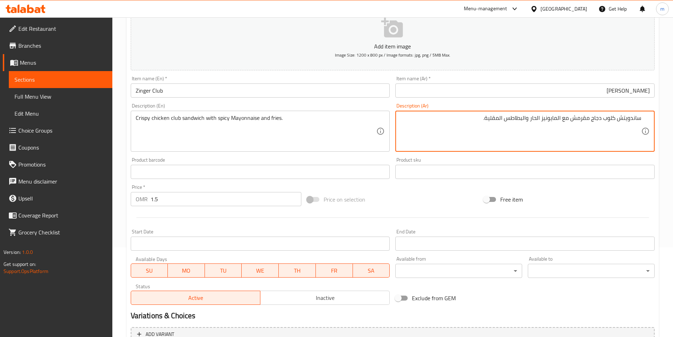
scroll to position [163, 0]
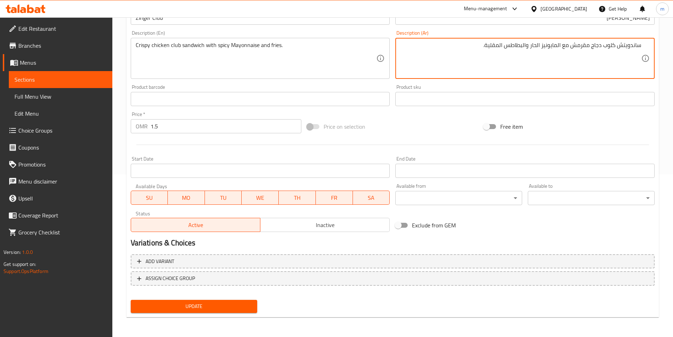
type textarea "ساندويتش كلوب دجاج مقرمش مع المايونيز الحار والبطاطس المقلية."
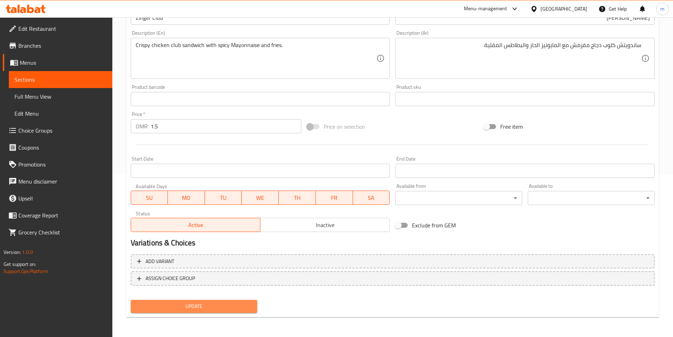
click at [220, 304] on span "Update" at bounding box center [194, 306] width 116 height 9
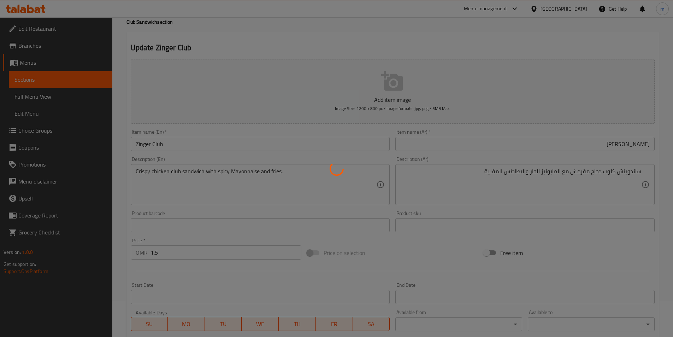
scroll to position [0, 0]
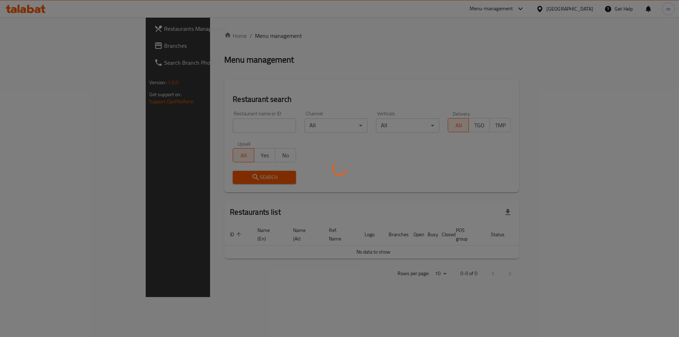
click at [70, 49] on div at bounding box center [339, 168] width 679 height 337
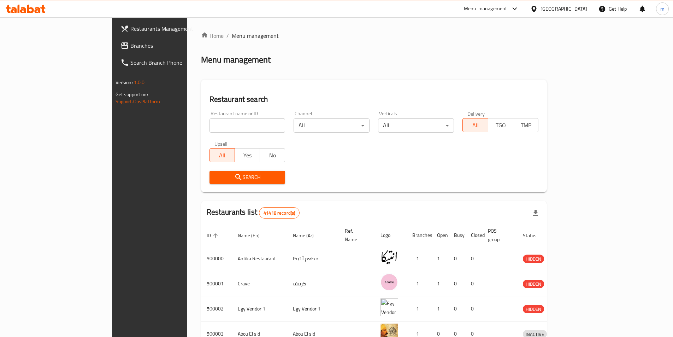
click at [574, 14] on div "Egypt" at bounding box center [559, 8] width 68 height 17
click at [584, 13] on div "Egypt" at bounding box center [564, 9] width 47 height 8
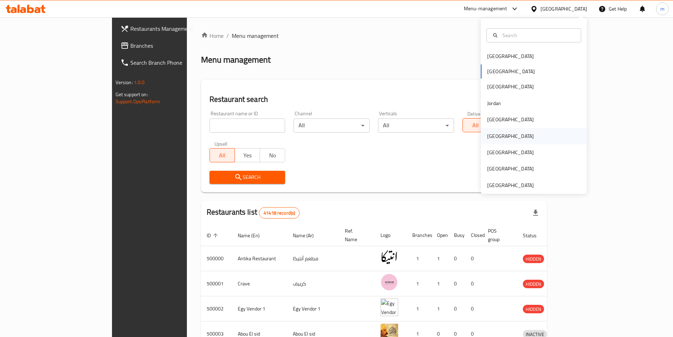
click at [502, 137] on div "[GEOGRAPHIC_DATA]" at bounding box center [534, 136] width 106 height 16
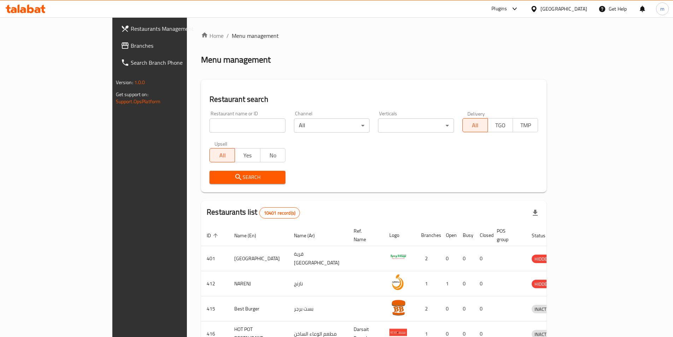
click at [131, 44] on span "Branches" at bounding box center [175, 45] width 88 height 8
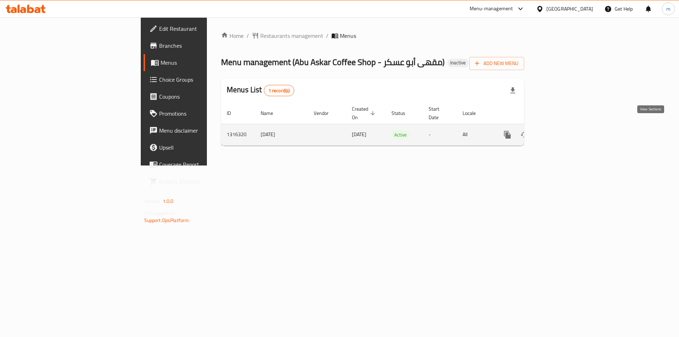
click at [562, 130] on icon "enhanced table" at bounding box center [558, 134] width 8 height 8
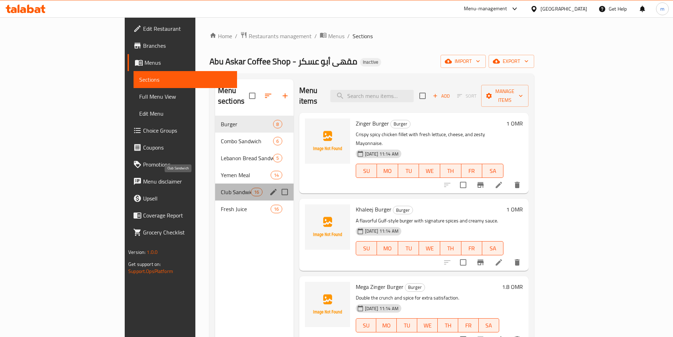
click at [221, 188] on span "Club Sandwich" at bounding box center [236, 192] width 30 height 8
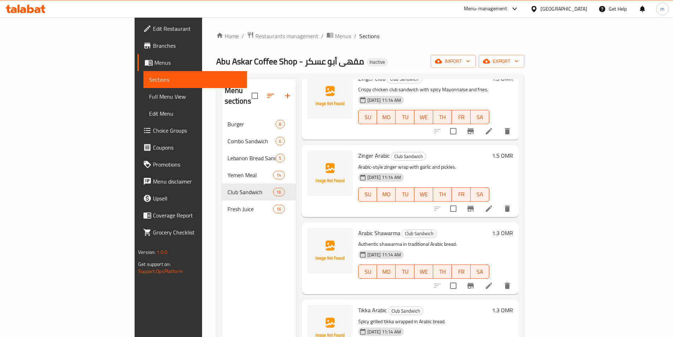
scroll to position [636, 0]
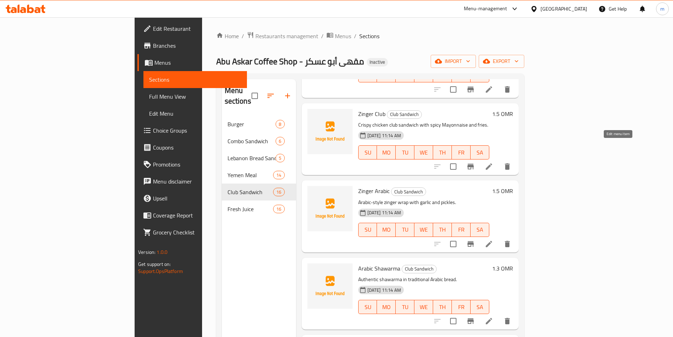
click at [492, 163] on icon at bounding box center [489, 166] width 6 height 6
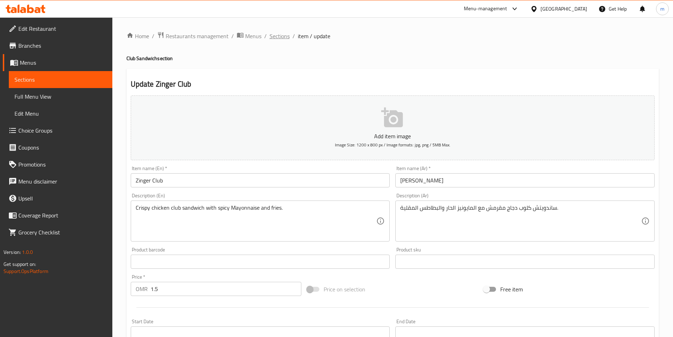
click at [281, 35] on span "Sections" at bounding box center [280, 36] width 20 height 8
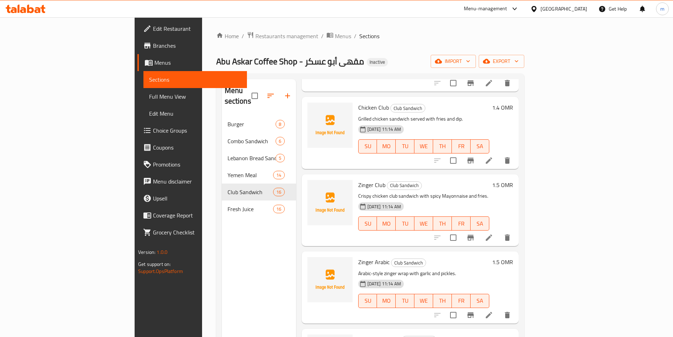
scroll to position [566, 0]
click at [494, 310] on icon at bounding box center [489, 314] width 8 height 8
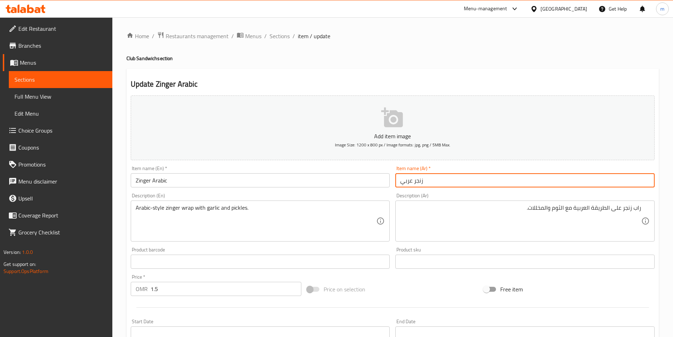
click at [421, 181] on input "زنجر عربي" at bounding box center [525, 180] width 259 height 14
type input "زينجر عربي"
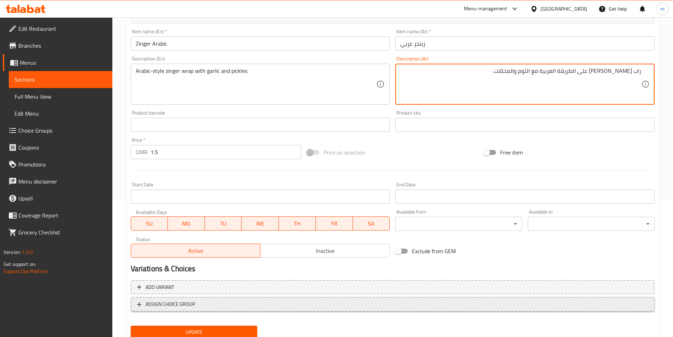
scroll to position [163, 0]
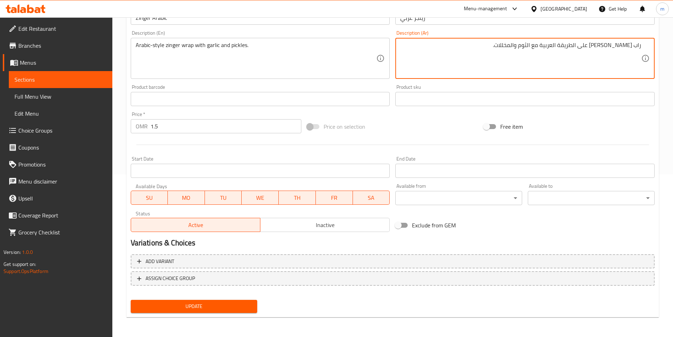
type textarea "راب زينجر على الطريقة العربية مع الثوم والمخللات."
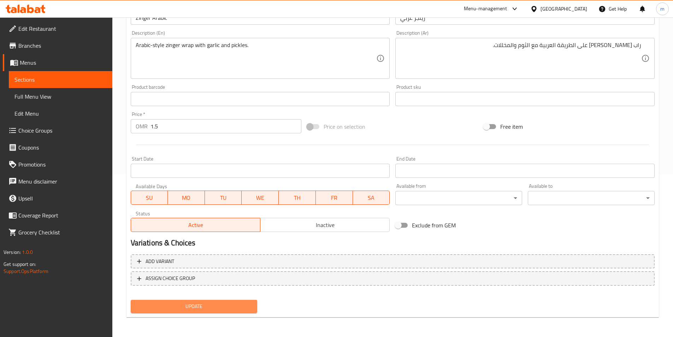
click at [224, 307] on span "Update" at bounding box center [194, 306] width 116 height 9
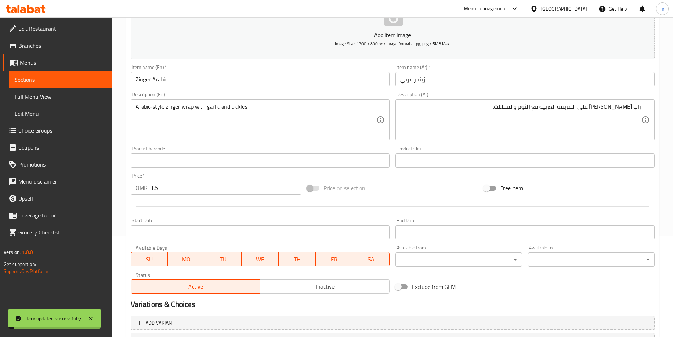
scroll to position [0, 0]
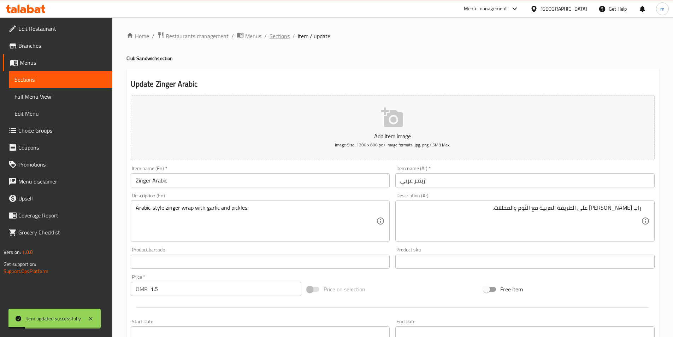
click at [283, 38] on span "Sections" at bounding box center [280, 36] width 20 height 8
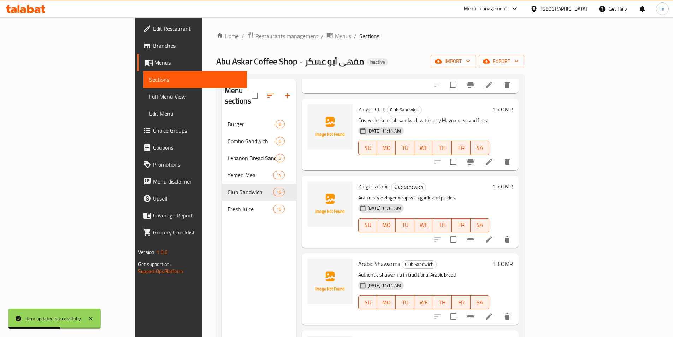
scroll to position [672, 0]
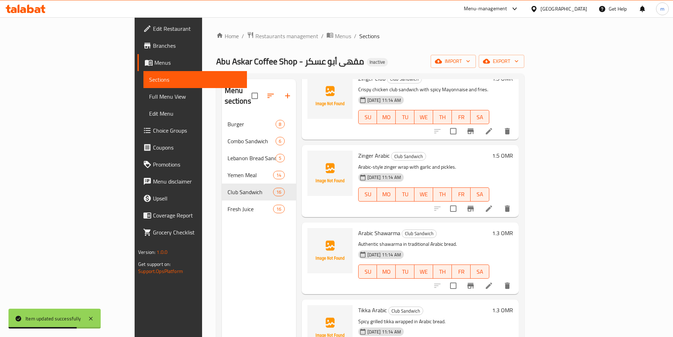
click at [492, 282] on icon at bounding box center [489, 285] width 6 height 6
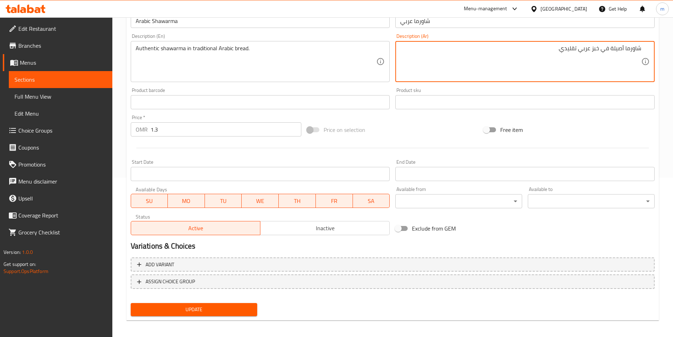
scroll to position [163, 0]
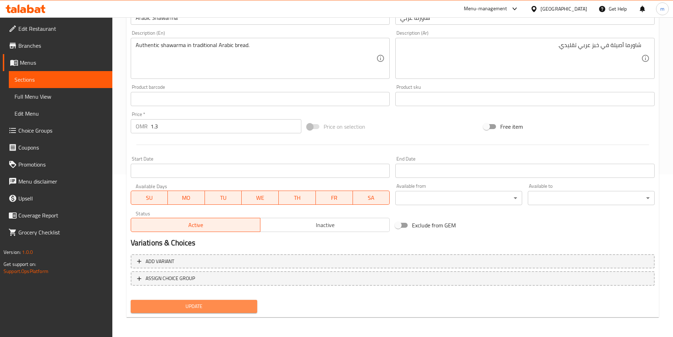
click at [228, 305] on span "Update" at bounding box center [194, 306] width 116 height 9
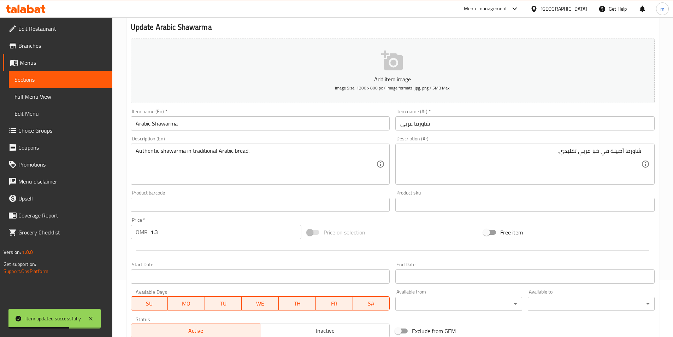
scroll to position [0, 0]
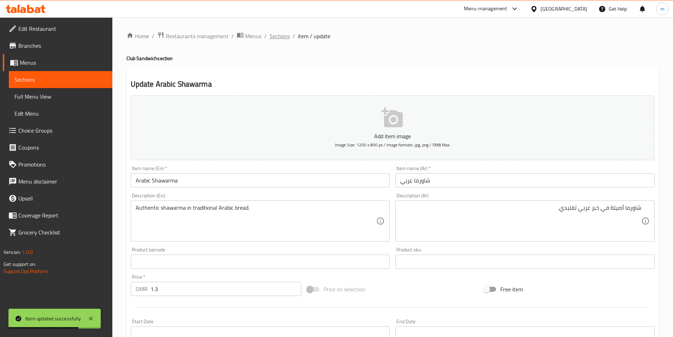
click at [278, 38] on span "Sections" at bounding box center [280, 36] width 20 height 8
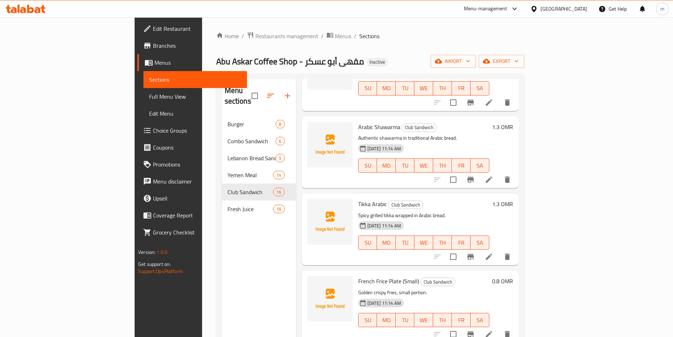
scroll to position [813, 0]
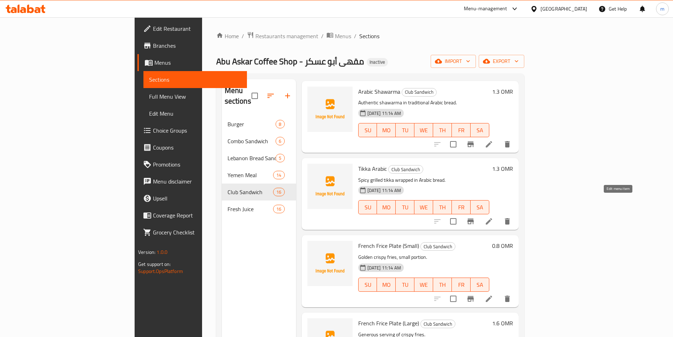
click at [494, 217] on icon at bounding box center [489, 221] width 8 height 8
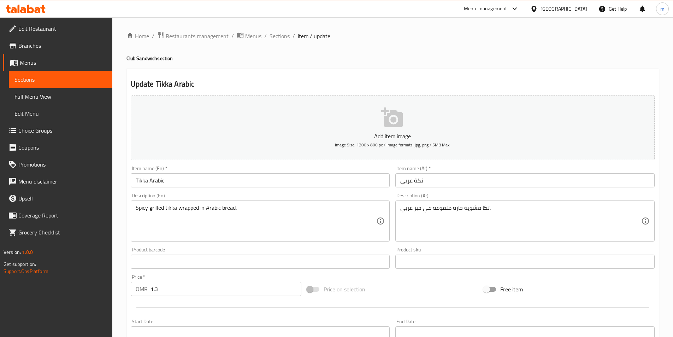
click at [463, 184] on input "تكة عربي" at bounding box center [525, 180] width 259 height 14
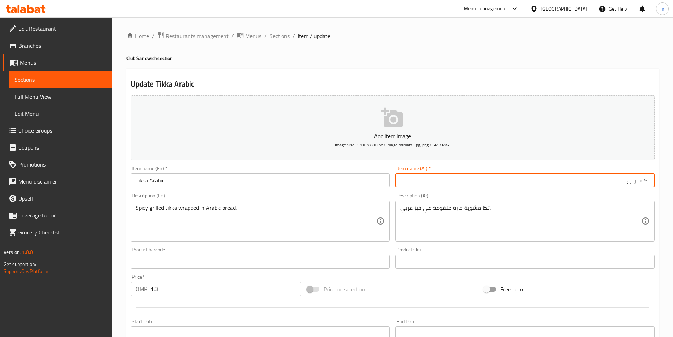
click at [642, 181] on input "تكة عربي" at bounding box center [525, 180] width 259 height 14
type input "تكا عربي"
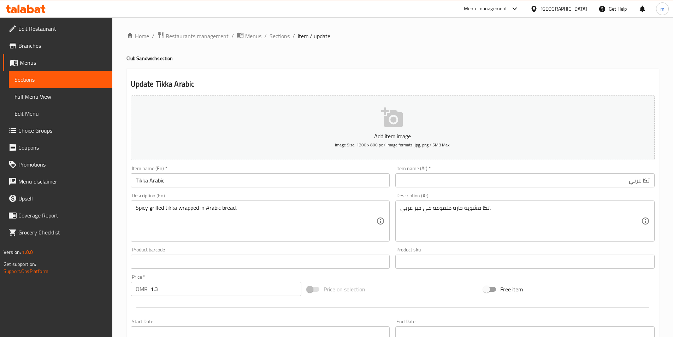
click at [610, 203] on div "تكا مشوية حارة ملفوفة في خبز عربي. Description (Ar)" at bounding box center [525, 220] width 259 height 41
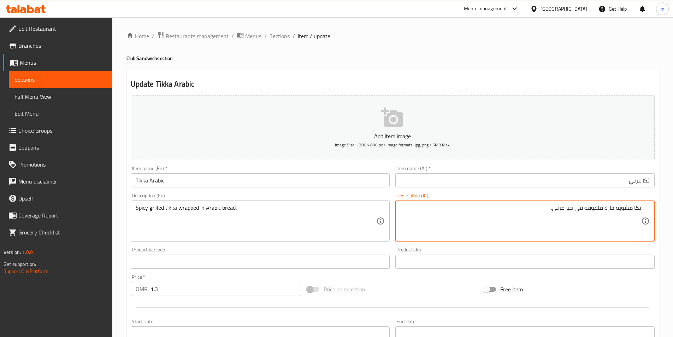
drag, startPoint x: 586, startPoint y: 208, endPoint x: 605, endPoint y: 211, distance: 19.1
click at [605, 211] on textarea "تكا مشوية حارة ملفوفة في خبز عربي." at bounding box center [521, 221] width 241 height 34
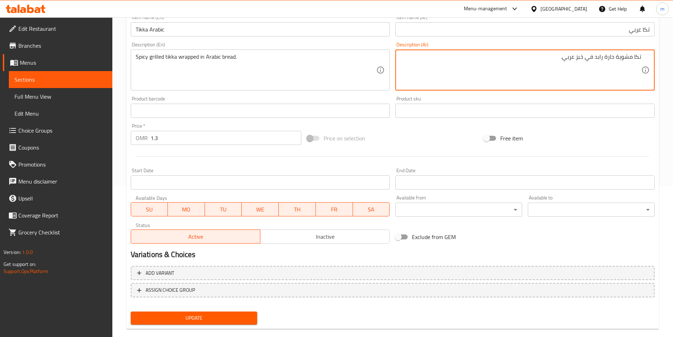
type textarea "تكا مشوية حارة رابد في خبز عربي."
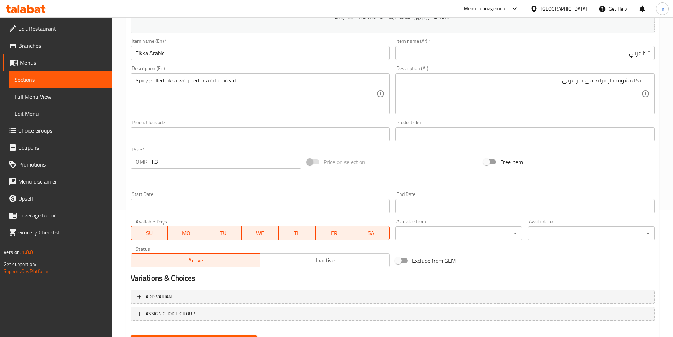
click at [231, 301] on div "Add variant ASSIGN CHOICE GROUP" at bounding box center [393, 310] width 530 height 46
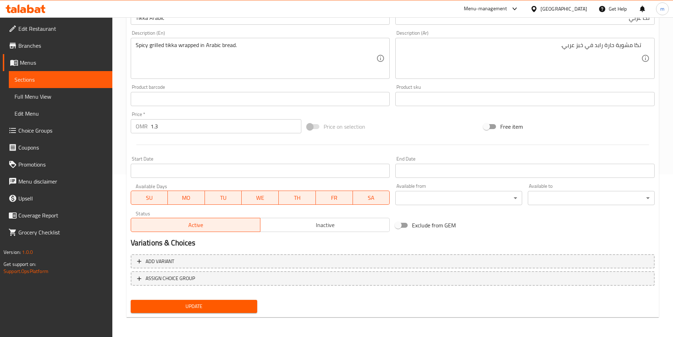
click at [245, 308] on span "Update" at bounding box center [194, 306] width 116 height 9
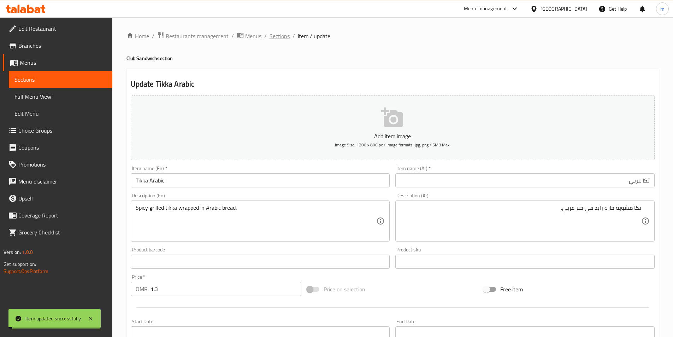
click at [278, 35] on span "Sections" at bounding box center [280, 36] width 20 height 8
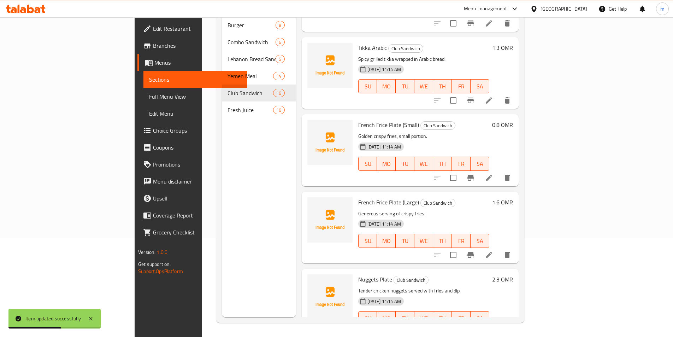
scroll to position [800, 0]
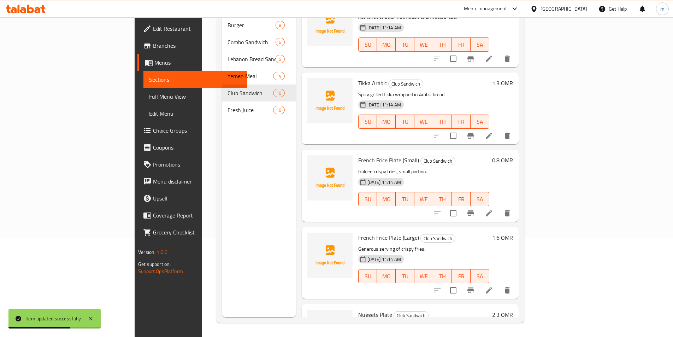
click at [494, 209] on icon at bounding box center [489, 213] width 8 height 8
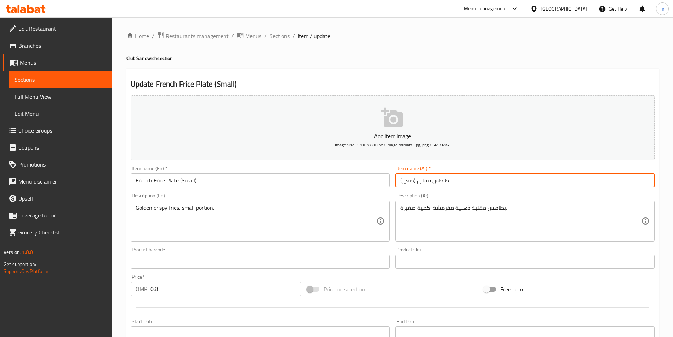
click at [478, 179] on input "بطاطس مقلي (صغير)" at bounding box center [525, 180] width 259 height 14
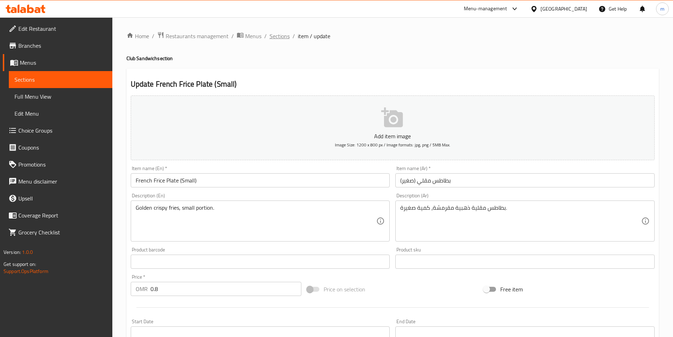
click at [277, 39] on span "Sections" at bounding box center [280, 36] width 20 height 8
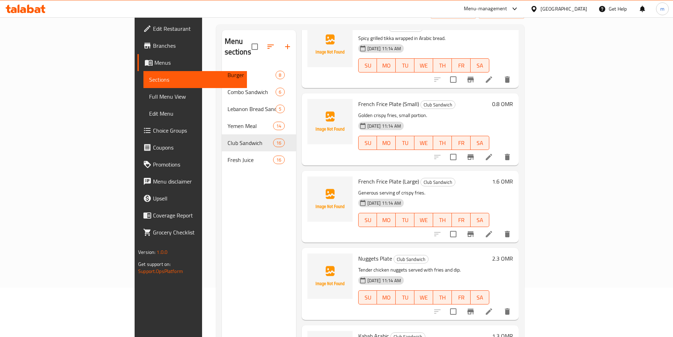
scroll to position [99, 0]
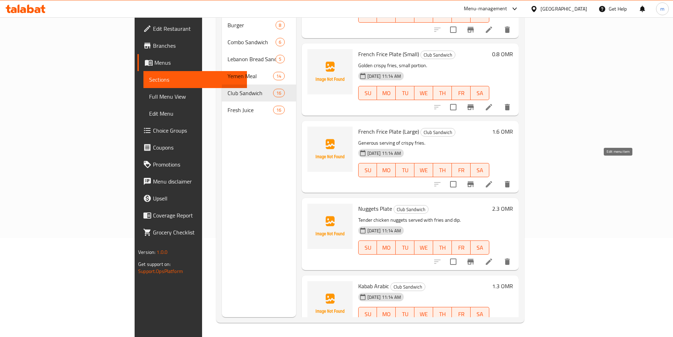
click at [492, 181] on icon at bounding box center [489, 184] width 6 height 6
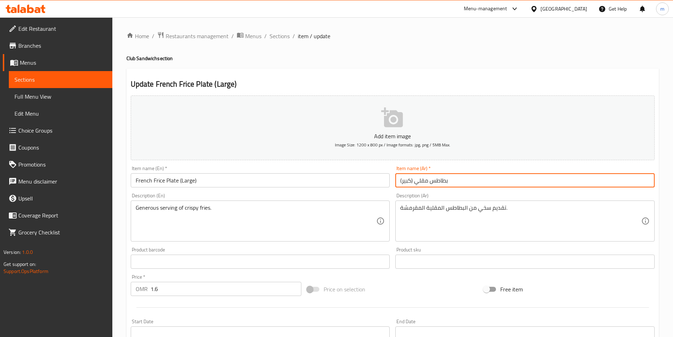
click at [532, 184] on input "بطاطس مقلي (كبير)" at bounding box center [525, 180] width 259 height 14
click at [416, 182] on input "بطاطس مقلي (كبير)" at bounding box center [525, 180] width 259 height 14
type input "بطاطس مقلية (كبير)"
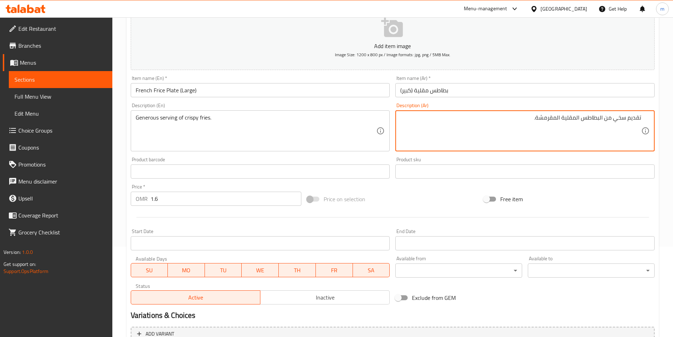
scroll to position [163, 0]
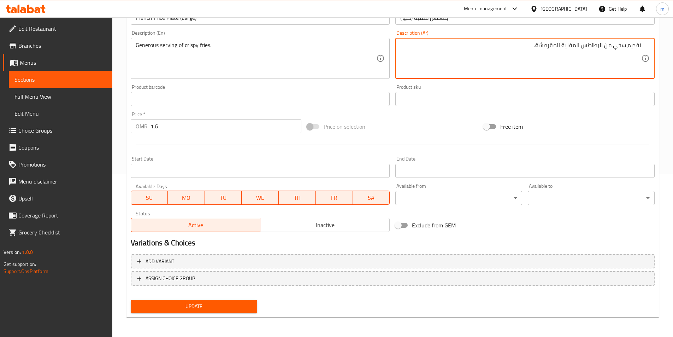
click at [235, 311] on button "Update" at bounding box center [194, 306] width 127 height 13
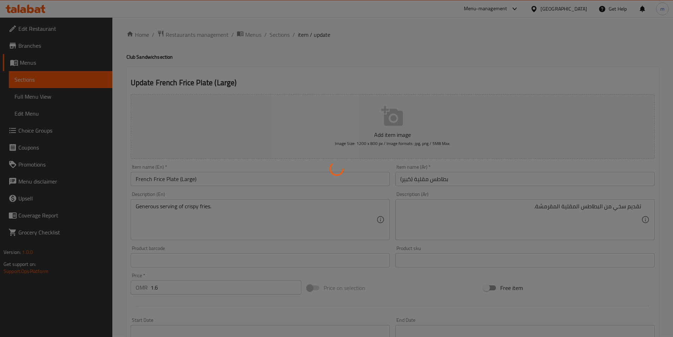
scroll to position [0, 0]
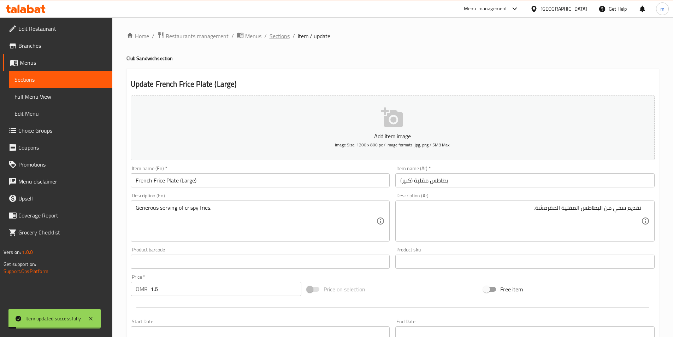
click at [279, 34] on span "Sections" at bounding box center [280, 36] width 20 height 8
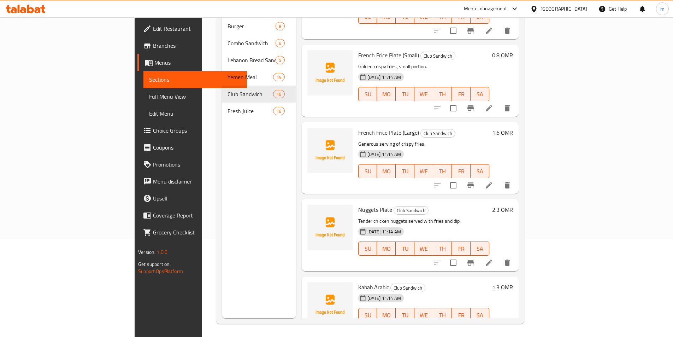
scroll to position [99, 0]
click at [499, 255] on li at bounding box center [489, 261] width 20 height 13
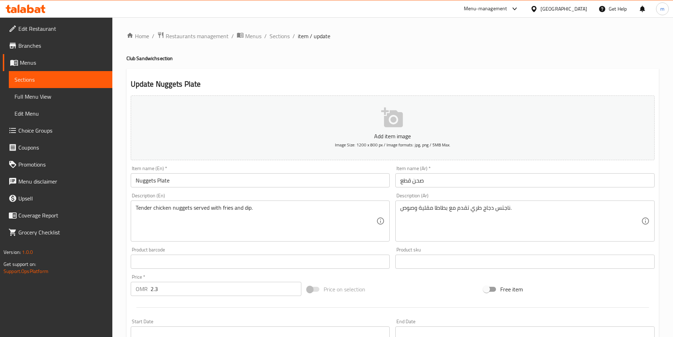
click at [532, 186] on input "صحن قطع" at bounding box center [525, 180] width 259 height 14
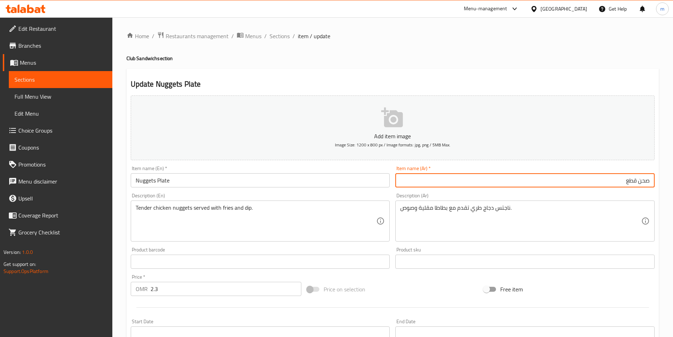
drag, startPoint x: 615, startPoint y: 180, endPoint x: 639, endPoint y: 182, distance: 23.8
click at [639, 182] on input "صحن قطع" at bounding box center [525, 180] width 259 height 14
type input "صحن ناجتس"
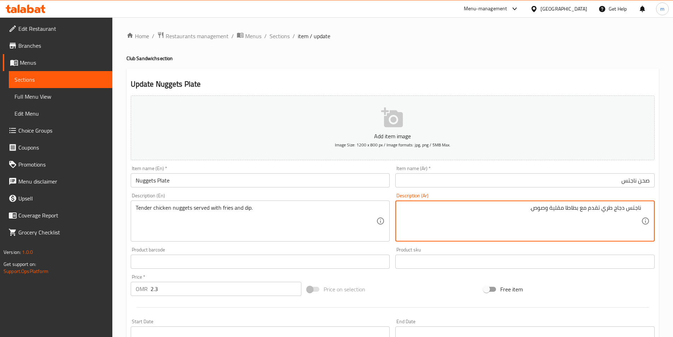
drag, startPoint x: 602, startPoint y: 209, endPoint x: 613, endPoint y: 214, distance: 11.6
click at [613, 214] on textarea "ناجتس دجاج طري تقدم مع بطاطا مقلية وصوص." at bounding box center [521, 221] width 241 height 34
click at [567, 208] on textarea "ناجتس دجاج تيندر تقدم مع بطاطا مقلية وصوص." at bounding box center [521, 221] width 241 height 34
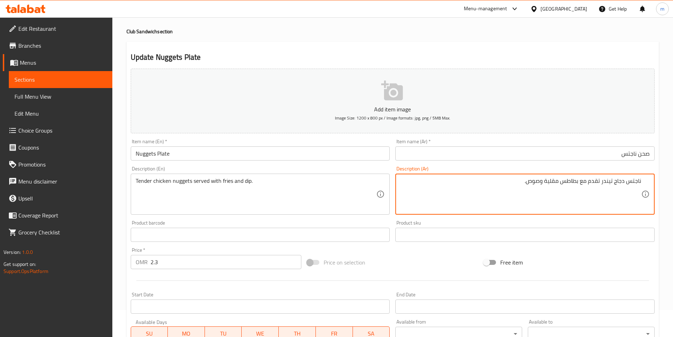
scroll to position [163, 0]
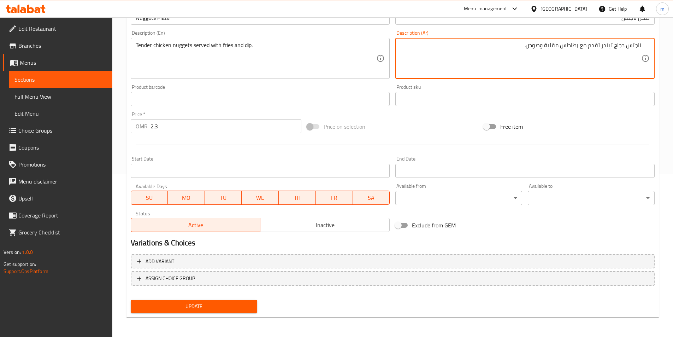
type textarea "ناجتس دجاج تيندر تقدم مع بطاطس مقلية وصوص."
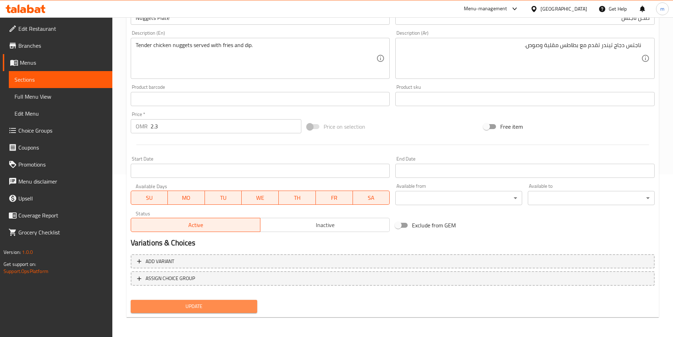
click at [206, 307] on span "Update" at bounding box center [194, 306] width 116 height 9
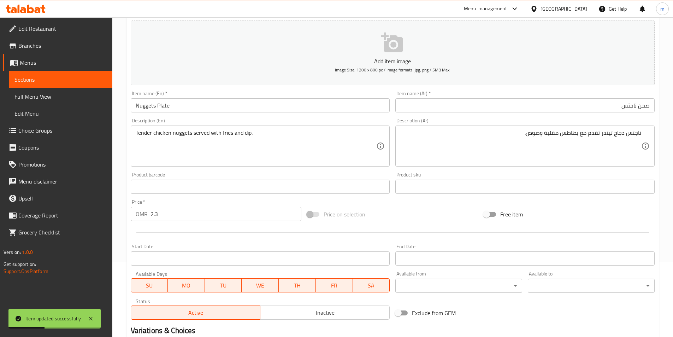
scroll to position [0, 0]
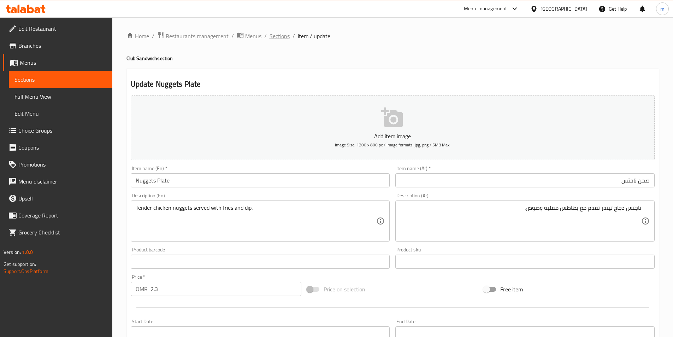
click at [278, 37] on span "Sections" at bounding box center [280, 36] width 20 height 8
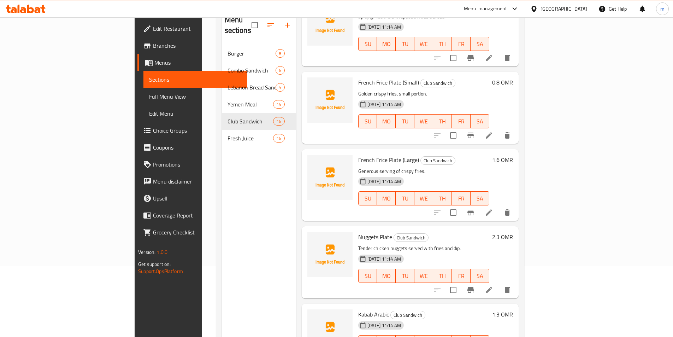
scroll to position [99, 0]
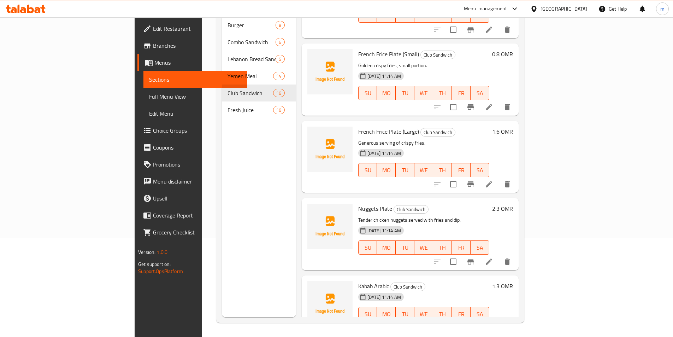
click at [494, 324] on icon at bounding box center [489, 328] width 8 height 8
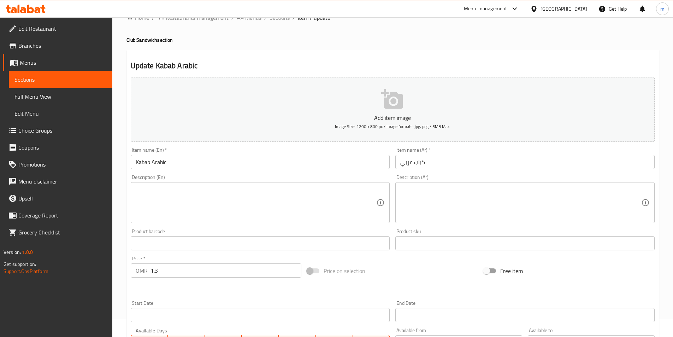
scroll to position [35, 0]
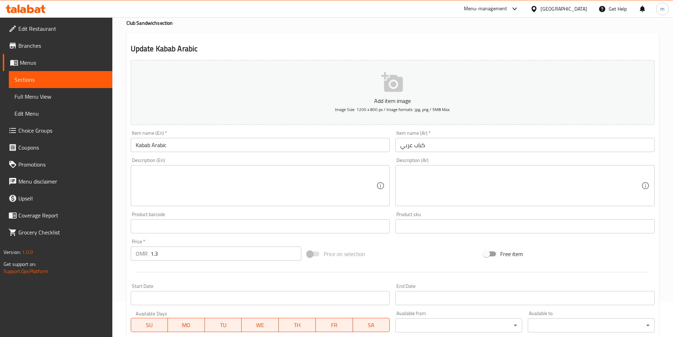
click at [240, 151] on input "Kabab Arabic" at bounding box center [260, 145] width 259 height 14
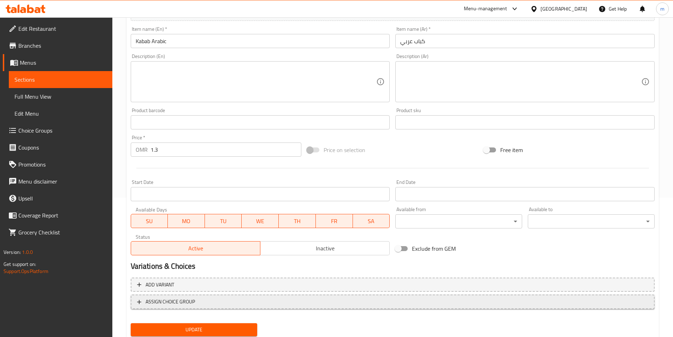
scroll to position [163, 0]
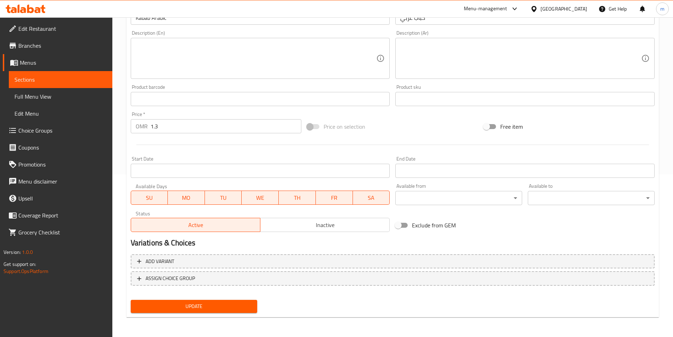
click at [228, 309] on span "Update" at bounding box center [194, 306] width 116 height 9
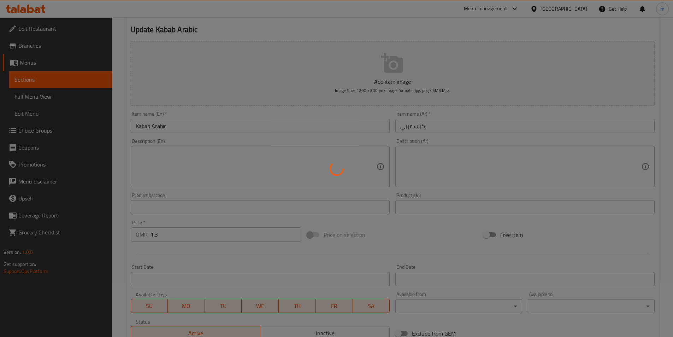
scroll to position [0, 0]
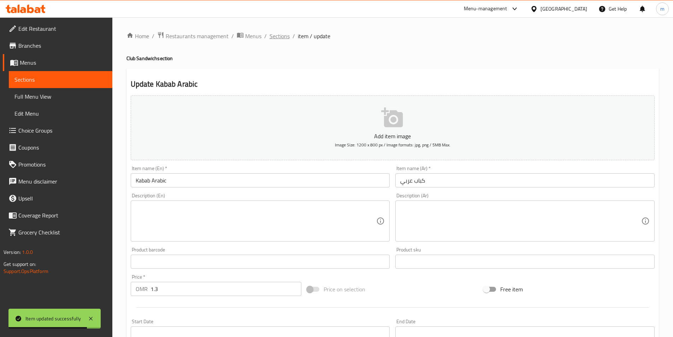
click at [277, 34] on span "Sections" at bounding box center [280, 36] width 20 height 8
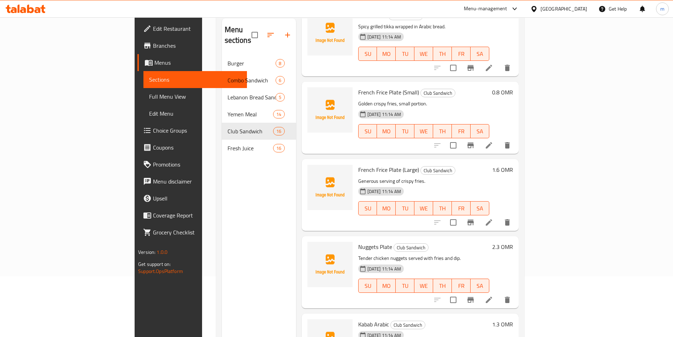
scroll to position [99, 0]
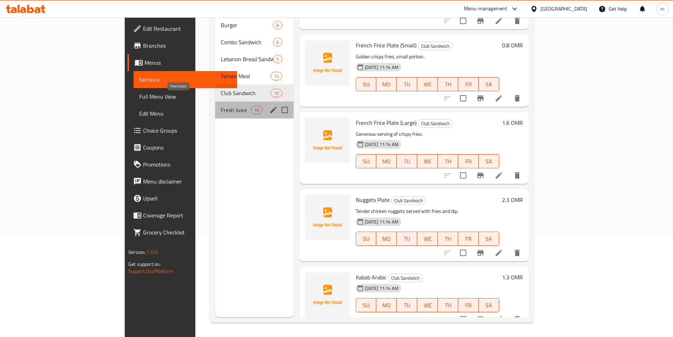
click at [221, 106] on span "Fresh Juice" at bounding box center [236, 110] width 30 height 8
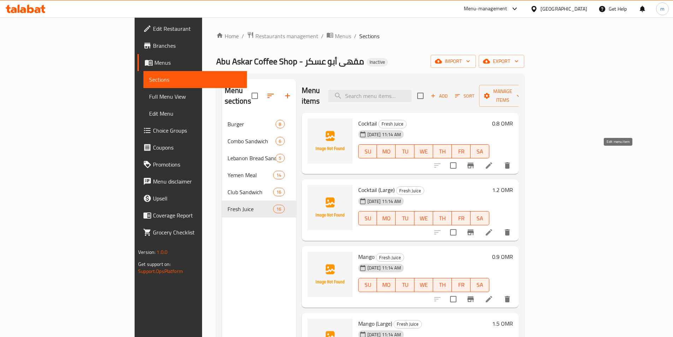
click at [494, 161] on icon at bounding box center [489, 165] width 8 height 8
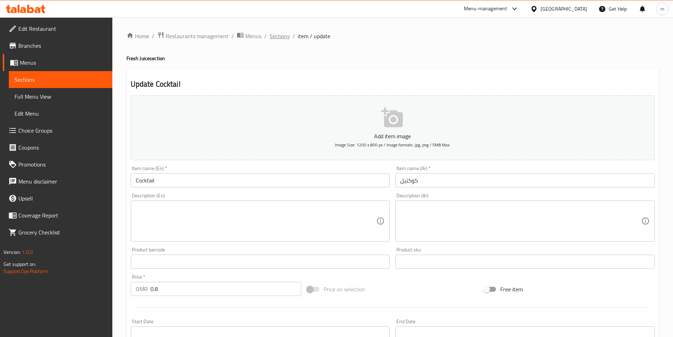
click at [279, 32] on span "Sections" at bounding box center [280, 36] width 20 height 8
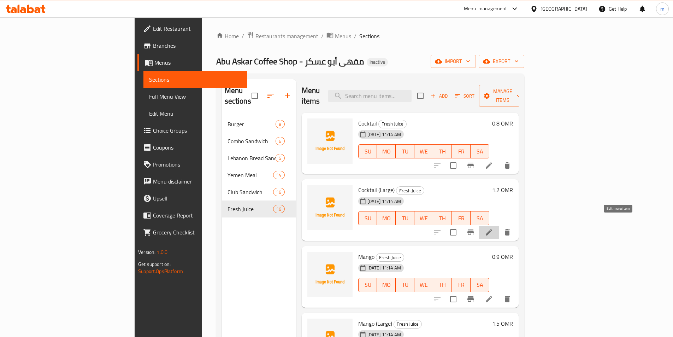
click at [492, 229] on icon at bounding box center [489, 232] width 6 height 6
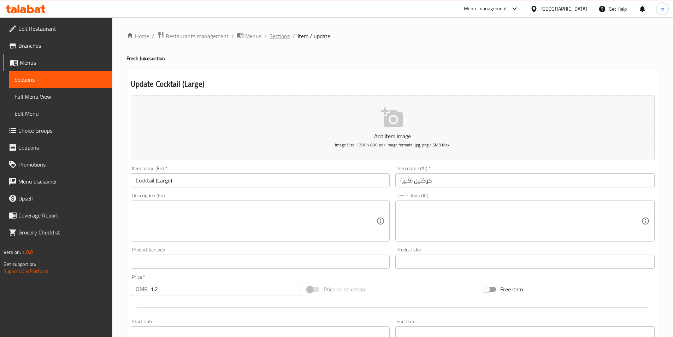
click at [286, 37] on span "Sections" at bounding box center [280, 36] width 20 height 8
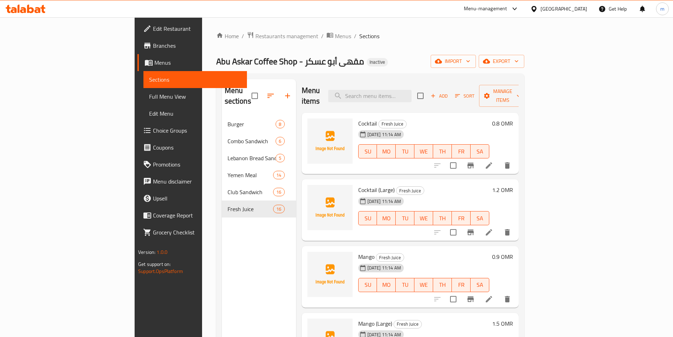
click at [494, 295] on icon at bounding box center [489, 299] width 8 height 8
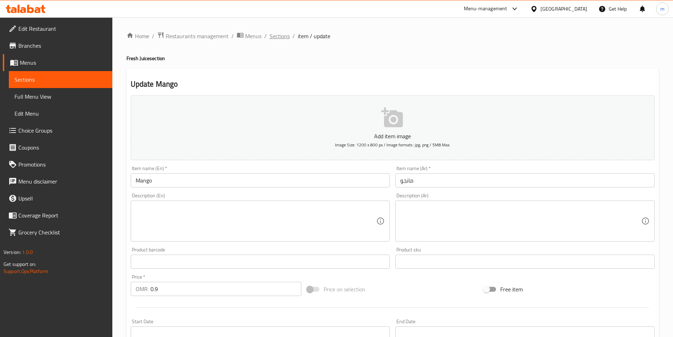
click at [281, 36] on span "Sections" at bounding box center [280, 36] width 20 height 8
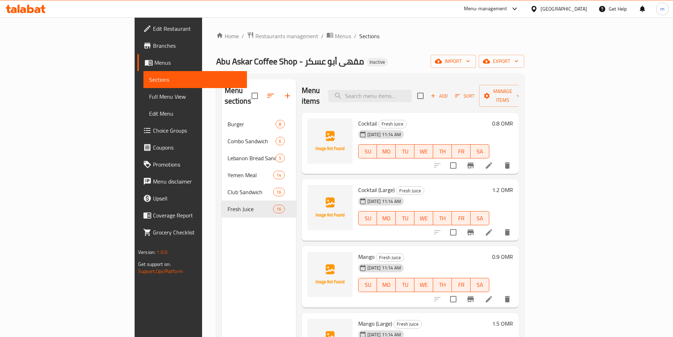
scroll to position [35, 0]
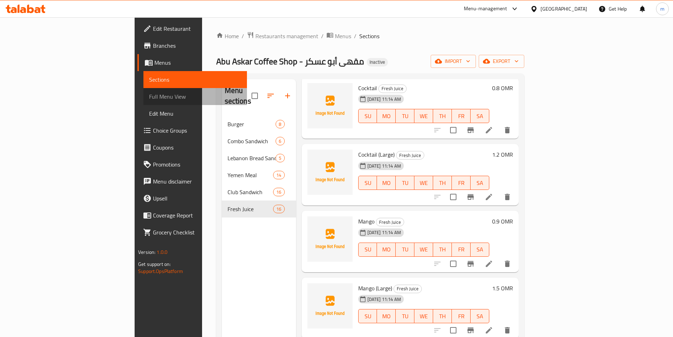
click at [149, 93] on span "Full Menu View" at bounding box center [195, 96] width 92 height 8
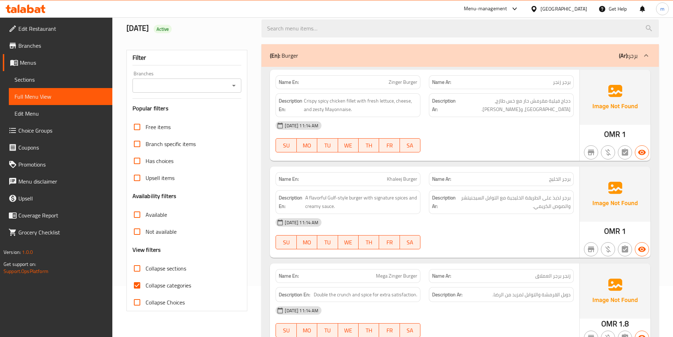
scroll to position [141, 0]
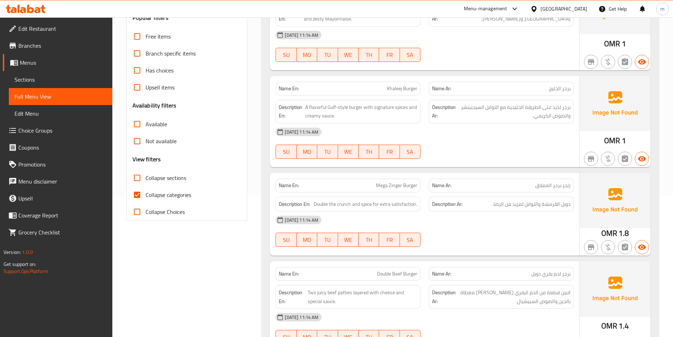
click at [192, 196] on div "Collapse categories" at bounding box center [187, 194] width 109 height 17
click at [176, 193] on span "Collapse categories" at bounding box center [169, 195] width 46 height 8
click at [146, 193] on input "Collapse categories" at bounding box center [137, 194] width 17 height 17
checkbox input "false"
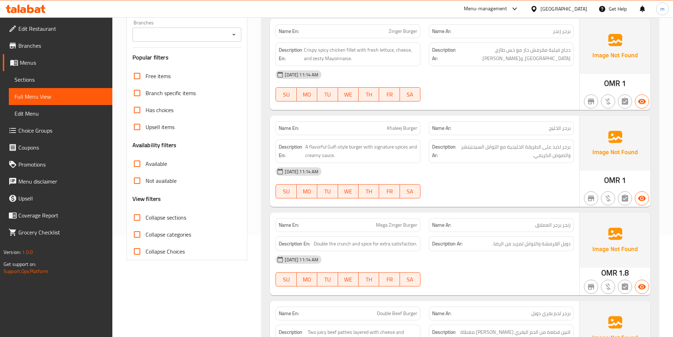
scroll to position [106, 0]
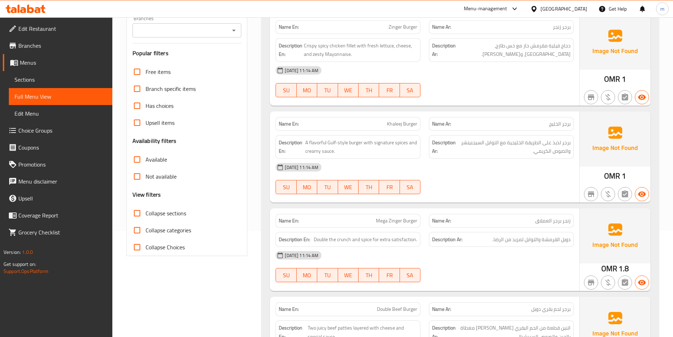
click at [165, 211] on span "Collapse sections" at bounding box center [166, 213] width 41 height 8
click at [146, 211] on input "Collapse sections" at bounding box center [137, 213] width 17 height 17
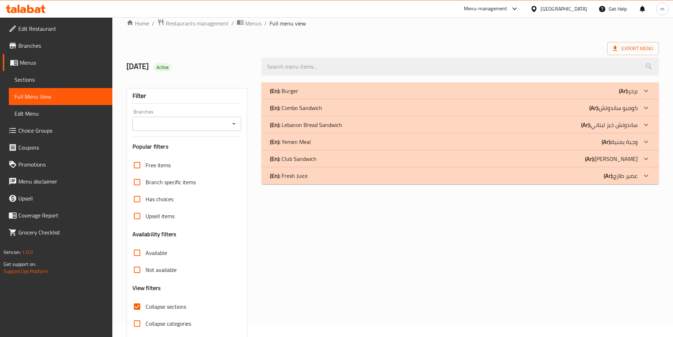
scroll to position [0, 0]
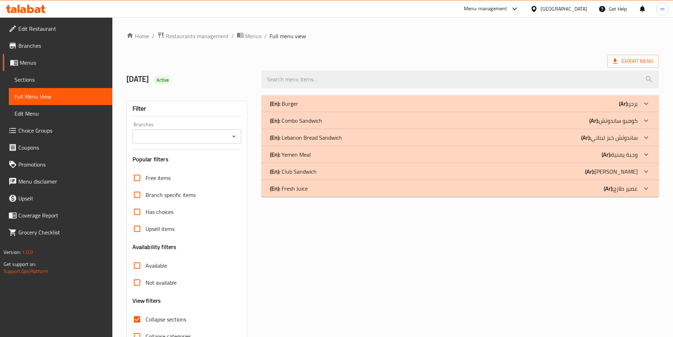
click at [378, 107] on div "(En): Burger (Ar): برجر" at bounding box center [454, 103] width 368 height 8
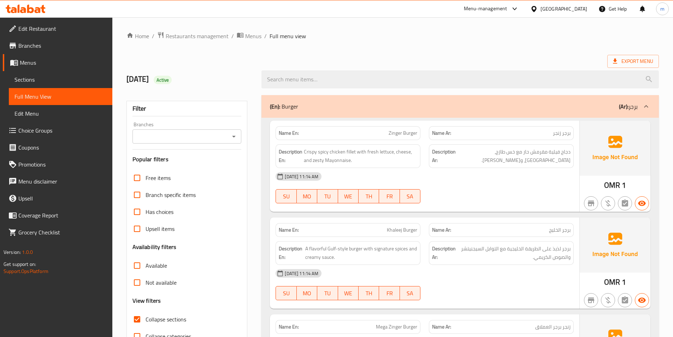
click at [468, 110] on div "(En): Burger (Ar): برجر" at bounding box center [454, 106] width 368 height 8
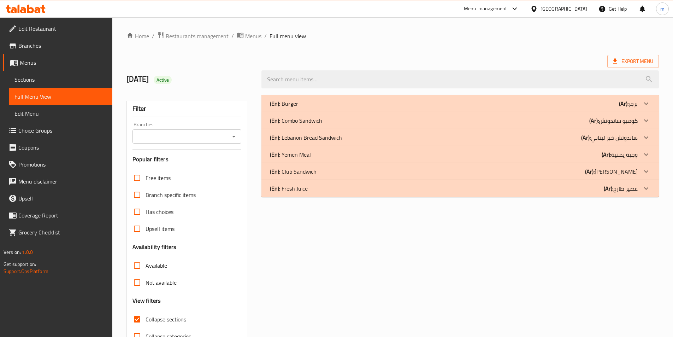
click at [602, 192] on div "(En): Fresh Juice (Ar): عصير طازج" at bounding box center [454, 188] width 368 height 8
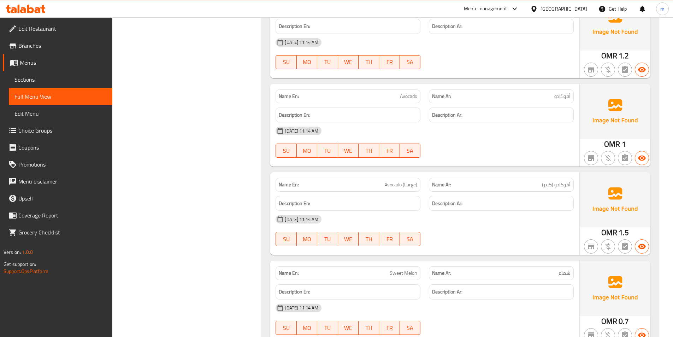
scroll to position [848, 0]
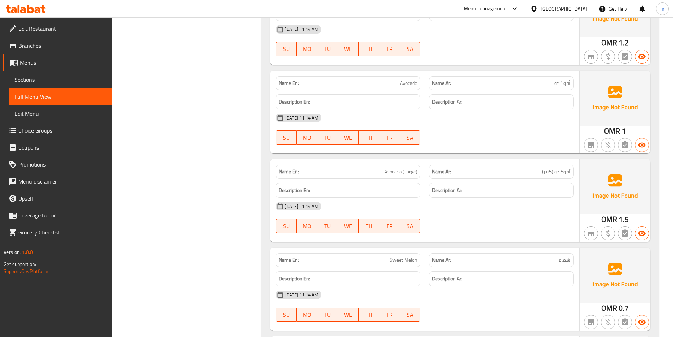
click at [400, 261] on span "Sweet Melon" at bounding box center [404, 259] width 28 height 7
click at [389, 261] on p "Name En: Sweet Melon" at bounding box center [348, 259] width 139 height 7
drag, startPoint x: 390, startPoint y: 259, endPoint x: 431, endPoint y: 259, distance: 40.3
click at [431, 259] on div "Name En: Sweet Melon Name Ar: شمام" at bounding box center [425, 260] width 307 height 22
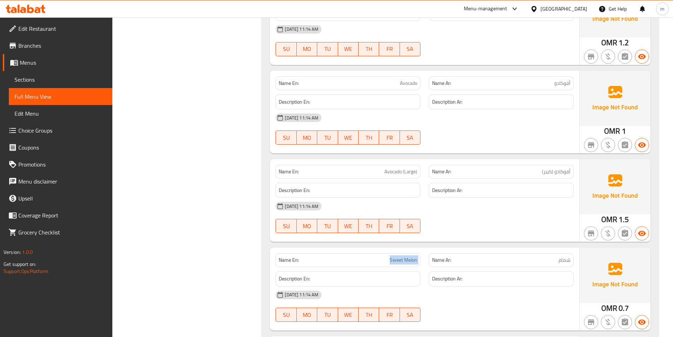
copy span "Sweet Melon"
click at [455, 274] on strong "Description Ar:" at bounding box center [447, 278] width 30 height 9
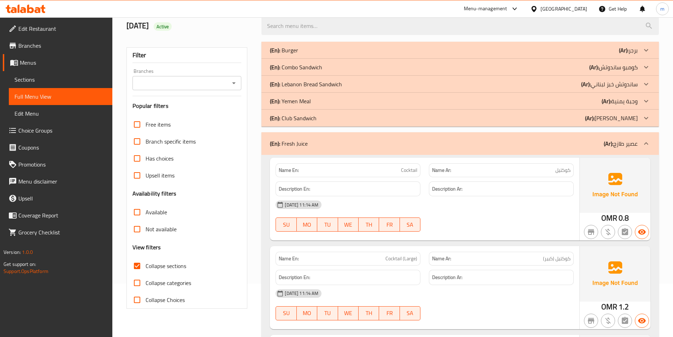
scroll to position [40, 0]
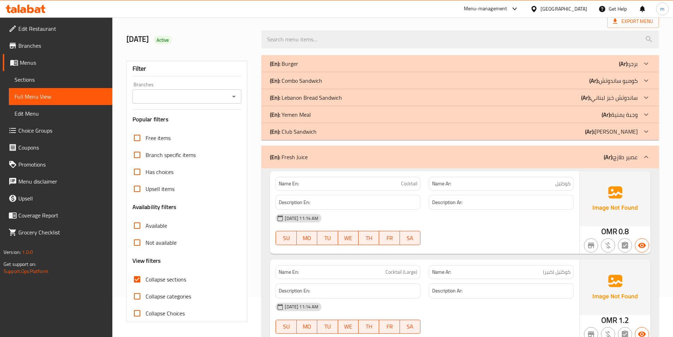
click at [587, 162] on div "(En): Fresh Juice (Ar): عصير طازج" at bounding box center [461, 157] width 398 height 23
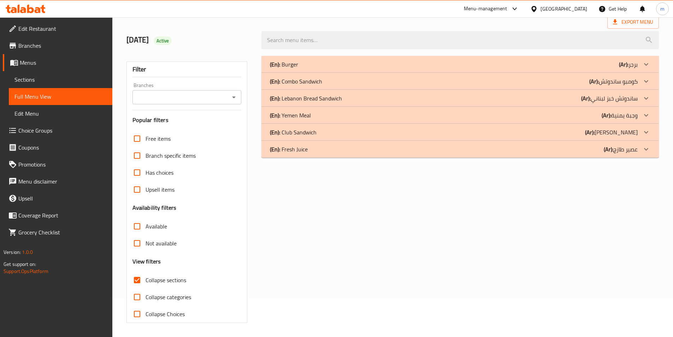
scroll to position [39, 0]
click at [638, 151] on div at bounding box center [646, 149] width 17 height 17
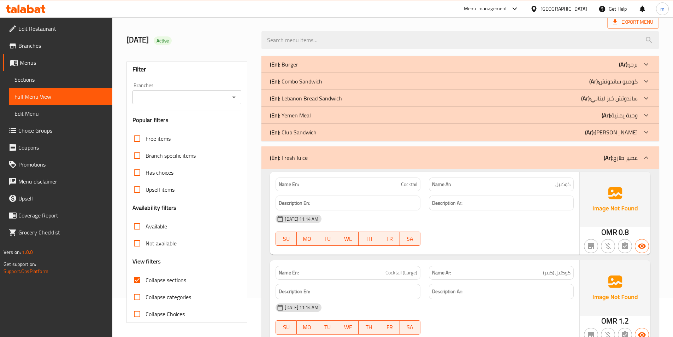
scroll to position [40, 0]
click at [643, 159] on icon at bounding box center [646, 157] width 8 height 8
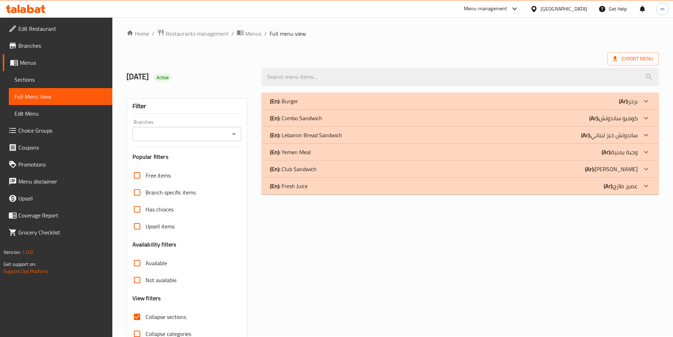
scroll to position [0, 0]
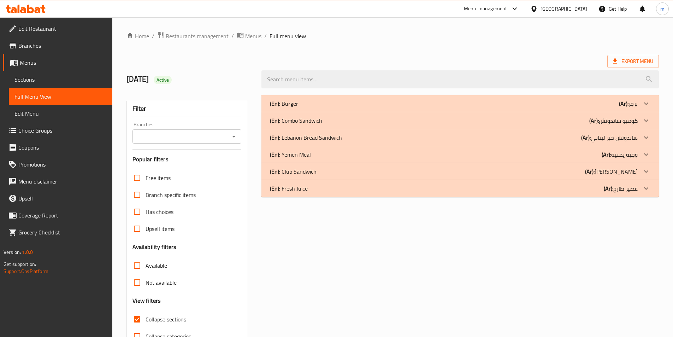
click at [426, 188] on div "(En): Fresh Juice (Ar): عصير طازج" at bounding box center [454, 188] width 368 height 8
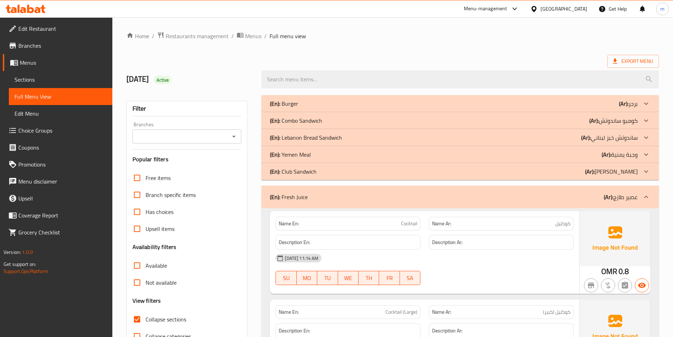
click at [197, 317] on div "Collapse sections" at bounding box center [187, 319] width 109 height 17
drag, startPoint x: 187, startPoint y: 317, endPoint x: 182, endPoint y: 319, distance: 4.6
click at [185, 317] on div "Collapse sections" at bounding box center [187, 319] width 109 height 17
click at [180, 320] on span "Collapse sections" at bounding box center [166, 319] width 41 height 8
click at [146, 319] on span "Collapse sections" at bounding box center [166, 319] width 41 height 8
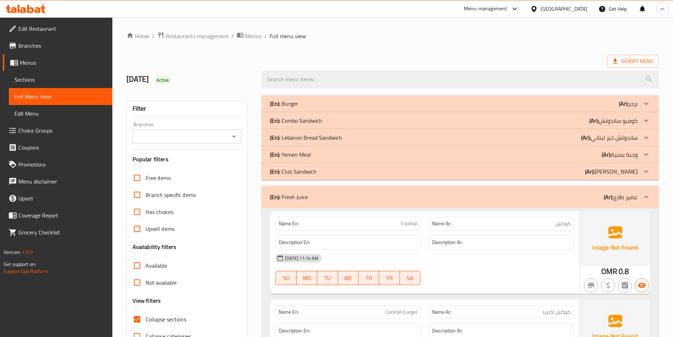
click at [146, 319] on input "Collapse sections" at bounding box center [137, 319] width 17 height 17
checkbox input "false"
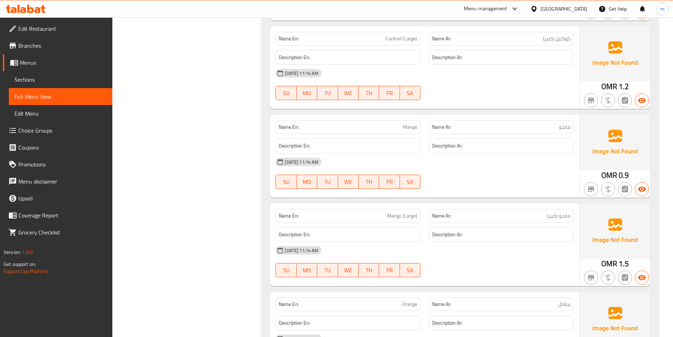
scroll to position [5091, 0]
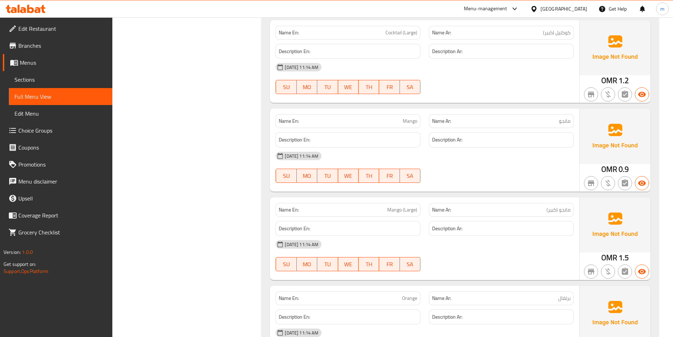
click at [618, 287] on img at bounding box center [615, 313] width 71 height 55
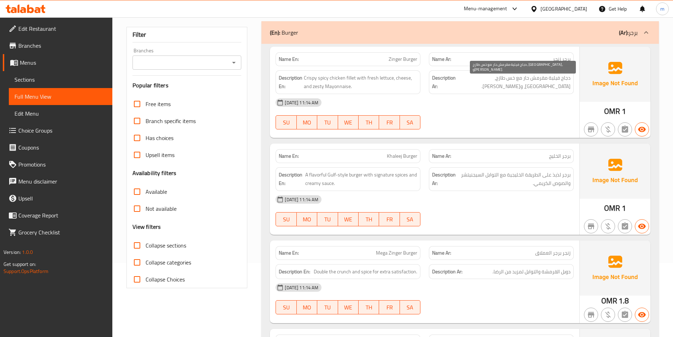
scroll to position [0, 0]
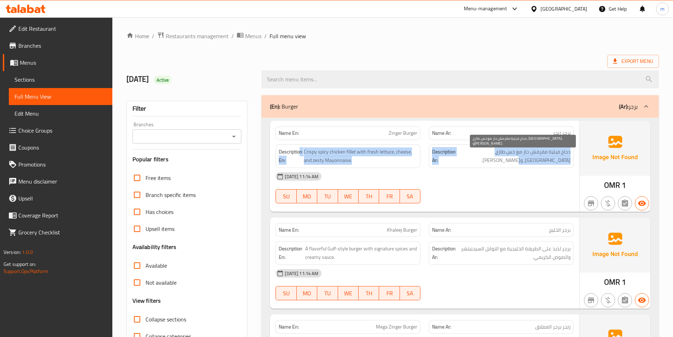
drag, startPoint x: 301, startPoint y: 153, endPoint x: 557, endPoint y: 165, distance: 255.9
click at [557, 165] on div "Description En: Crispy spicy chicken fillet with fresh lettuce, cheese, and zes…" at bounding box center [425, 156] width 307 height 32
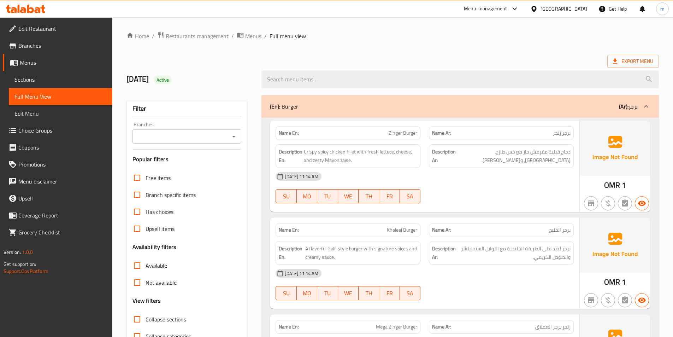
click at [503, 178] on div "08-10-2025 11:14 AM" at bounding box center [425, 176] width 307 height 17
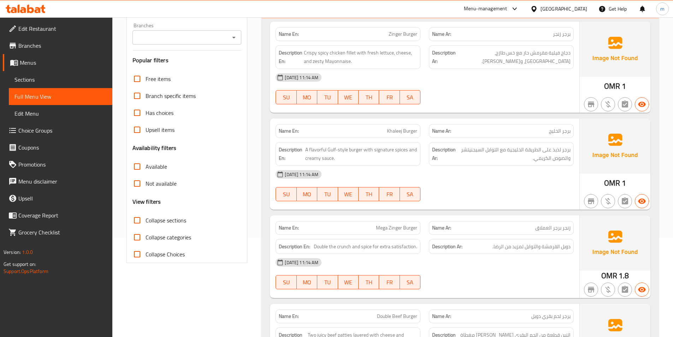
scroll to position [106, 0]
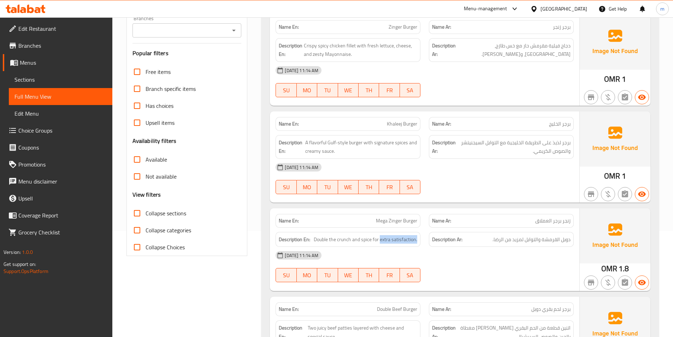
drag, startPoint x: 381, startPoint y: 238, endPoint x: 425, endPoint y: 243, distance: 44.4
click at [425, 243] on div "Description En: Double the crunch and spice for extra satisfaction. Description…" at bounding box center [425, 240] width 307 height 24
copy span "extra satisfaction."
click at [45, 76] on span "Sections" at bounding box center [60, 79] width 92 height 8
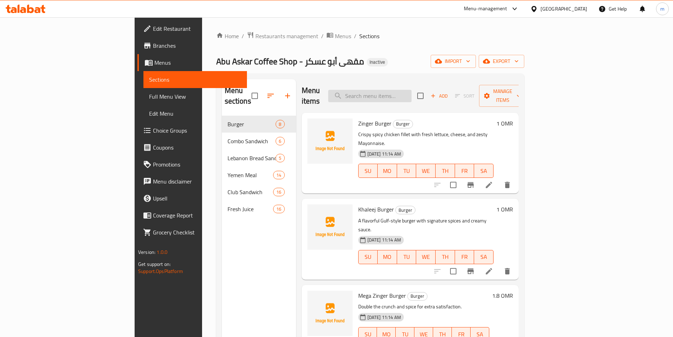
click at [412, 95] on input "search" at bounding box center [369, 96] width 83 height 12
type input "ة"
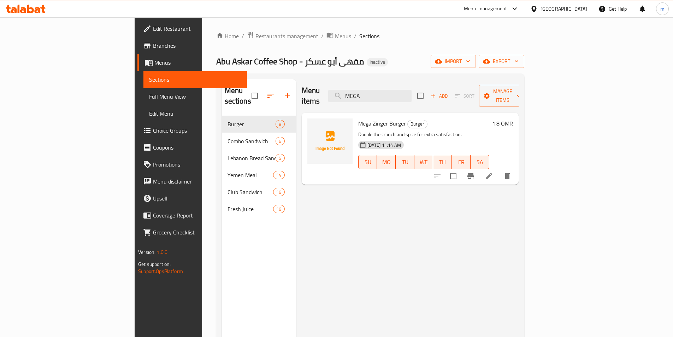
type input "MEGA"
click at [494, 172] on icon at bounding box center [489, 176] width 8 height 8
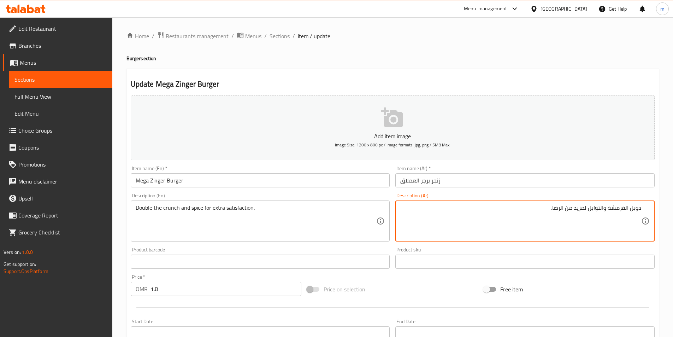
drag, startPoint x: 575, startPoint y: 207, endPoint x: 585, endPoint y: 211, distance: 11.2
click at [585, 211] on textarea "دوبل القرمشة والتوابل لمزيد من الرضا." at bounding box center [521, 221] width 241 height 34
drag, startPoint x: 550, startPoint y: 207, endPoint x: 561, endPoint y: 209, distance: 11.5
click at [562, 209] on textarea "دوبل القرمشة والتوابل لاكسترا من الرضا." at bounding box center [521, 221] width 241 height 34
click at [543, 208] on textarea "دوبل القرمشة والتوابل لاكسترا منا. الرض" at bounding box center [521, 221] width 241 height 34
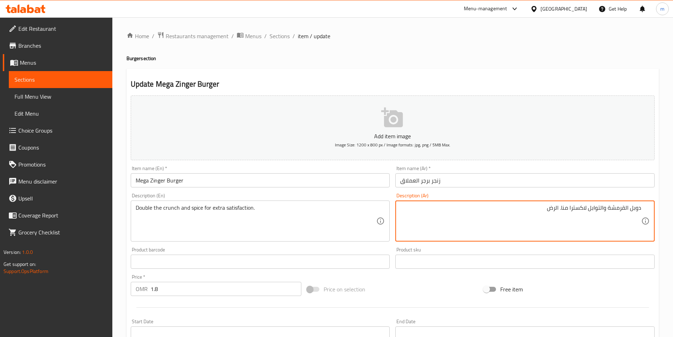
drag, startPoint x: 546, startPoint y: 208, endPoint x: 570, endPoint y: 209, distance: 23.4
click at [570, 209] on textarea "دوبل القرمشة والتوابل لاكسترا منا. الرض" at bounding box center [521, 221] width 241 height 34
click at [546, 210] on textarea "دوبل القرمشة والتوابل لاكسترا ساتيسكافشن" at bounding box center [521, 221] width 241 height 34
click at [555, 207] on textarea "دوبل القرمشة والتوابل لاكسترا ساتيسكاشن" at bounding box center [521, 221] width 241 height 34
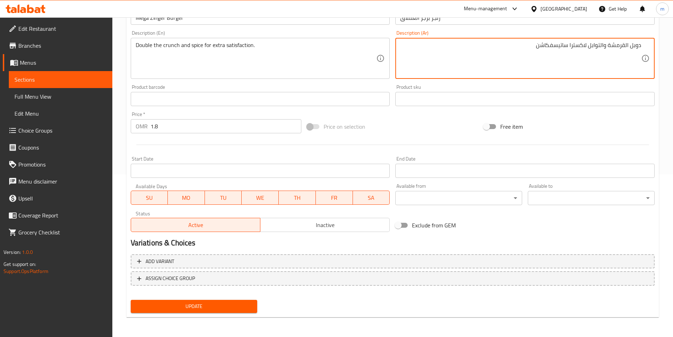
type textarea "دوبل القرمشة والتوابل لاكسترا ساتيسفكاشن"
click at [240, 300] on button "Update" at bounding box center [194, 306] width 127 height 13
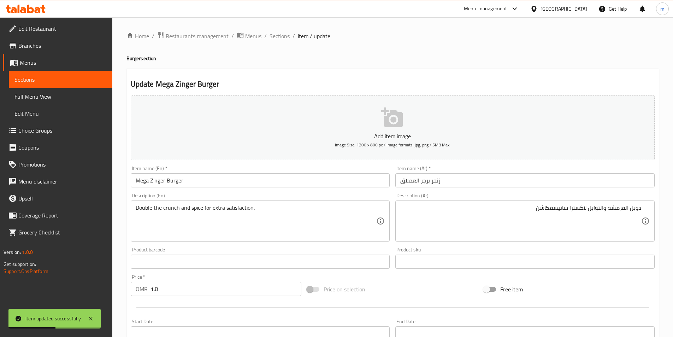
click at [49, 99] on span "Full Menu View" at bounding box center [60, 96] width 92 height 8
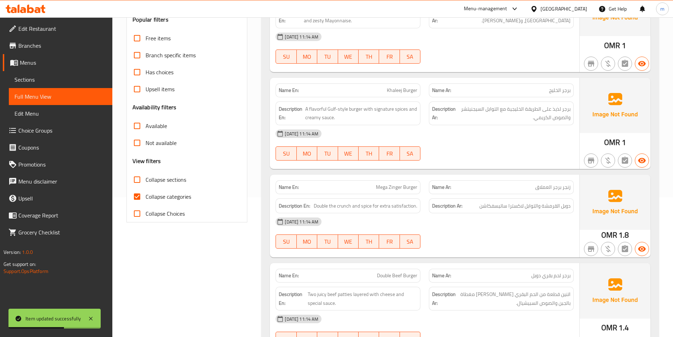
scroll to position [141, 0]
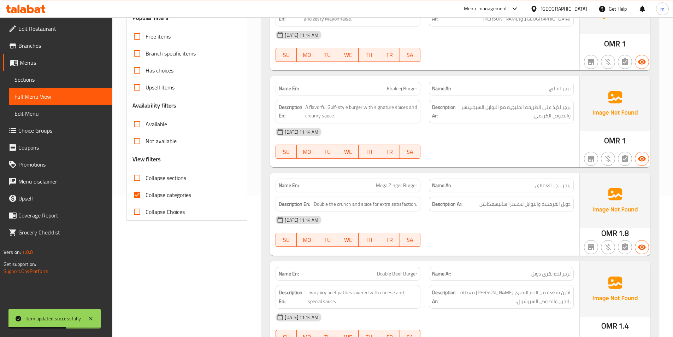
click at [169, 196] on span "Collapse categories" at bounding box center [169, 195] width 46 height 8
click at [146, 196] on input "Collapse categories" at bounding box center [137, 194] width 17 height 17
checkbox input "false"
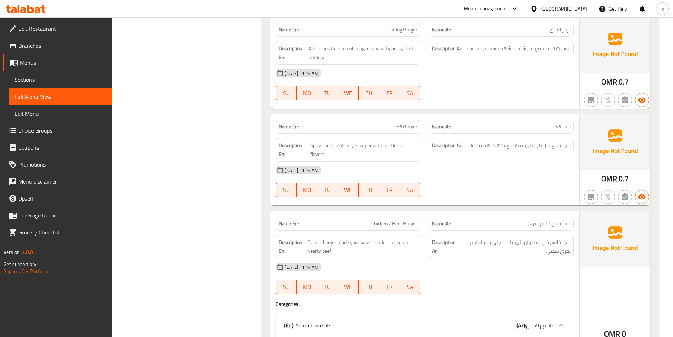
scroll to position [495, 0]
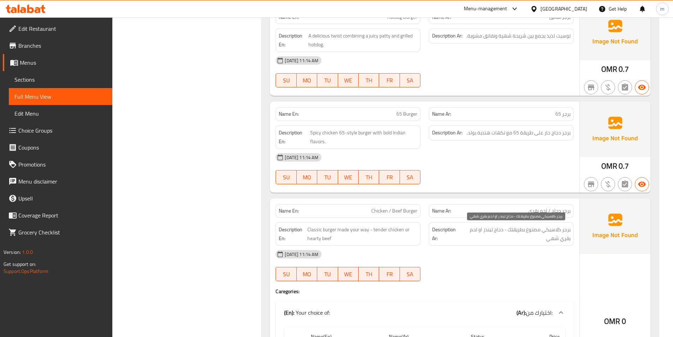
click at [530, 233] on span "برجر كلاسيكي مصنوع بطريقتك - دجاج تيندر او لحم بقري شهي" at bounding box center [515, 233] width 111 height 17
click at [500, 233] on span "برجر كلاسيكي مصنوع بطريقتك - دجاج تيندر او لحم بقري شهي" at bounding box center [515, 233] width 111 height 17
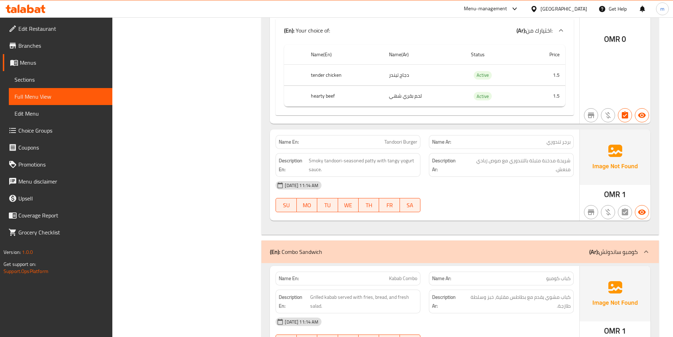
scroll to position [778, 0]
click at [539, 144] on p "Name Ar: برجر تندوري" at bounding box center [501, 141] width 139 height 7
drag, startPoint x: 539, startPoint y: 144, endPoint x: 544, endPoint y: 141, distance: 5.5
click at [543, 142] on p "Name Ar: برجر تندوري" at bounding box center [501, 141] width 139 height 7
click at [544, 141] on p "Name Ar: برجر تندوري" at bounding box center [501, 141] width 139 height 7
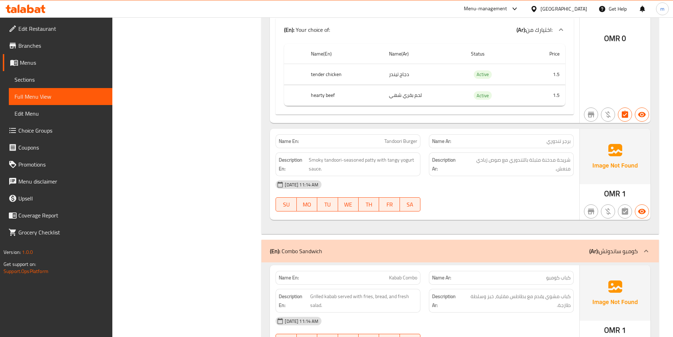
click at [549, 140] on span "برجر تندوري" at bounding box center [559, 141] width 24 height 7
drag, startPoint x: 374, startPoint y: 140, endPoint x: 402, endPoint y: 140, distance: 28.3
click at [375, 139] on p "Name En: Tandoori Burger" at bounding box center [348, 141] width 139 height 7
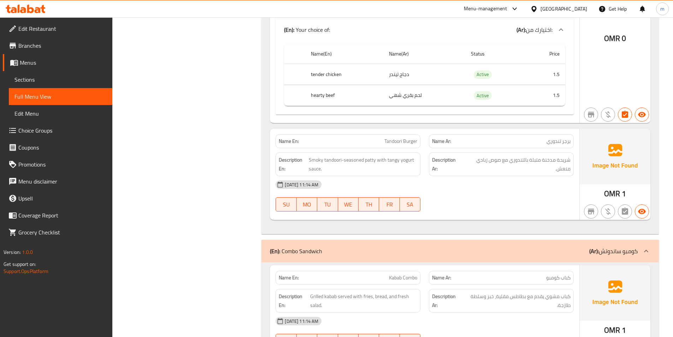
click at [402, 140] on span "Tandoori Burger" at bounding box center [401, 141] width 33 height 7
click at [559, 161] on span "شريحة مدخنة متبلة بالتندوري مع صوص زبادي منعش." at bounding box center [516, 164] width 107 height 17
click at [560, 161] on span "شريحة مدخنة متبلة بالتندوري مع صوص زبادي منعش." at bounding box center [516, 164] width 107 height 17
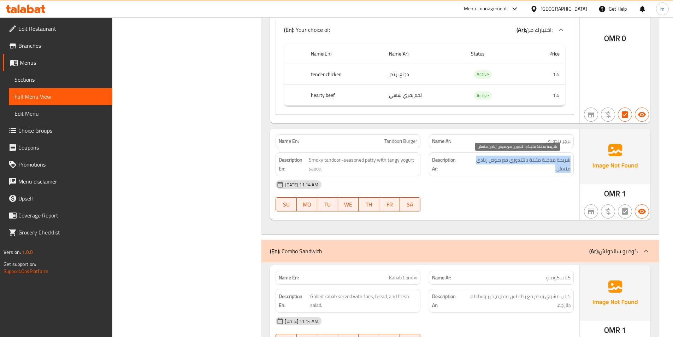
click at [560, 161] on span "شريحة مدخنة متبلة بالتندوري مع صوص زبادي منعش." at bounding box center [516, 164] width 107 height 17
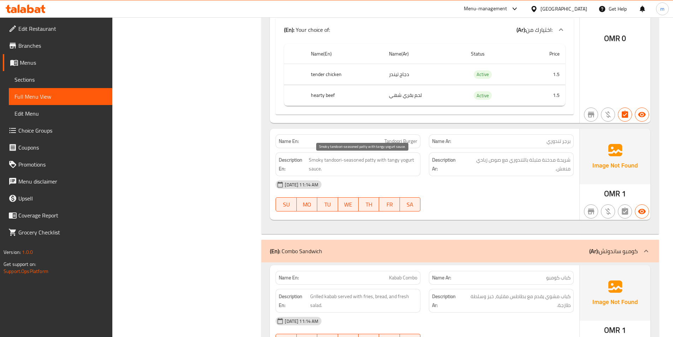
click at [367, 157] on span "Smoky tandoori-seasoned patty with tangy yogurt sauce." at bounding box center [363, 164] width 109 height 17
click at [456, 193] on div "08-10-2025 11:14 AM" at bounding box center [425, 184] width 307 height 17
drag, startPoint x: 478, startPoint y: 160, endPoint x: 566, endPoint y: 165, distance: 88.5
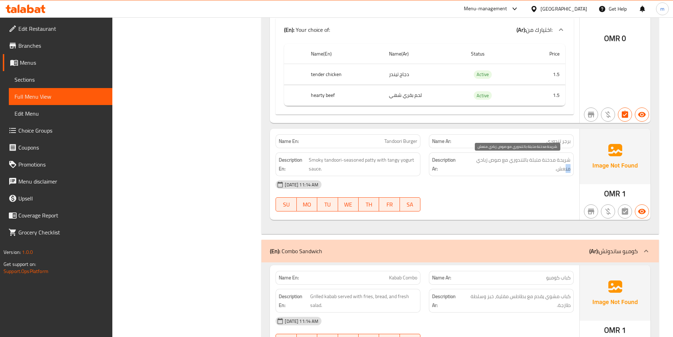
click at [566, 165] on span "شريحة مدخنة متبلة بالتندوري مع صوص زبادي منعش." at bounding box center [516, 164] width 107 height 17
click at [539, 171] on span "شريحة مدخنة متبلة بالتندوري مع صوص زبادي منعش." at bounding box center [516, 164] width 107 height 17
click at [544, 161] on span "شريحة مدخنة متبلة بالتندوري مع صوص زبادي منعش." at bounding box center [516, 164] width 107 height 17
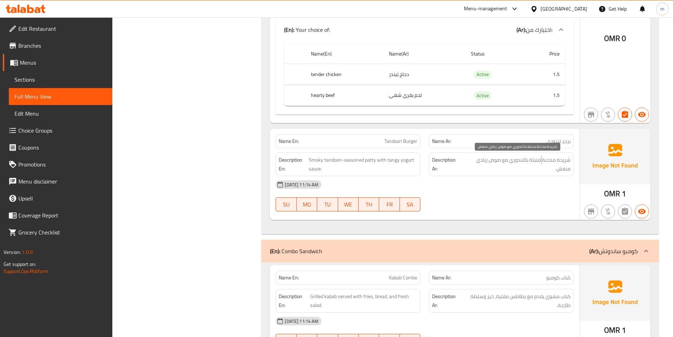
click at [544, 161] on span "شريحة مدخنة متبلة بالتندوري مع صوص زبادي منعش." at bounding box center [516, 164] width 107 height 17
click at [498, 196] on div "08-10-2025 11:14 AM SU MO TU WE TH FR SA" at bounding box center [425, 196] width 307 height 40
click at [525, 159] on span "شريحة مدخنة متبلة بالتندوري مع صوص زبادي منعش." at bounding box center [516, 164] width 107 height 17
click at [533, 158] on span "شريحة مدخنة متبلة بالتندوري مع صوص زبادي منعش." at bounding box center [516, 164] width 107 height 17
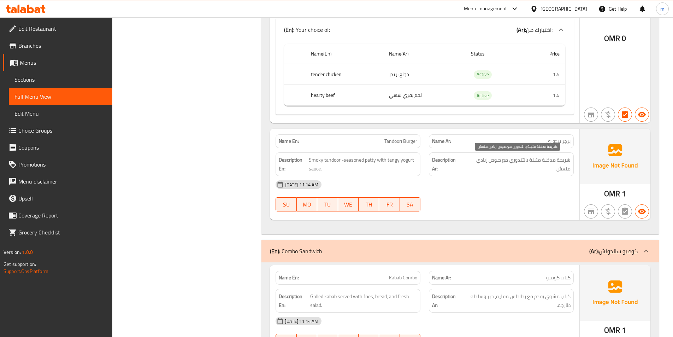
click at [533, 158] on span "شريحة مدخنة متبلة بالتندوري مع صوص زبادي منعش." at bounding box center [516, 164] width 107 height 17
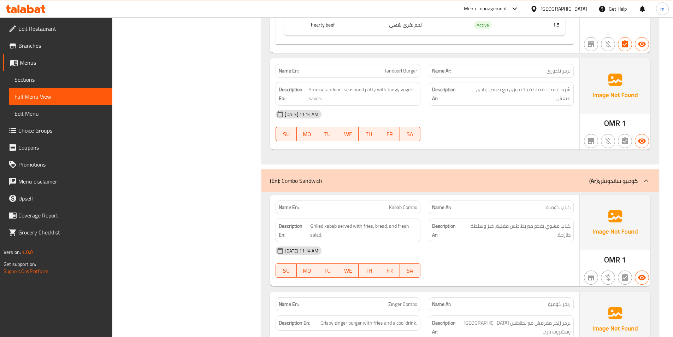
scroll to position [848, 0]
click at [510, 224] on span "كباب مشوي يقدم مع بطاطس مقلية، خبز وسلطة طازجة." at bounding box center [516, 229] width 109 height 17
click at [383, 221] on div "Description En: Grilled kabab served with fries, bread, and fresh salad." at bounding box center [348, 230] width 145 height 24
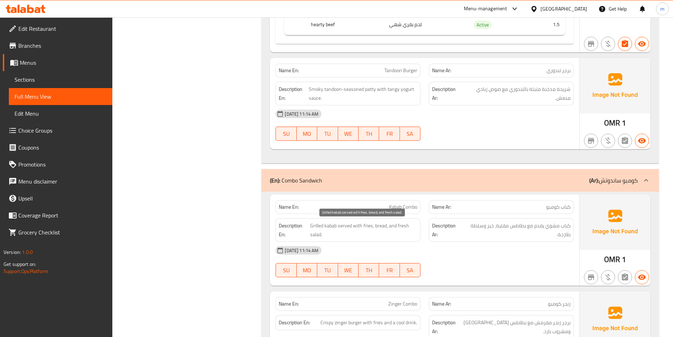
click at [379, 228] on span "Grilled kabab served with fries, bread, and fresh salad." at bounding box center [363, 229] width 107 height 17
click at [549, 206] on span "كباب كومبو" at bounding box center [559, 206] width 24 height 7
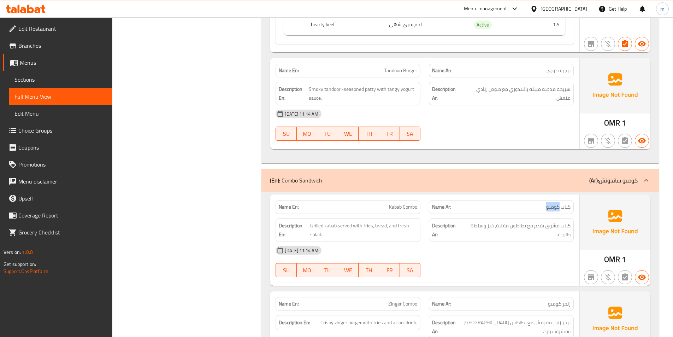
click at [560, 211] on div "Name Ar: كباب كومبو" at bounding box center [501, 207] width 145 height 14
click at [568, 205] on span "كباب كومبو" at bounding box center [559, 206] width 24 height 7
click at [564, 208] on span "كباب كومبو" at bounding box center [559, 206] width 24 height 7
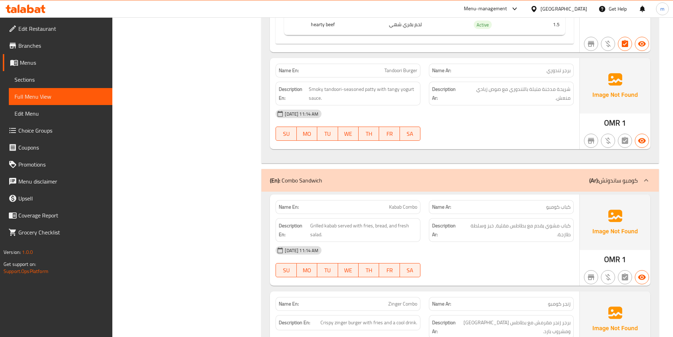
click at [561, 209] on span "كباب كومبو" at bounding box center [559, 206] width 24 height 7
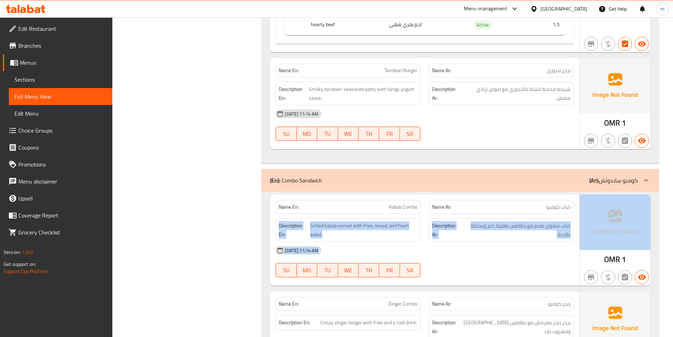
drag, startPoint x: 547, startPoint y: 206, endPoint x: 602, endPoint y: 209, distance: 55.2
click at [602, 209] on div "Name En: Kabab Combo Name Ar: كباب كومبو Description En: Grilled kabab served w…" at bounding box center [460, 239] width 381 height 91
click at [547, 203] on span "كباب كومبو" at bounding box center [559, 206] width 24 height 7
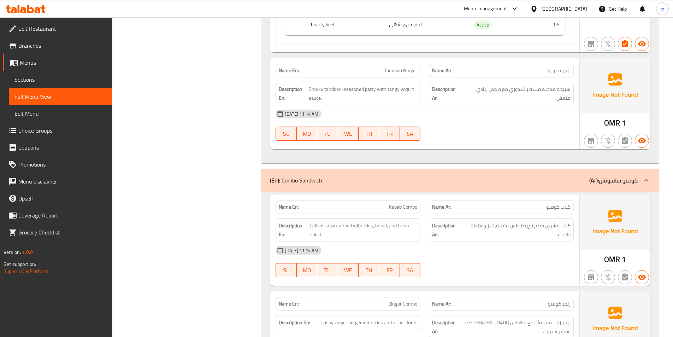
click at [542, 207] on p "Name Ar: كباب كومبو" at bounding box center [501, 206] width 139 height 7
click at [417, 208] on span "Kabab Combo" at bounding box center [403, 206] width 28 height 7
click at [523, 228] on span "كباب مشوي يقدم مع بطاطس مقلية، خبز وسلطة طازجة." at bounding box center [516, 229] width 109 height 17
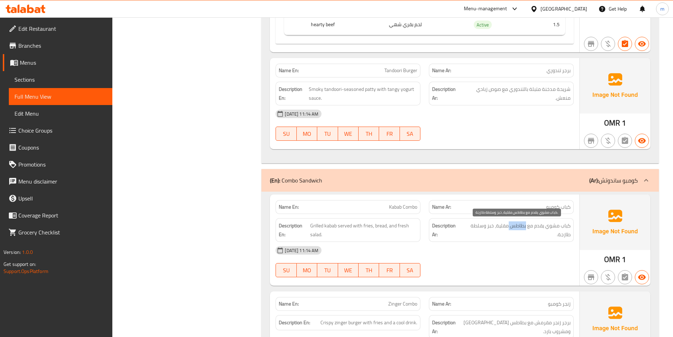
click at [523, 228] on span "كباب مشوي يقدم مع بطاطس مقلية، خبز وسلطة طازجة." at bounding box center [516, 229] width 109 height 17
click at [446, 237] on strong "Description Ar:" at bounding box center [446, 229] width 29 height 17
click at [473, 225] on span "كباب مشوي يقدم مع بطاطس مقلية، خبز وسلطة طازجة." at bounding box center [516, 229] width 109 height 17
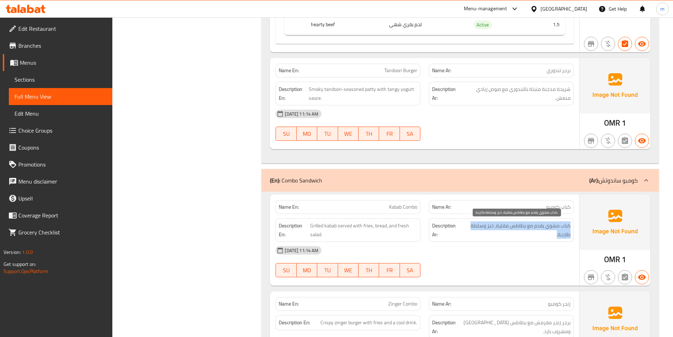
click at [473, 225] on span "كباب مشوي يقدم مع بطاطس مقلية، خبز وسلطة طازجة." at bounding box center [516, 229] width 109 height 17
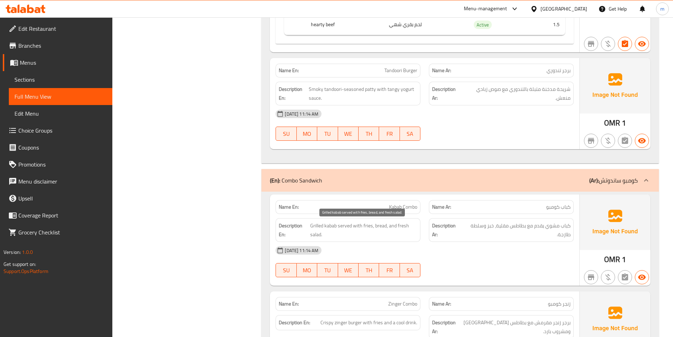
click at [394, 237] on span "Grilled kabab served with fries, bread, and fresh salad." at bounding box center [363, 229] width 107 height 17
click at [407, 228] on span "Grilled kabab served with fries, bread, and fresh salad." at bounding box center [363, 229] width 107 height 17
click at [482, 224] on span "كباب مشوي يقدم مع بطاطس مقلية، خبز وسلطة طازجة." at bounding box center [516, 229] width 109 height 17
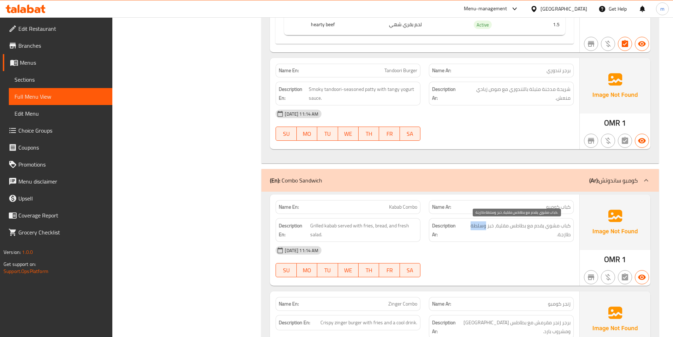
click at [482, 224] on span "كباب مشوي يقدم مع بطاطس مقلية، خبز وسلطة طازجة." at bounding box center [516, 229] width 109 height 17
click at [531, 231] on span "كباب مشوي يقدم مع بطاطس مقلية، خبز وسلطة طازجة." at bounding box center [516, 229] width 109 height 17
click at [560, 234] on span "كباب مشوي يقدم مع بطاطس مقلية، خبز وسلطة طازجة." at bounding box center [516, 229] width 109 height 17
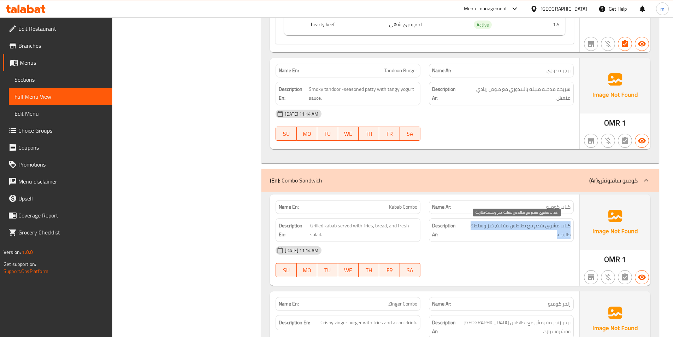
click at [560, 234] on span "كباب مشوي يقدم مع بطاطس مقلية، خبز وسلطة طازجة." at bounding box center [516, 229] width 109 height 17
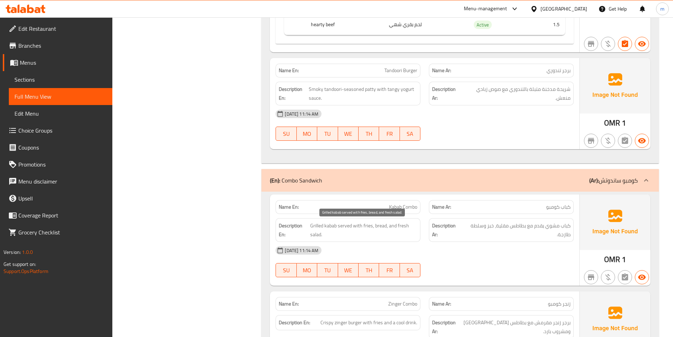
click at [373, 224] on span "Grilled kabab served with fries, bread, and fresh salad." at bounding box center [363, 229] width 107 height 17
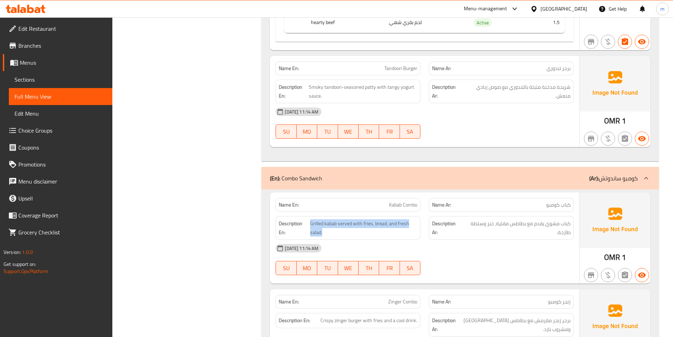
scroll to position [884, 0]
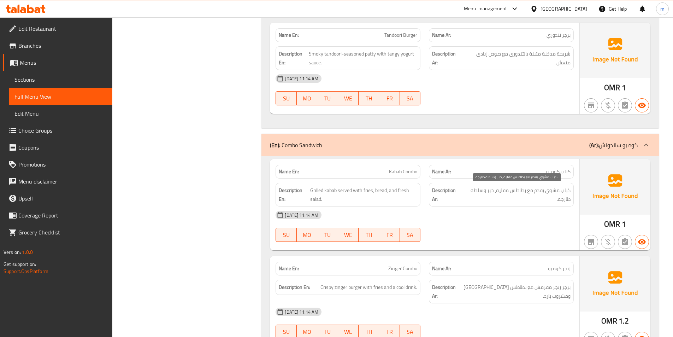
click at [507, 189] on span "كباب مشوي يقدم مع بطاطس مقلية، خبز وسلطة طازجة." at bounding box center [516, 194] width 109 height 17
click at [562, 274] on div "Name Ar: زنجر كومبو" at bounding box center [501, 269] width 145 height 14
click at [562, 269] on span "زنجر كومبو" at bounding box center [559, 268] width 23 height 7
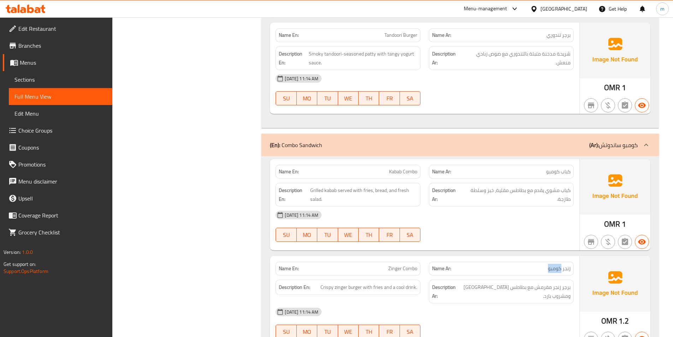
click at [562, 269] on span "زنجر كومبو" at bounding box center [559, 268] width 23 height 7
click at [561, 287] on span "برجر زنجر مقرمش مع بطاطس مقلية ومشروب بارد." at bounding box center [515, 291] width 112 height 17
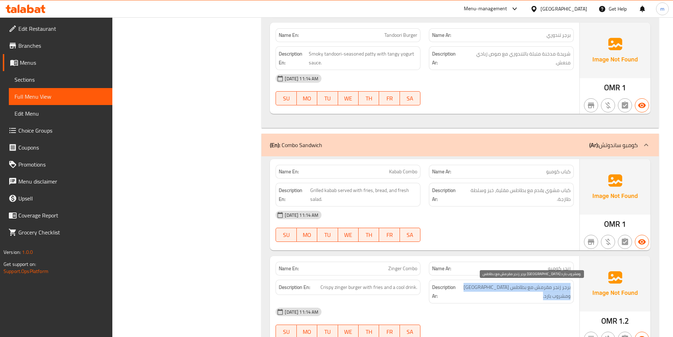
click at [561, 287] on span "برجر زنجر مقرمش مع بطاطس مقلية ومشروب بارد." at bounding box center [515, 291] width 112 height 17
drag, startPoint x: 363, startPoint y: 275, endPoint x: 364, endPoint y: 283, distance: 8.1
click at [364, 283] on div "Name En: Zinger Combo Name Ar: زنجر كومبو Description En: Crispy zinger burger …" at bounding box center [425, 301] width 310 height 91
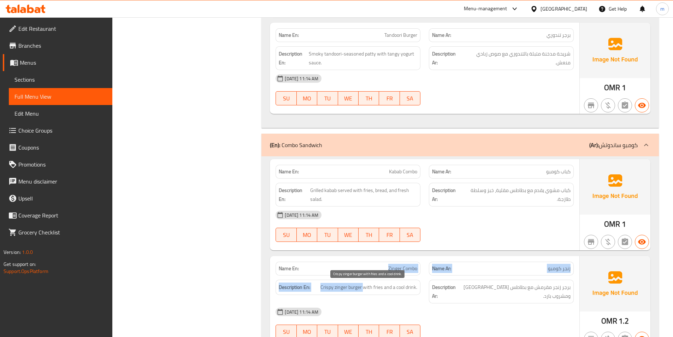
click at [363, 286] on span "Crispy zinger burger with fries and a cool drink." at bounding box center [369, 287] width 97 height 9
click at [366, 288] on span "Crispy zinger burger with fries and a cool drink." at bounding box center [369, 287] width 97 height 9
click at [367, 288] on span "Crispy zinger burger with fries and a cool drink." at bounding box center [369, 287] width 97 height 9
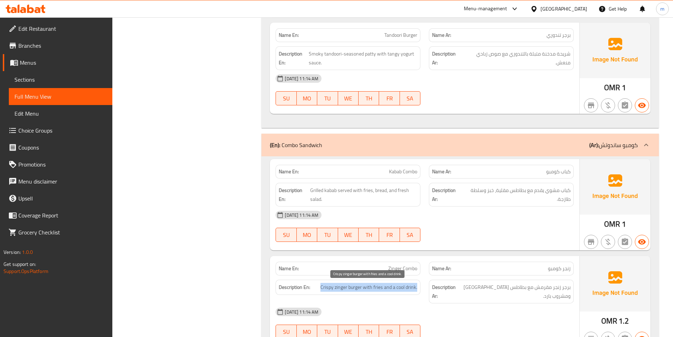
click at [367, 288] on span "Crispy zinger burger with fries and a cool drink." at bounding box center [369, 287] width 97 height 9
click at [491, 282] on div "Description Ar: برجر زنجر مقرمش مع بطاطس مقلية ومشروب بارد." at bounding box center [501, 292] width 145 height 24
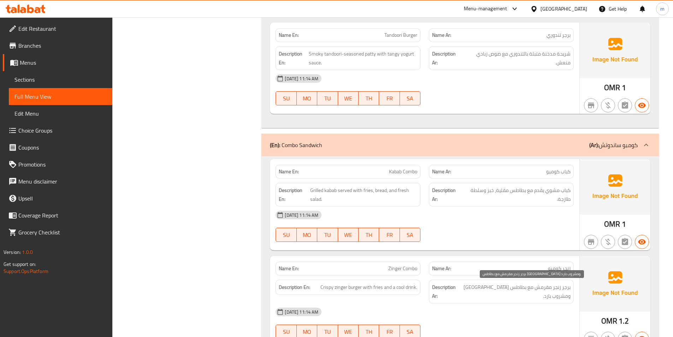
click at [487, 285] on span "برجر زنجر مقرمش مع بطاطس مقلية ومشروب بارد." at bounding box center [515, 291] width 112 height 17
drag, startPoint x: 322, startPoint y: 287, endPoint x: 468, endPoint y: 302, distance: 146.4
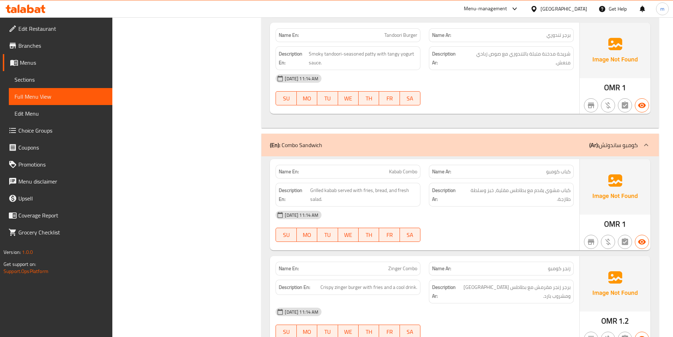
click at [468, 302] on div "Name En: Zinger Combo Name Ar: زنجر كومبو Description En: Crispy zinger burger …" at bounding box center [425, 301] width 310 height 91
click at [468, 303] on div "08-10-2025 11:14 AM" at bounding box center [425, 311] width 307 height 17
click at [324, 286] on span "Crispy zinger burger with fries and a cool drink." at bounding box center [369, 287] width 97 height 9
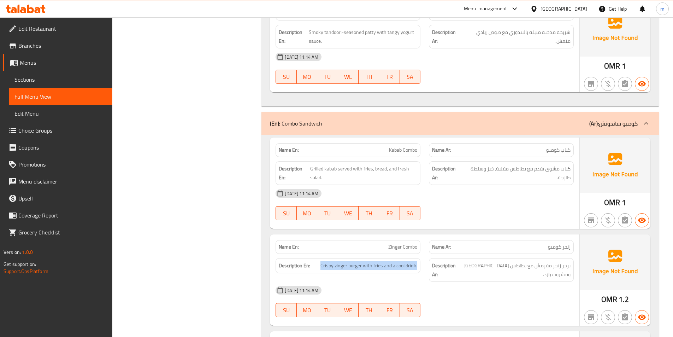
scroll to position [955, 0]
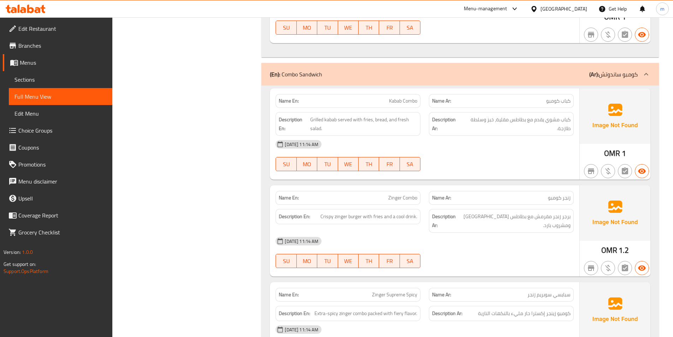
click at [505, 264] on div at bounding box center [501, 268] width 153 height 8
click at [498, 309] on span "كومبو زينجر إكسترا حار مليء بالنكهات النارية" at bounding box center [524, 313] width 93 height 9
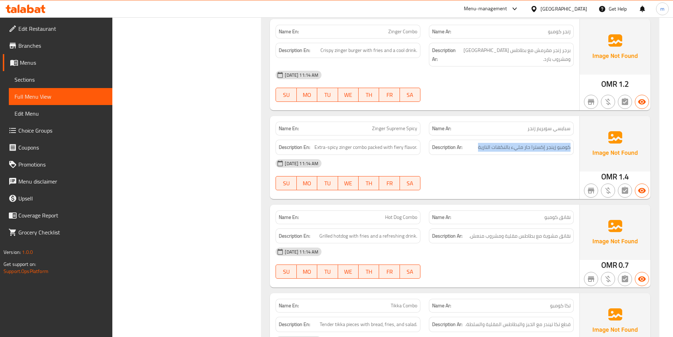
scroll to position [1131, 0]
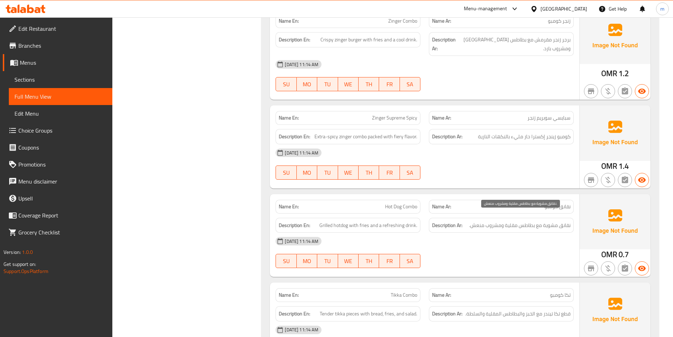
click at [509, 221] on span "نقانق مشوية مع بطاطس مقلية ومشروب منعش." at bounding box center [519, 225] width 101 height 9
click at [481, 221] on span "نقانق مشوية مع بطاطس مقلية ومشروب منعش." at bounding box center [519, 225] width 101 height 9
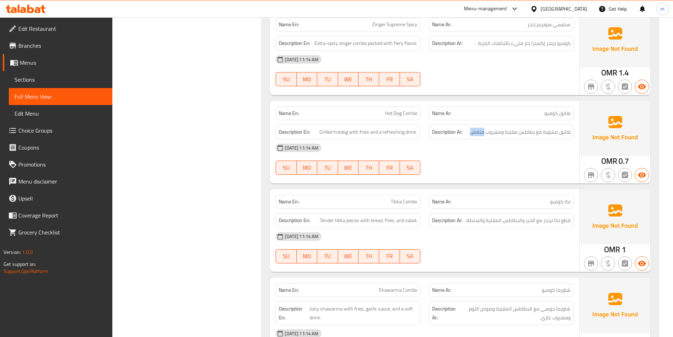
scroll to position [1237, 0]
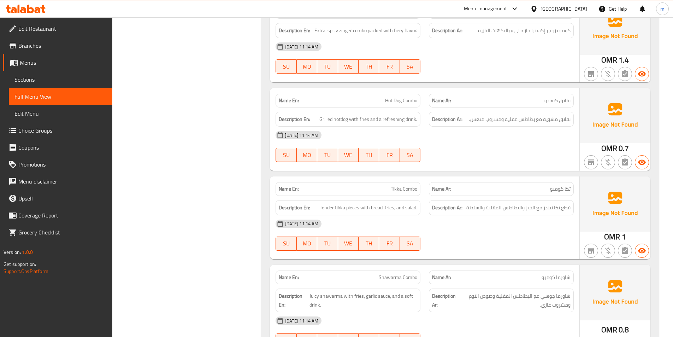
click at [558, 185] on span "تكا كومبو" at bounding box center [560, 188] width 21 height 7
click at [535, 203] on span "قطع تكا تيندر مع الخبز والبطاطس المقلية والسلطة." at bounding box center [518, 207] width 105 height 9
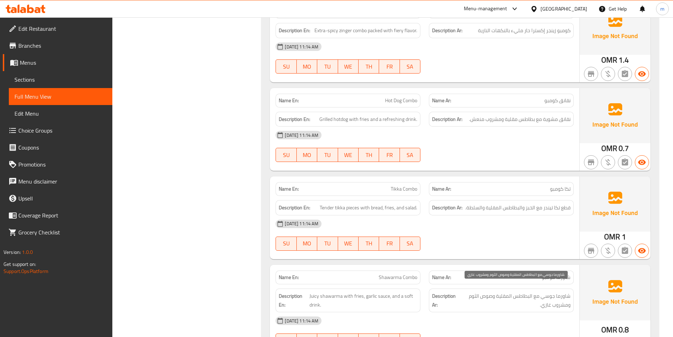
click at [555, 292] on span "شاورما جوسي مع البطاطس المقلية وصوص الثوم ومشروب غازي." at bounding box center [515, 300] width 112 height 17
click at [519, 296] on span "شاورما جوسي مع البطاطس المقلية وصوص الثوم ومشروب غازي." at bounding box center [515, 300] width 112 height 17
drag, startPoint x: 525, startPoint y: 294, endPoint x: 529, endPoint y: 291, distance: 5.1
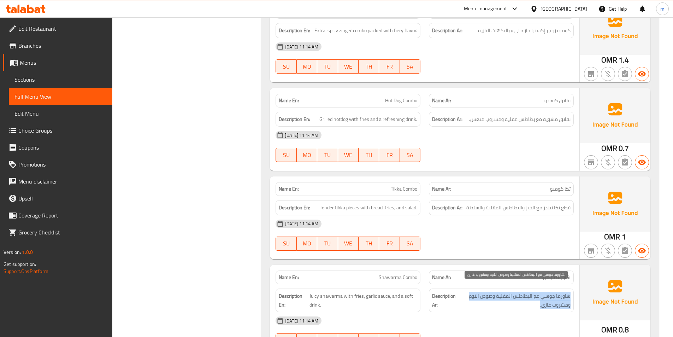
click at [525, 293] on span "شاورما جوسي مع البطاطس المقلية وصوص الثوم ومشروب غازي." at bounding box center [515, 300] width 112 height 17
click at [531, 292] on span "شاورما جوسي مع البطاطس المقلية وصوص الثوم ومشروب غازي." at bounding box center [515, 300] width 112 height 17
click at [552, 292] on span "شاورما جوسي مع البطاطس المقلية وصوص الثوم ومشروب غازي." at bounding box center [515, 300] width 112 height 17
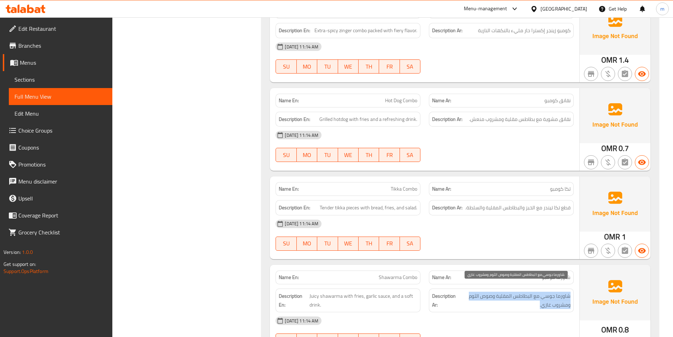
click at [553, 292] on span "شاورما جوسي مع البطاطس المقلية وصوص الثوم ومشروب غازي." at bounding box center [515, 300] width 112 height 17
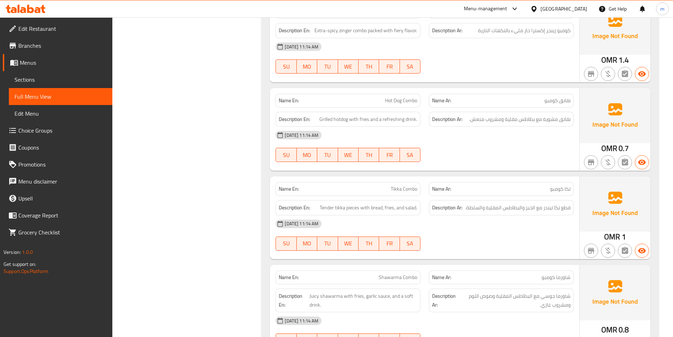
click at [495, 312] on div "08-10-2025 11:14 AM" at bounding box center [425, 320] width 307 height 17
click at [516, 292] on span "شاورما جوسي مع البطاطس المقلية وصوص الثوم ومشروب غازي." at bounding box center [515, 300] width 112 height 17
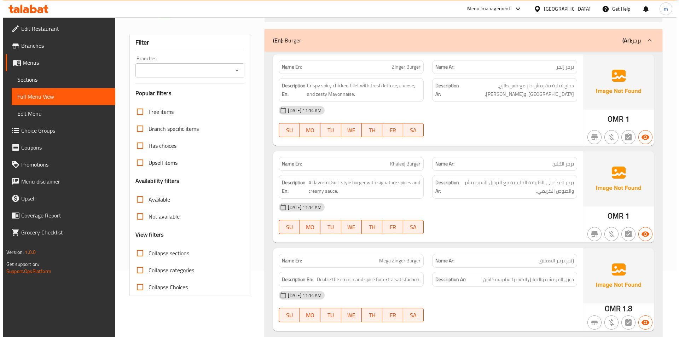
scroll to position [0, 0]
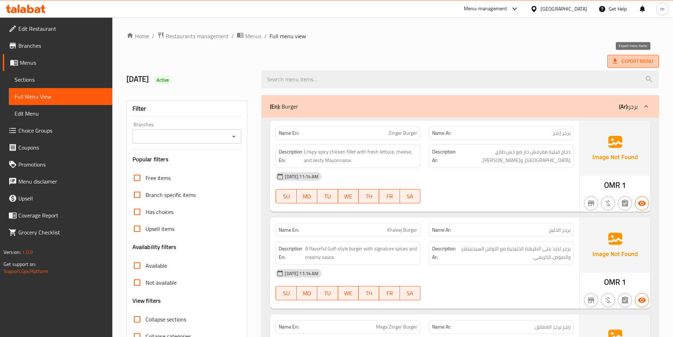
click at [629, 57] on span "Export Menu" at bounding box center [633, 61] width 40 height 9
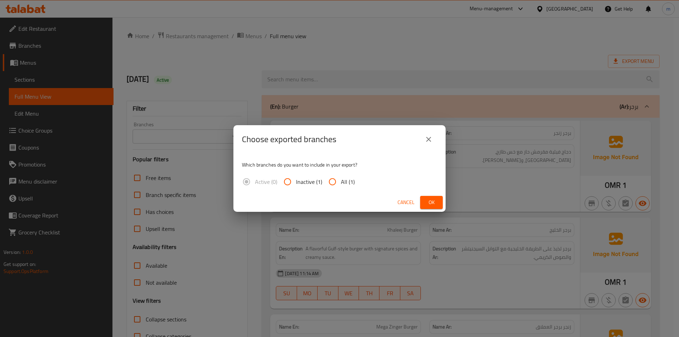
click at [313, 188] on label "Inactive (1)" at bounding box center [300, 181] width 43 height 17
click at [296, 188] on input "Inactive (1)" at bounding box center [287, 181] width 17 height 17
radio input "true"
click at [333, 187] on input "All (1)" at bounding box center [332, 181] width 17 height 17
radio input "true"
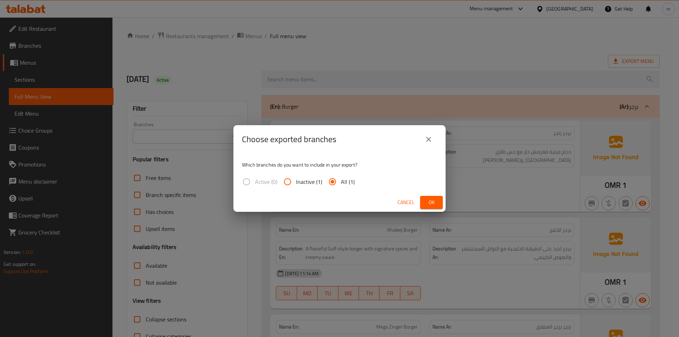
click at [436, 205] on span "Ok" at bounding box center [431, 202] width 11 height 9
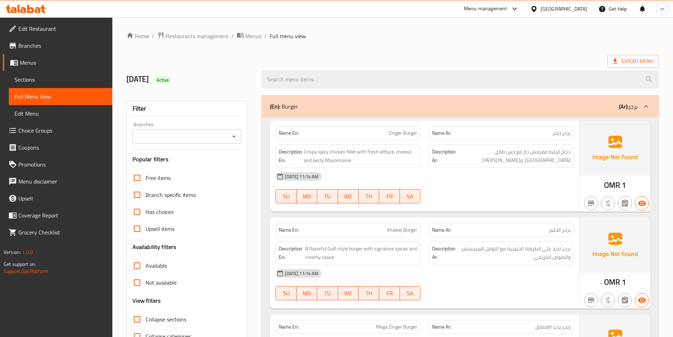
click at [554, 69] on div at bounding box center [460, 79] width 406 height 27
click at [63, 34] on link "Edit Restaurant" at bounding box center [58, 28] width 110 height 17
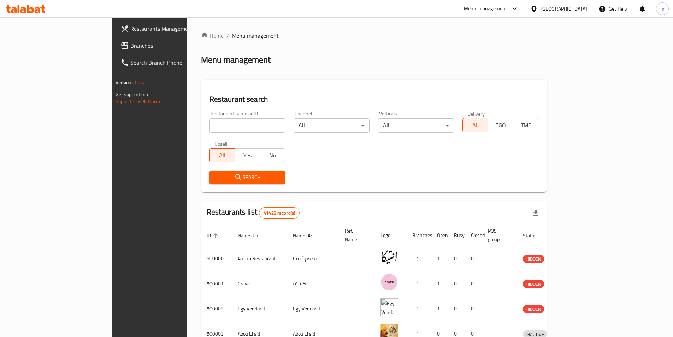
click at [130, 42] on span "Branches" at bounding box center [174, 45] width 88 height 8
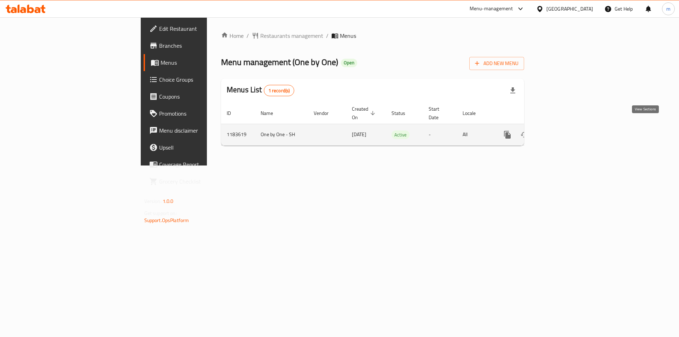
click at [562, 130] on icon "enhanced table" at bounding box center [558, 134] width 8 height 8
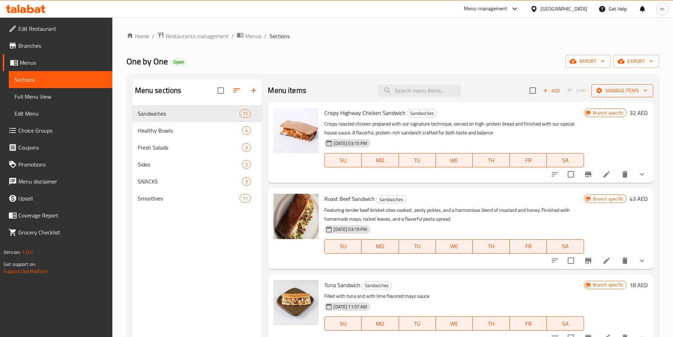
click at [629, 88] on span "Manage items" at bounding box center [622, 90] width 51 height 9
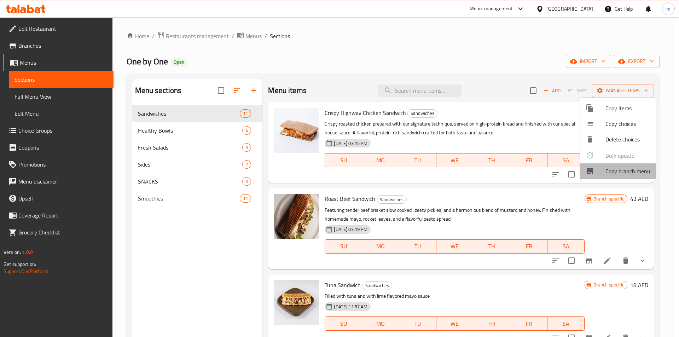
click at [601, 175] on li "Copy branch menu" at bounding box center [618, 171] width 76 height 16
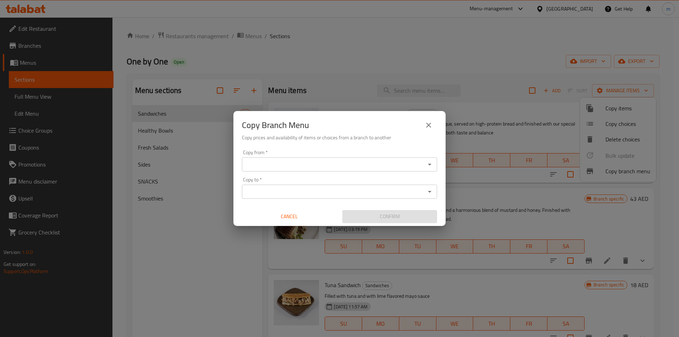
click at [425, 166] on button "Open" at bounding box center [430, 164] width 10 height 10
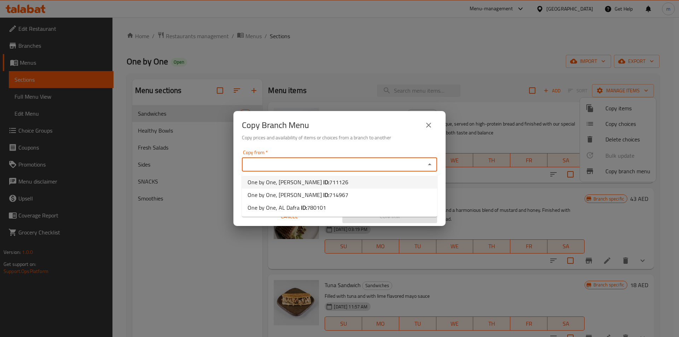
click at [337, 182] on span "711126" at bounding box center [338, 182] width 19 height 11
type input "One by One, Madinat Zayed"
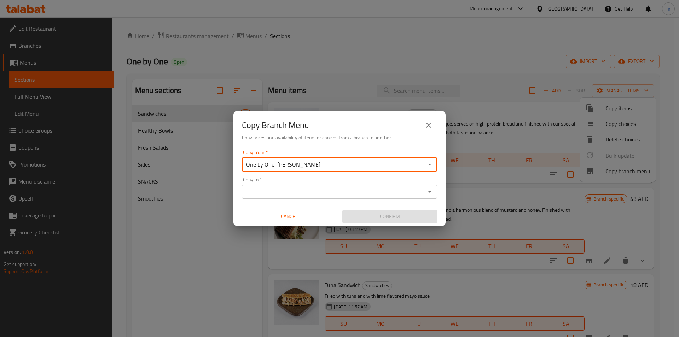
click at [355, 194] on input "Copy to   *" at bounding box center [333, 192] width 179 height 10
click at [334, 193] on input "Copy to   *" at bounding box center [333, 192] width 179 height 10
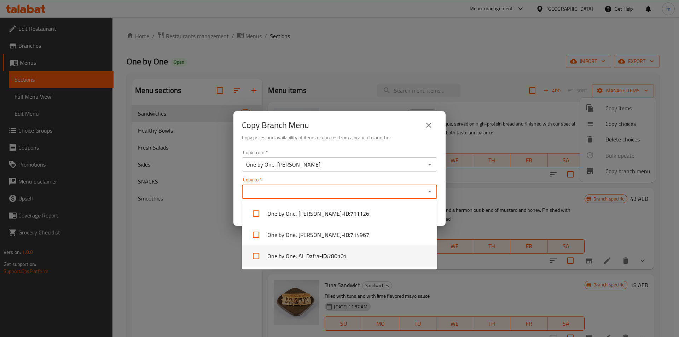
click at [321, 255] on b "- ID:" at bounding box center [323, 256] width 8 height 8
checkbox input "true"
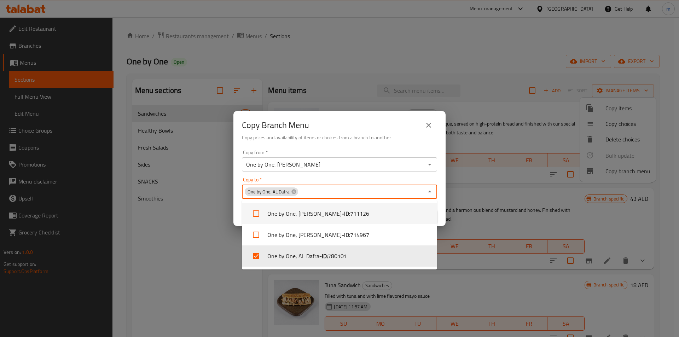
click at [342, 126] on div "Copy Branch Menu" at bounding box center [339, 125] width 195 height 17
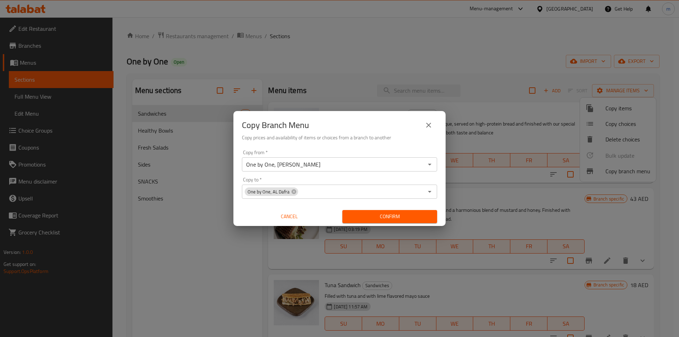
click at [396, 219] on span "Confirm" at bounding box center [389, 216] width 83 height 9
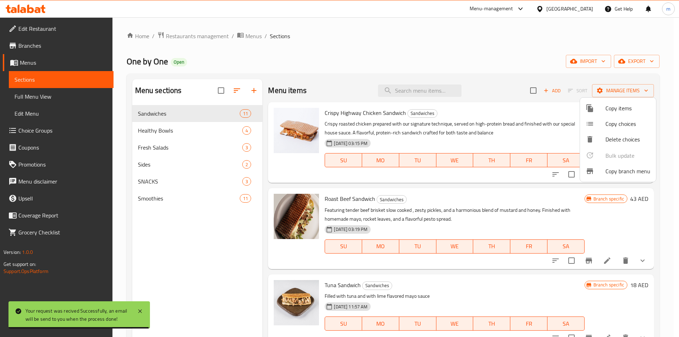
click at [31, 40] on div at bounding box center [339, 168] width 679 height 337
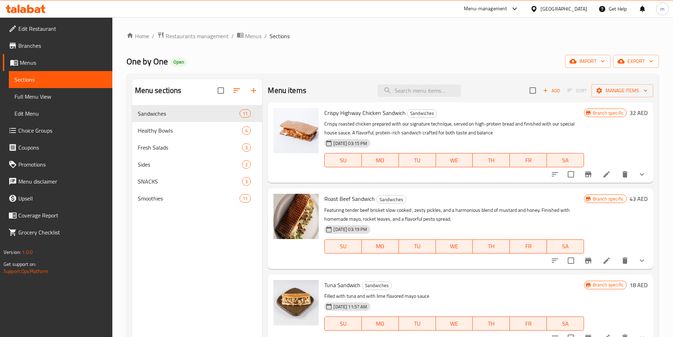
click at [25, 45] on span "Branches" at bounding box center [62, 45] width 88 height 8
